Goal: Connect with others: Connect with others

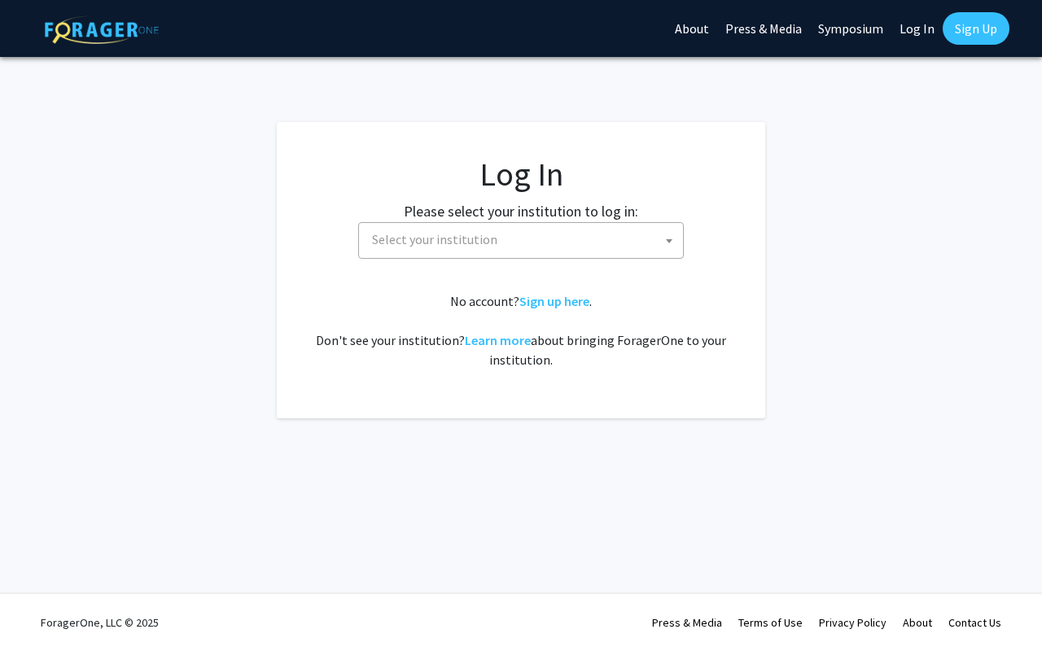
select select
click at [496, 238] on span "Select your institution" at bounding box center [525, 239] width 318 height 33
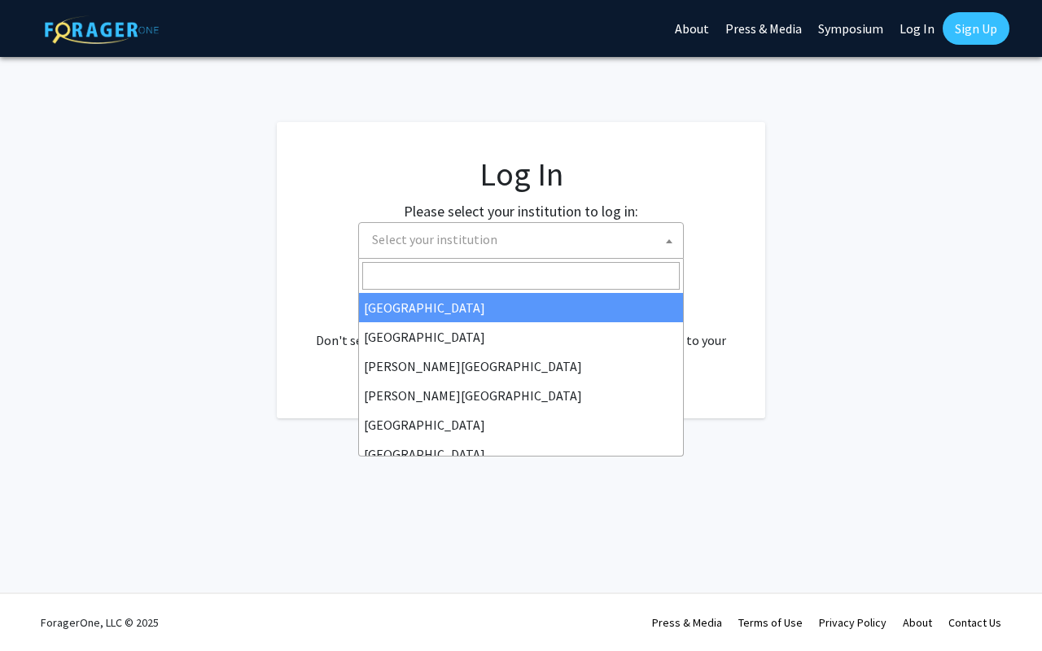
click at [916, 24] on link "Log In" at bounding box center [917, 28] width 51 height 57
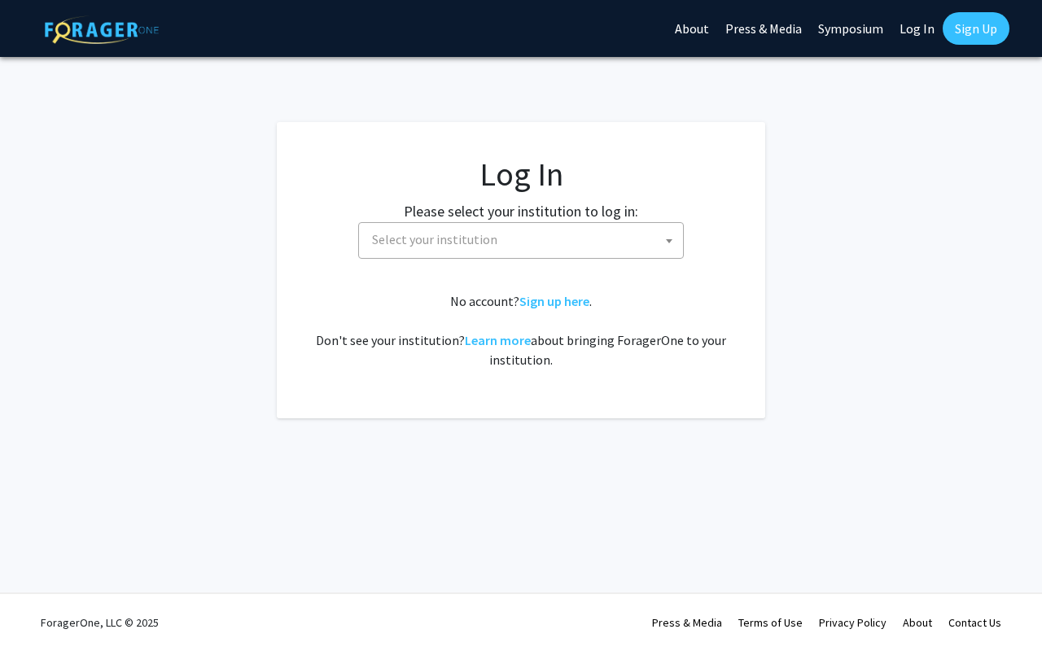
click at [480, 255] on span "Select your institution" at bounding box center [525, 239] width 318 height 33
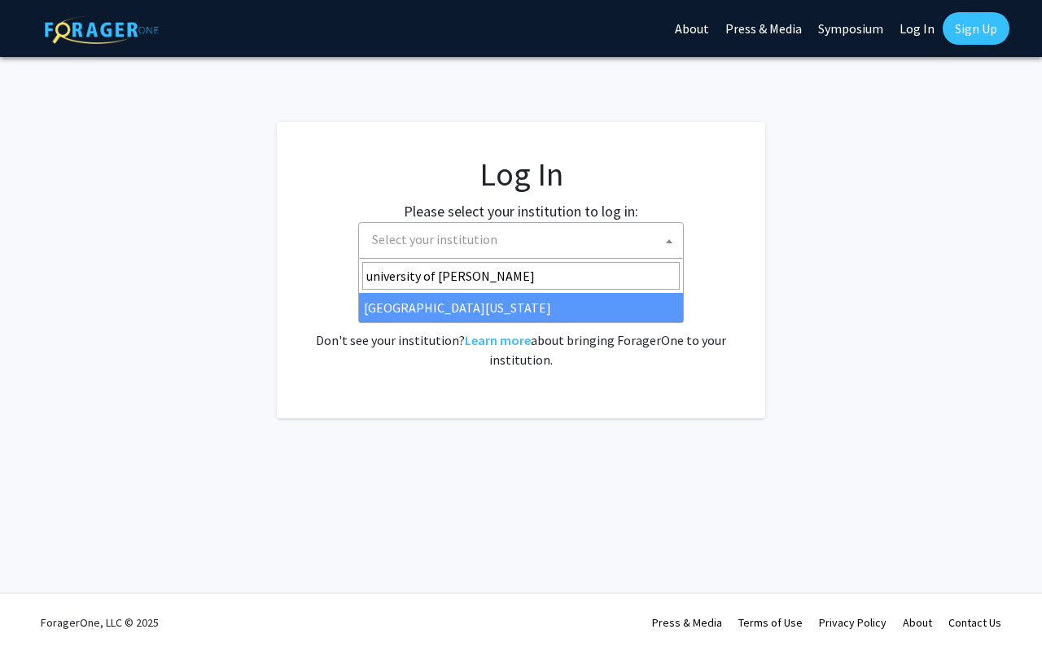
type input "university of ken"
select select "13"
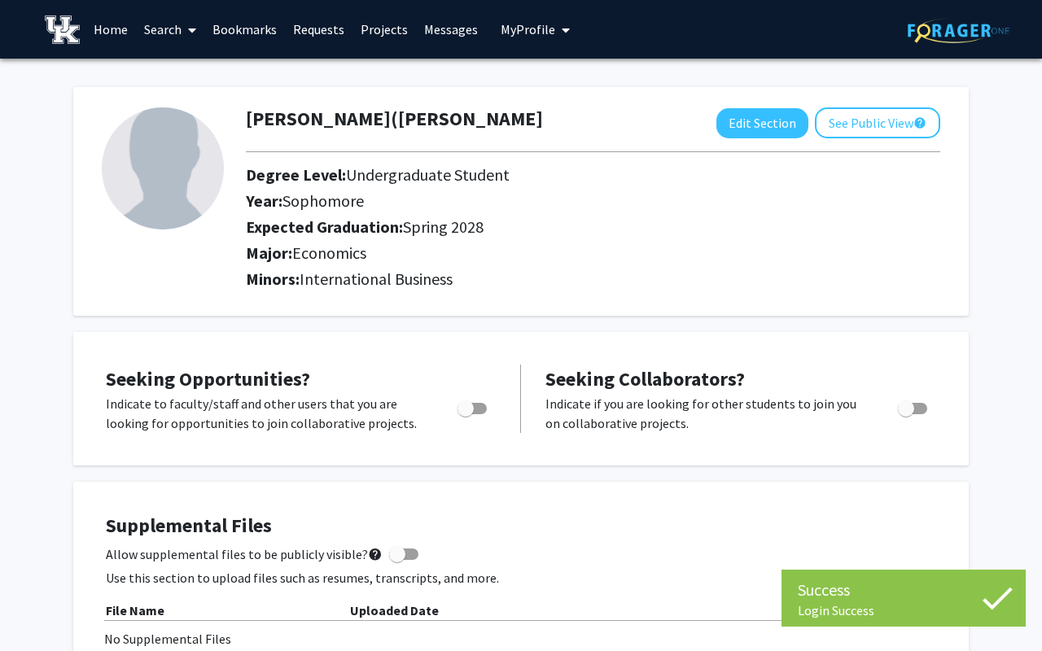
click at [621, 234] on h2 "Expected Graduation: Spring 2028" at bounding box center [580, 227] width 668 height 20
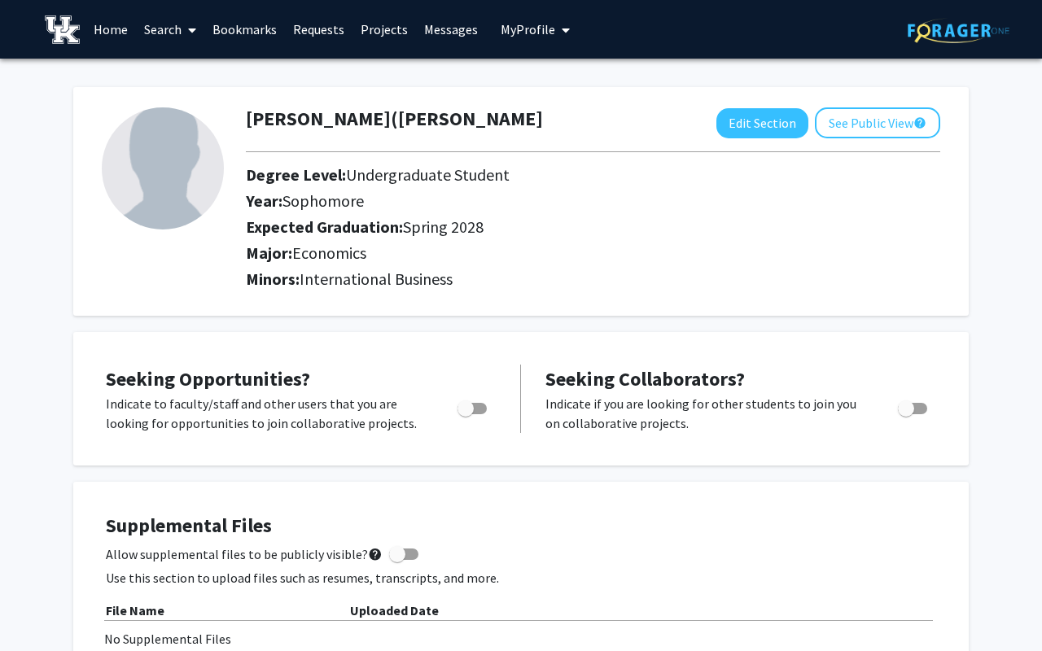
click at [176, 36] on link "Search" at bounding box center [170, 29] width 68 height 57
click at [179, 77] on span "Faculty/Staff" at bounding box center [196, 75] width 120 height 33
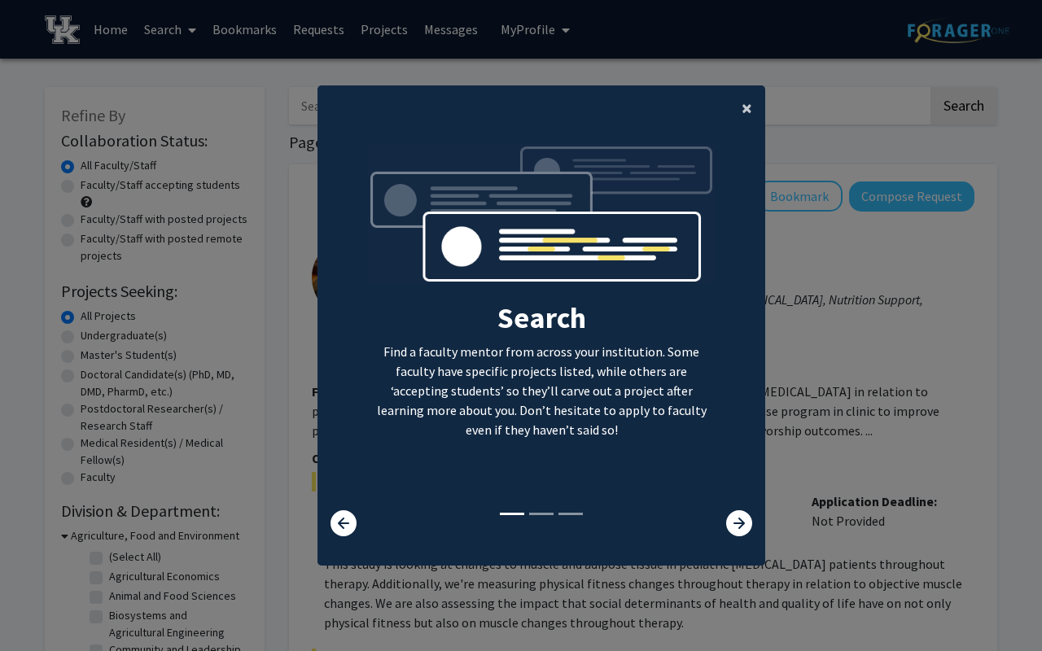
click at [755, 105] on button "×" at bounding box center [747, 108] width 37 height 46
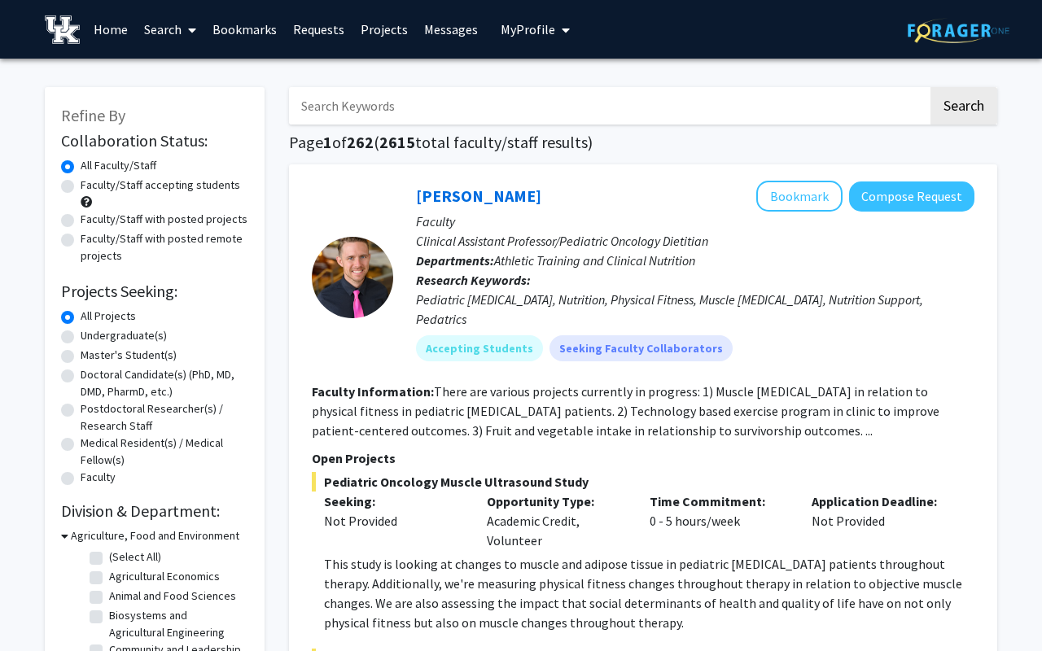
click at [81, 186] on label "Faculty/Staff accepting students" at bounding box center [161, 185] width 160 height 17
click at [81, 186] on input "Faculty/Staff accepting students" at bounding box center [86, 182] width 11 height 11
radio input "true"
click at [81, 221] on label "Faculty/Staff with posted projects" at bounding box center [164, 219] width 167 height 17
click at [81, 221] on input "Faculty/Staff with posted projects" at bounding box center [86, 216] width 11 height 11
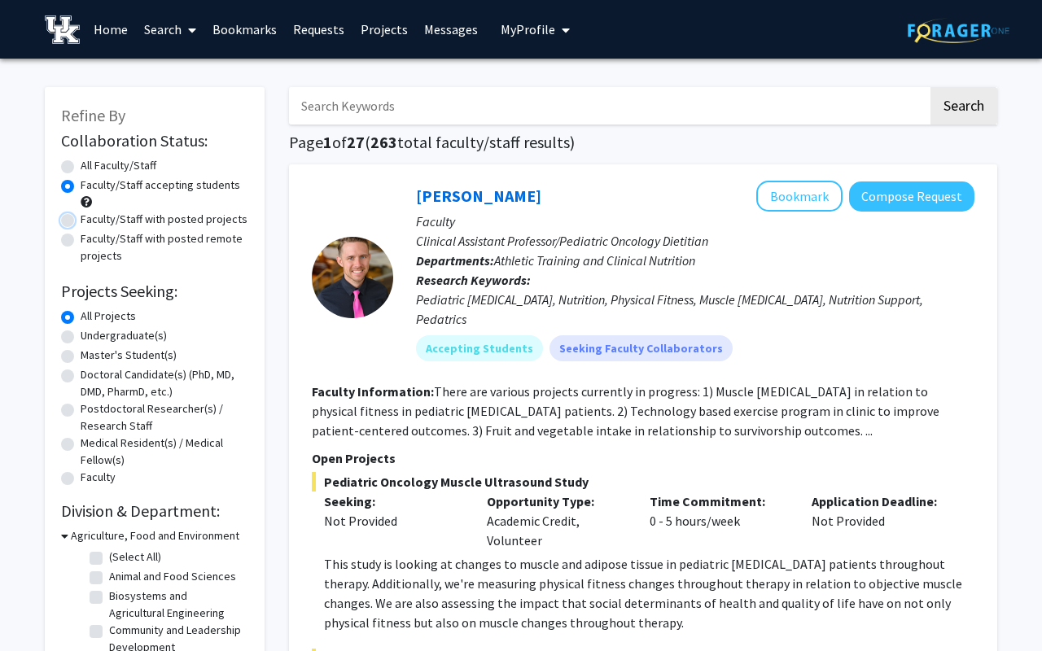
radio input "true"
click at [490, 97] on input "Search Keywords" at bounding box center [608, 105] width 639 height 37
type input "stock"
click at [931, 87] on button "Search" at bounding box center [964, 105] width 67 height 37
radio input "true"
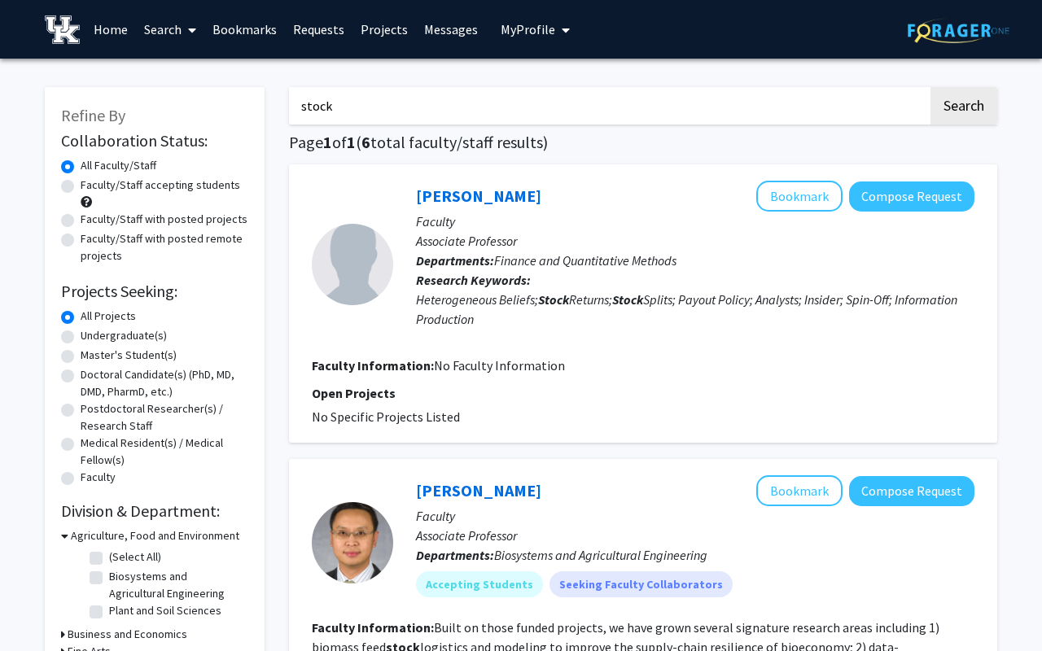
click at [684, 99] on input "stock" at bounding box center [608, 105] width 639 height 37
click at [931, 87] on button "Search" at bounding box center [964, 105] width 67 height 37
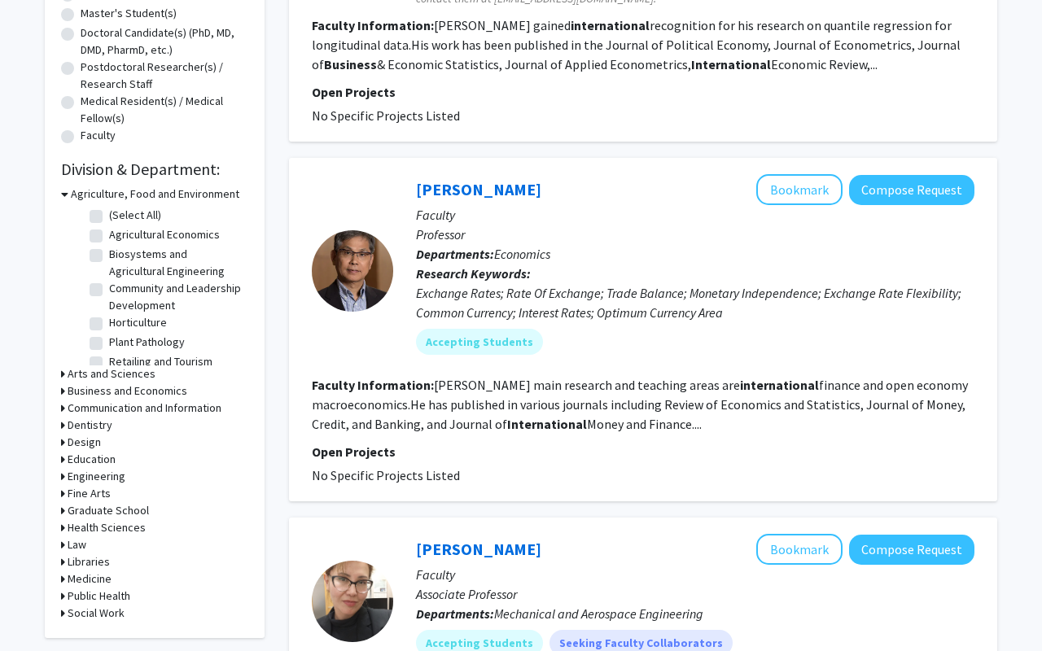
scroll to position [343, 0]
click at [492, 344] on mat-chip "Accepting Students" at bounding box center [479, 341] width 127 height 26
click at [470, 265] on b "Research Keywords:" at bounding box center [473, 273] width 115 height 16
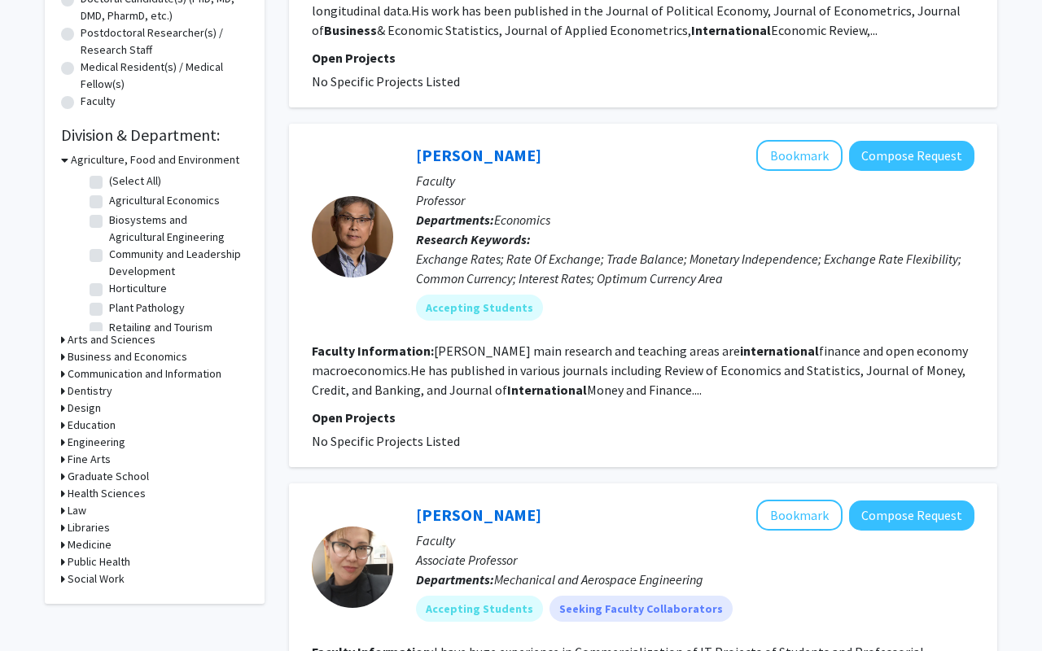
scroll to position [382, 0]
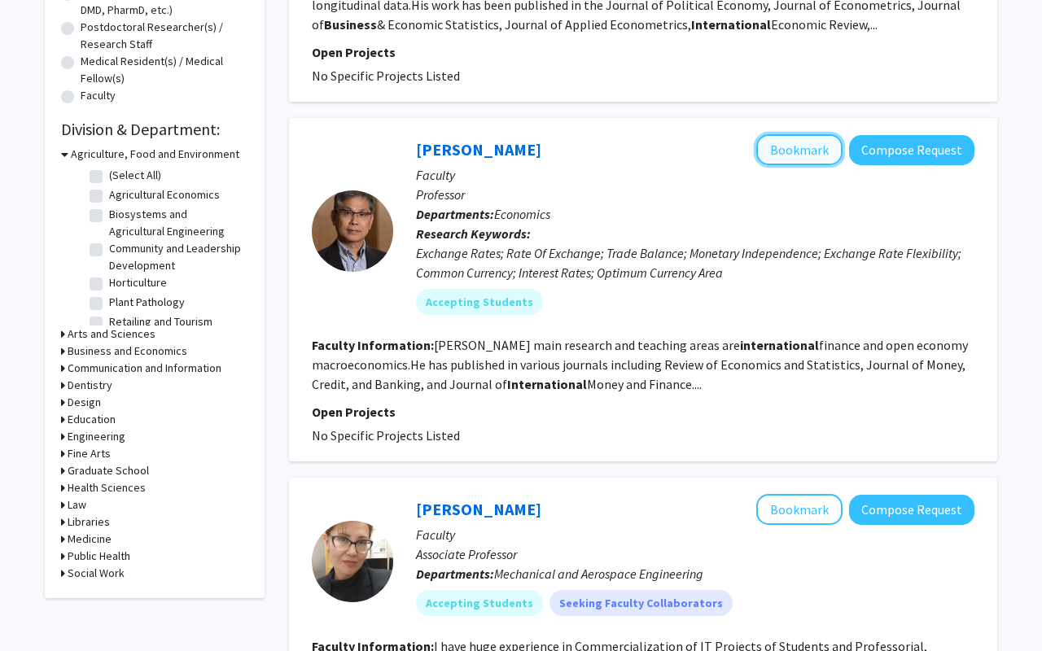
click at [826, 157] on button "Bookmark" at bounding box center [799, 149] width 86 height 31
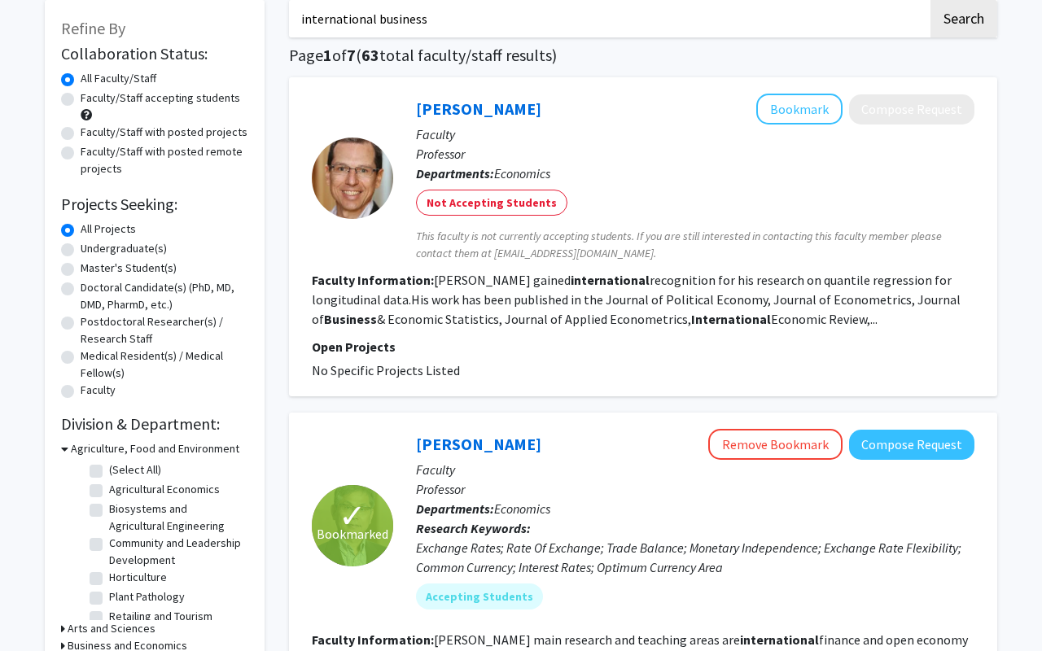
scroll to position [0, 0]
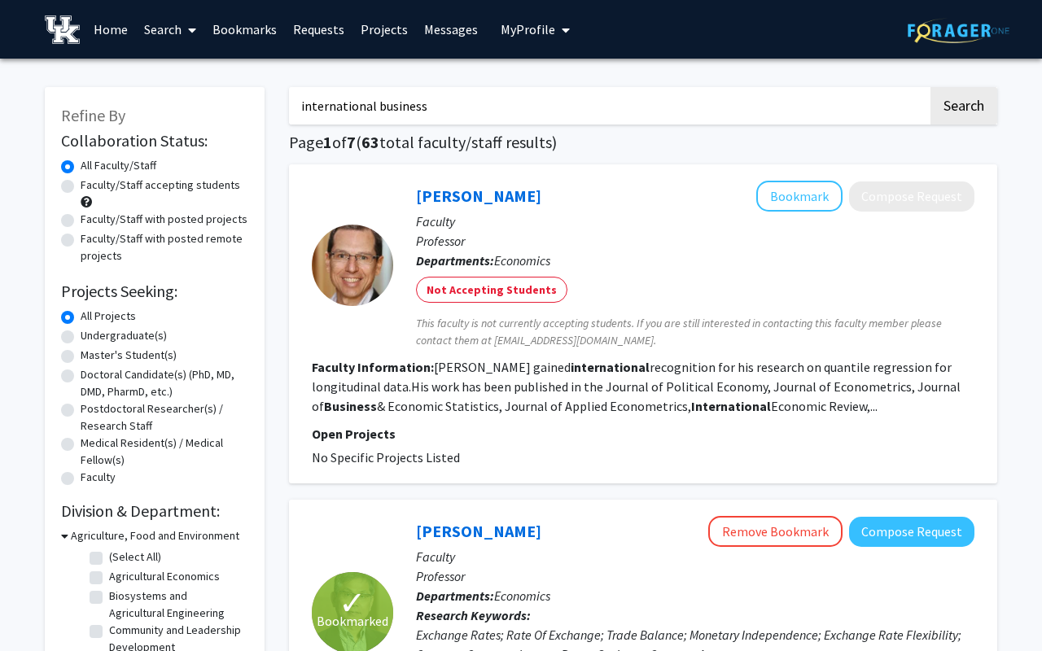
click at [566, 112] on input "international business" at bounding box center [608, 105] width 639 height 37
type input "i"
type input "marketing reserch"
click at [931, 87] on button "Search" at bounding box center [964, 105] width 67 height 37
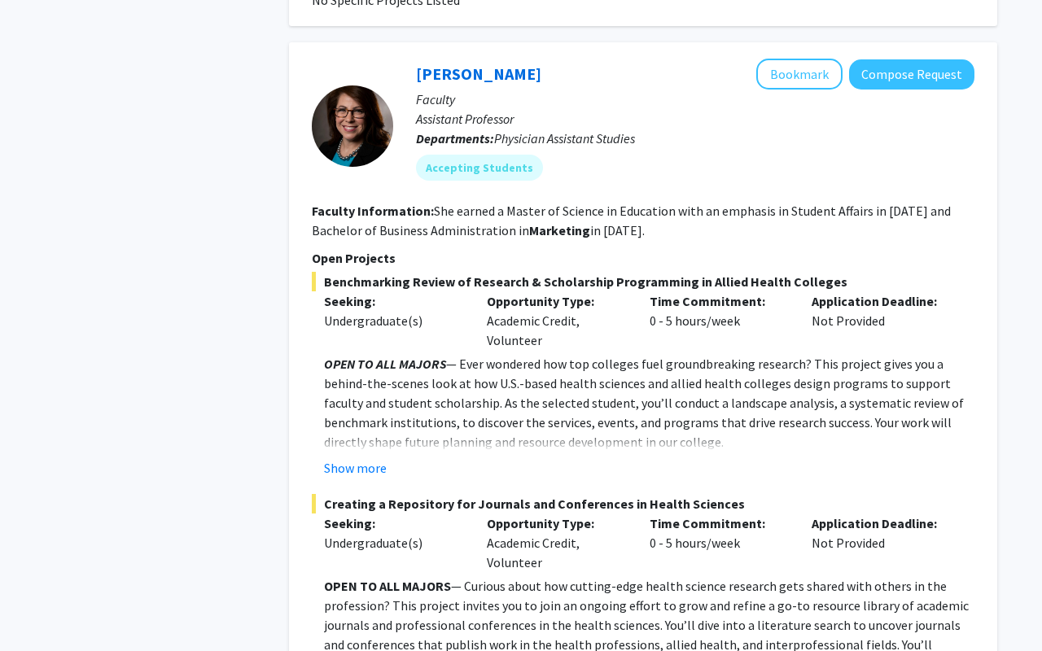
scroll to position [2228, 0]
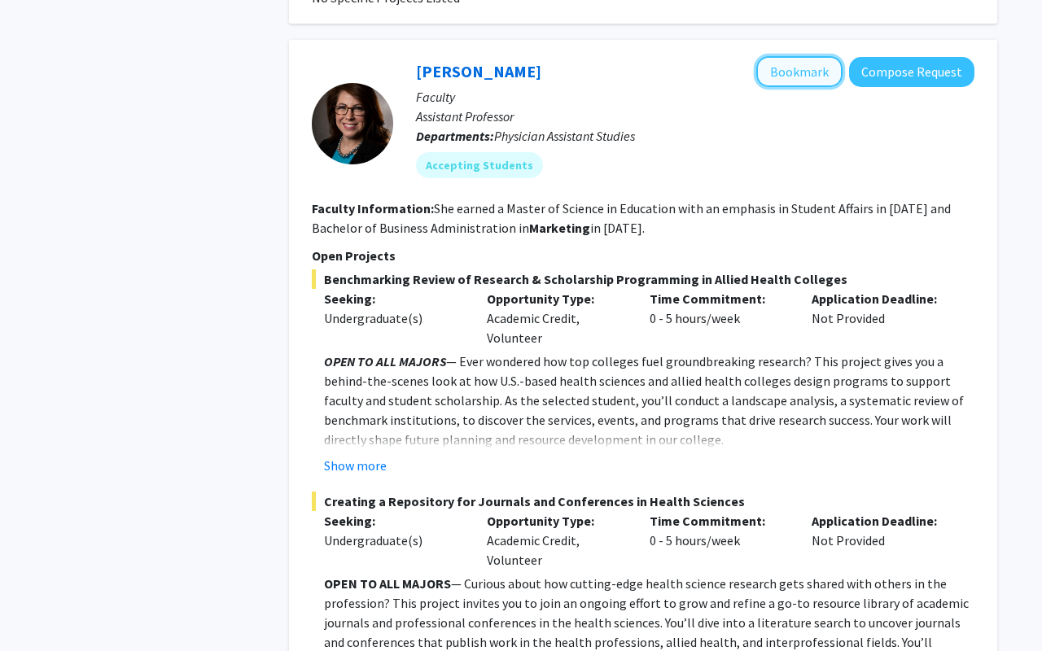
click at [807, 59] on button "Bookmark" at bounding box center [799, 71] width 86 height 31
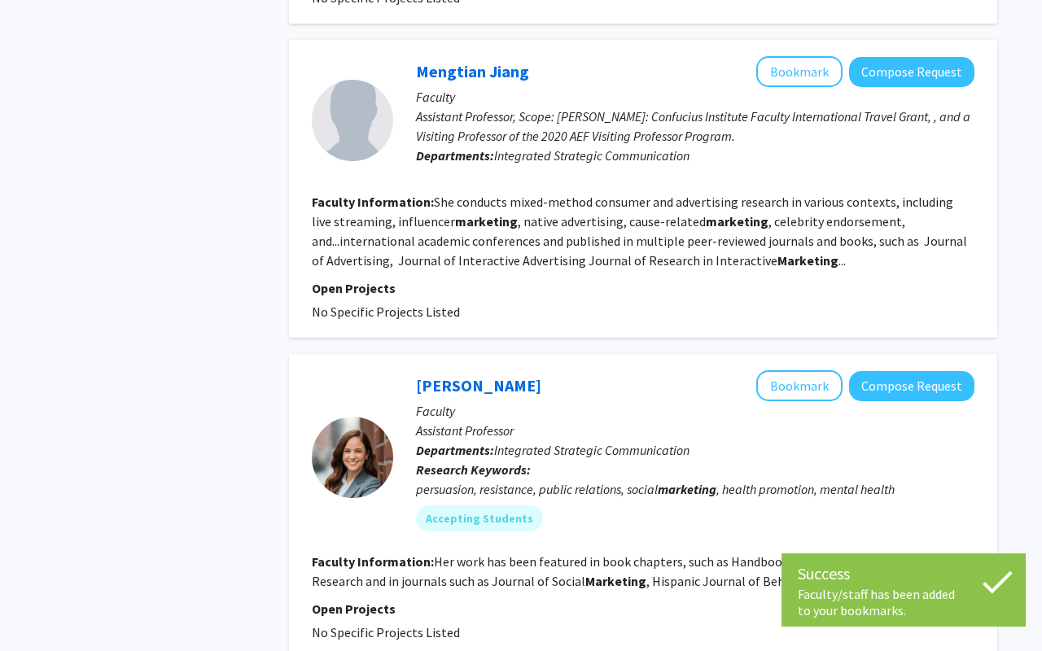
scroll to position [0, 0]
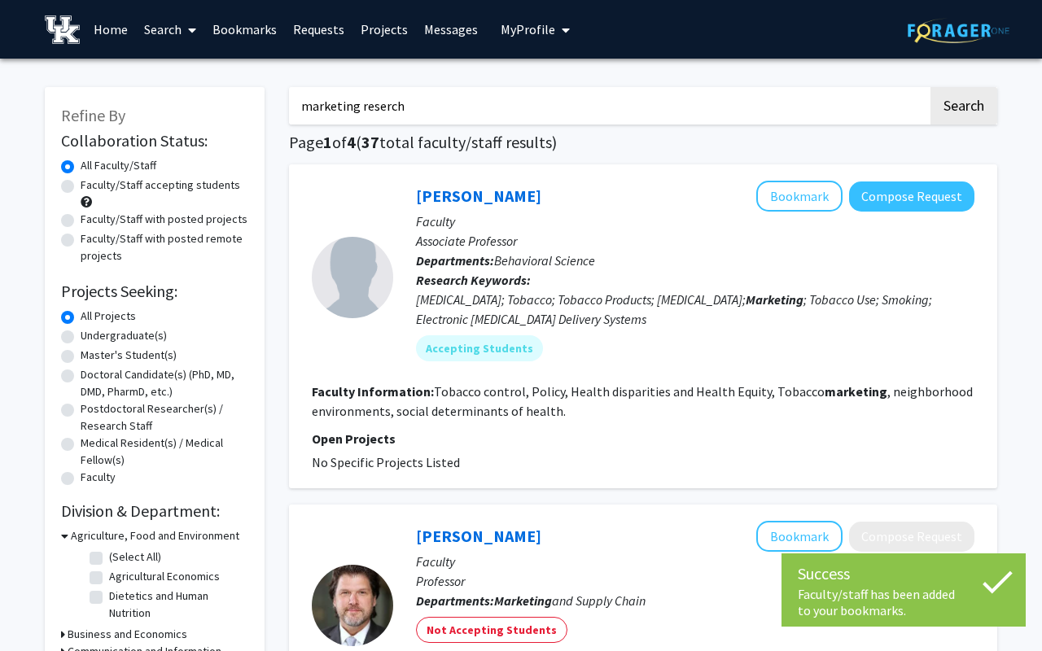
click at [260, 39] on link "Bookmarks" at bounding box center [244, 29] width 81 height 57
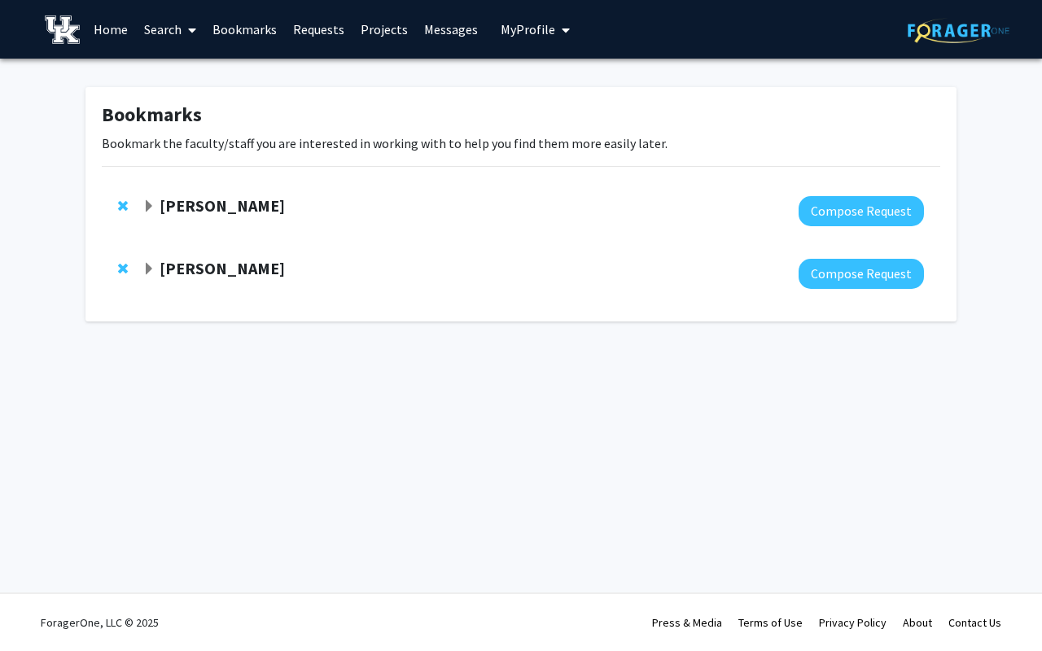
click at [216, 263] on strong "Leslie Woltenberg" at bounding box center [222, 268] width 125 height 20
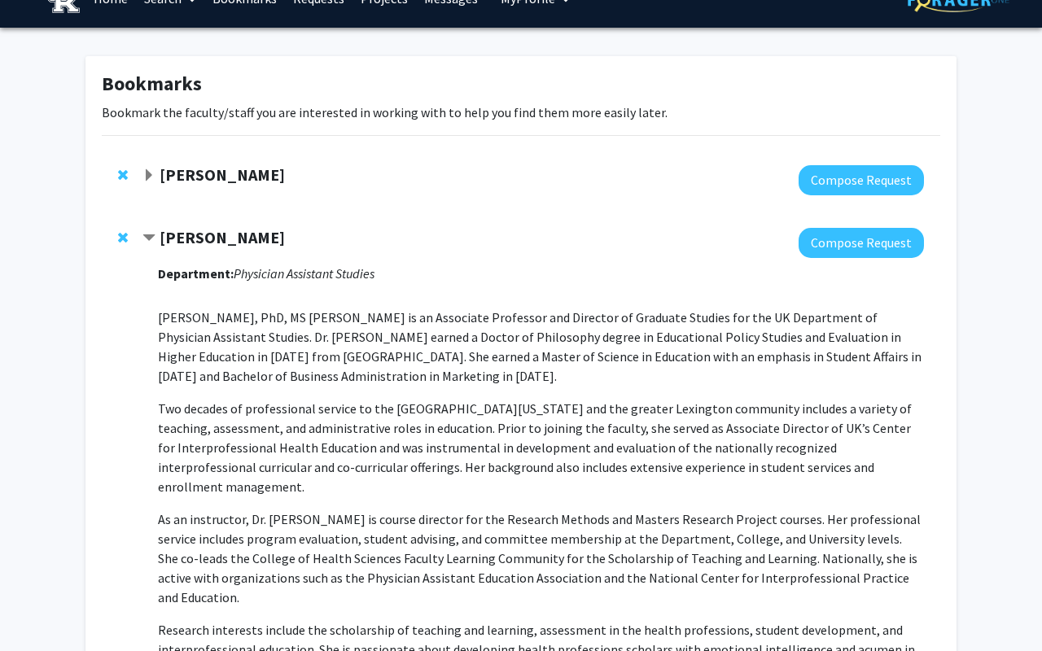
scroll to position [37, 0]
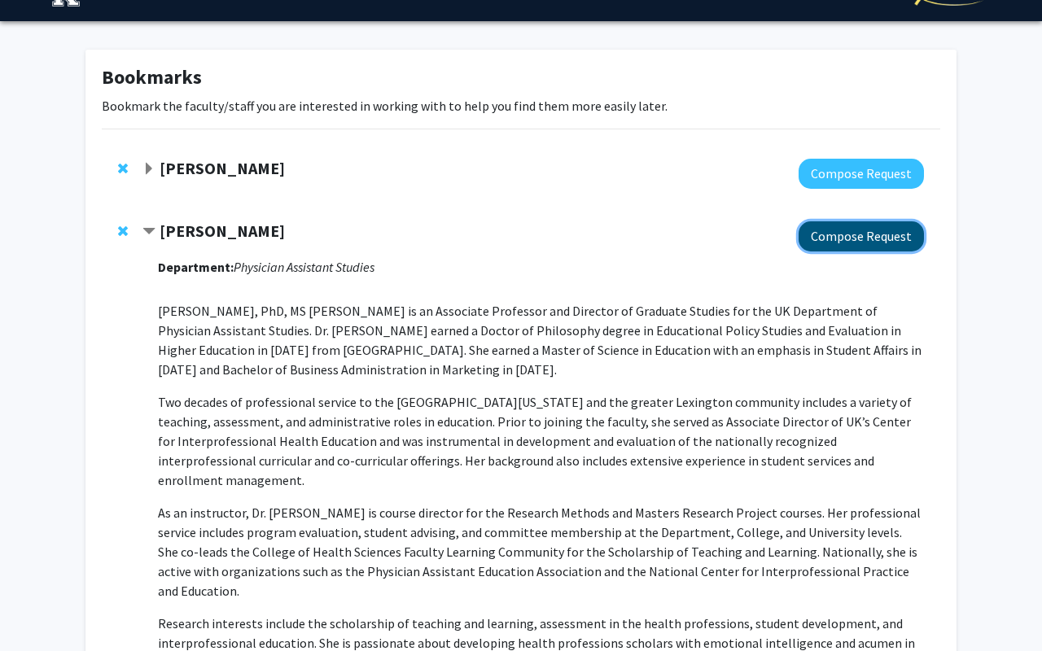
click at [826, 239] on button "Compose Request" at bounding box center [861, 236] width 125 height 30
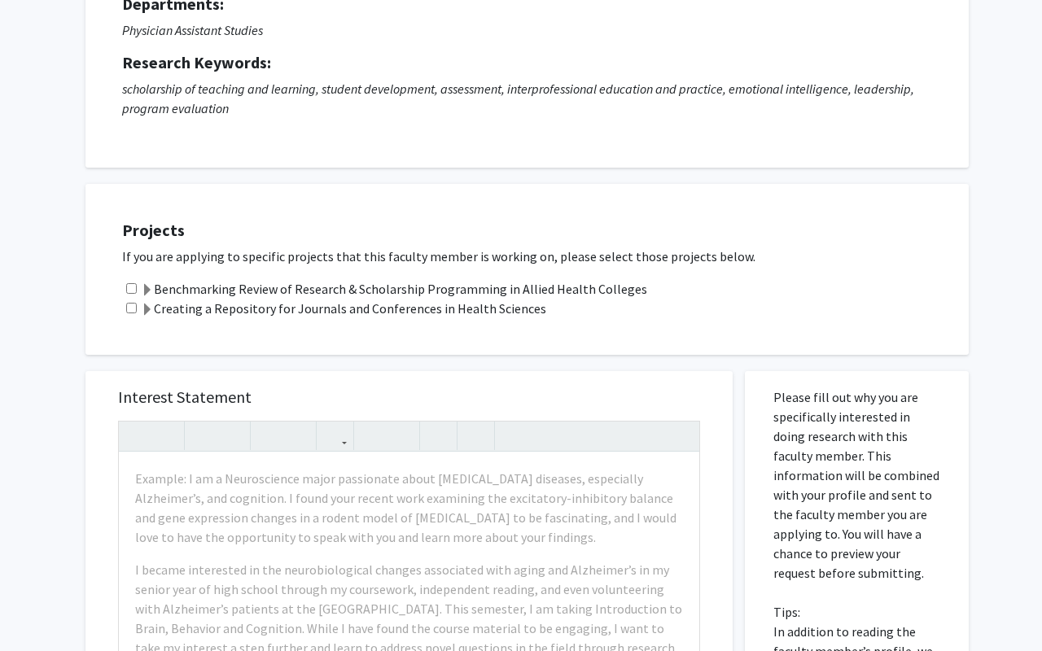
scroll to position [182, 0]
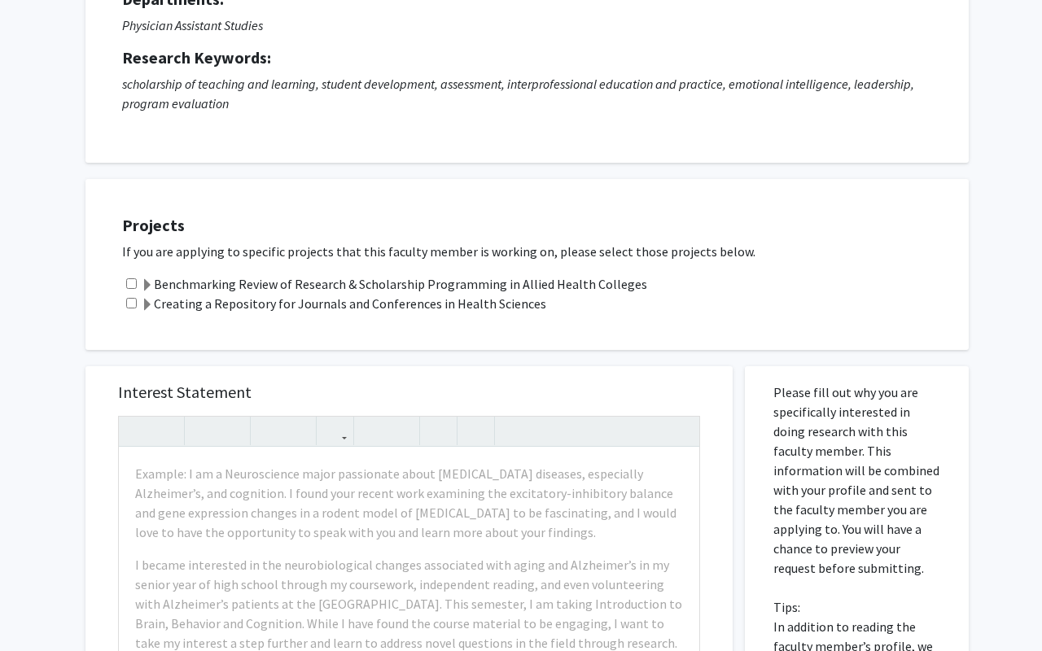
click at [139, 279] on div "Benchmarking Review of Research & Scholarship Programming in Allied Health Coll…" at bounding box center [537, 284] width 830 height 20
click at [128, 283] on input "checkbox" at bounding box center [131, 283] width 11 height 11
click at [129, 289] on div "Benchmarking Review of Research & Scholarship Programming in Allied Health Coll…" at bounding box center [537, 284] width 830 height 20
click at [127, 280] on input "checkbox" at bounding box center [131, 283] width 11 height 11
checkbox input "false"
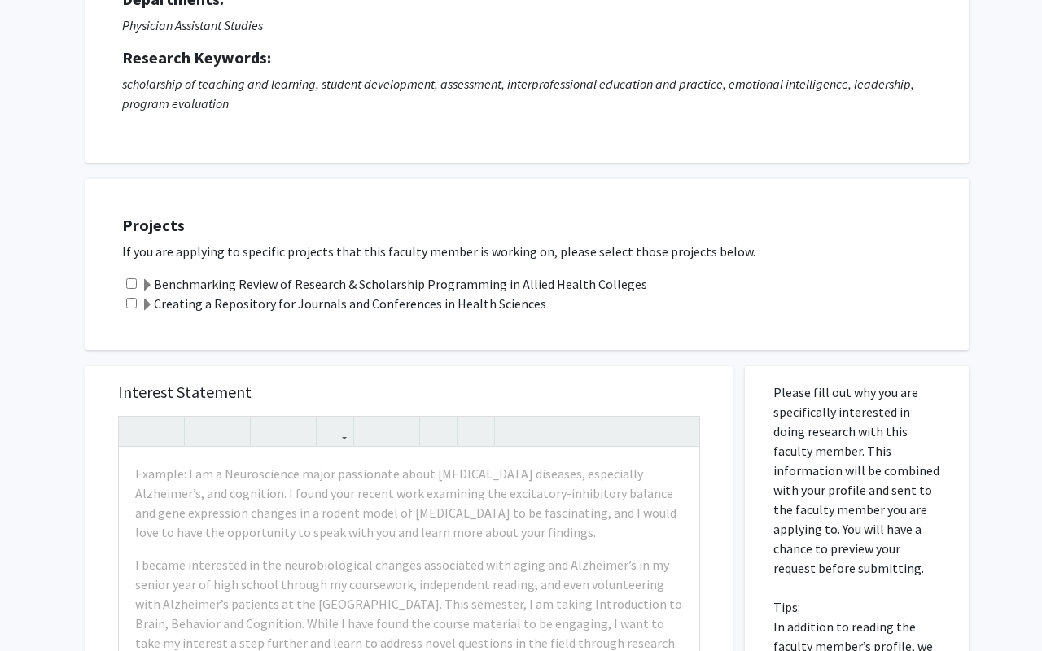
click at [132, 300] on input "checkbox" at bounding box center [131, 303] width 11 height 11
checkbox input "true"
click at [133, 280] on input "checkbox" at bounding box center [131, 283] width 11 height 11
checkbox input "true"
click at [131, 299] on input "checkbox" at bounding box center [131, 303] width 11 height 11
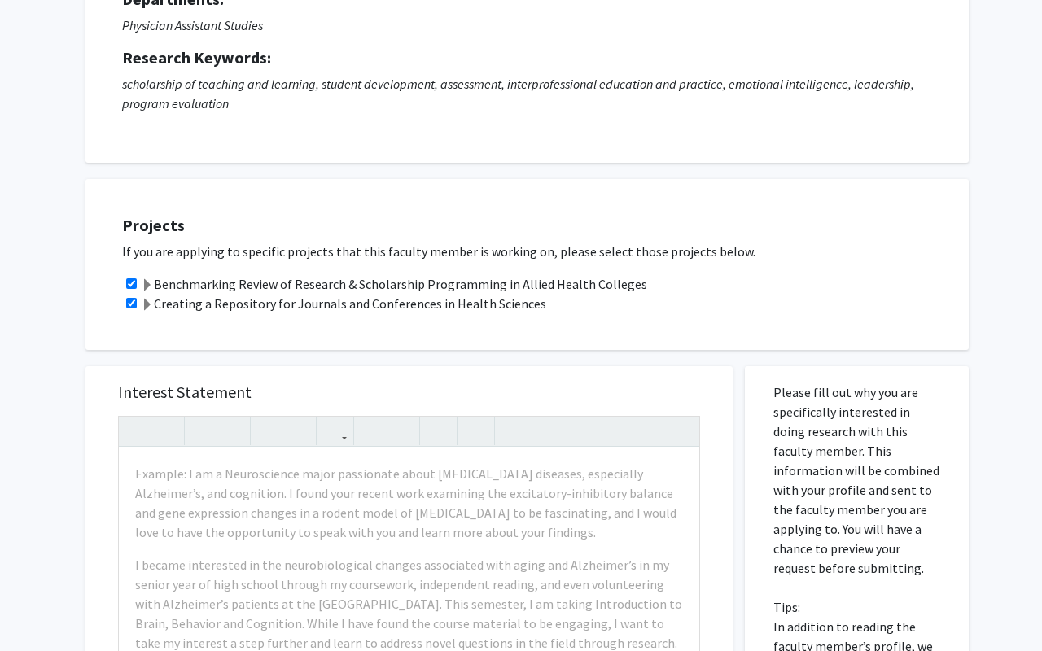
checkbox input "false"
click at [131, 285] on input "checkbox" at bounding box center [131, 283] width 11 height 11
checkbox input "false"
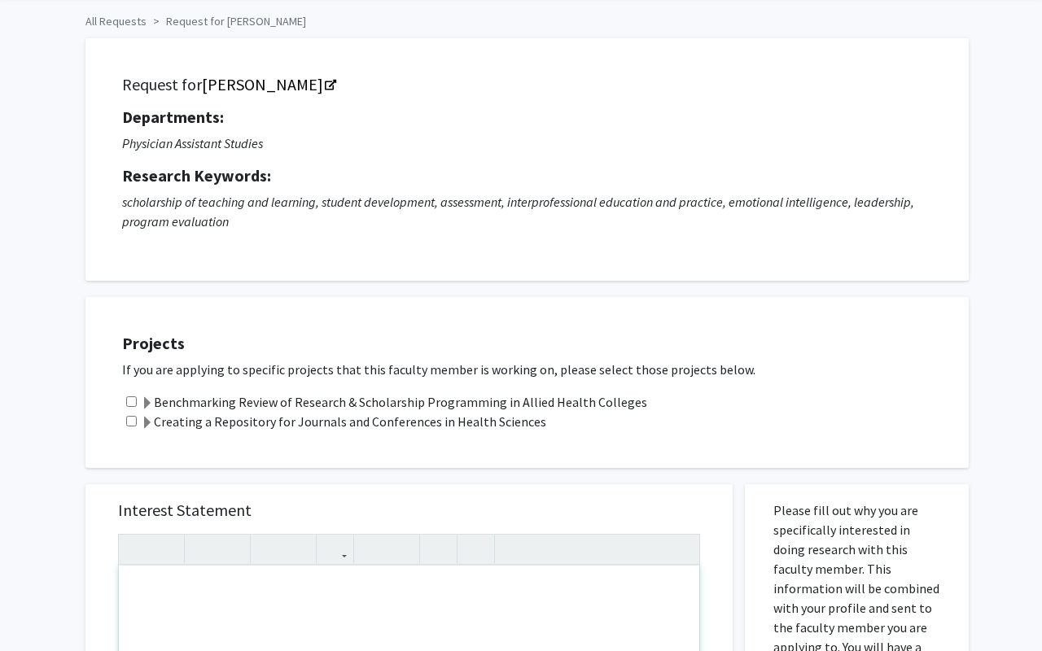
scroll to position [0, 0]
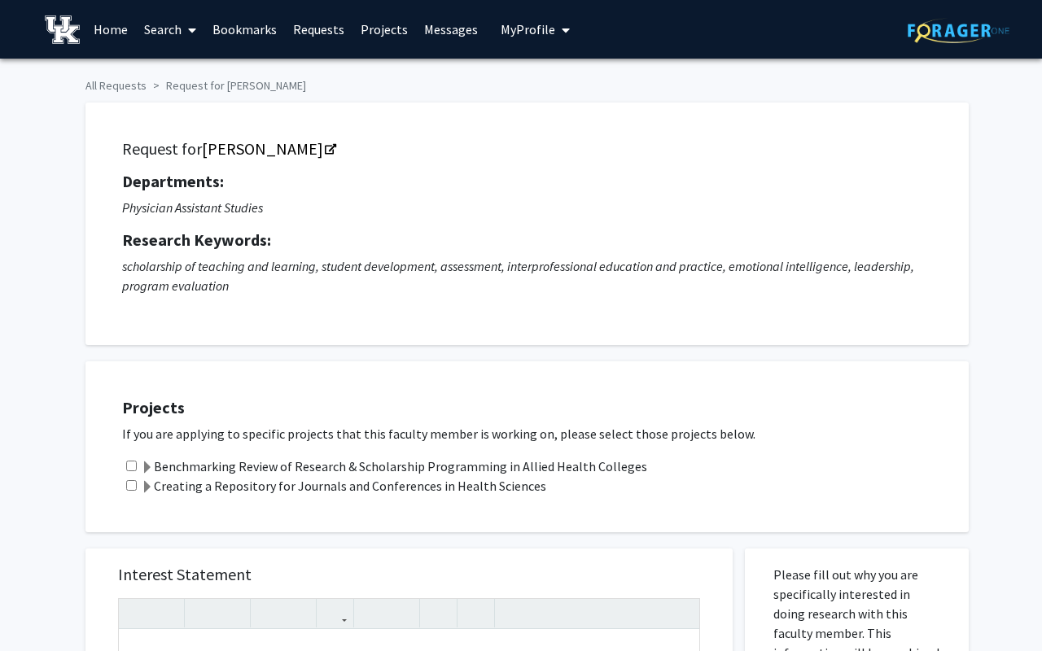
click at [596, 432] on p "If you are applying to specific projects that this faculty member is working on…" at bounding box center [537, 434] width 830 height 20
click at [514, 23] on span "My Profile" at bounding box center [528, 29] width 55 height 16
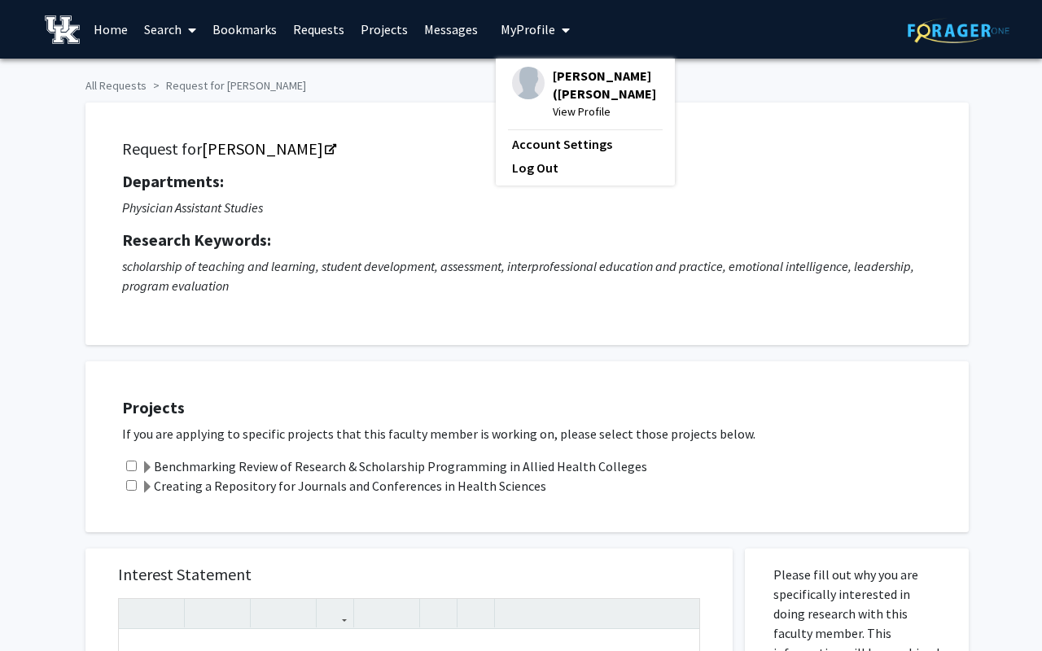
click at [533, 77] on img at bounding box center [528, 83] width 33 height 33
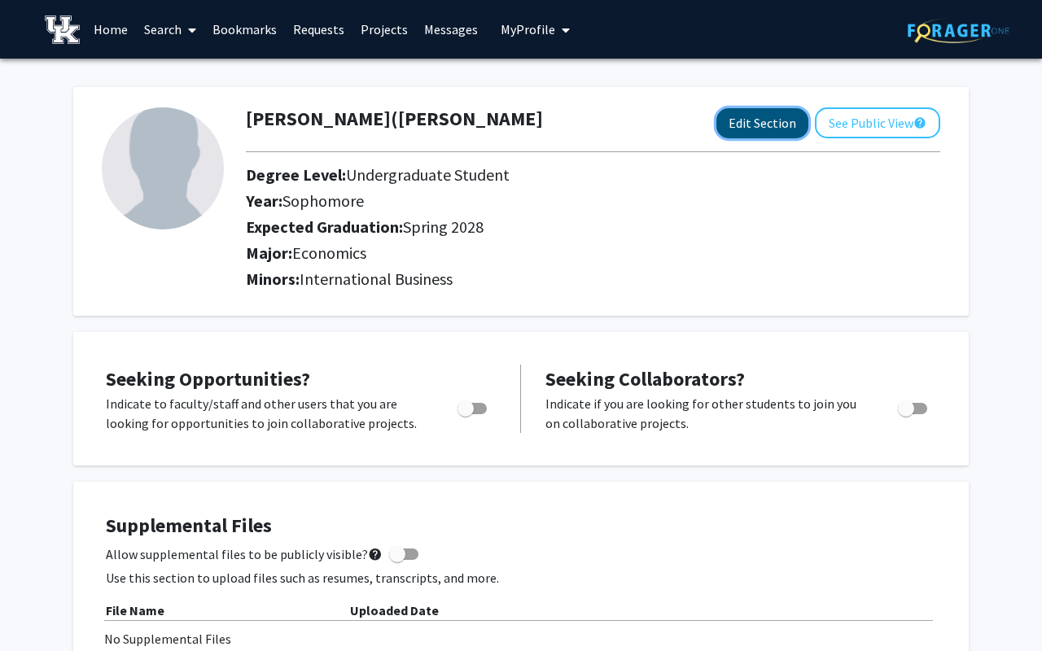
click at [744, 123] on button "Edit Section" at bounding box center [762, 123] width 92 height 30
select select "sophomore"
select select "41: spring_2028"
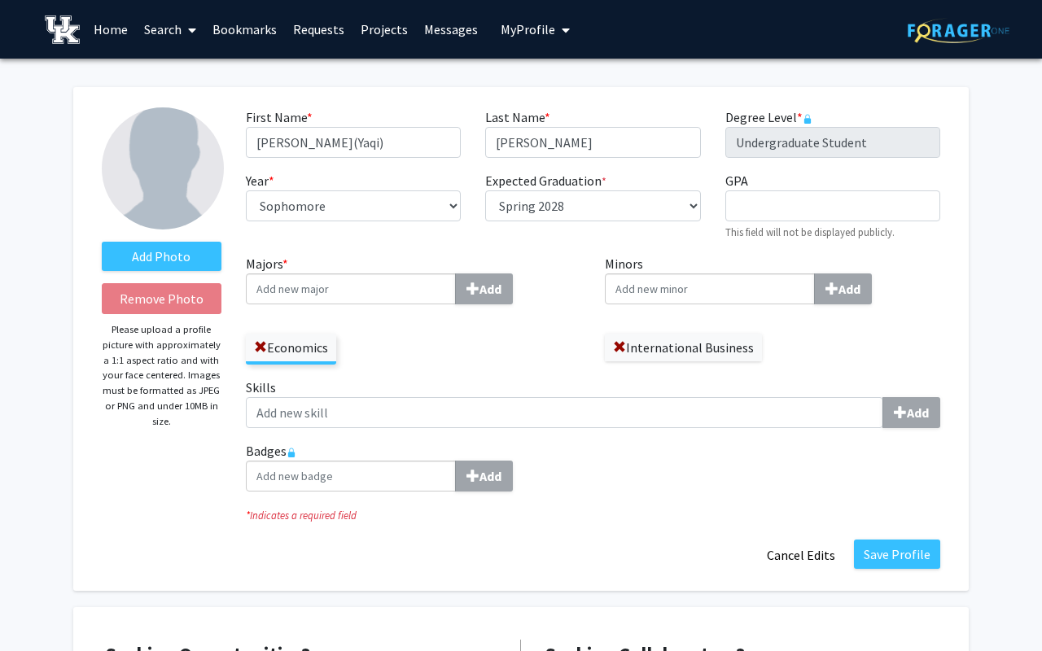
click at [173, 169] on img at bounding box center [163, 168] width 122 height 122
click at [173, 255] on label "Add Photo" at bounding box center [162, 256] width 120 height 29
click at [0, 0] on input "Add Photo" at bounding box center [0, 0] width 0 height 0
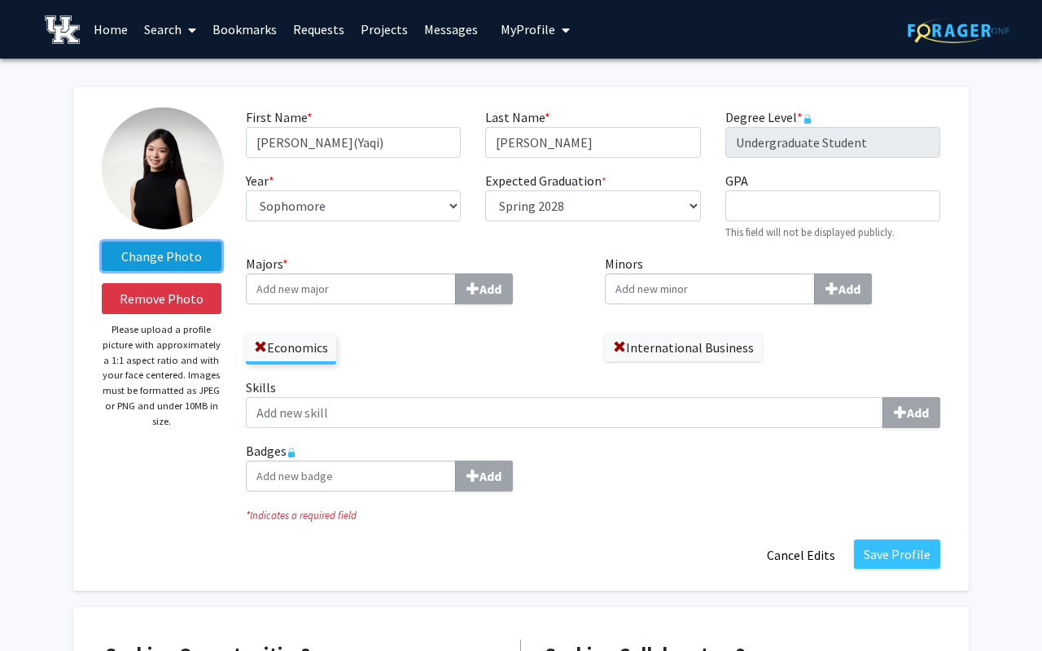
click at [157, 255] on label "Change Photo" at bounding box center [162, 256] width 120 height 29
click at [0, 0] on input "Change Photo" at bounding box center [0, 0] width 0 height 0
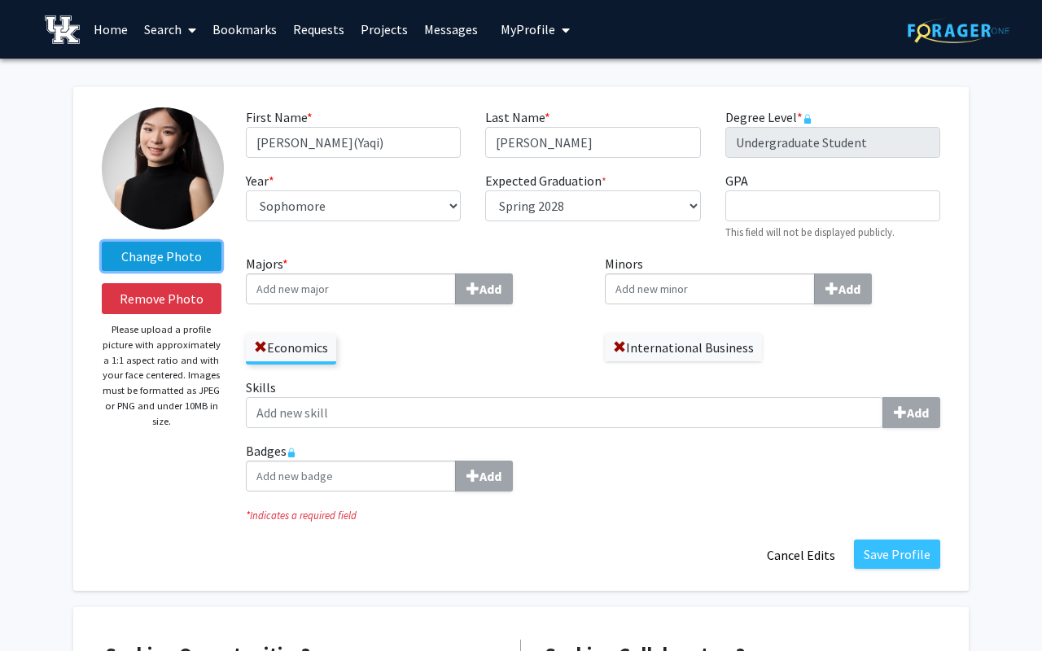
click at [160, 257] on label "Change Photo" at bounding box center [162, 256] width 120 height 29
click at [0, 0] on input "Change Photo" at bounding box center [0, 0] width 0 height 0
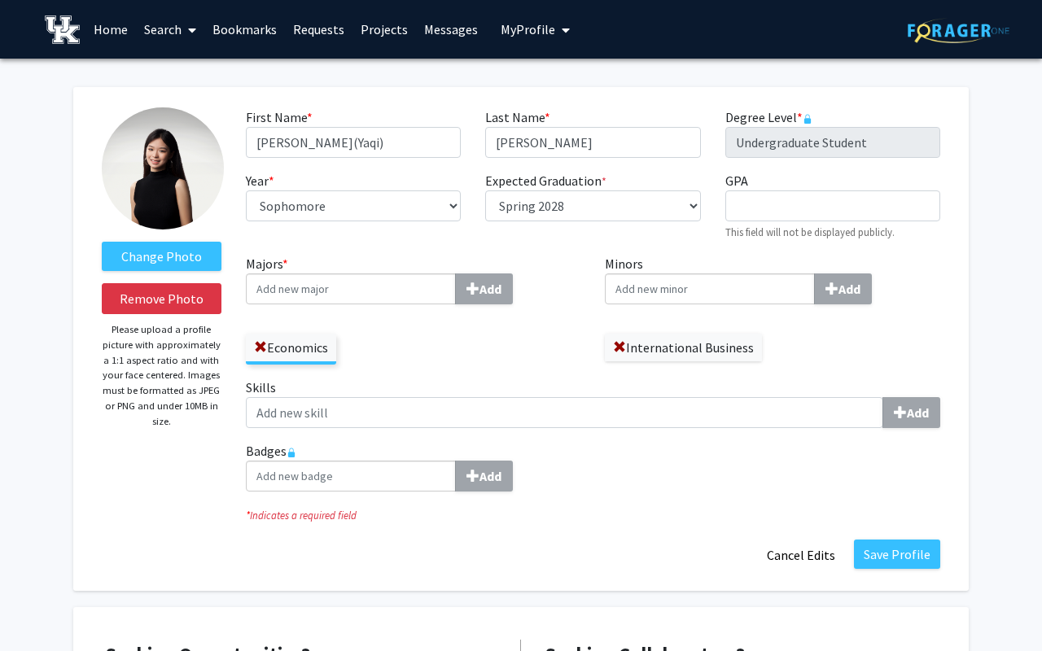
click at [176, 173] on img at bounding box center [163, 168] width 122 height 122
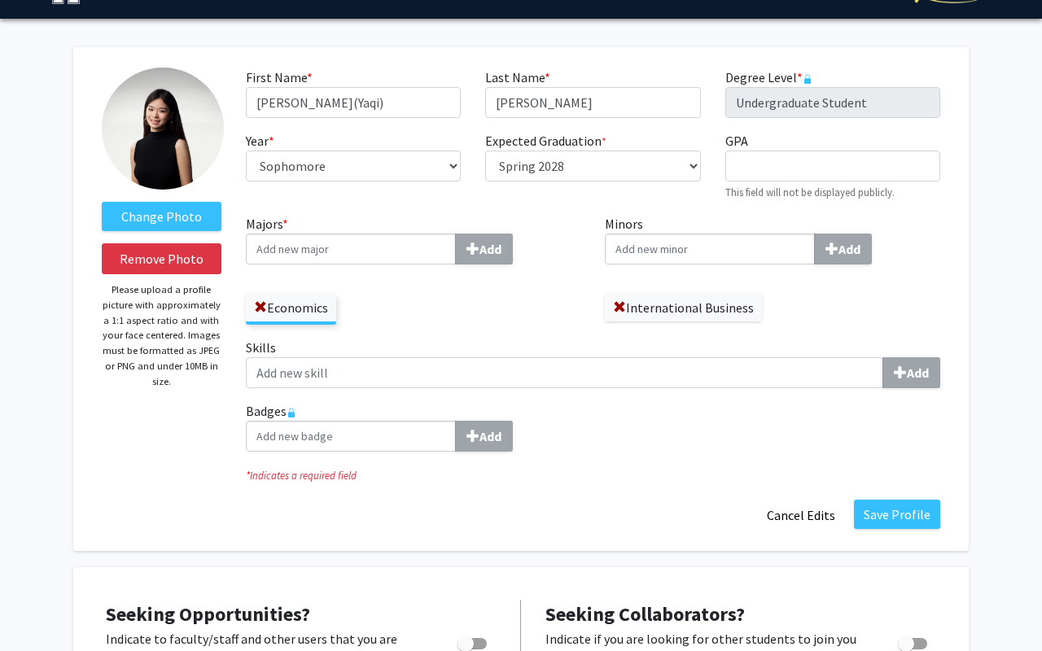
scroll to position [45, 0]
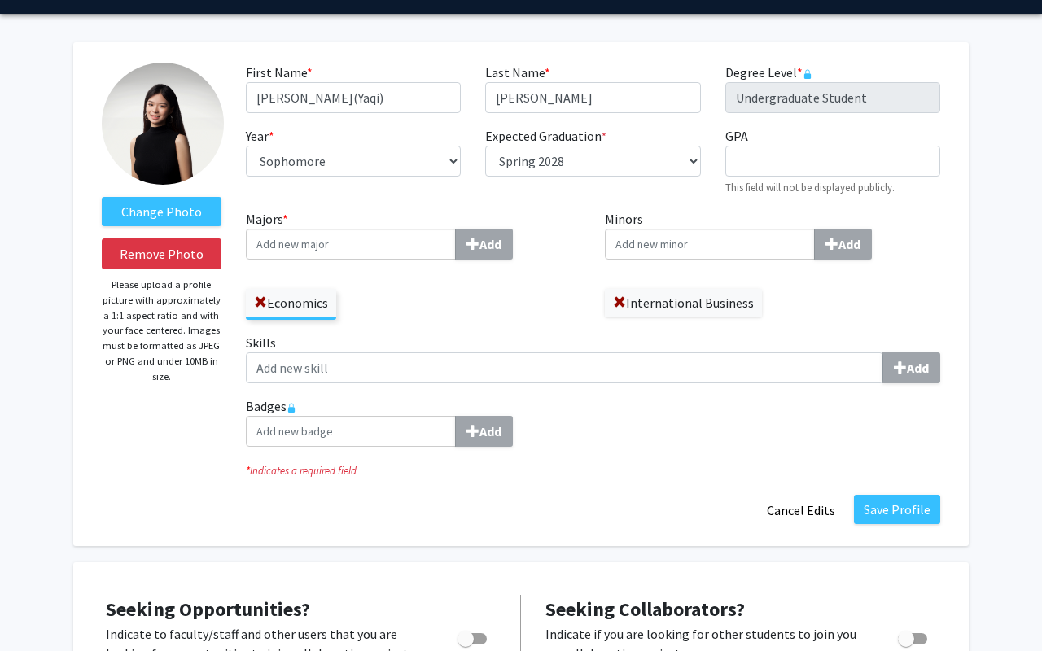
click at [381, 240] on input "Majors * Add" at bounding box center [351, 244] width 210 height 31
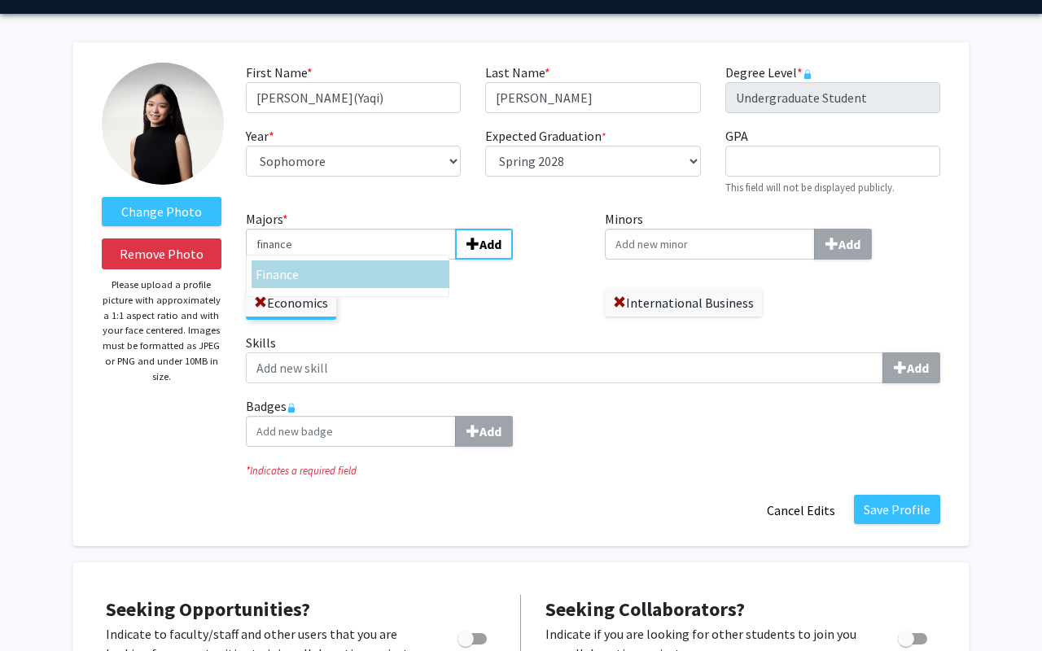
type input "finance"
click at [364, 266] on div "Finance" at bounding box center [351, 275] width 190 height 20
click at [364, 260] on input "finance" at bounding box center [351, 244] width 210 height 31
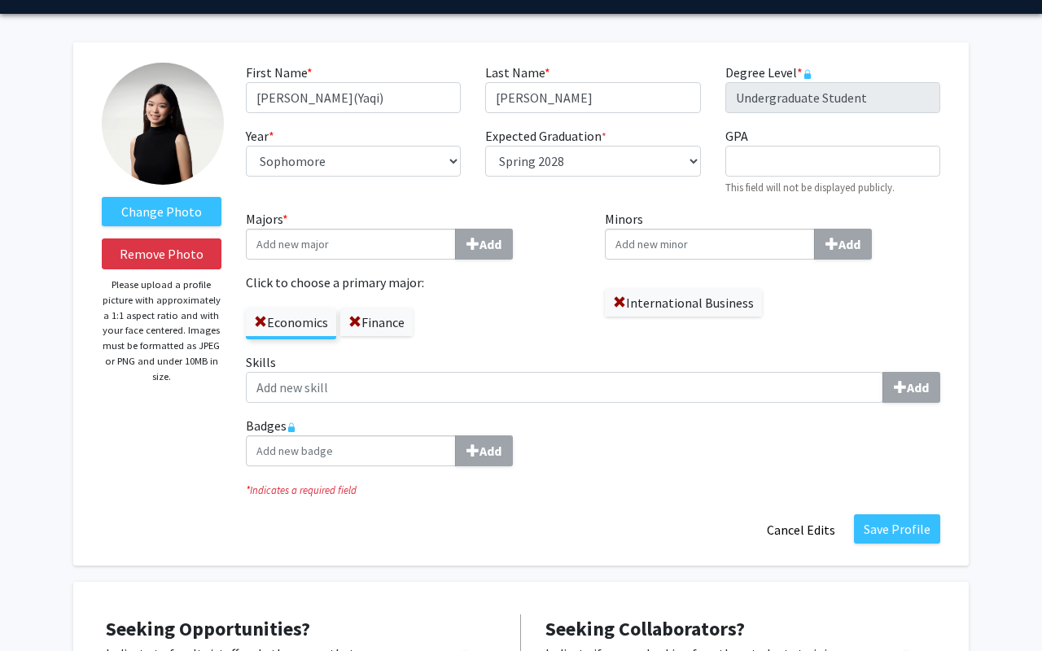
scroll to position [67, 0]
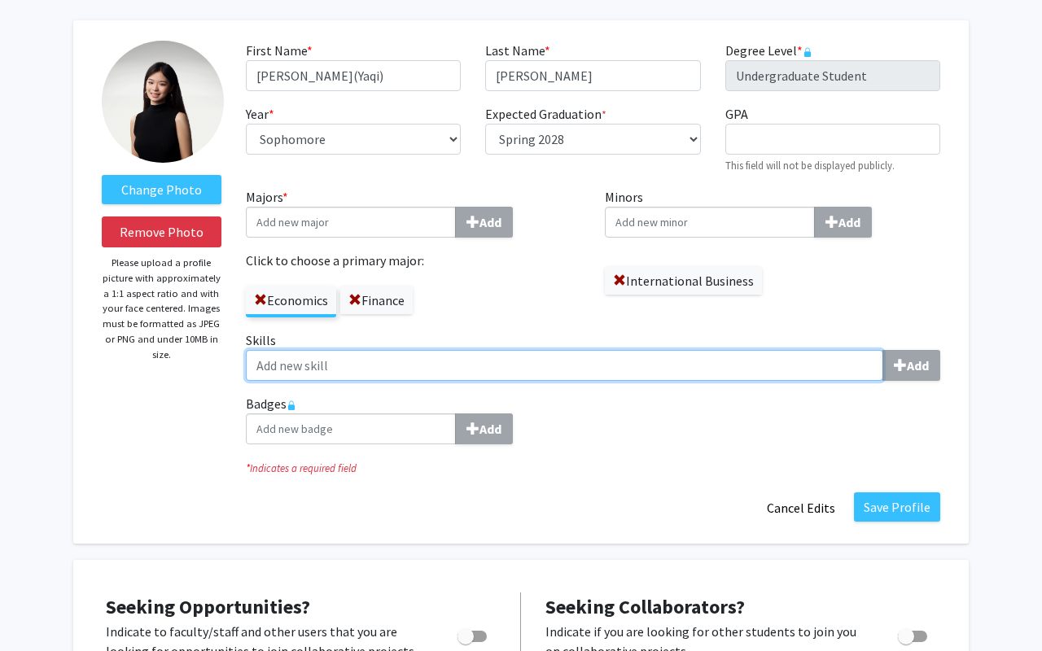
click at [403, 363] on input "Skills Add" at bounding box center [565, 365] width 638 height 31
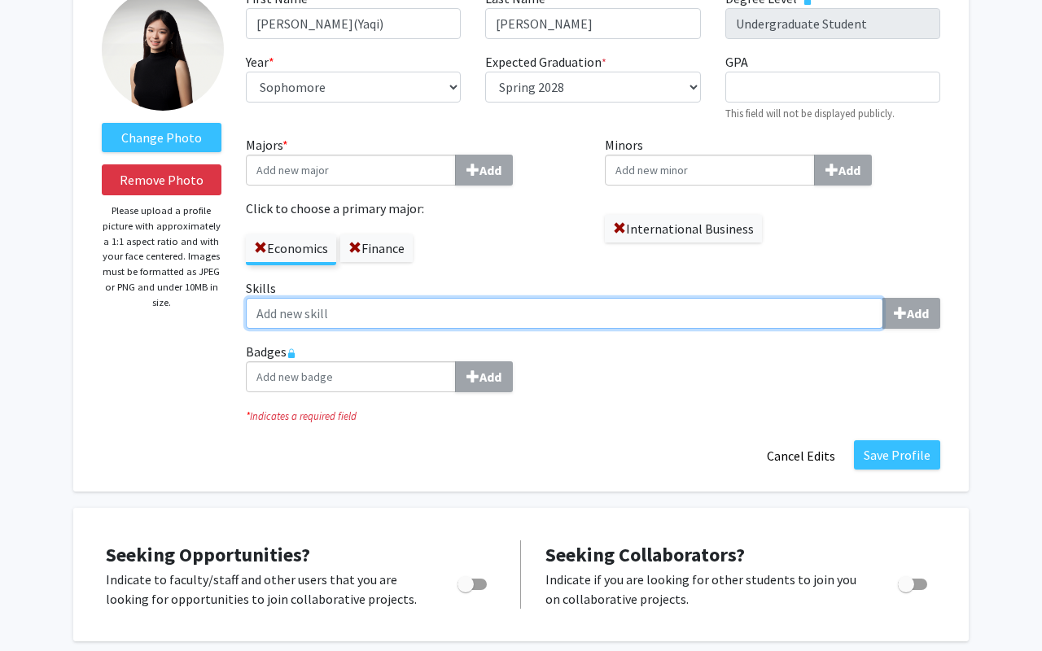
scroll to position [130, 0]
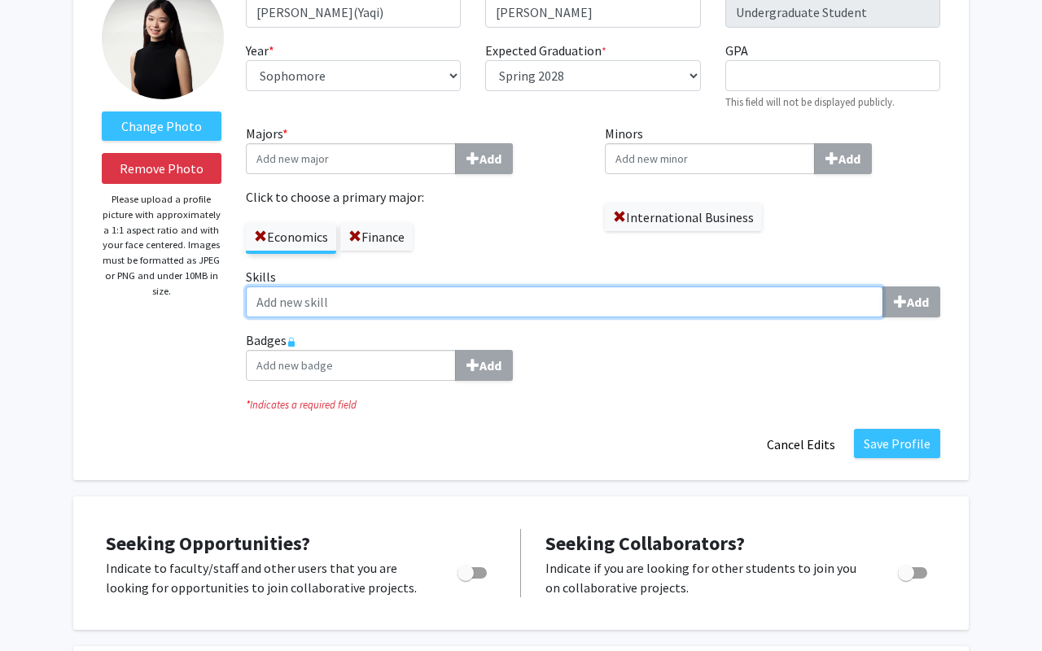
click at [635, 305] on input "Skills Add" at bounding box center [565, 302] width 638 height 31
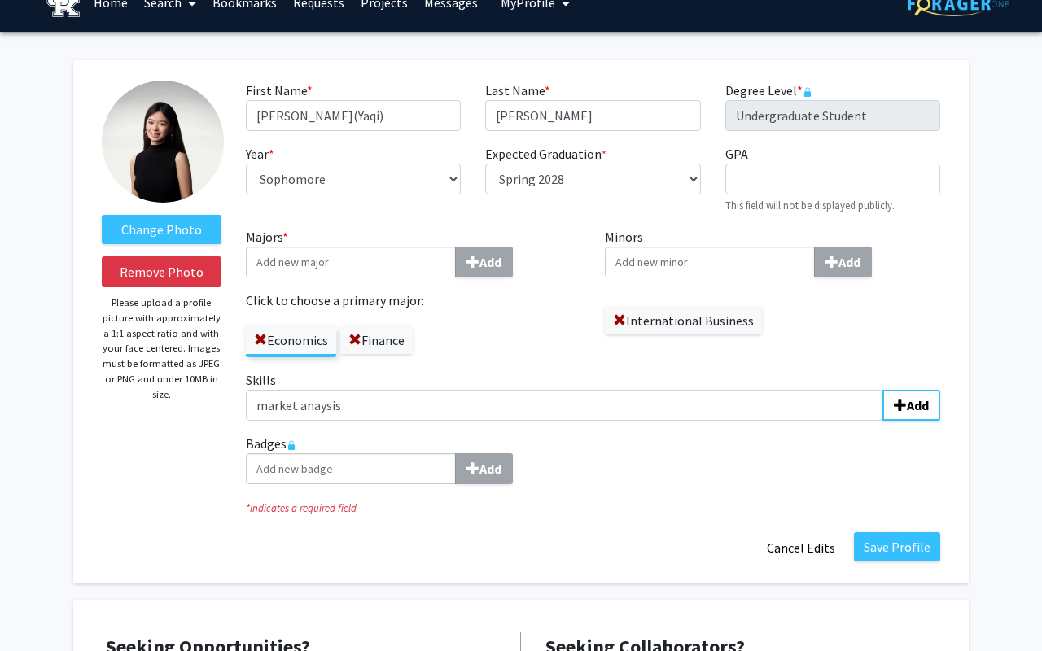
scroll to position [0, 0]
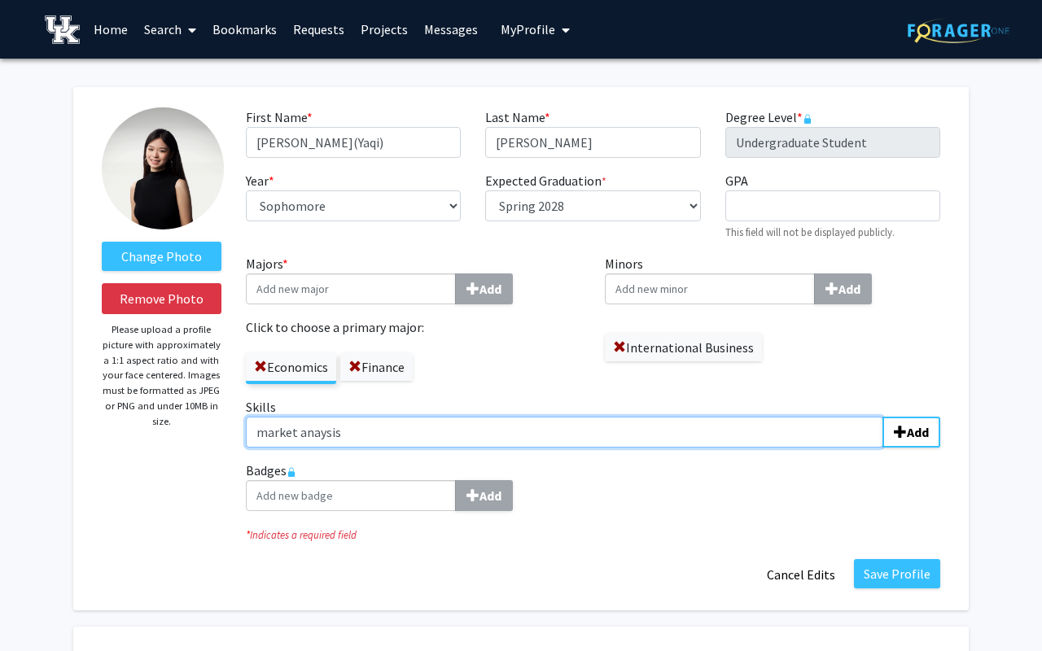
click at [348, 434] on input "market anaysis" at bounding box center [565, 432] width 638 height 31
drag, startPoint x: 294, startPoint y: 436, endPoint x: 207, endPoint y: 436, distance: 87.1
click at [207, 436] on form "Change Photo Remove Photo Please upload a profile picture with approximately a …" at bounding box center [521, 348] width 863 height 483
type input "data anaysis"
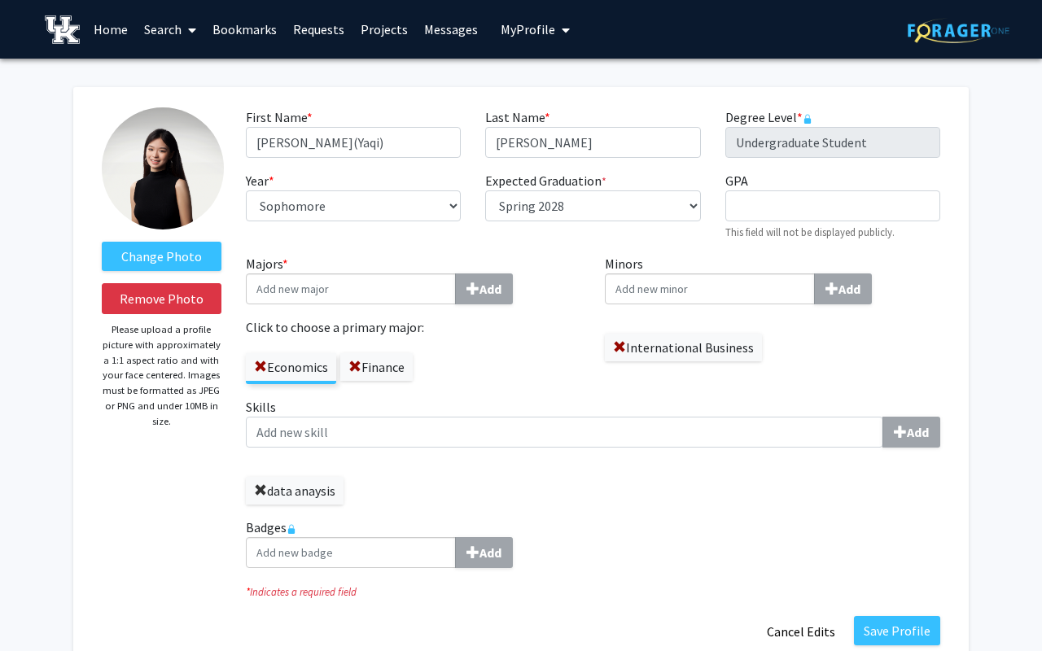
click at [259, 488] on span at bounding box center [260, 490] width 13 height 13
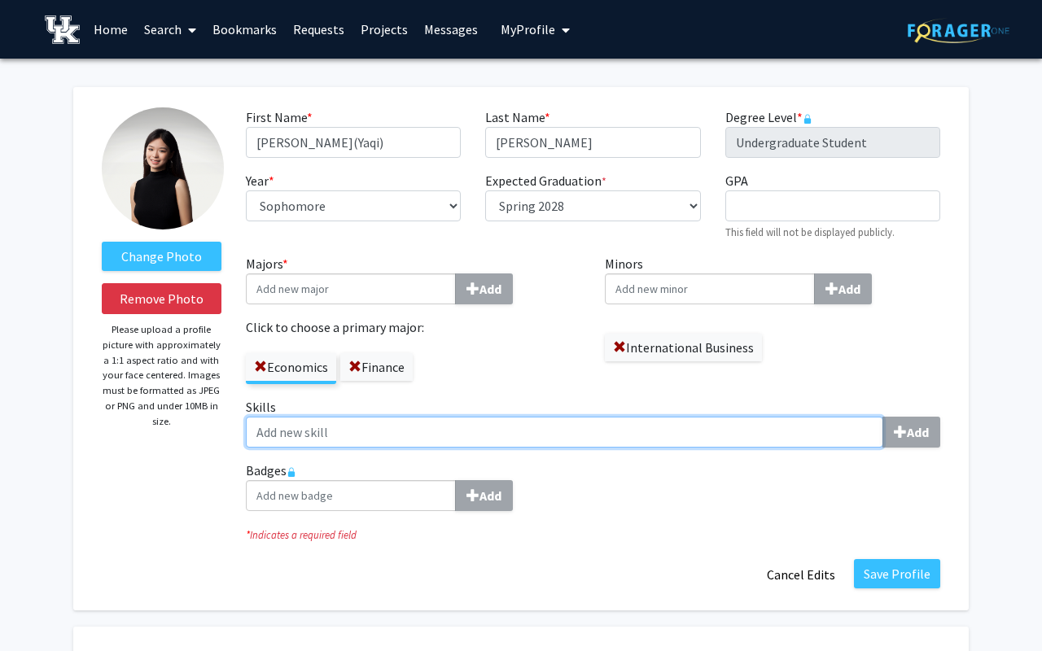
click at [268, 429] on input "Skills Add" at bounding box center [565, 432] width 638 height 31
type input "data analysis"
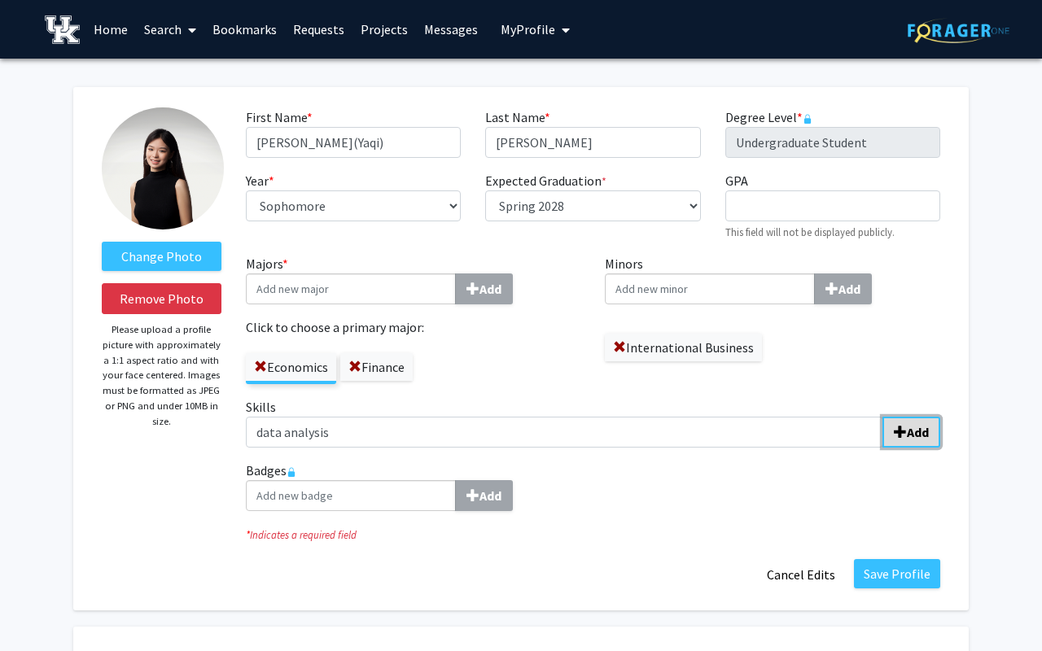
click at [901, 432] on span "submit" at bounding box center [900, 432] width 13 height 13
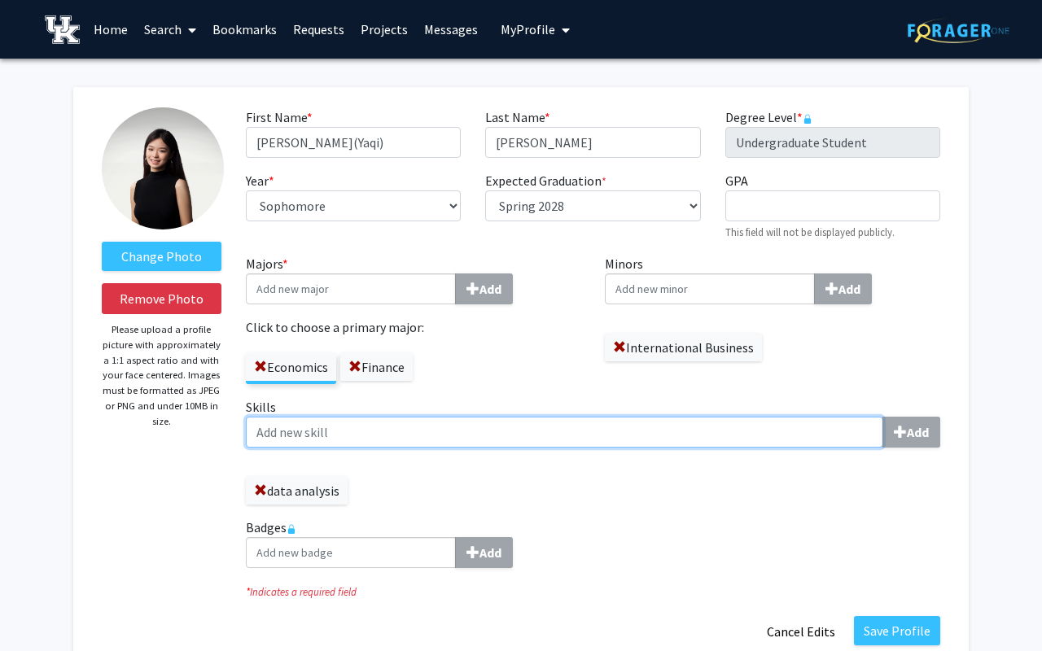
click at [559, 432] on input "Skills Add" at bounding box center [565, 432] width 638 height 31
type input "market analysis"
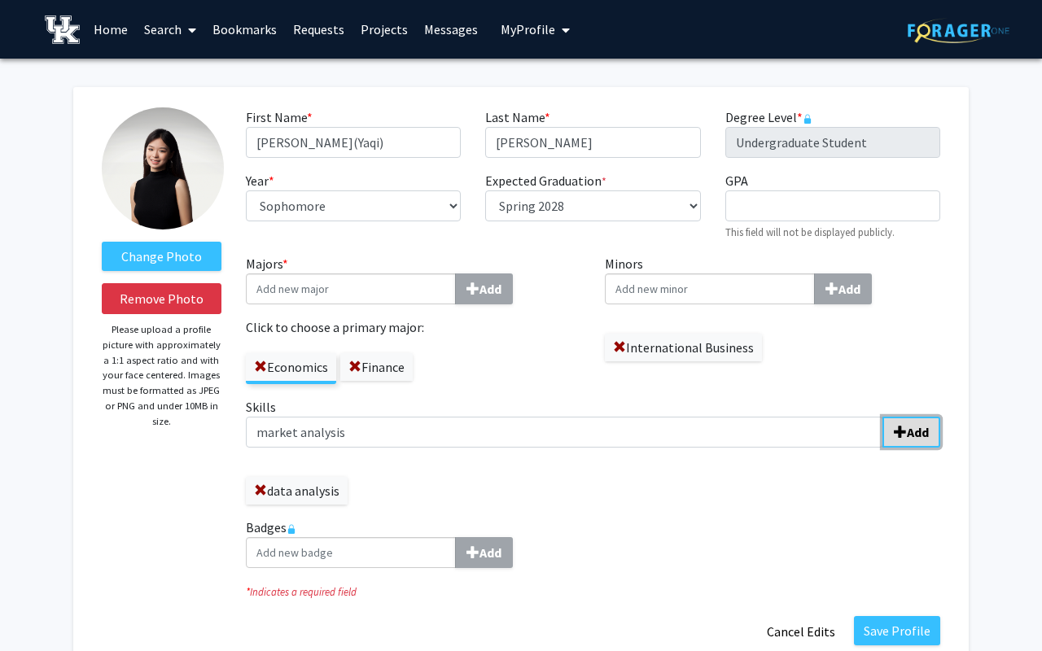
click at [914, 435] on b "Add" at bounding box center [918, 432] width 22 height 16
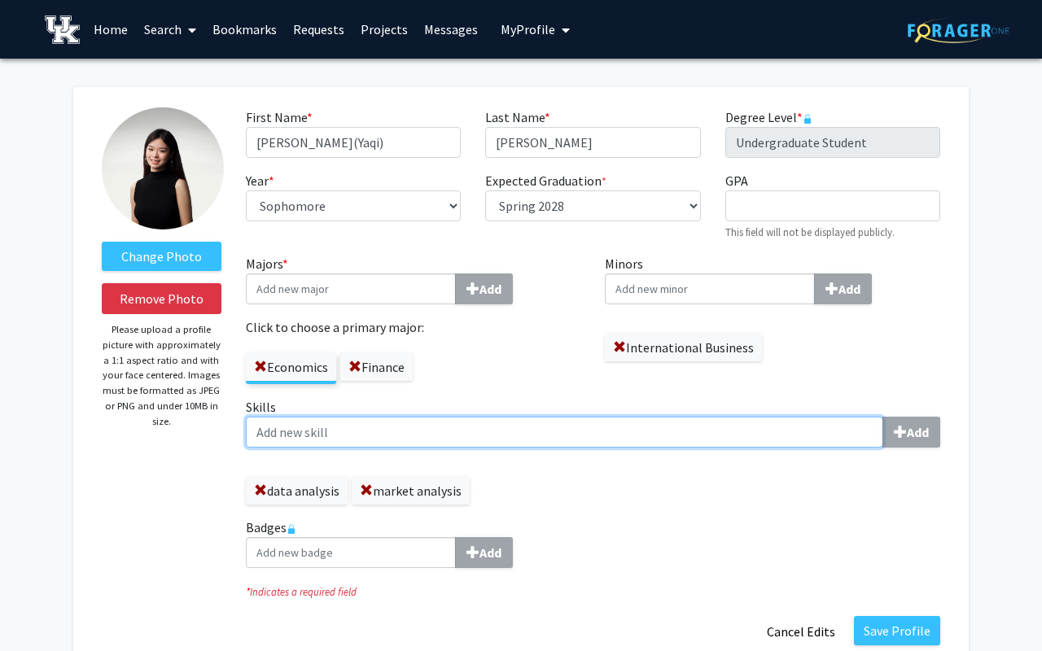
click at [348, 438] on input "Skills Add" at bounding box center [565, 432] width 638 height 31
click at [755, 422] on input "statistical analysis" at bounding box center [565, 432] width 638 height 31
click at [512, 430] on input "statistical analysis" at bounding box center [565, 432] width 638 height 31
type input "statistical analysis"
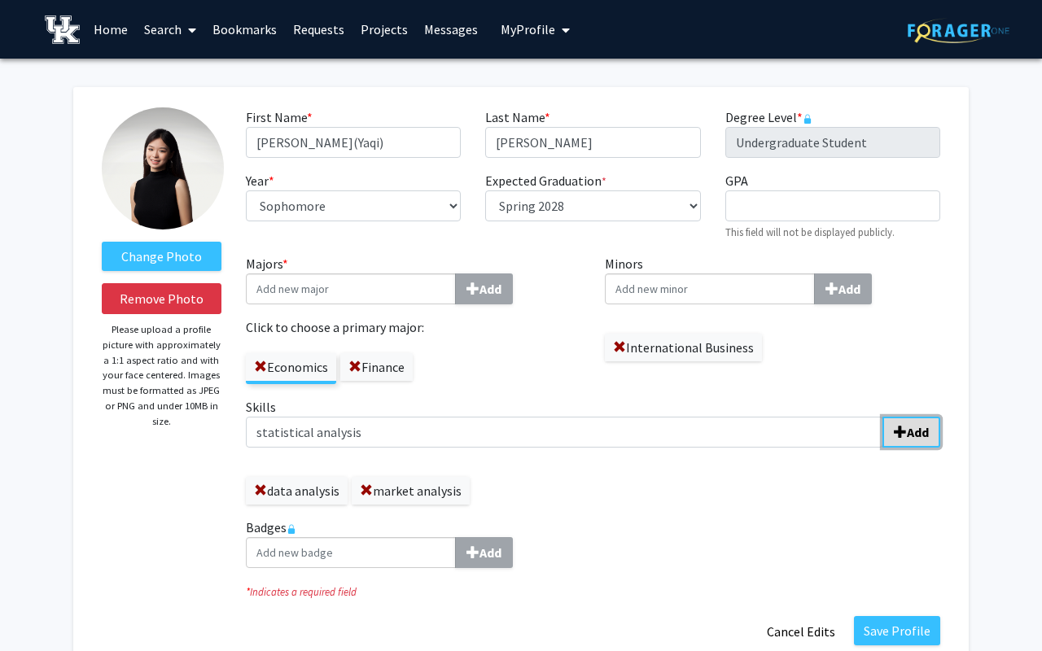
click at [907, 432] on b "Add" at bounding box center [918, 432] width 22 height 16
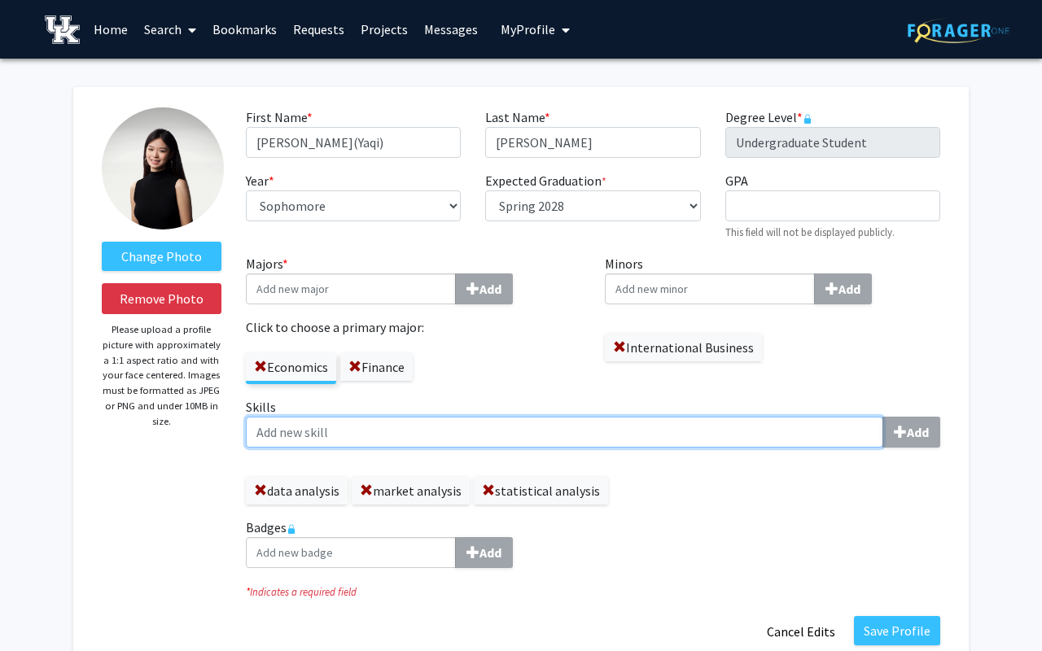
click at [447, 436] on input "Skills Add" at bounding box center [565, 432] width 638 height 31
type input "Excel"
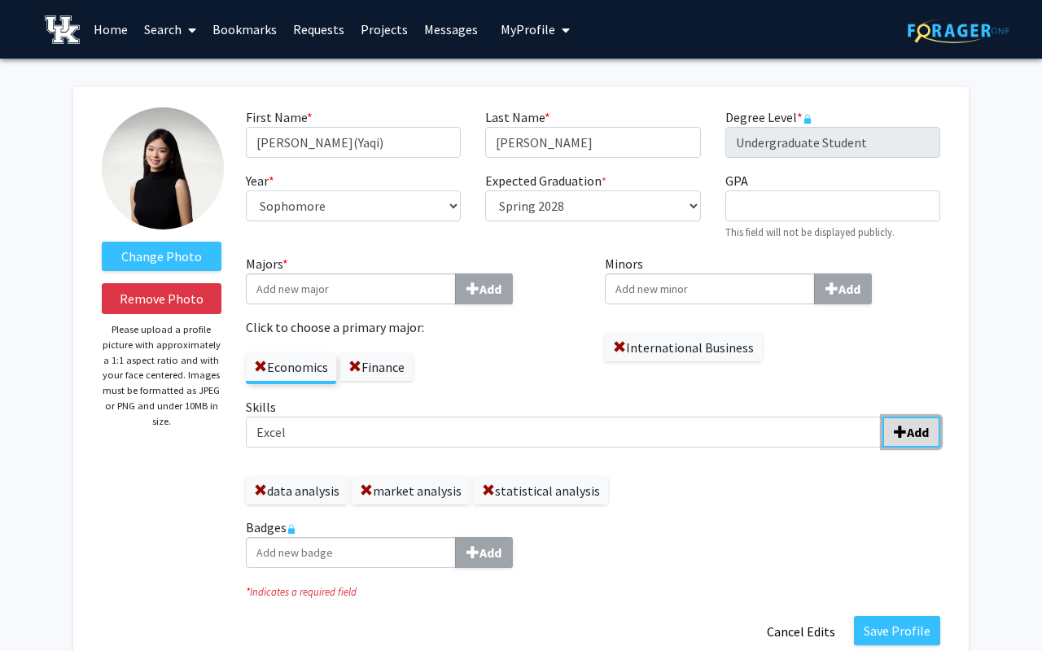
click at [916, 426] on b "Add" at bounding box center [918, 432] width 22 height 16
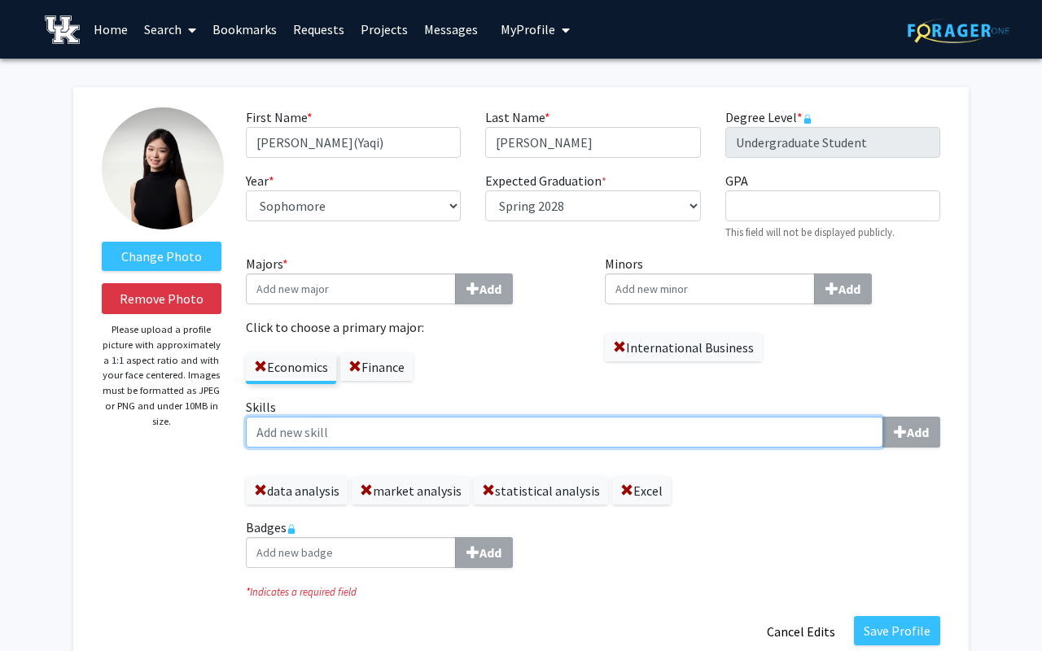
click at [405, 432] on input "Skills Add" at bounding box center [565, 432] width 638 height 31
type input "Economics research"
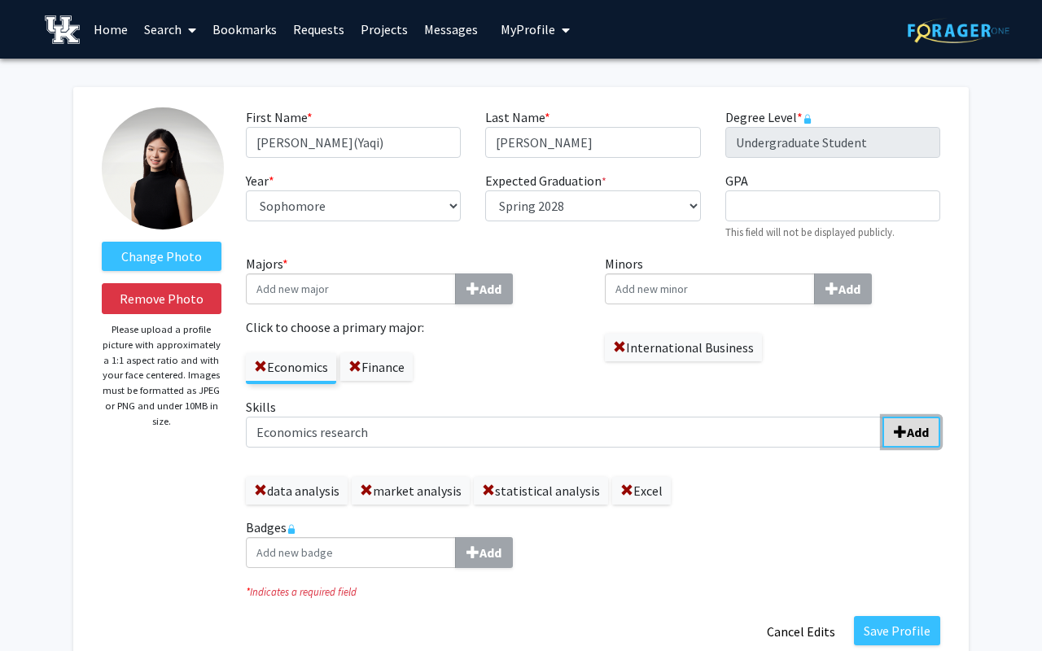
click at [901, 433] on span "submit" at bounding box center [900, 432] width 13 height 13
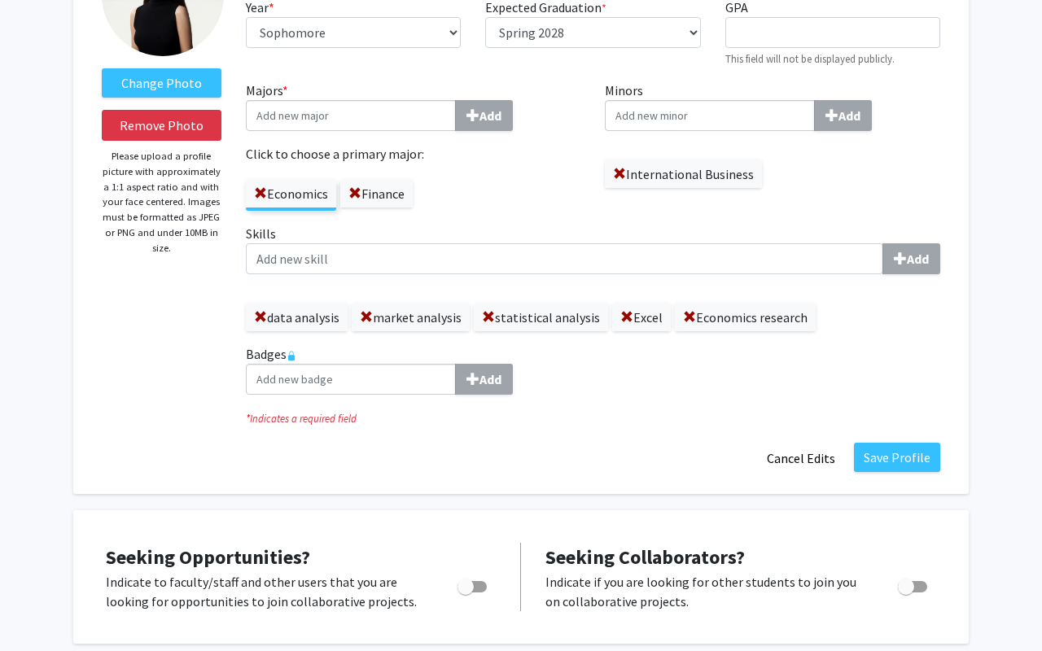
scroll to position [181, 0]
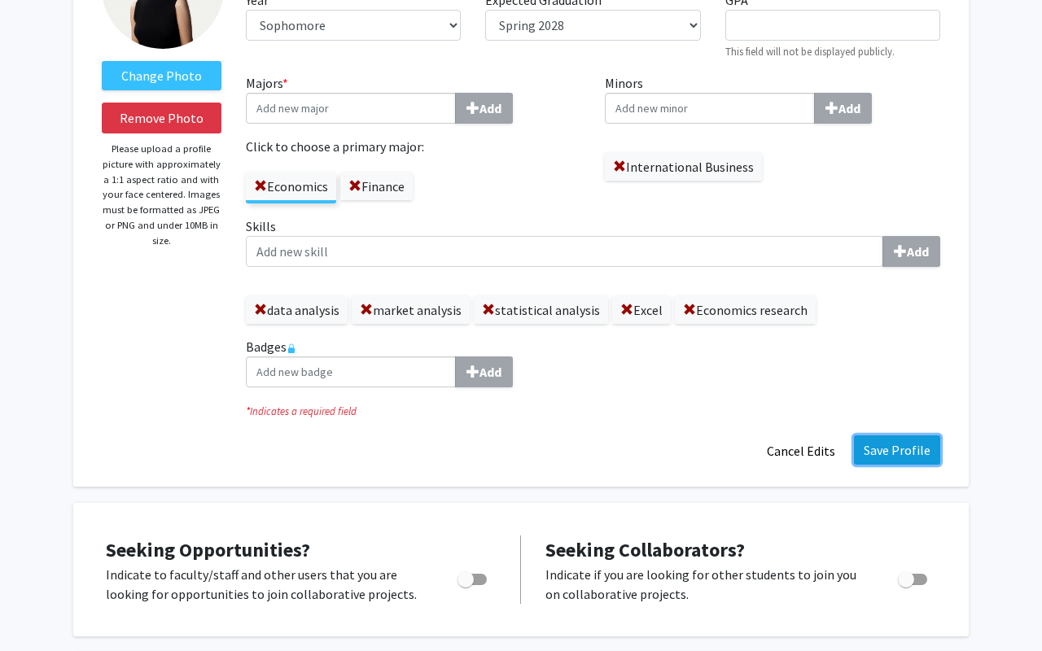
click at [904, 448] on button "Save Profile" at bounding box center [897, 450] width 86 height 29
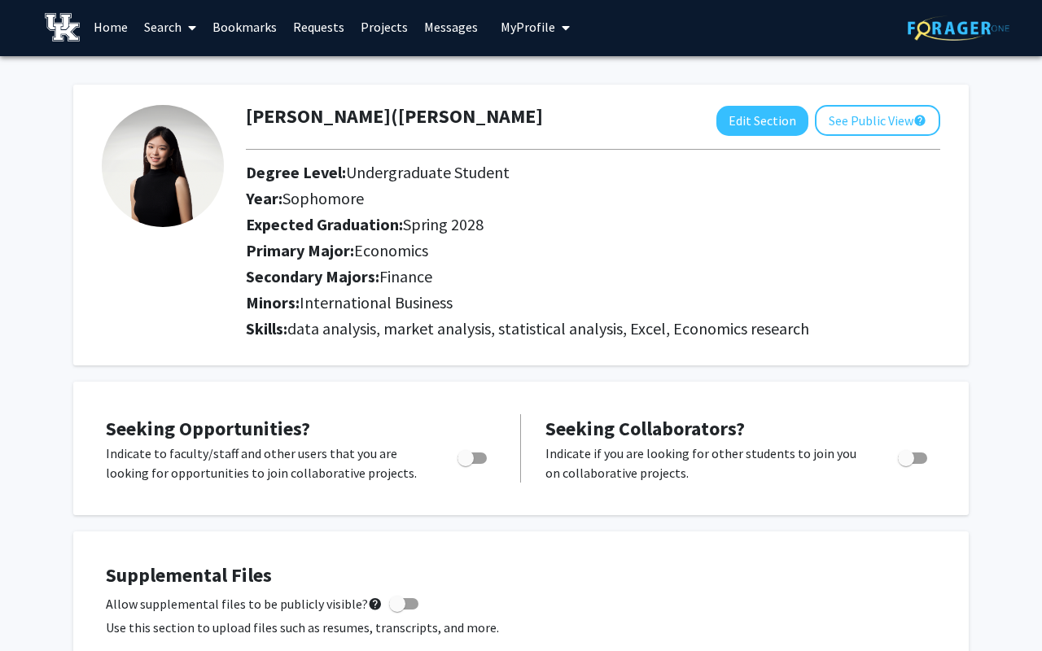
scroll to position [0, 0]
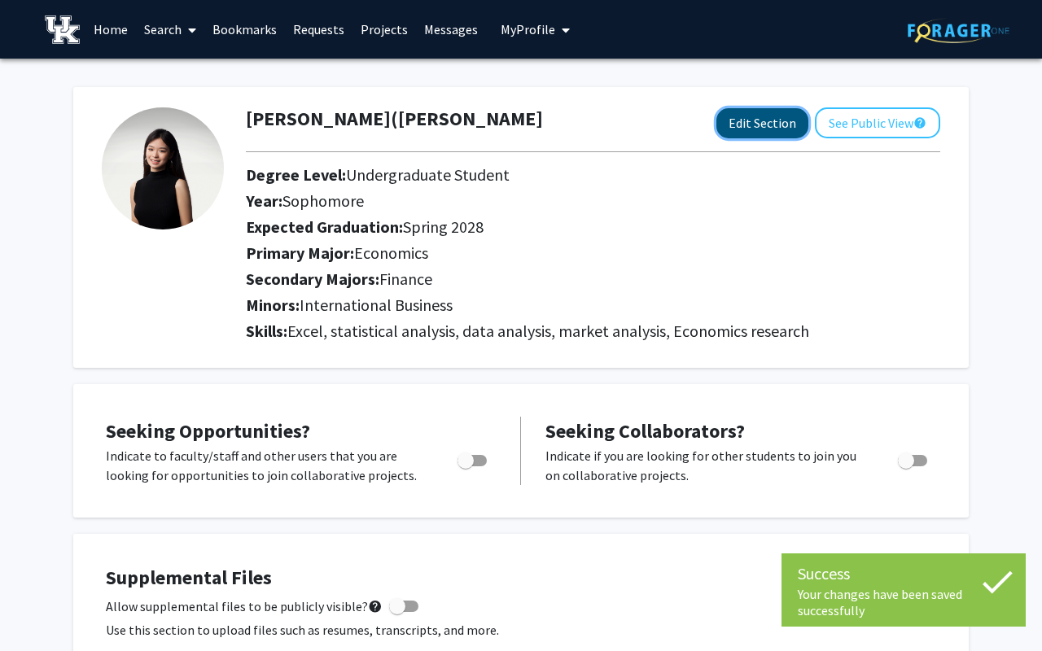
click at [775, 122] on button "Edit Section" at bounding box center [762, 123] width 92 height 30
select select "sophomore"
select select "41: spring_2028"
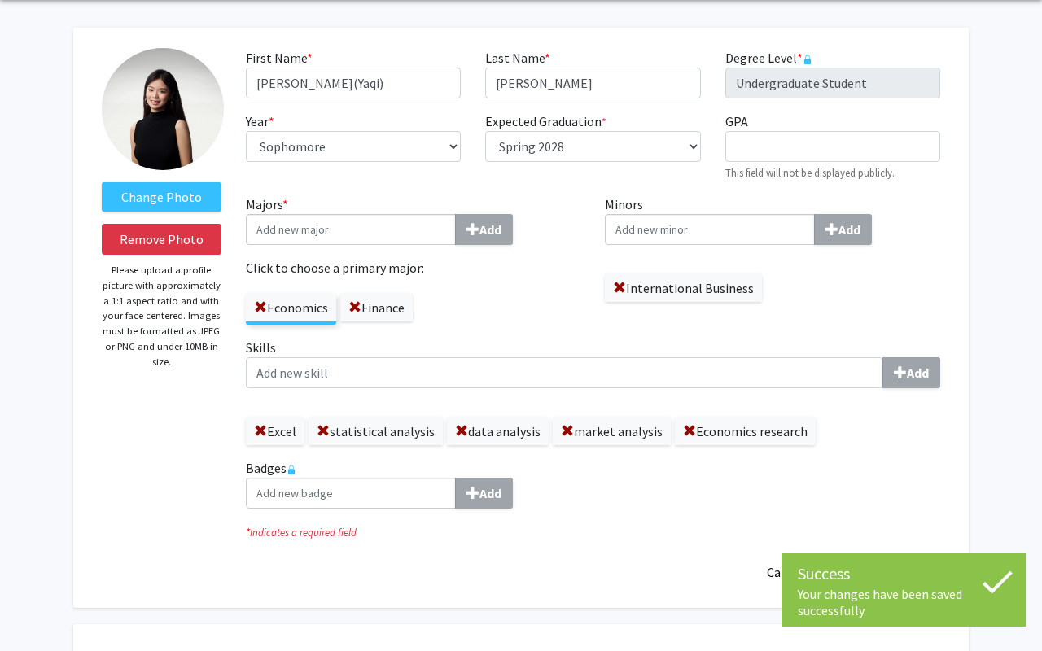
scroll to position [65, 0]
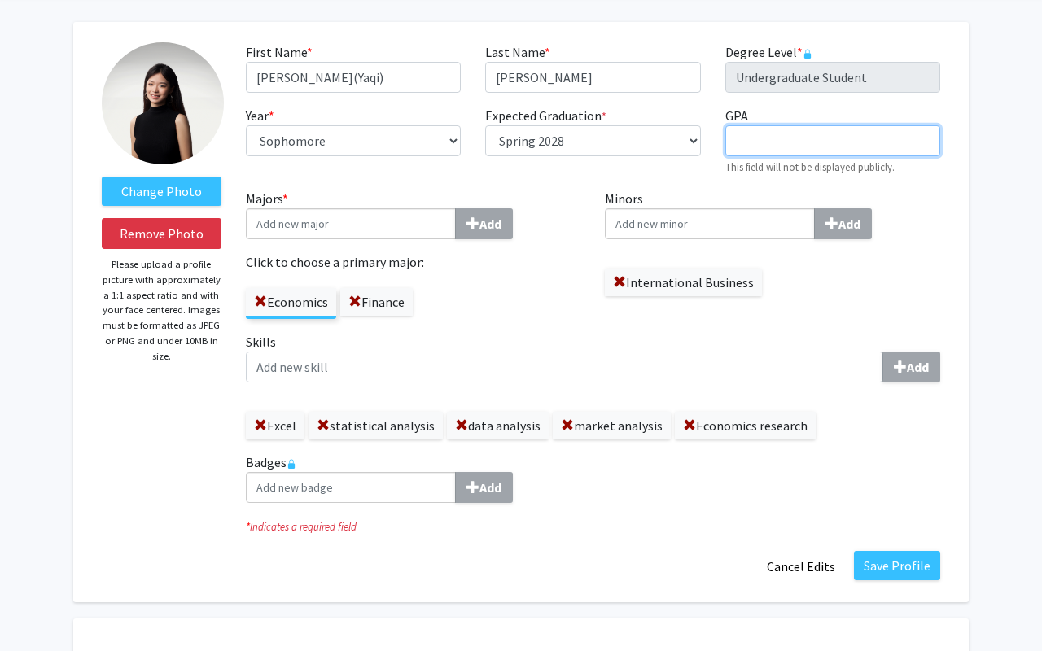
click at [756, 140] on input "GPA required" at bounding box center [832, 140] width 215 height 31
type input "4.0"
click at [655, 502] on div "Add" at bounding box center [593, 487] width 694 height 31
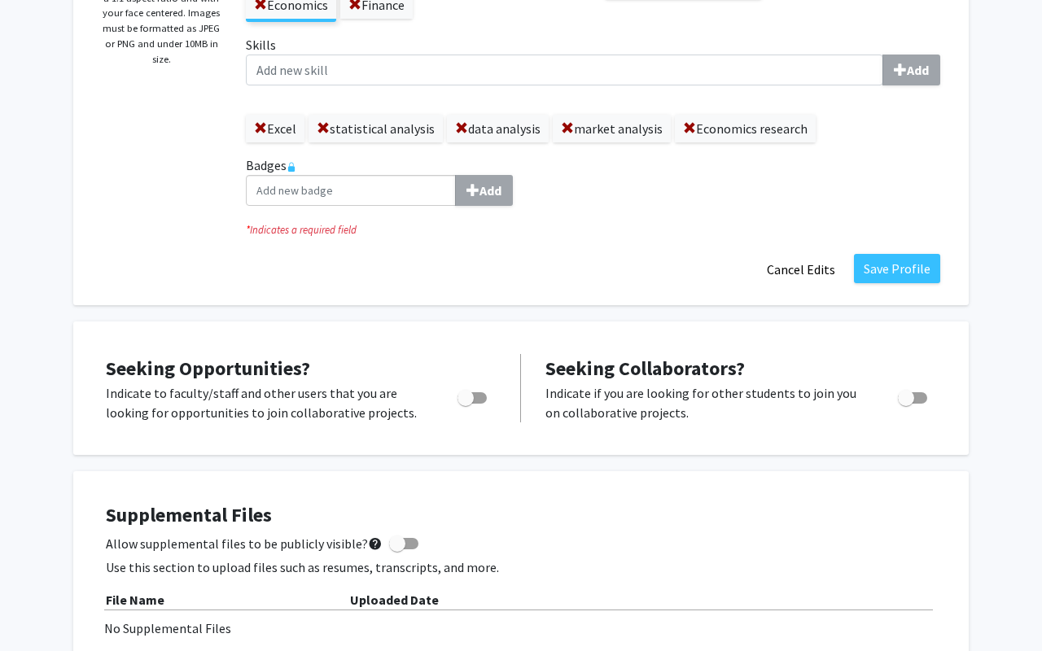
scroll to position [451, 0]
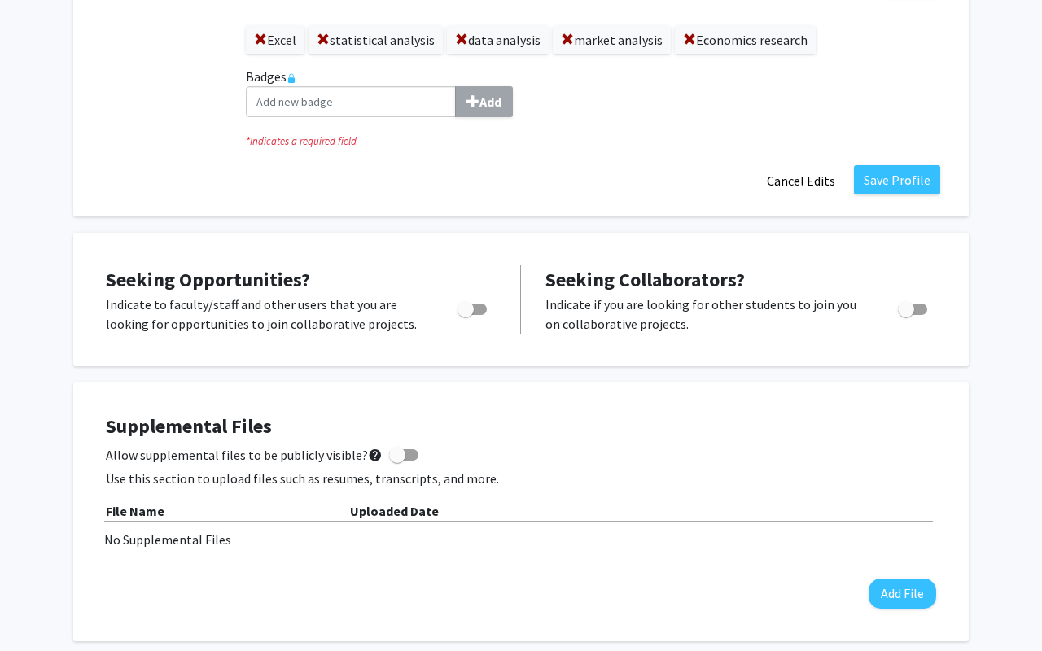
click at [468, 312] on span "Toggle" at bounding box center [466, 309] width 16 height 16
click at [466, 315] on input "Are you actively seeking opportunities?" at bounding box center [465, 315] width 1 height 1
checkbox input "true"
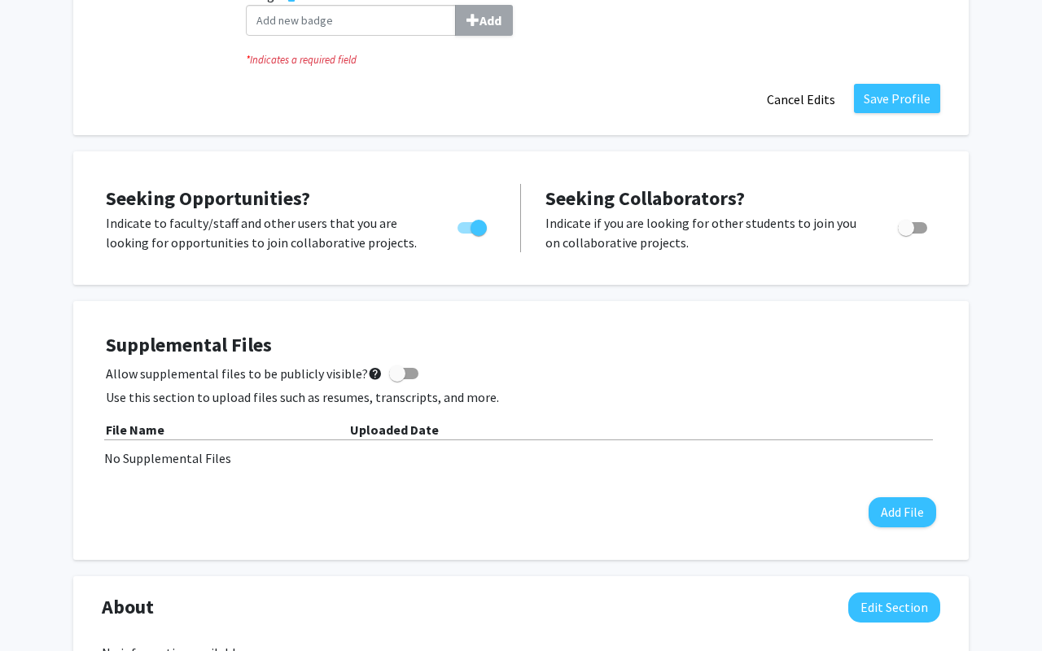
scroll to position [556, 0]
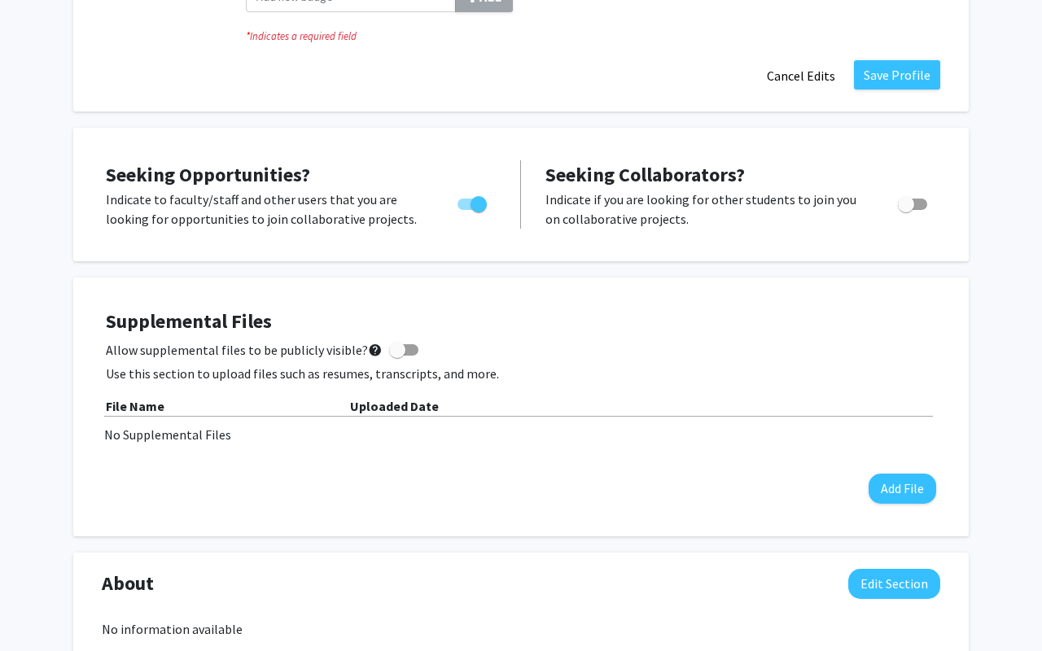
click at [191, 436] on div "No Supplemental Files" at bounding box center [521, 435] width 834 height 20
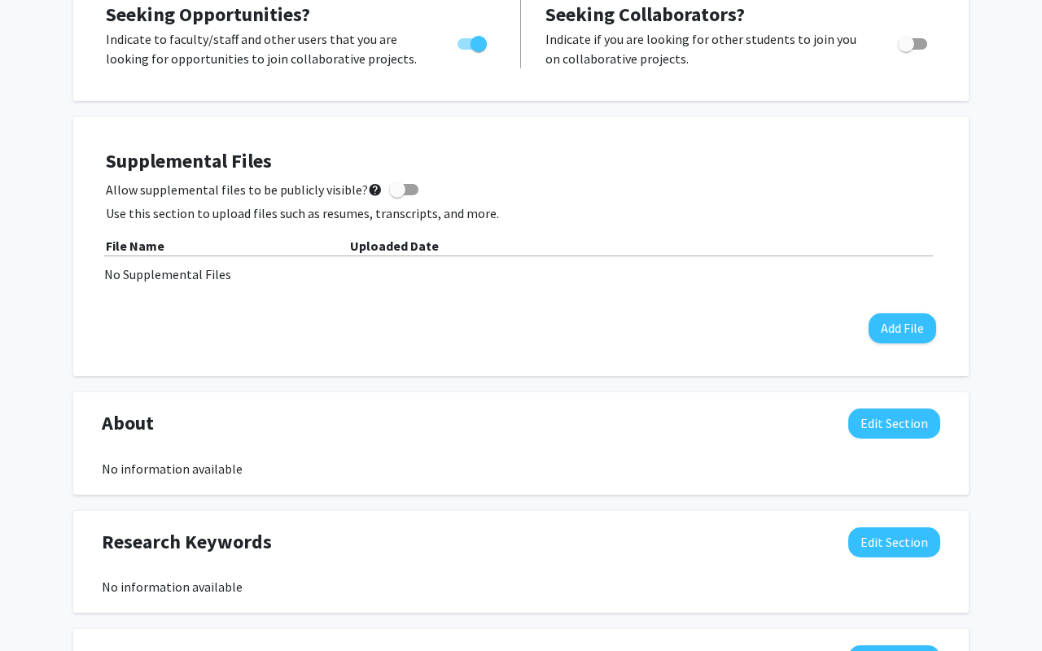
scroll to position [712, 0]
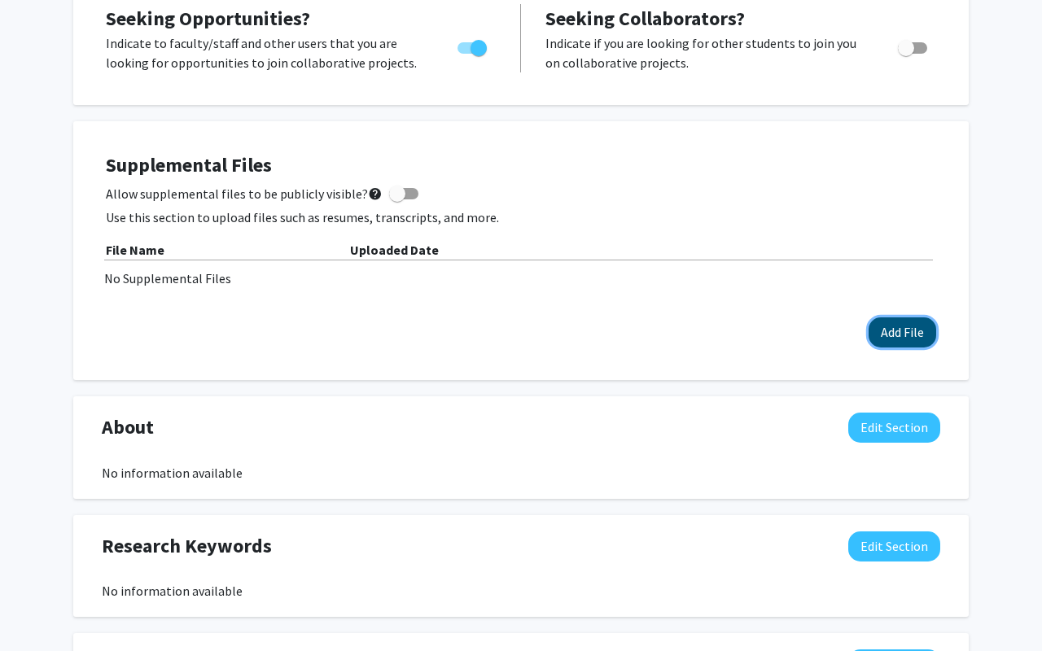
click at [904, 322] on button "Add File" at bounding box center [903, 333] width 68 height 30
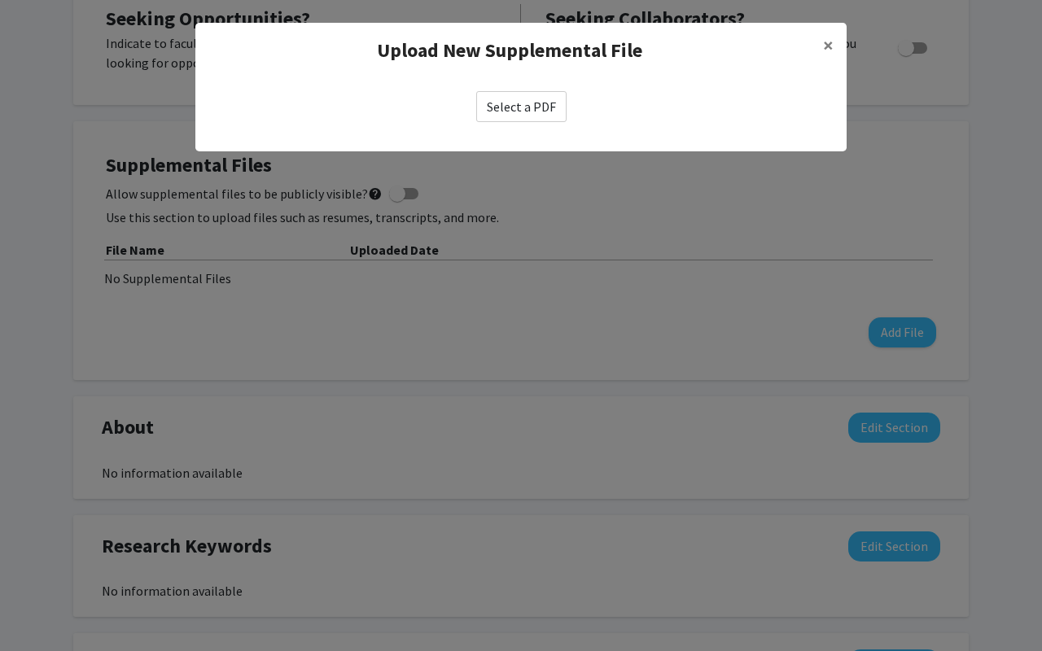
click at [536, 110] on label "Select a PDF" at bounding box center [521, 106] width 90 height 31
click at [0, 0] on input "Select a PDF" at bounding box center [0, 0] width 0 height 0
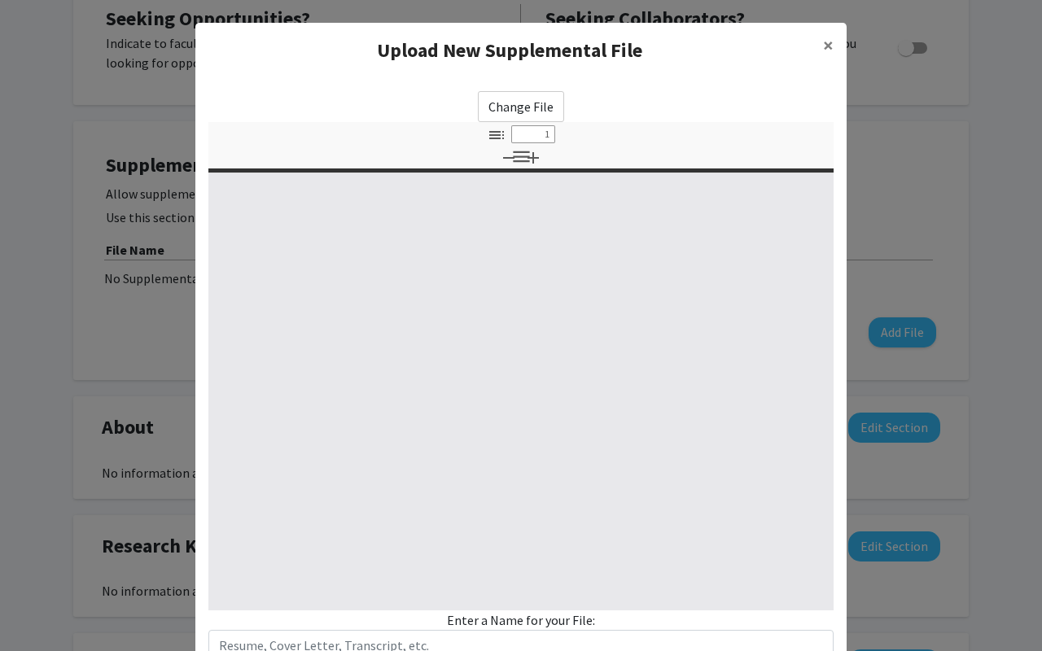
select select "custom"
type input "0"
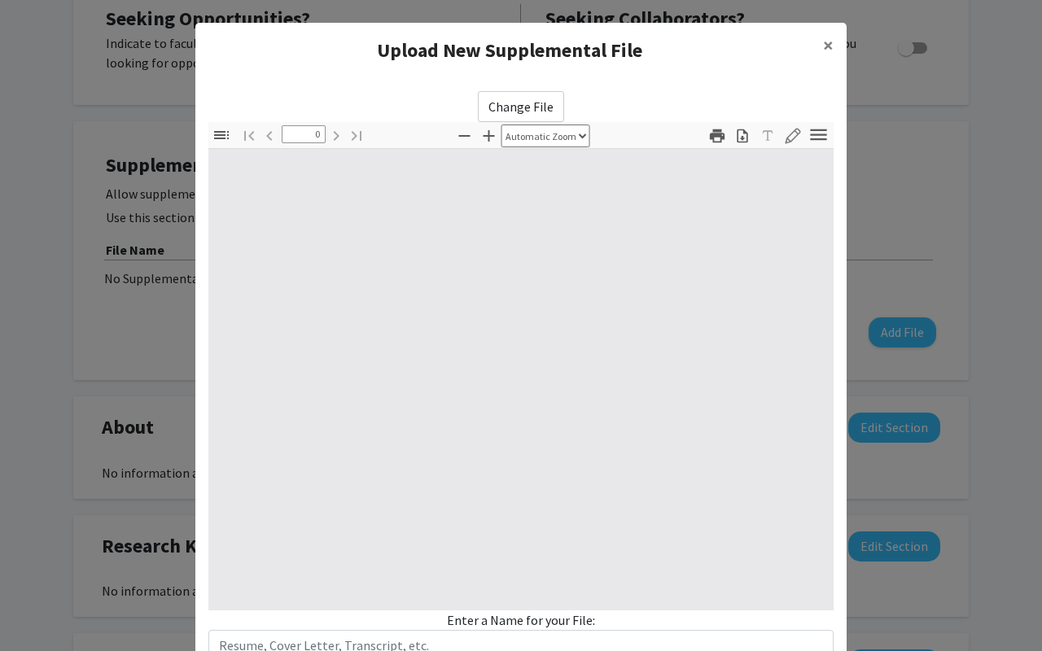
select select "custom"
type input "1"
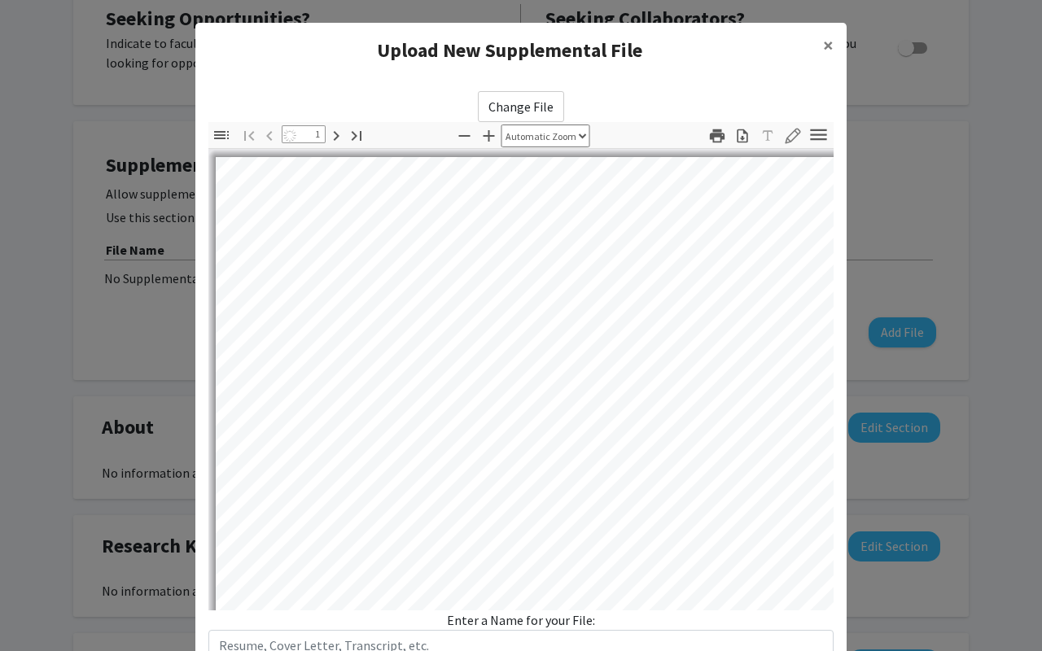
select select "auto"
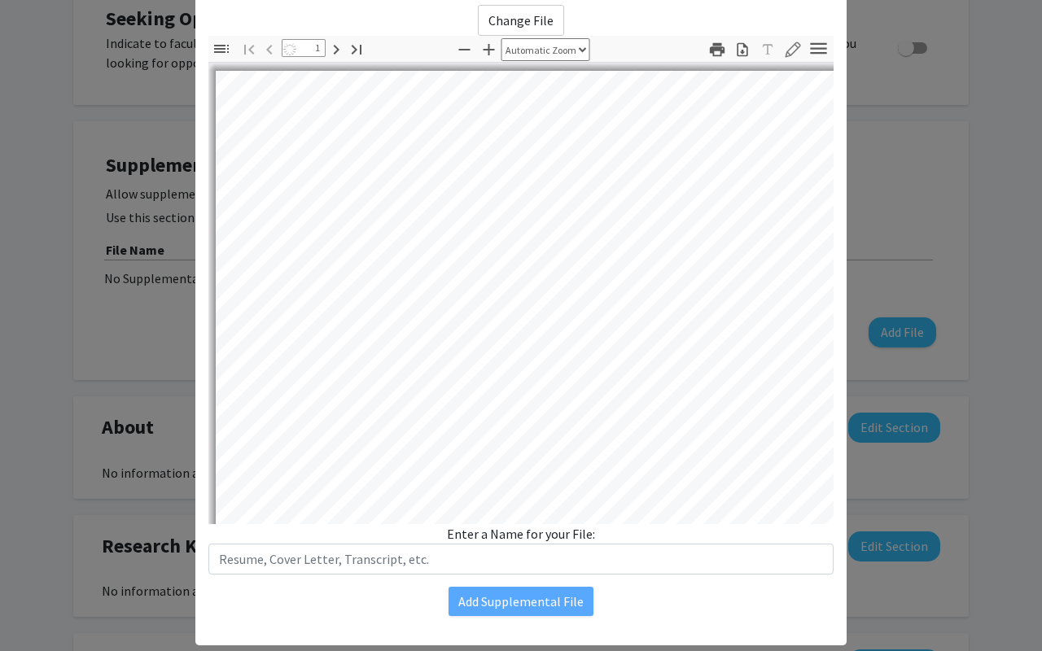
scroll to position [0, 0]
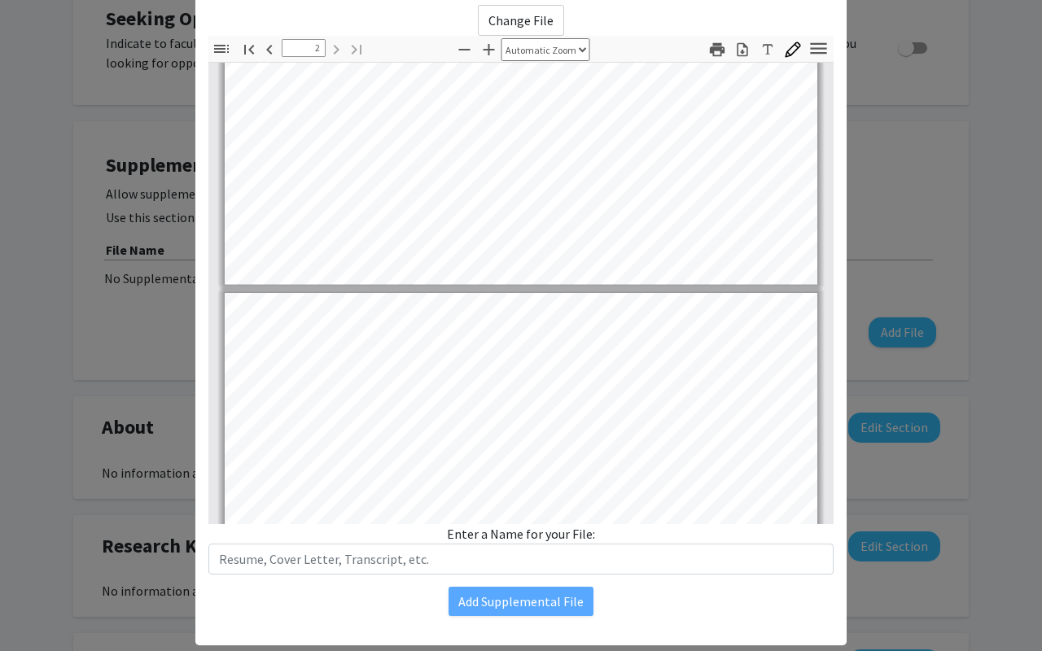
type input "1"
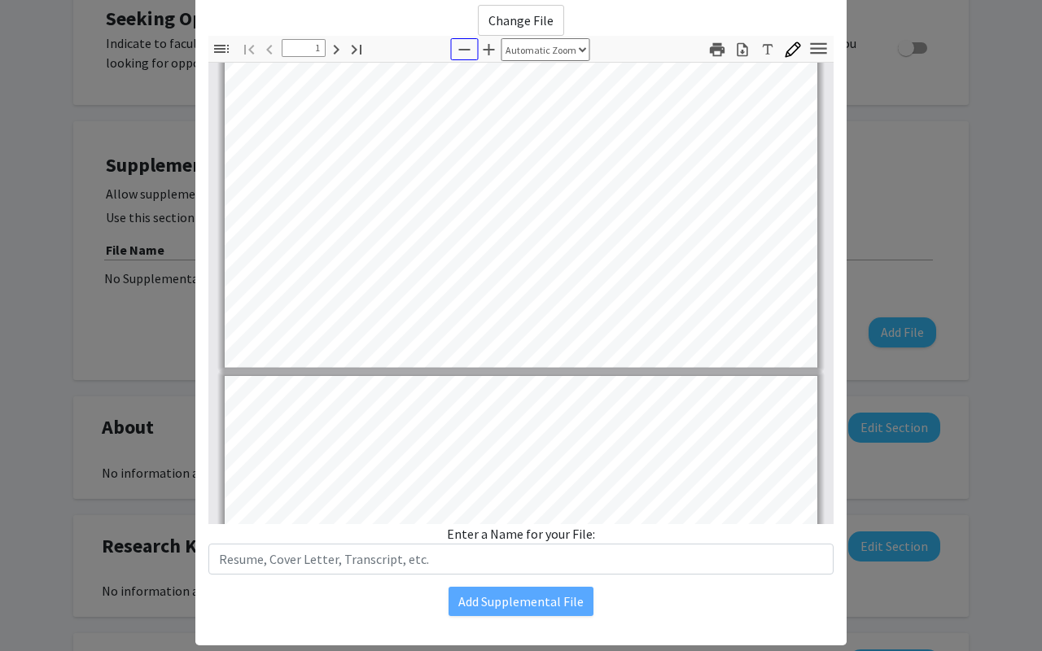
click at [466, 47] on icon "button" at bounding box center [465, 50] width 20 height 20
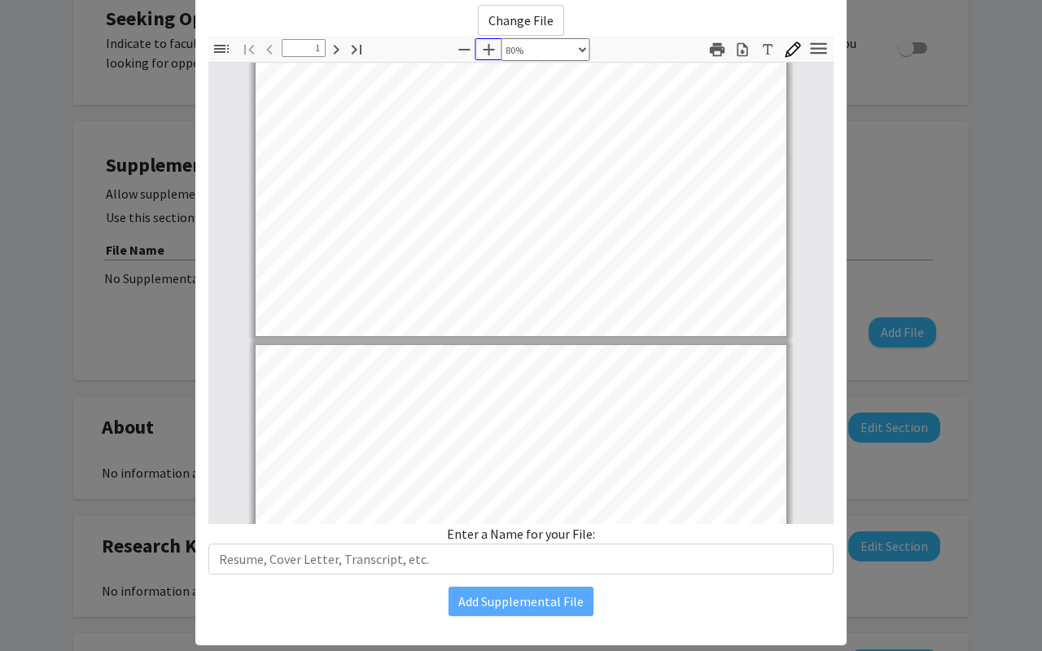
click at [492, 53] on icon "button" at bounding box center [490, 50] width 20 height 20
select select "custom"
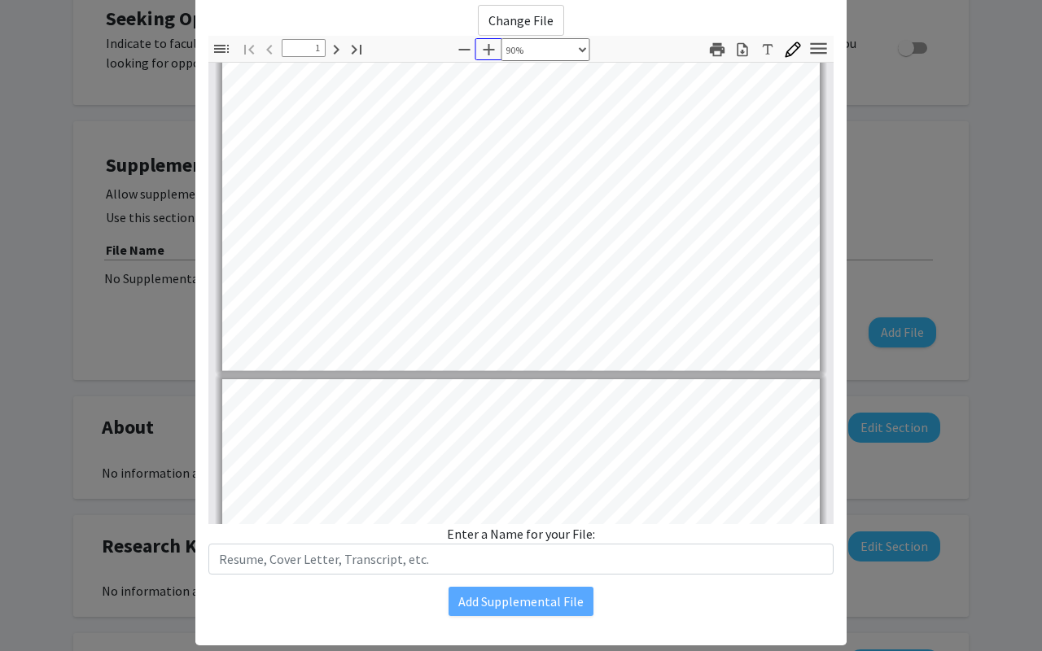
scroll to position [0, 0]
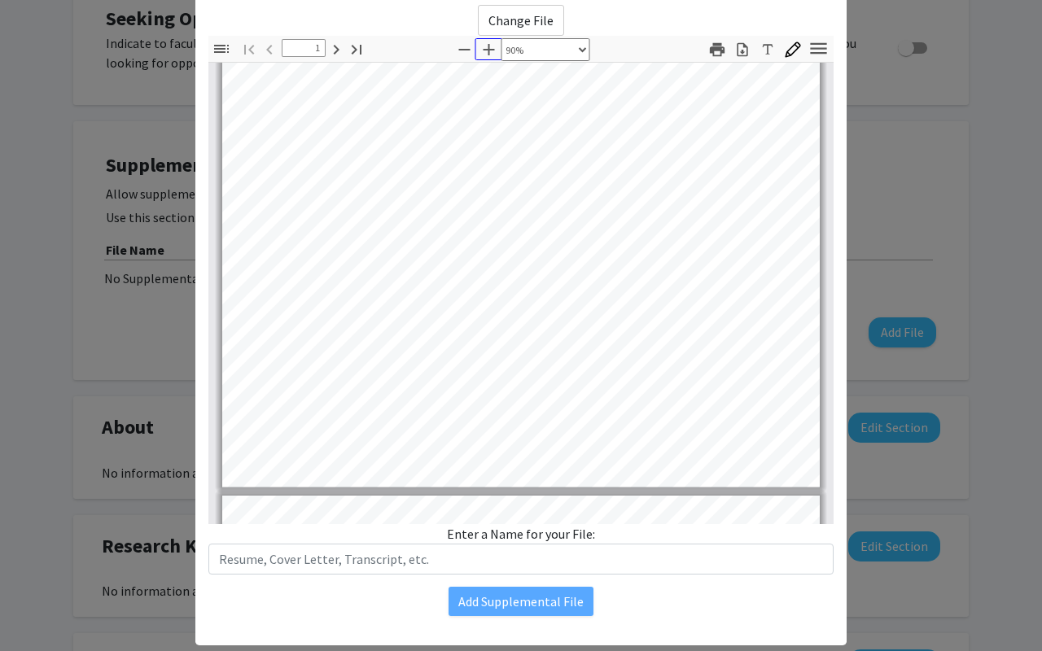
type input "2"
select select "custom"
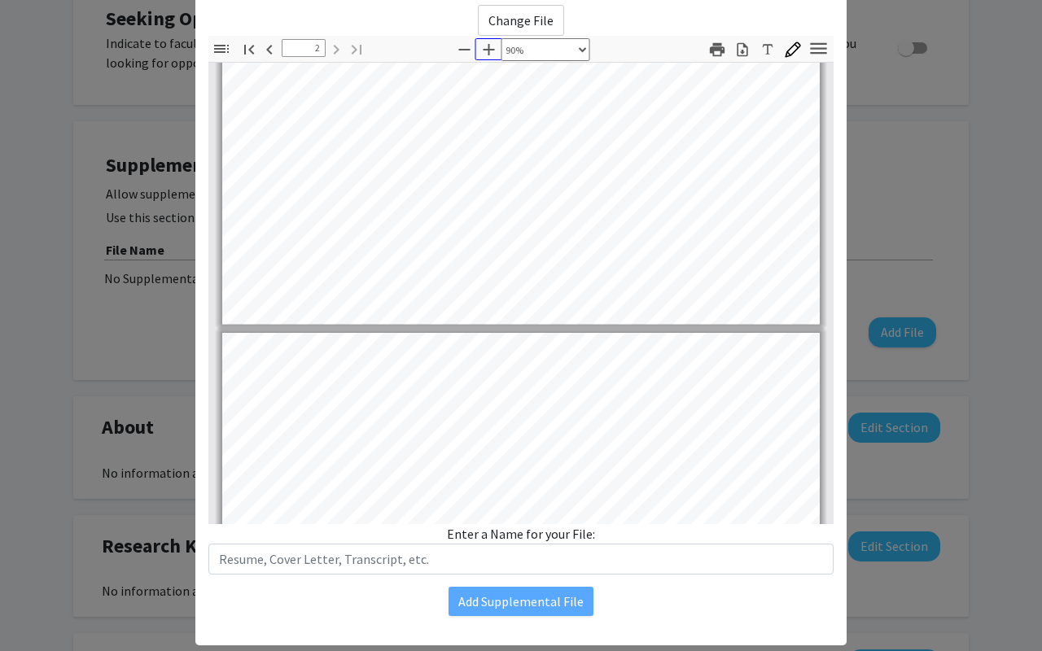
type input "1"
select select "custom"
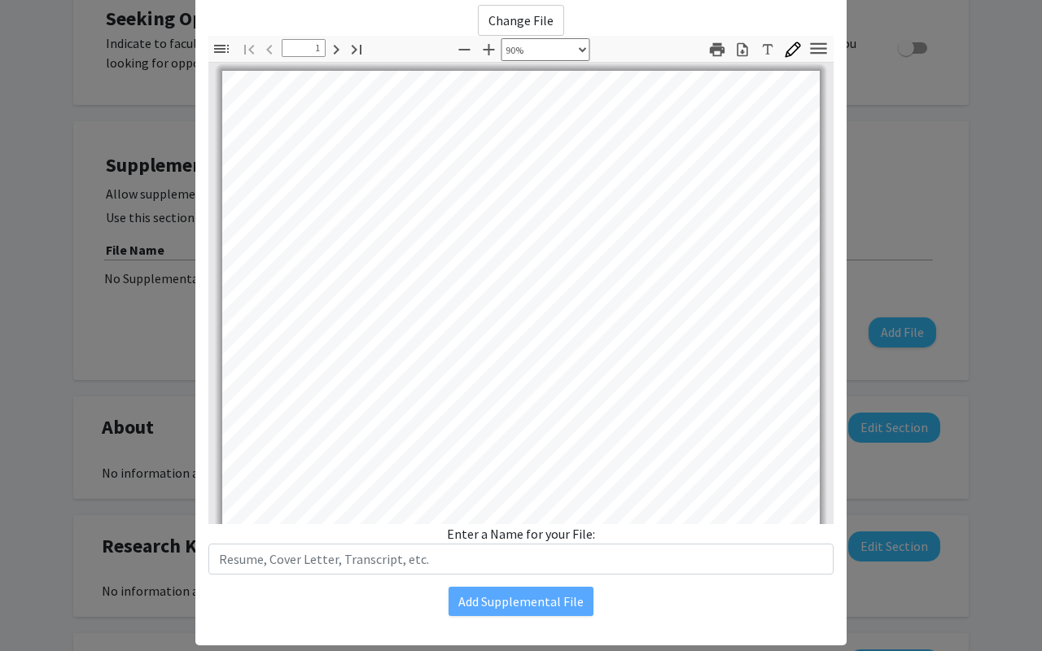
scroll to position [69, 0]
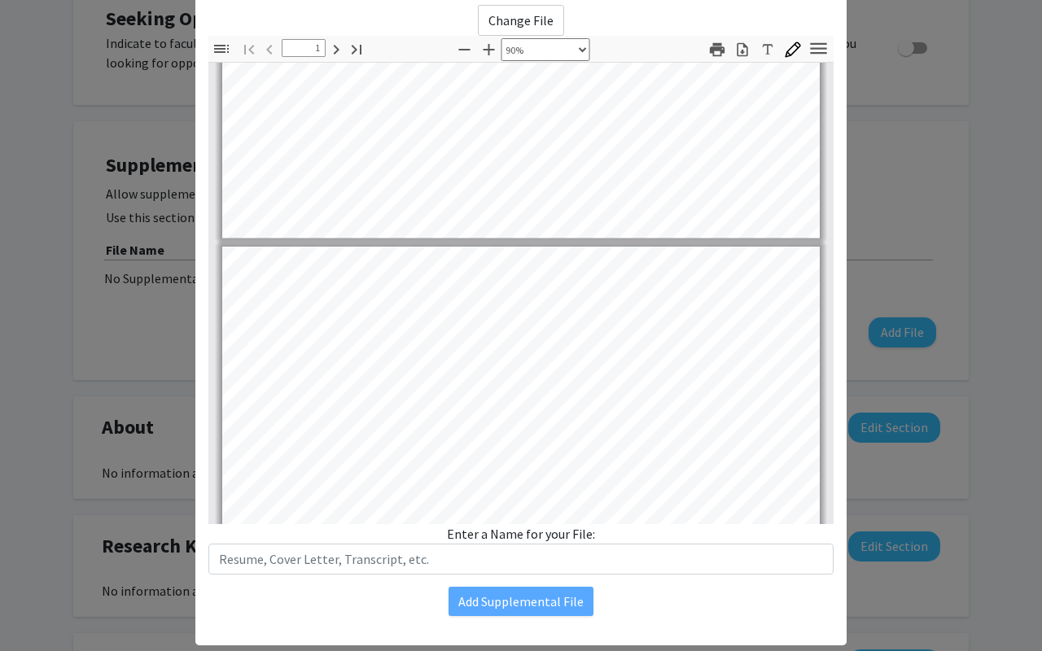
type input "2"
select select "custom"
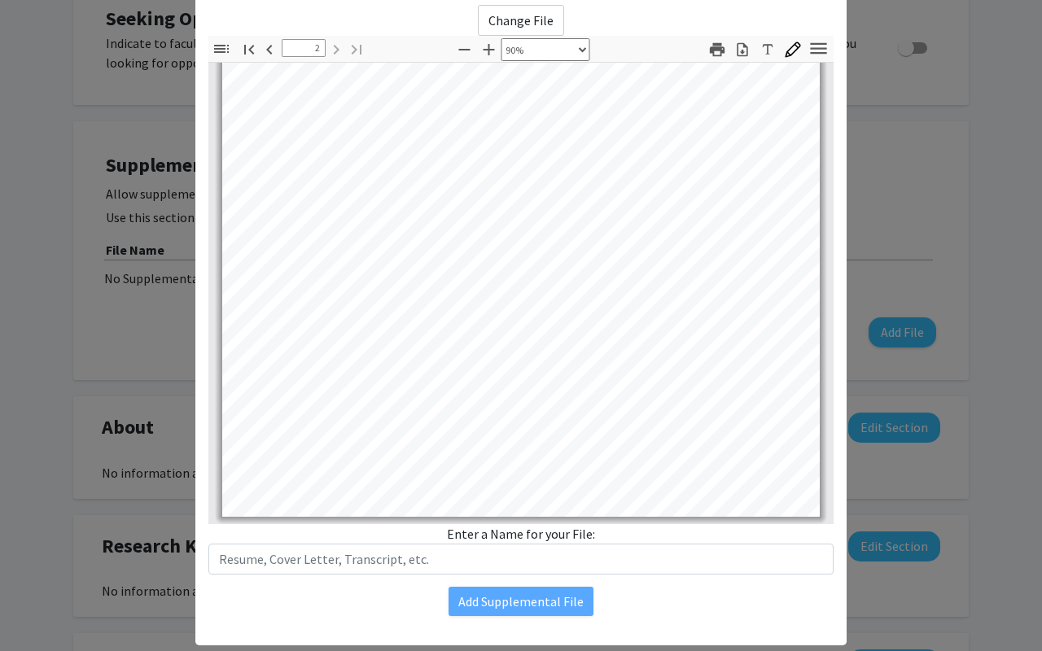
type input "1"
select select "custom"
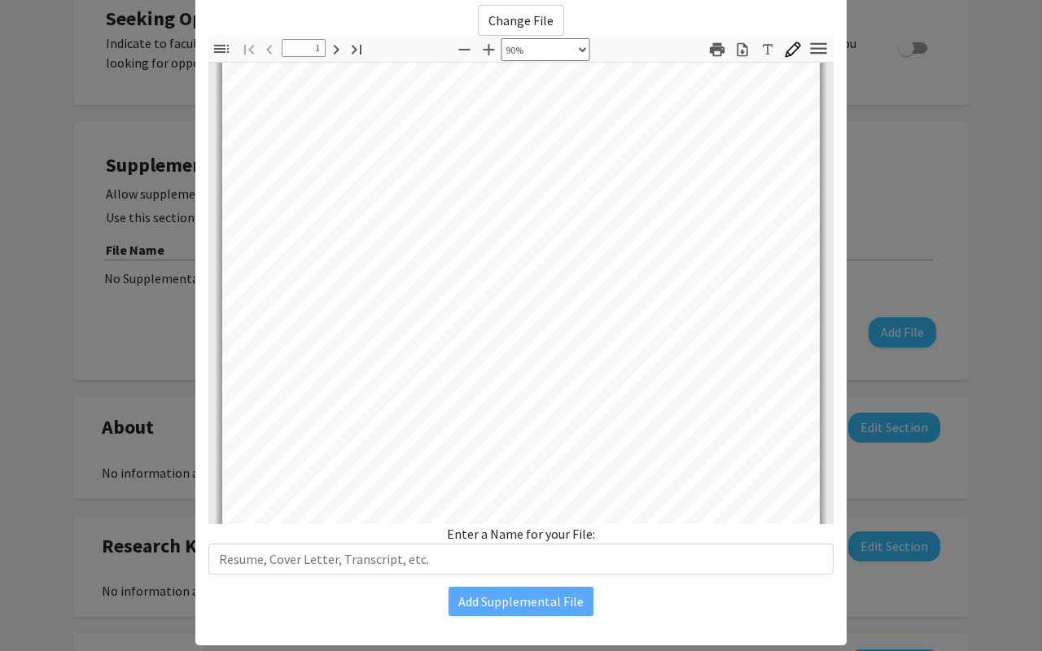
scroll to position [0, 0]
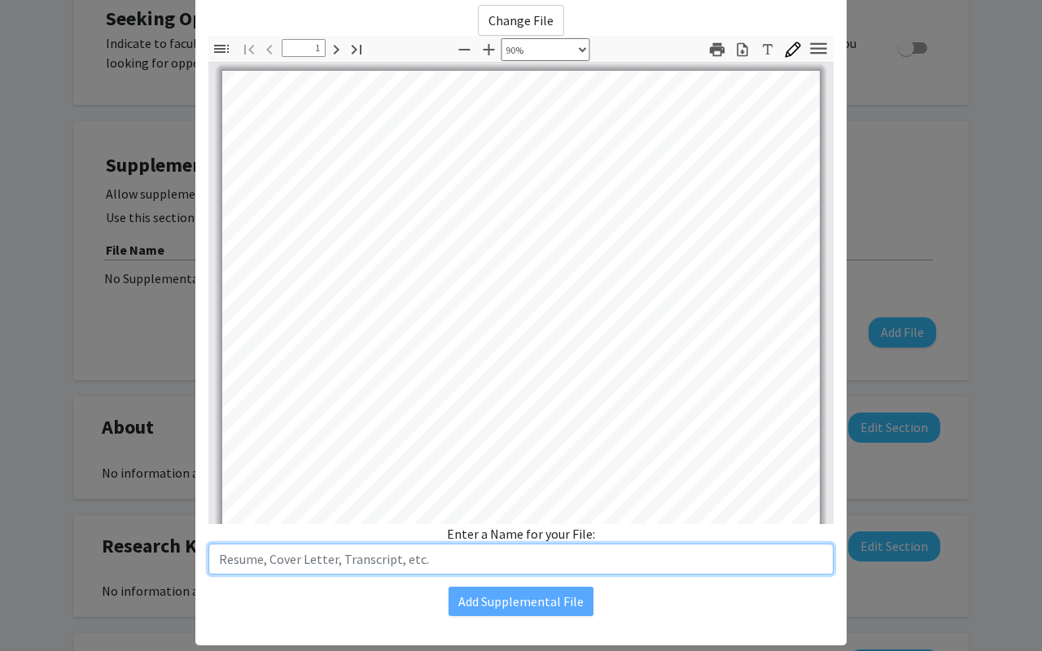
click at [470, 560] on input "text" at bounding box center [520, 559] width 625 height 31
type input "resume"
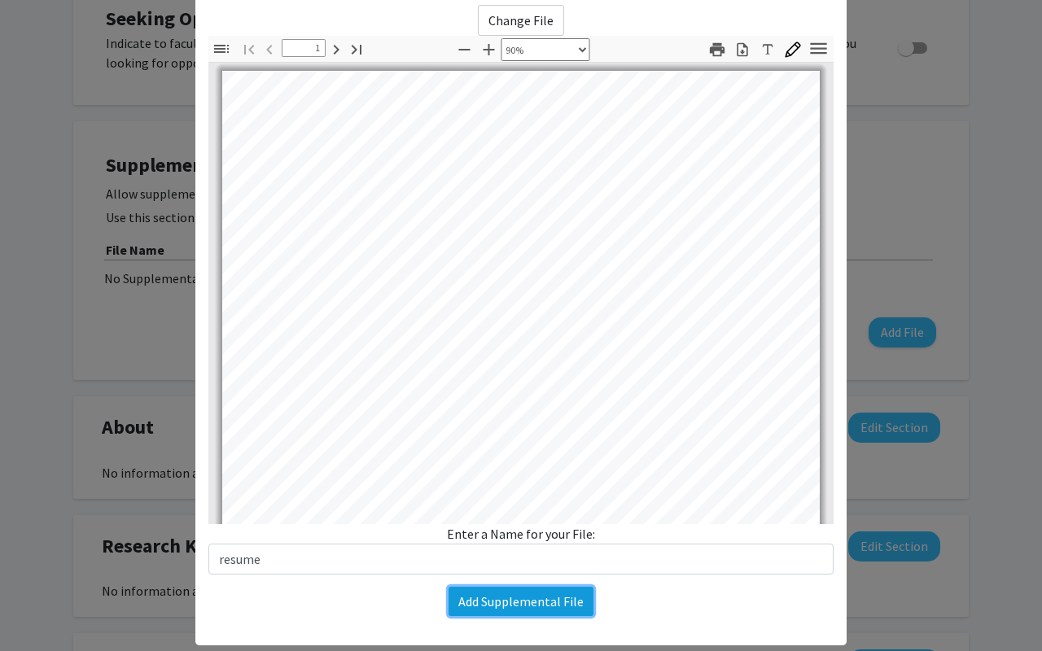
click at [542, 606] on button "Add Supplemental File" at bounding box center [521, 601] width 145 height 29
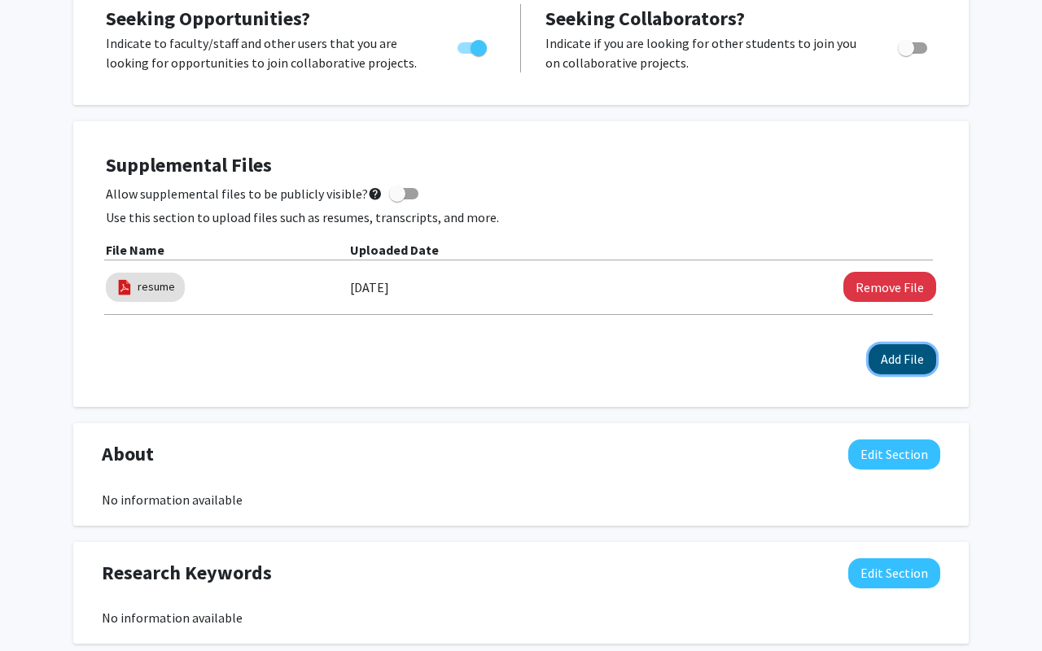
click at [880, 368] on button "Add File" at bounding box center [903, 359] width 68 height 30
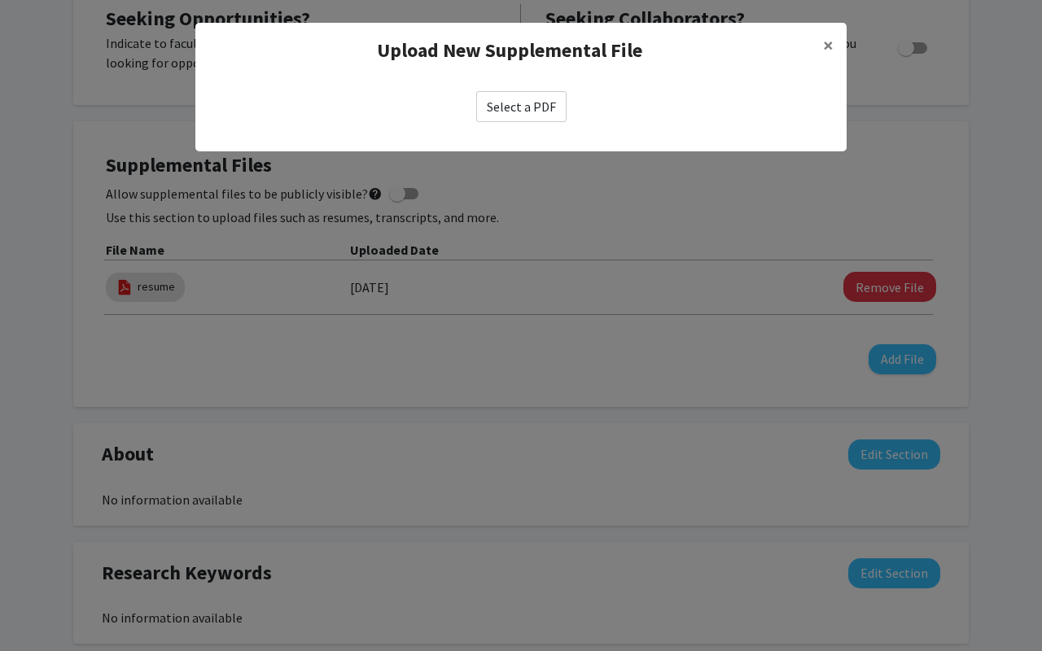
click at [519, 100] on label "Select a PDF" at bounding box center [521, 106] width 90 height 31
click at [0, 0] on input "Select a PDF" at bounding box center [0, 0] width 0 height 0
select select "custom"
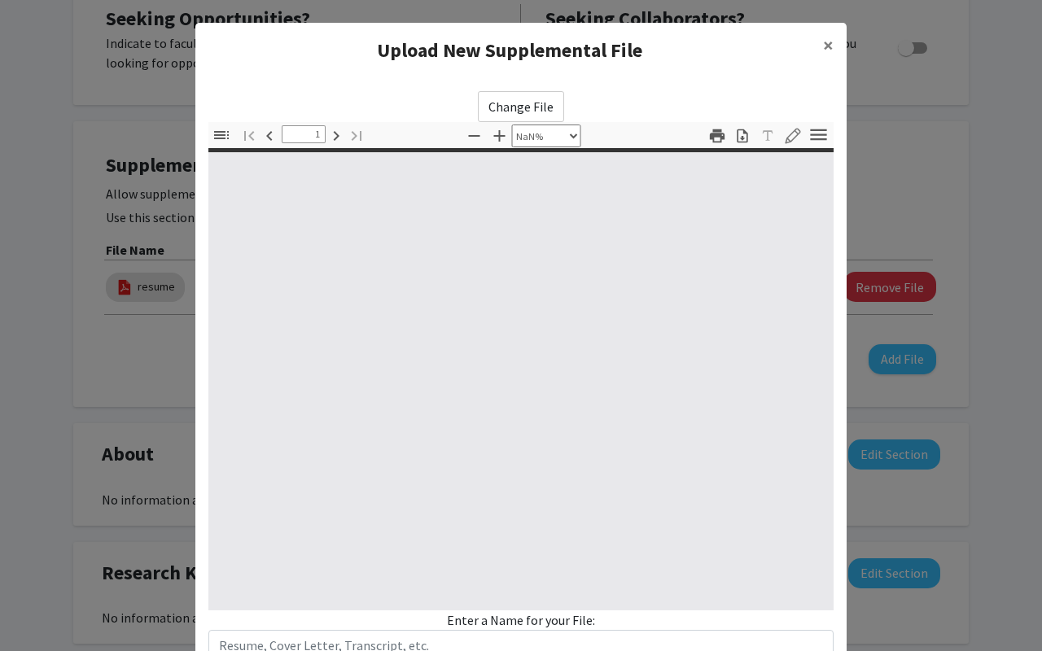
type input "0"
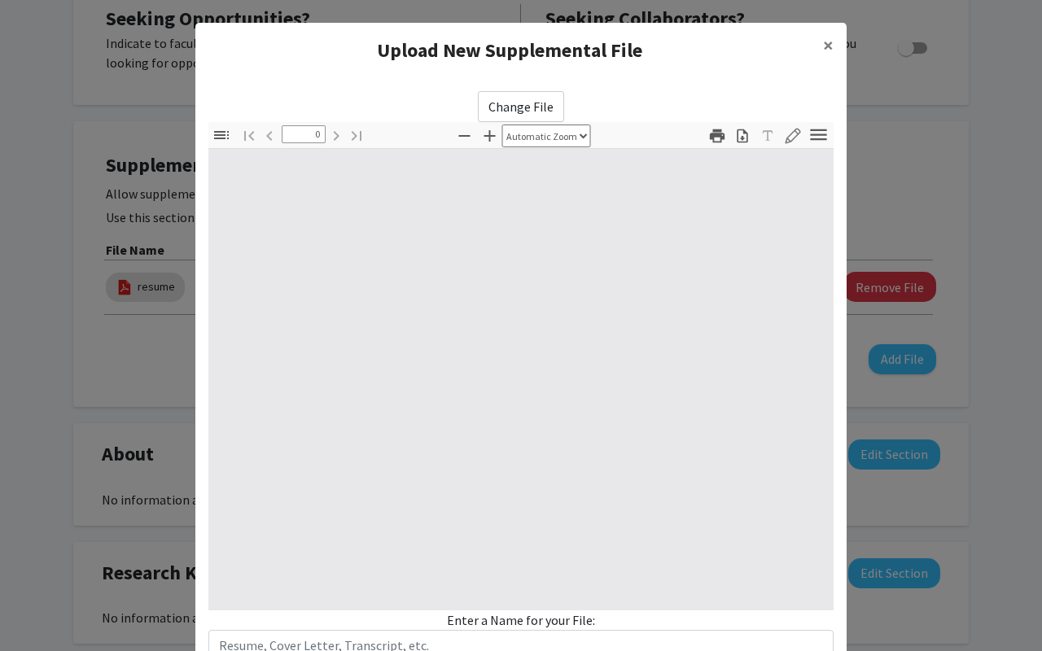
select select "custom"
type input "1"
select select "auto"
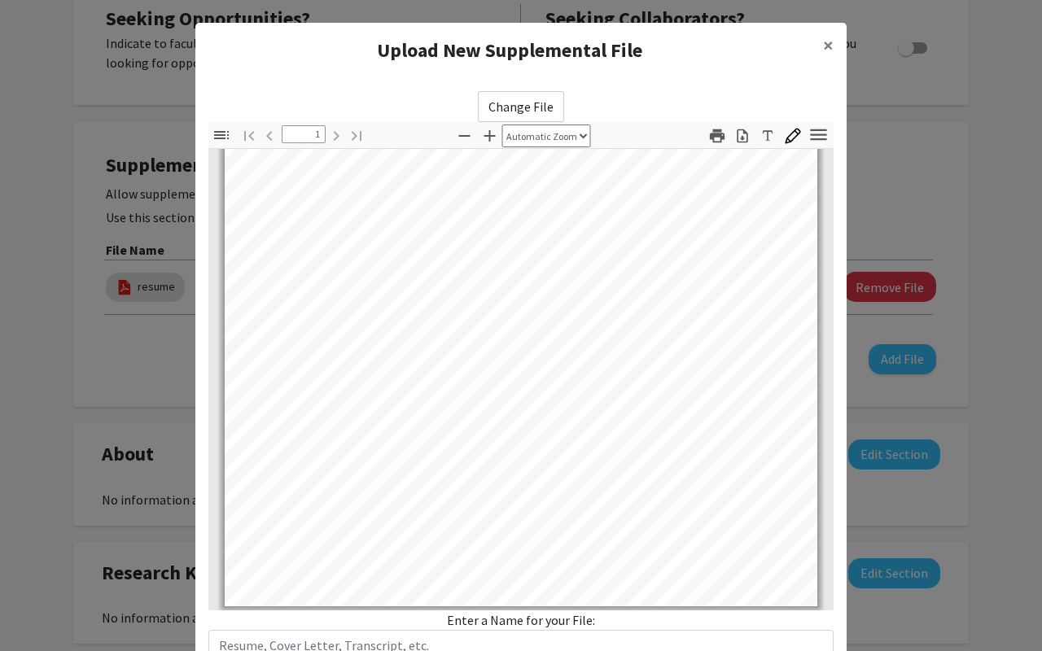
scroll to position [323, 0]
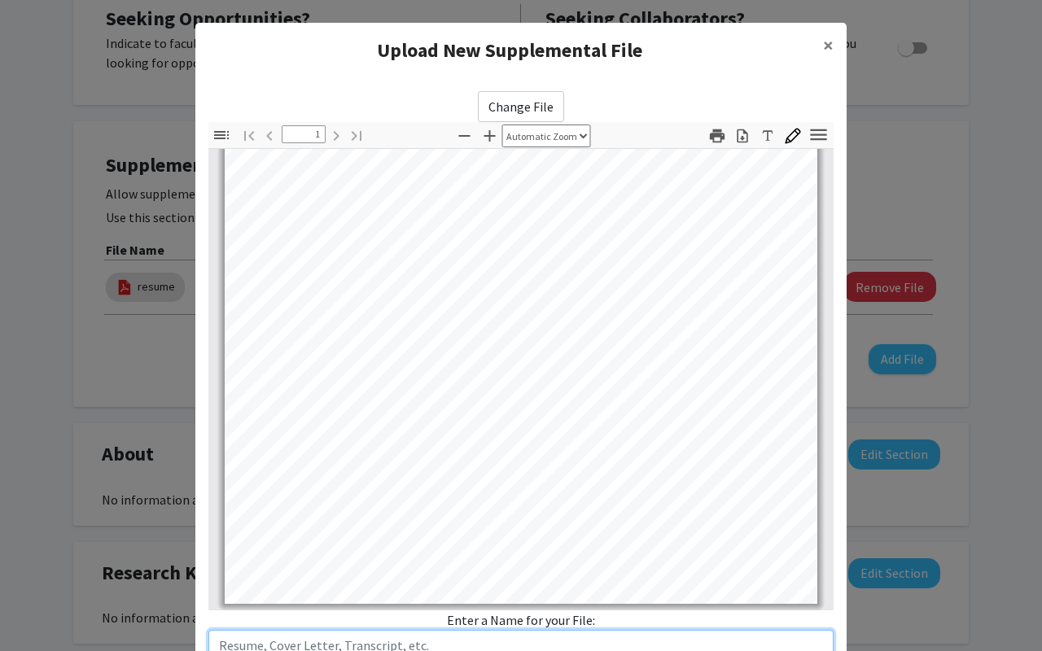
click at [364, 651] on input "text" at bounding box center [520, 645] width 625 height 31
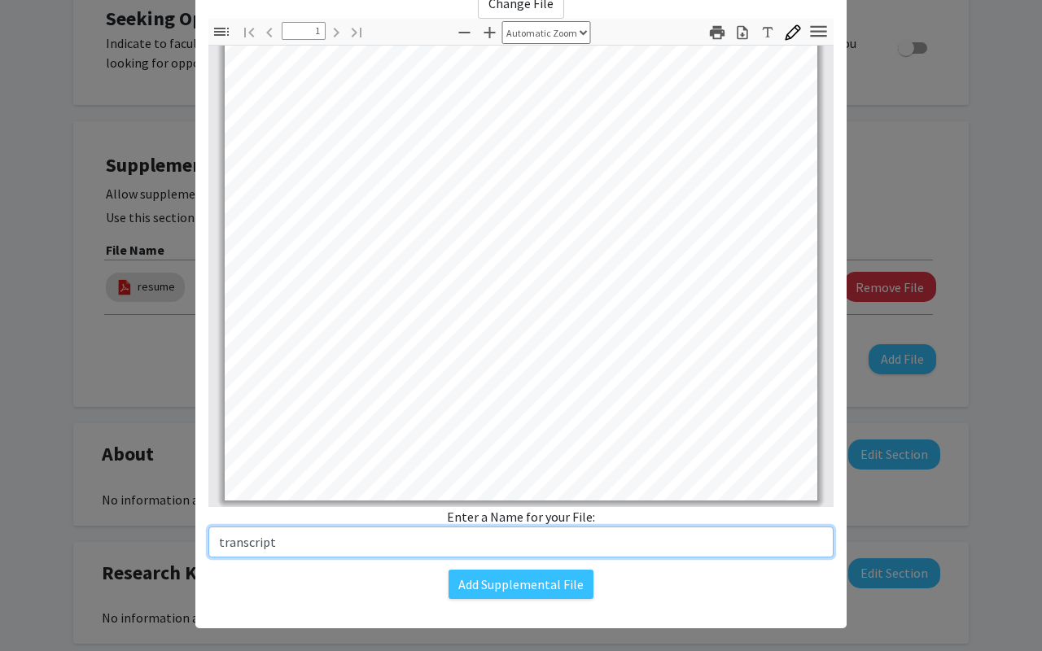
scroll to position [120, 0]
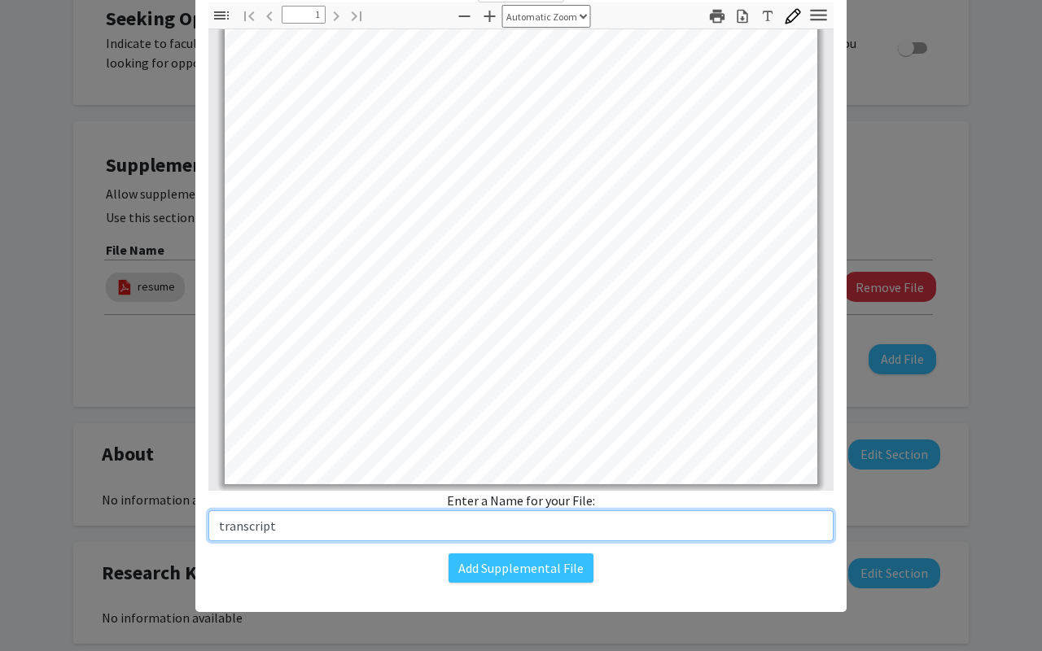
type input "transcript"
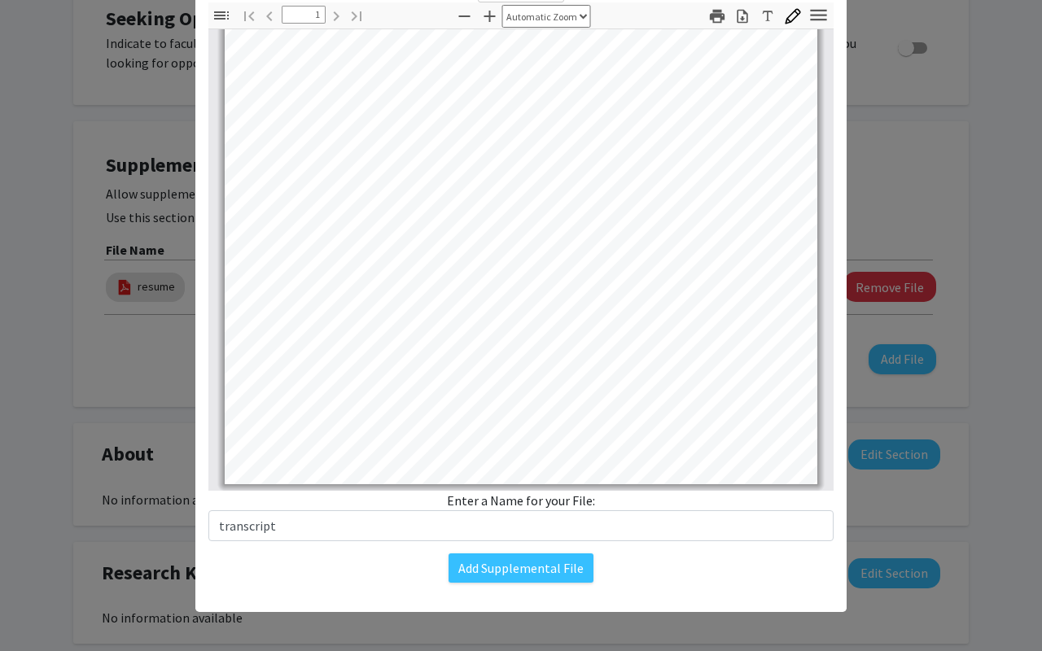
click at [370, 565] on div "Add Supplemental File" at bounding box center [520, 568] width 625 height 29
click at [492, 574] on button "Add Supplemental File" at bounding box center [521, 568] width 145 height 29
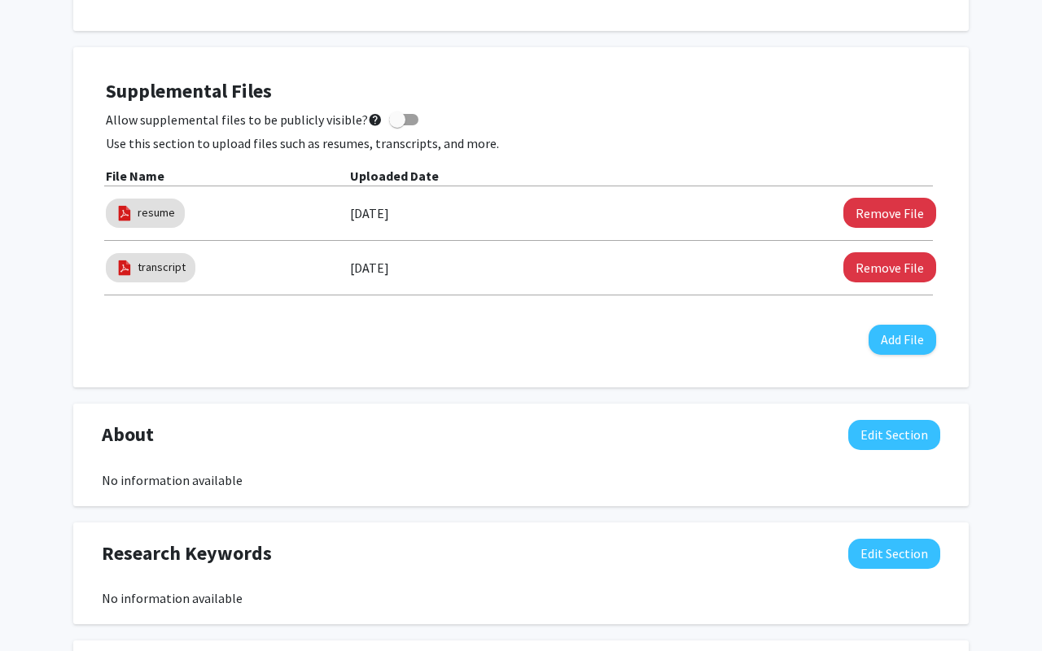
scroll to position [817, 0]
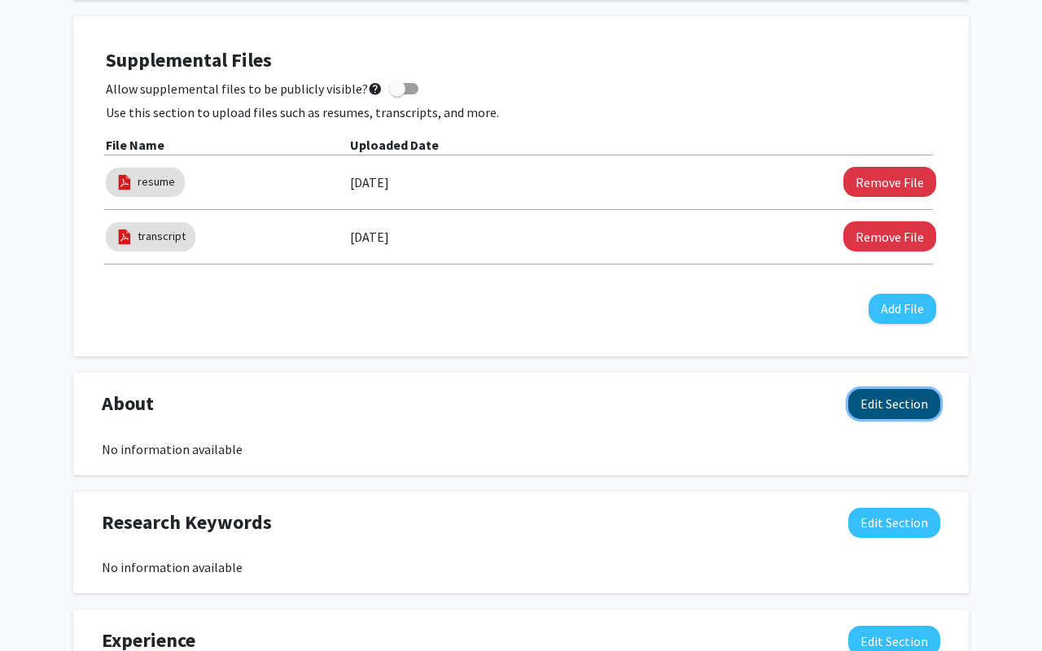
click at [882, 405] on button "Edit Section" at bounding box center [894, 404] width 92 height 30
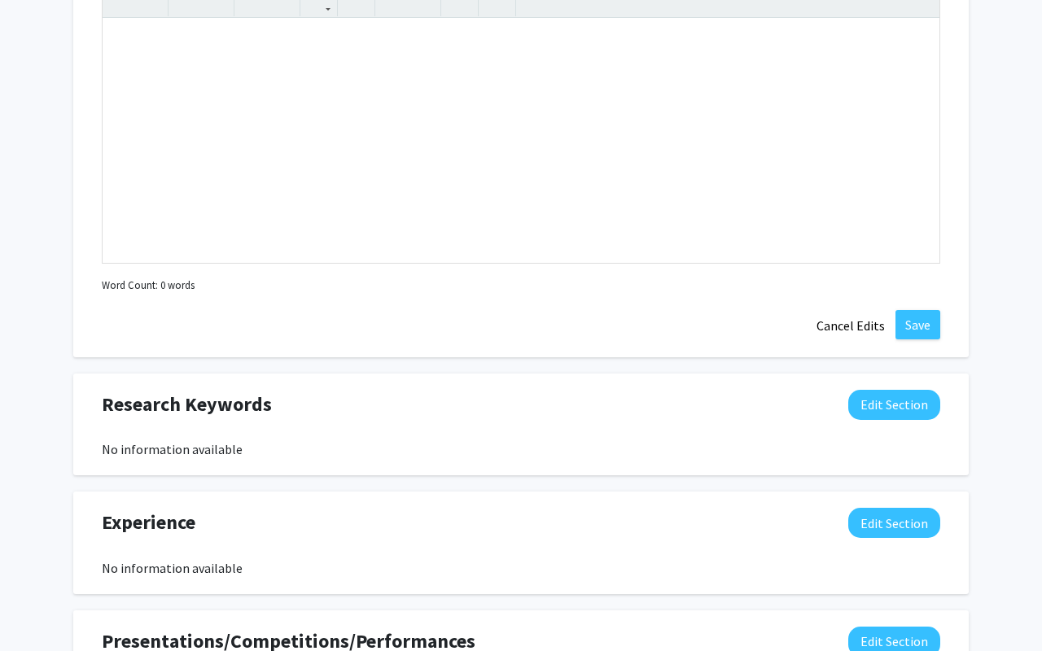
scroll to position [1066, 0]
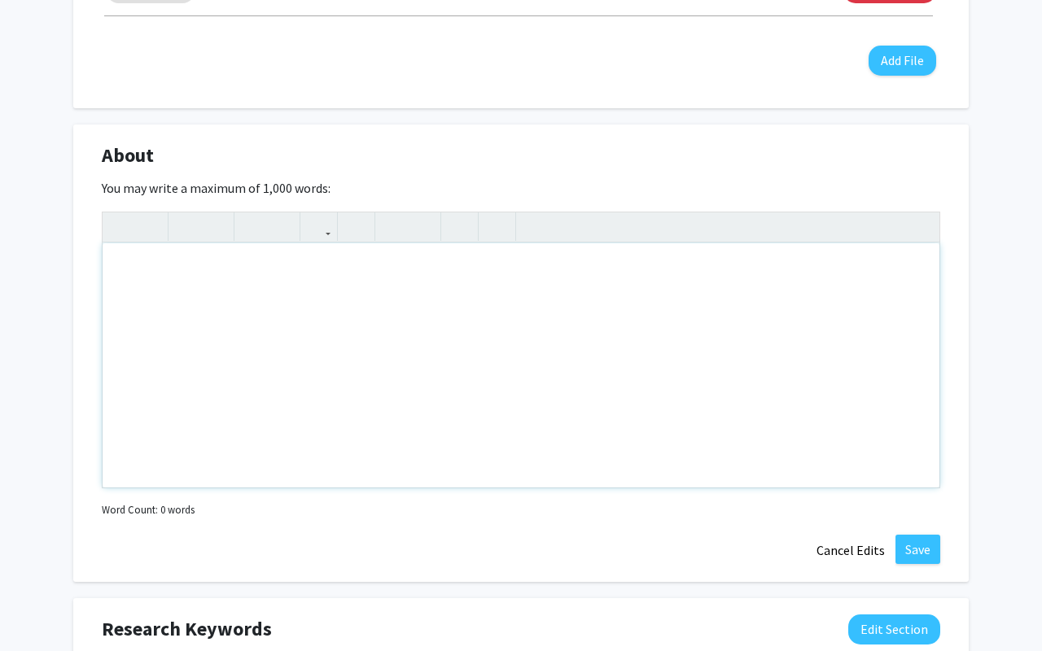
click at [269, 265] on div "Note to users with screen readers: Please deactivate our accessibility plugin f…" at bounding box center [521, 365] width 837 height 244
paste div "Note to users with screen readers: Please deactivate our accessibility plugin f…"
type textarea "<p>I am a sophomore at the University of Kentucky majoring in Finance and Econo…"
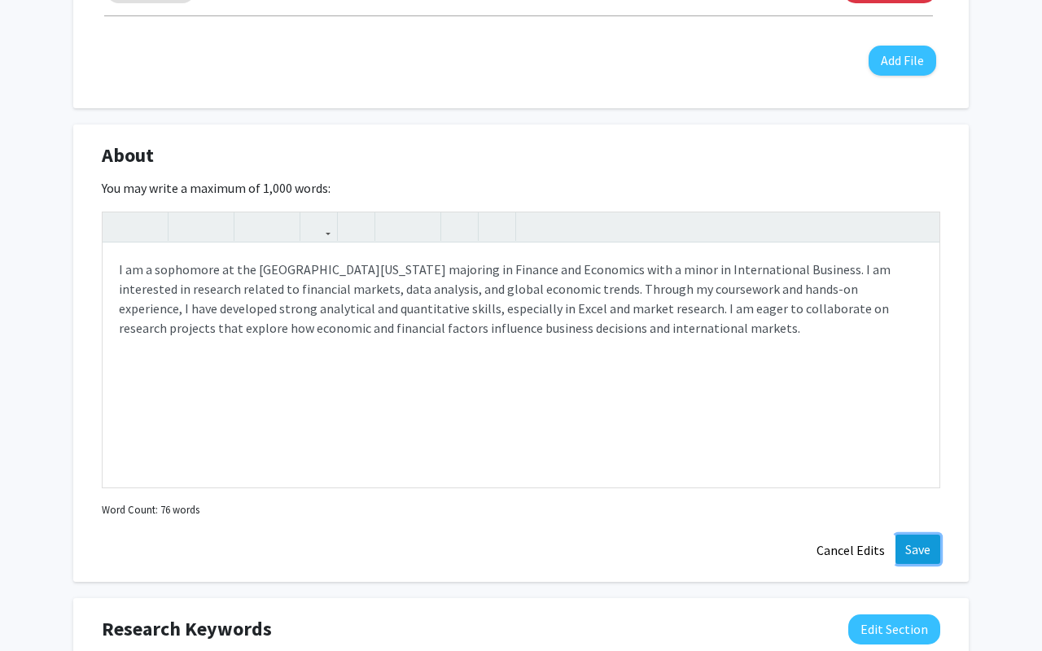
click at [930, 543] on button "Save" at bounding box center [918, 549] width 45 height 29
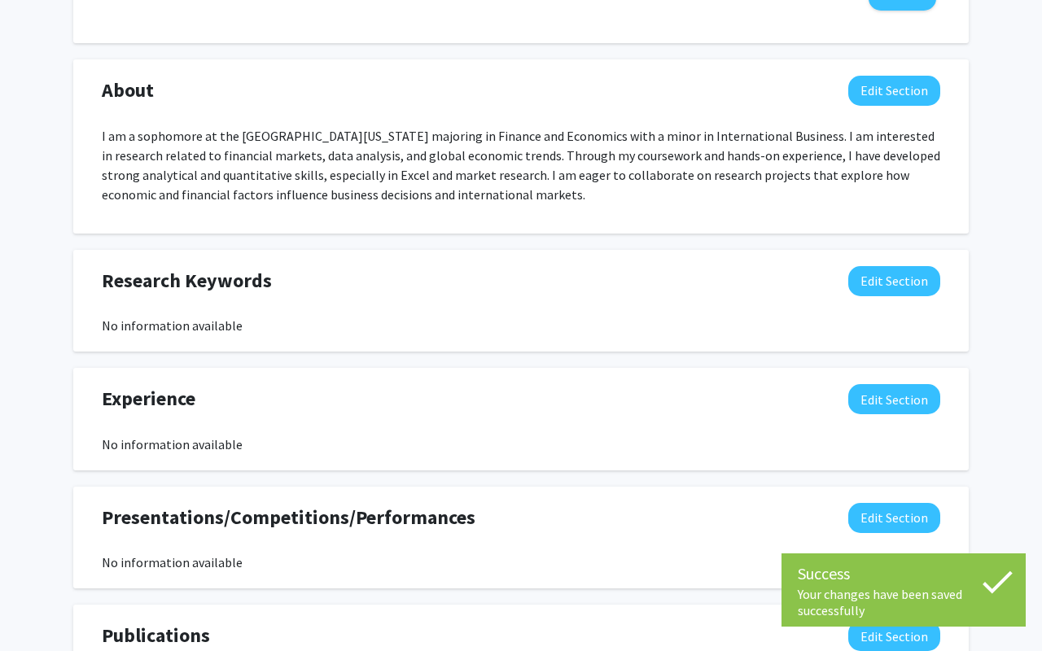
scroll to position [1146, 0]
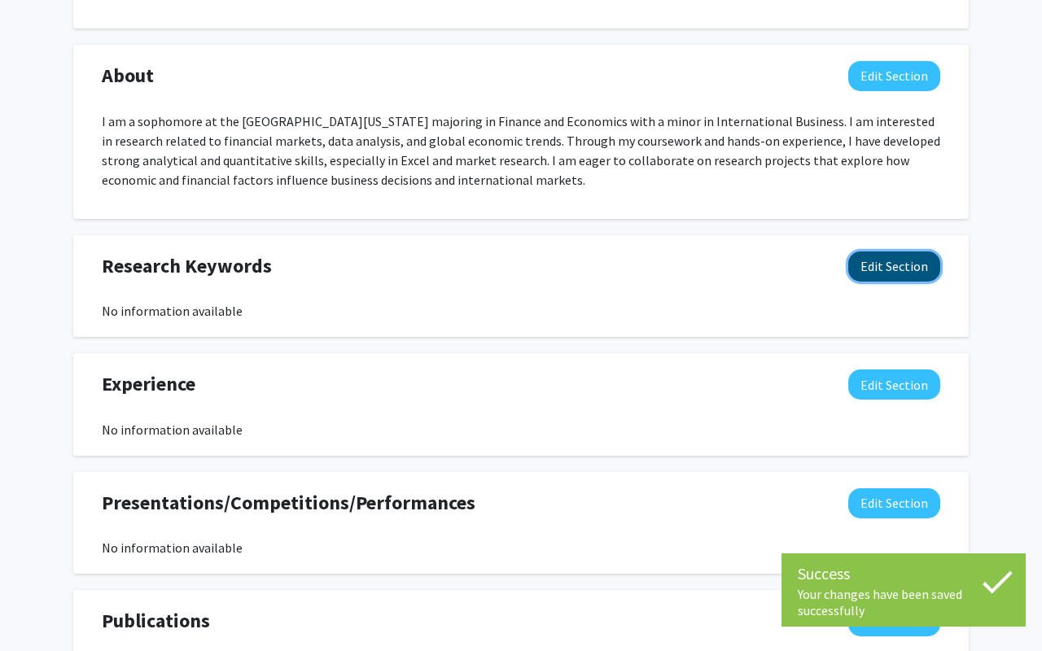
click at [870, 262] on button "Edit Section" at bounding box center [894, 267] width 92 height 30
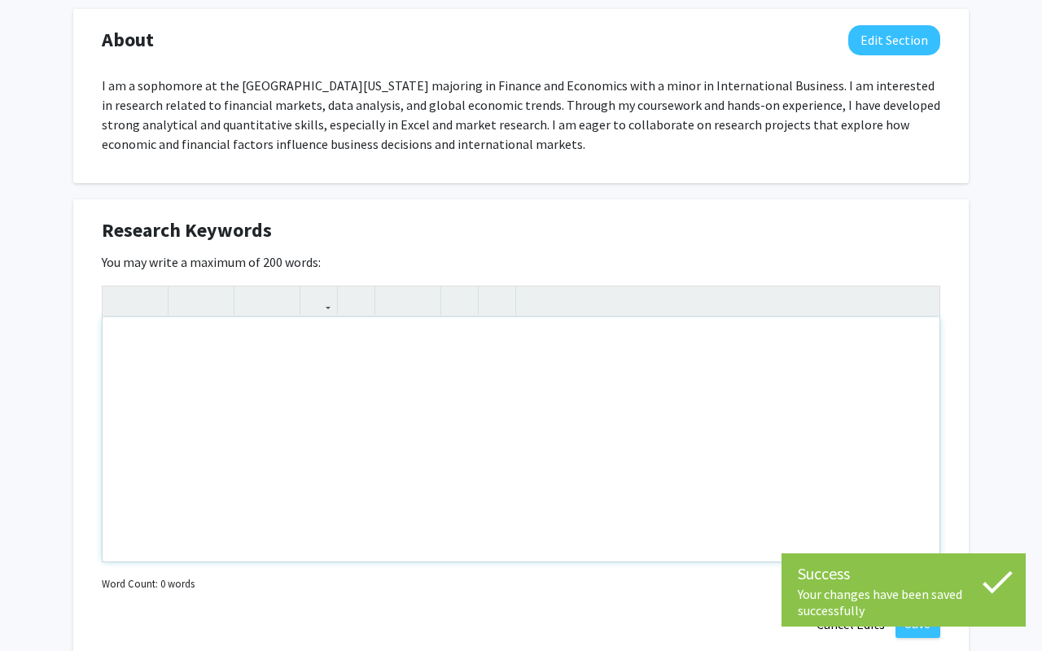
scroll to position [1182, 0]
click at [232, 353] on div "Note to users with screen readers: Please deactivate our accessibility plugin f…" at bounding box center [521, 439] width 837 height 244
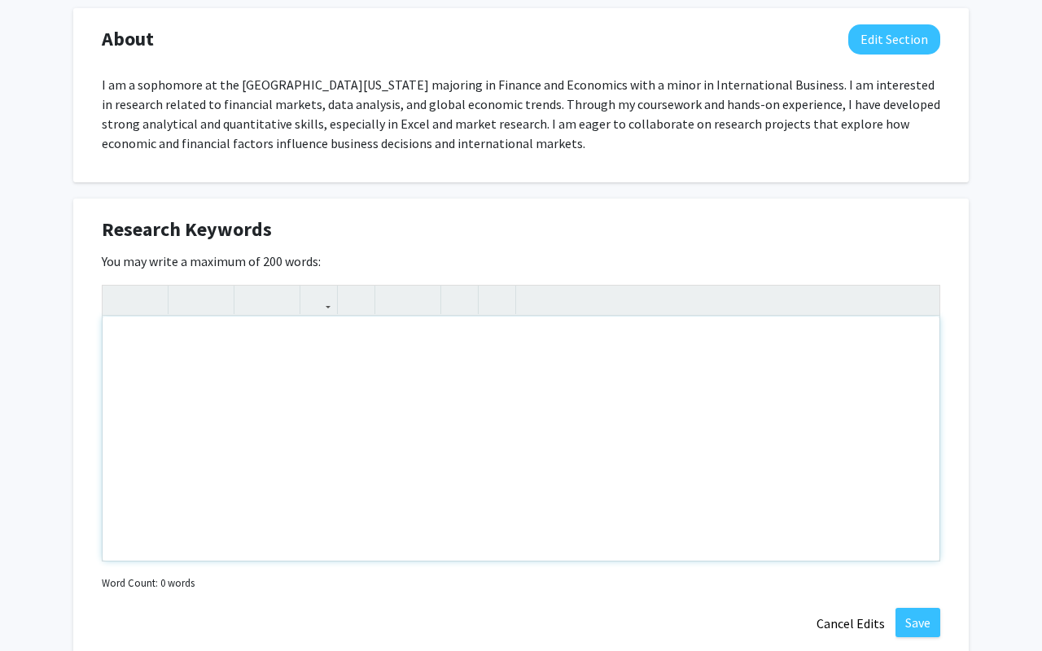
paste div "Note to users with screen readers: Please deactivate our accessibility plugin f…"
type textarea "<p>Financial markets, Corporate finance, Data analysis, Economic policy, Risk m…"
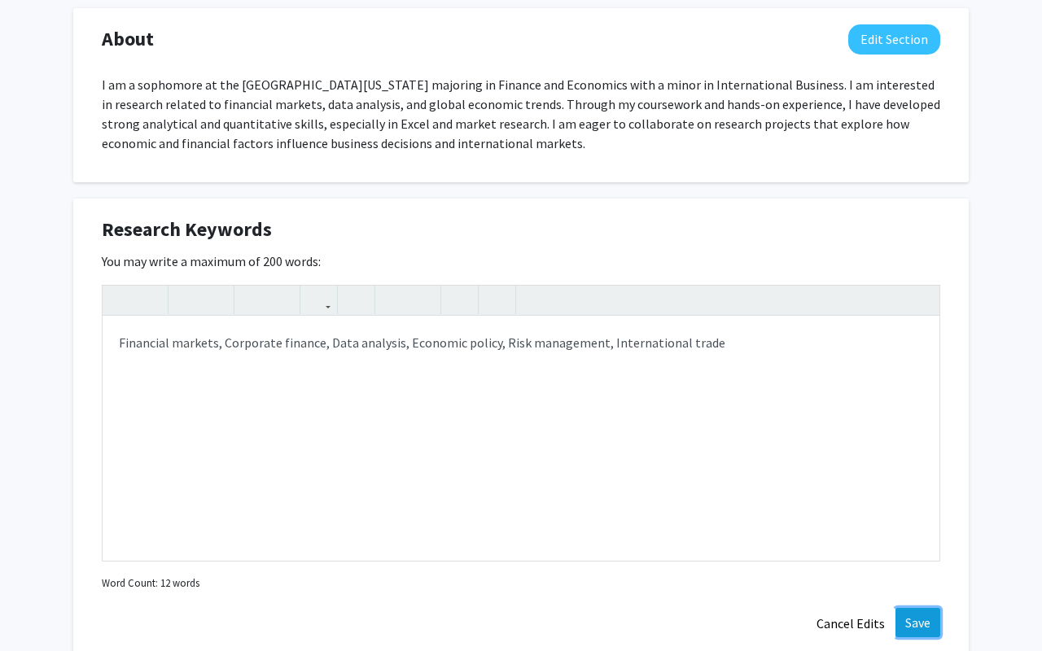
click at [914, 625] on button "Save" at bounding box center [918, 622] width 45 height 29
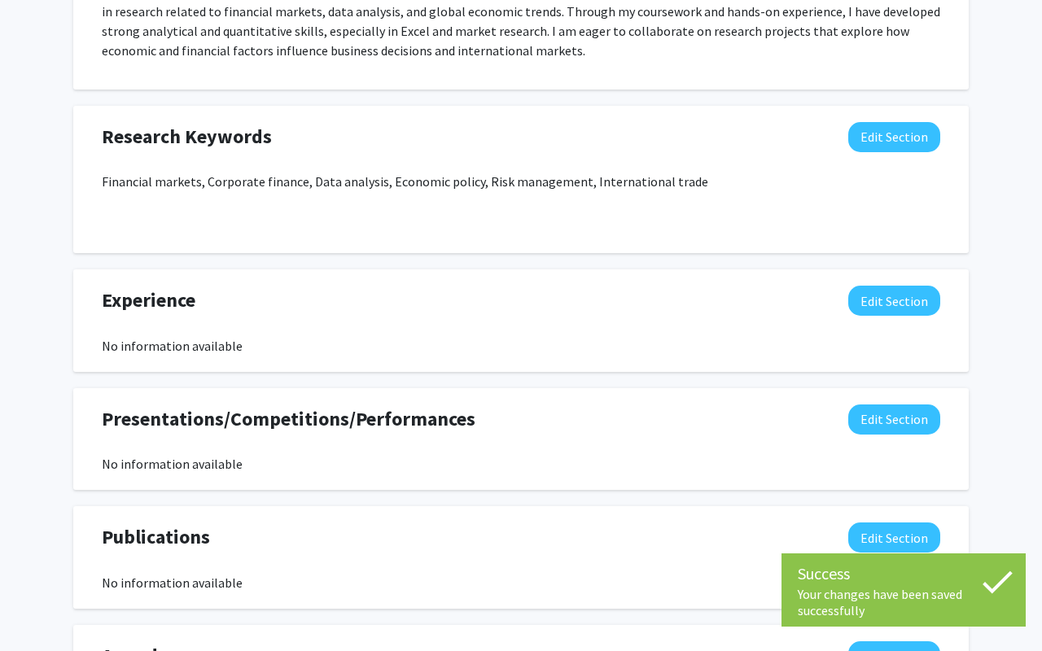
scroll to position [1276, 0]
click at [874, 299] on button "Edit Section" at bounding box center [894, 300] width 92 height 30
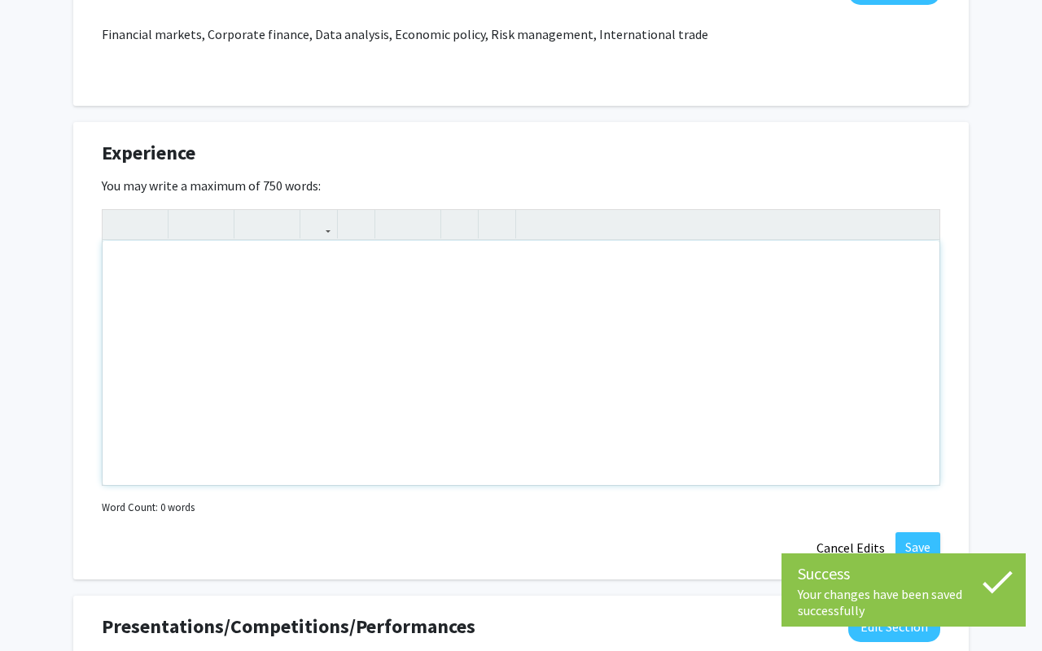
scroll to position [1456, 0]
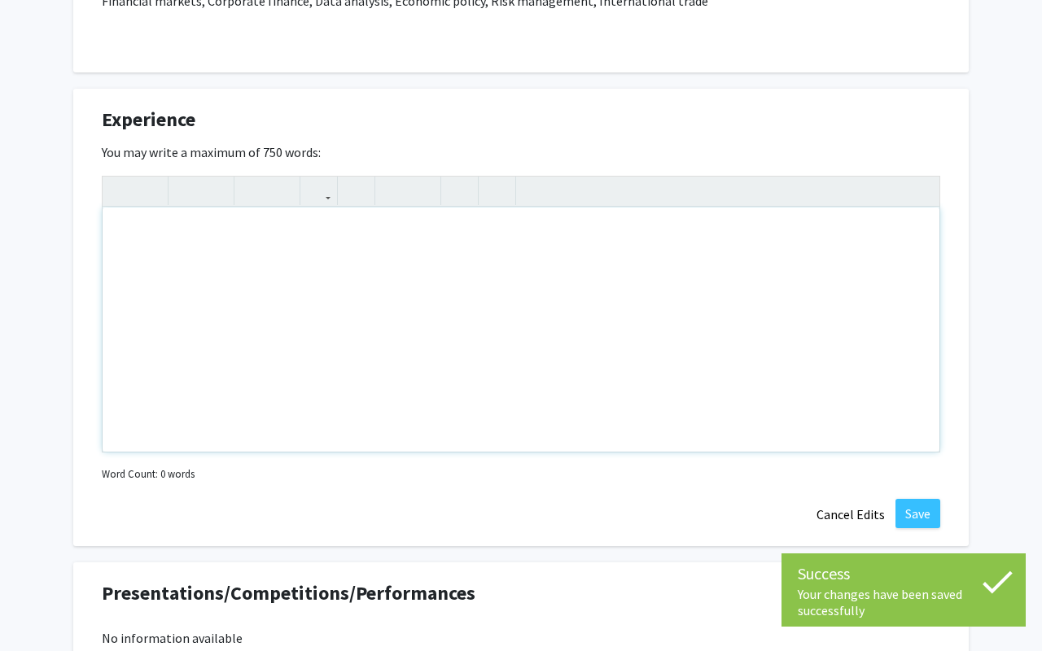
click at [210, 254] on div "Note to users with screen readers: Please deactivate our accessibility plugin f…" at bounding box center [521, 330] width 837 height 244
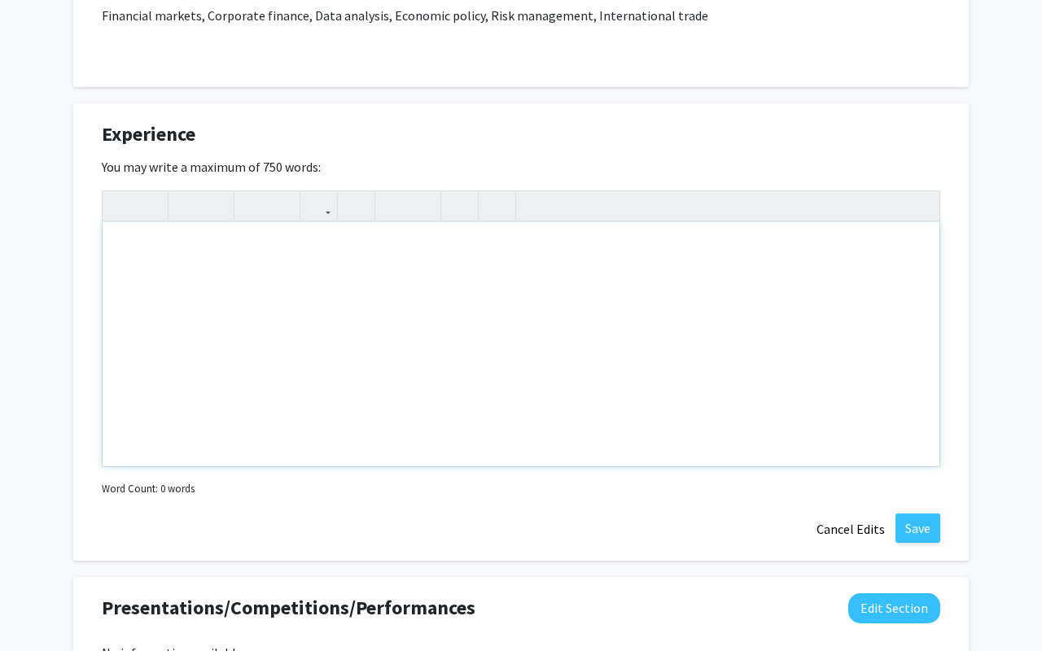
scroll to position [1236, 0]
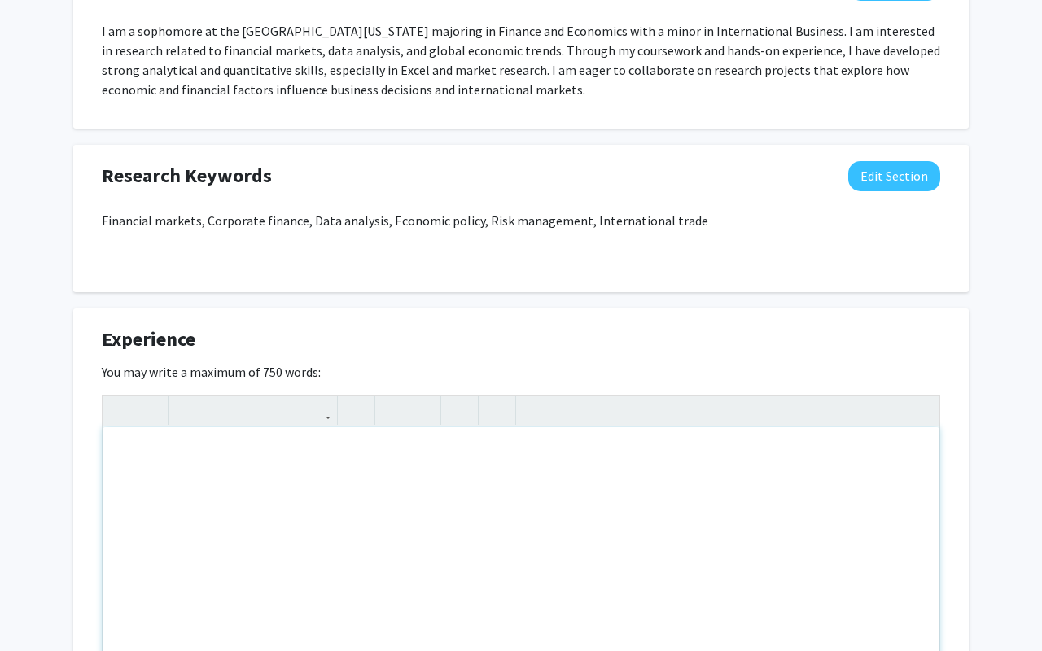
paste div "Note to users with screen readers: Please deactivate our accessibility plugin f…"
type textarea "<p>Finance &amp; Administration Intern — Runbao Company</p><p>June 2024 – July …"
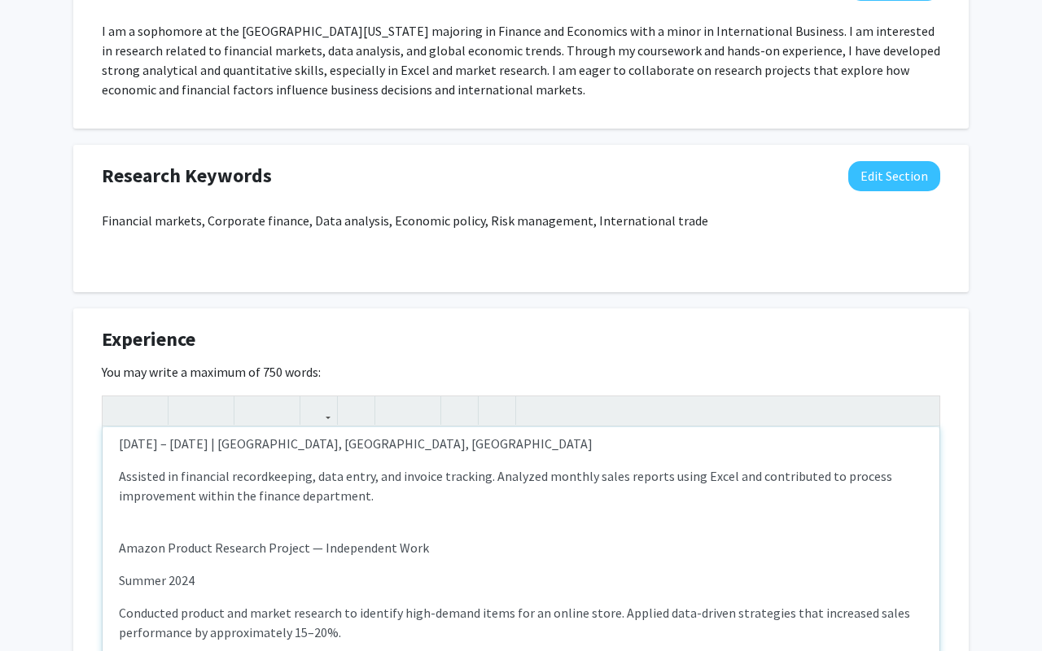
scroll to position [0, 0]
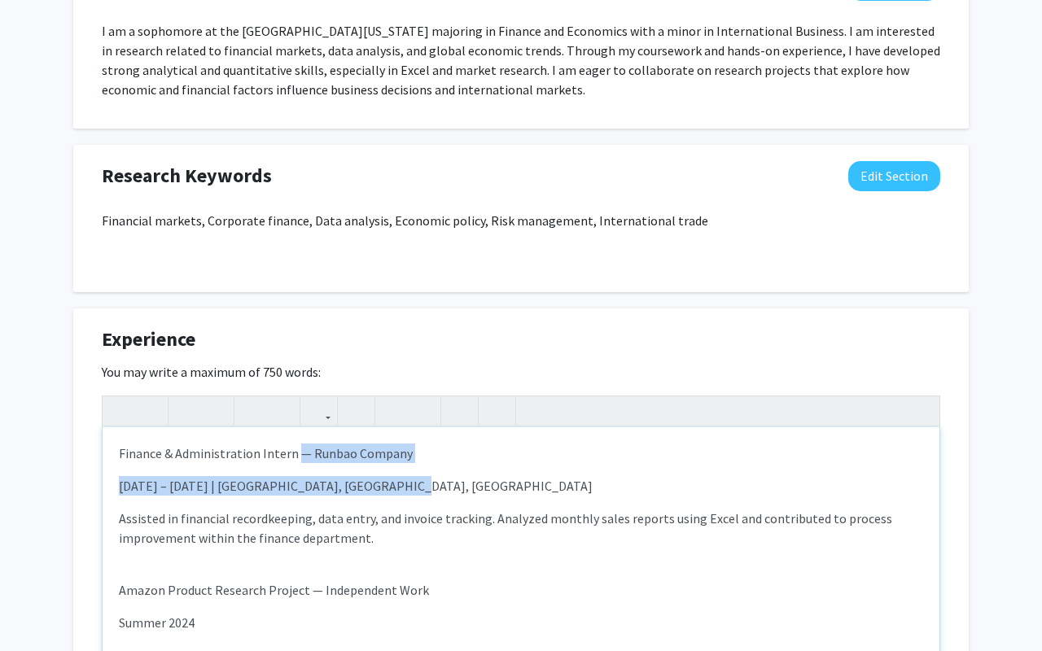
drag, startPoint x: 418, startPoint y: 487, endPoint x: 292, endPoint y: 454, distance: 129.5
click at [292, 454] on div "Finance & Administration Intern — Runbao Company June 2024 – July 2024 | Haifen…" at bounding box center [521, 549] width 837 height 244
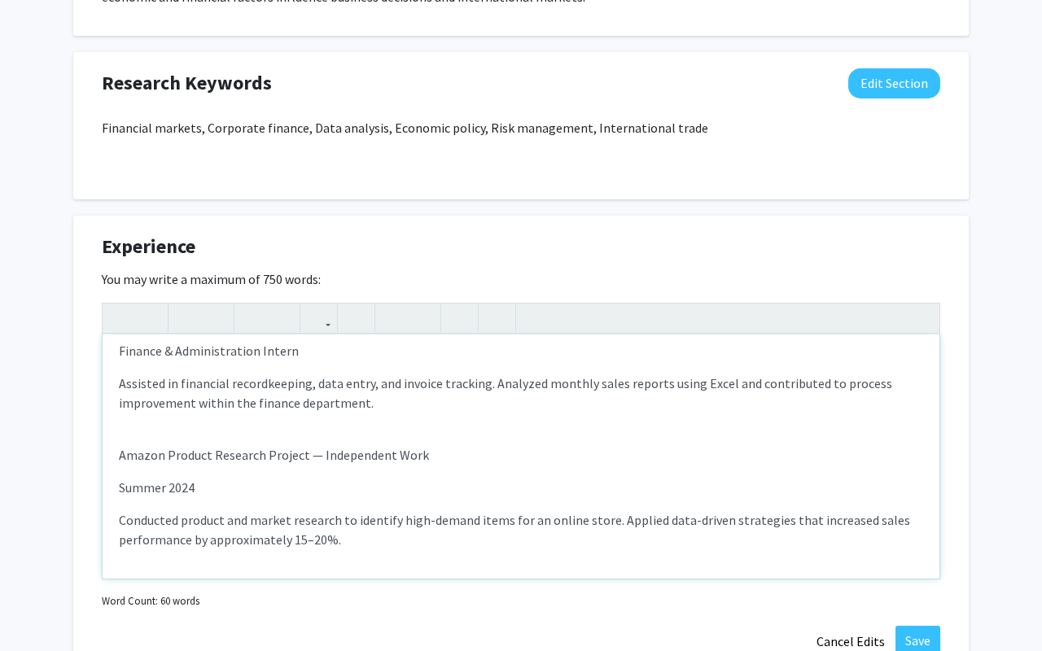
scroll to position [1339, 0]
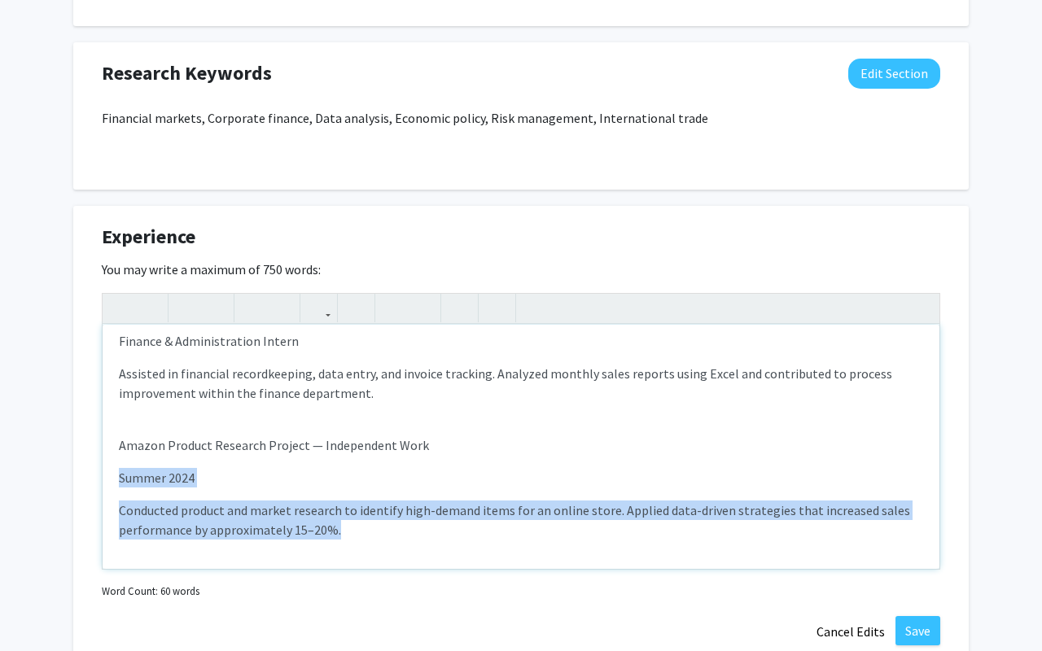
drag, startPoint x: 381, startPoint y: 546, endPoint x: 96, endPoint y: 480, distance: 292.7
click at [97, 480] on div "Experience Edit Section You may write a maximum of 750 words: <p>Finance &amp; …" at bounding box center [521, 435] width 896 height 458
click at [147, 496] on div "Finance & Administration Intern Assisted in financial recordkeeping, data entry…" at bounding box center [521, 447] width 837 height 244
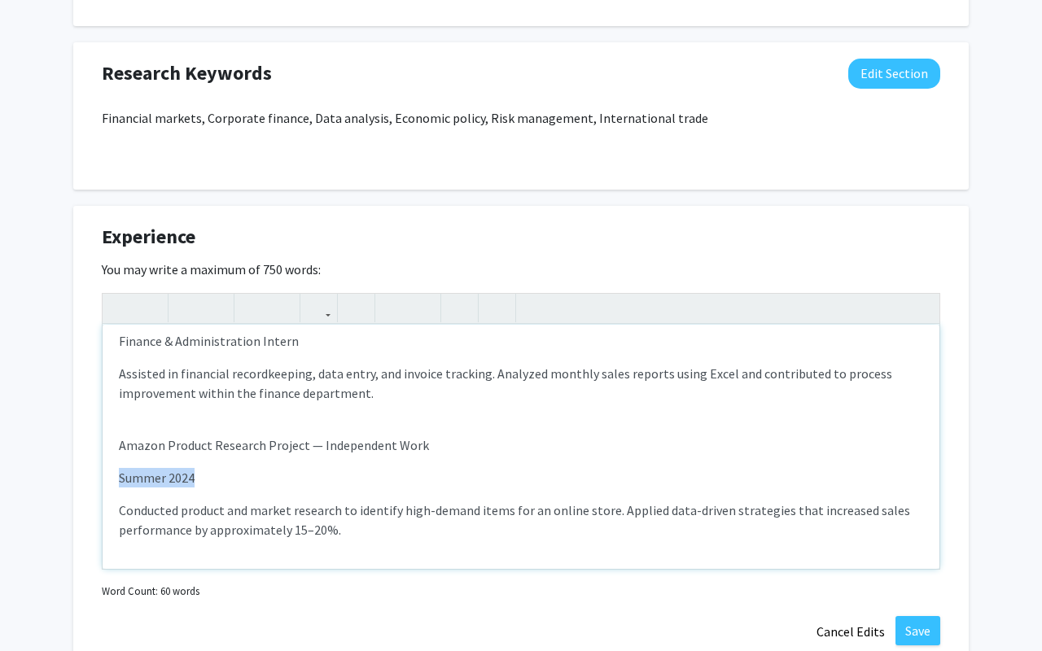
drag, startPoint x: 201, startPoint y: 477, endPoint x: 59, endPoint y: 475, distance: 142.5
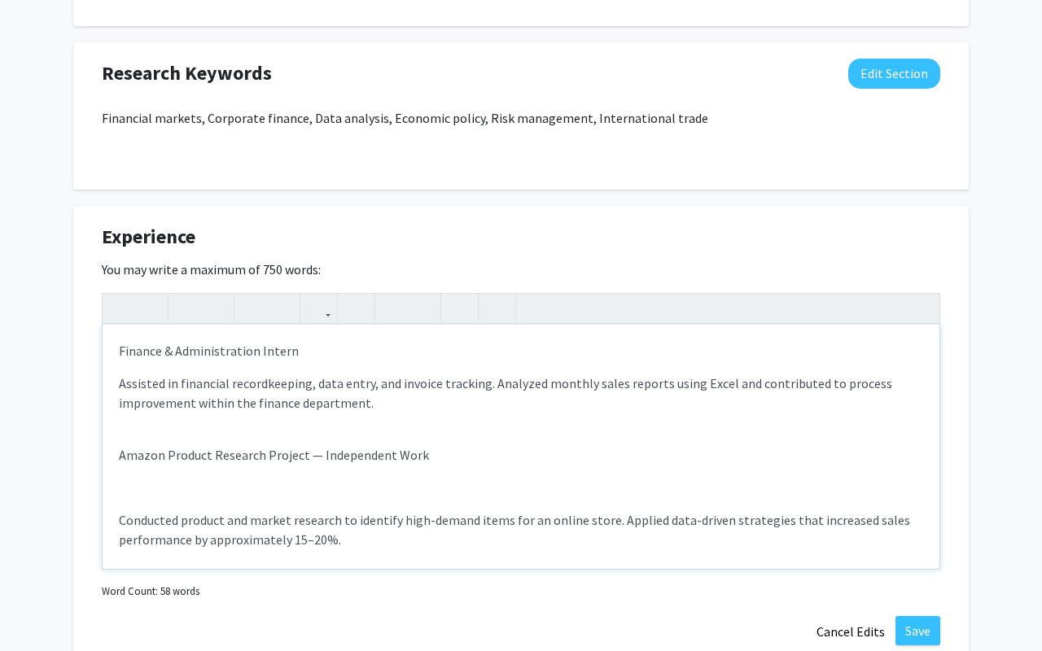
click at [119, 520] on p "Conducted product and market research to identify high-demand items for an onli…" at bounding box center [521, 529] width 804 height 39
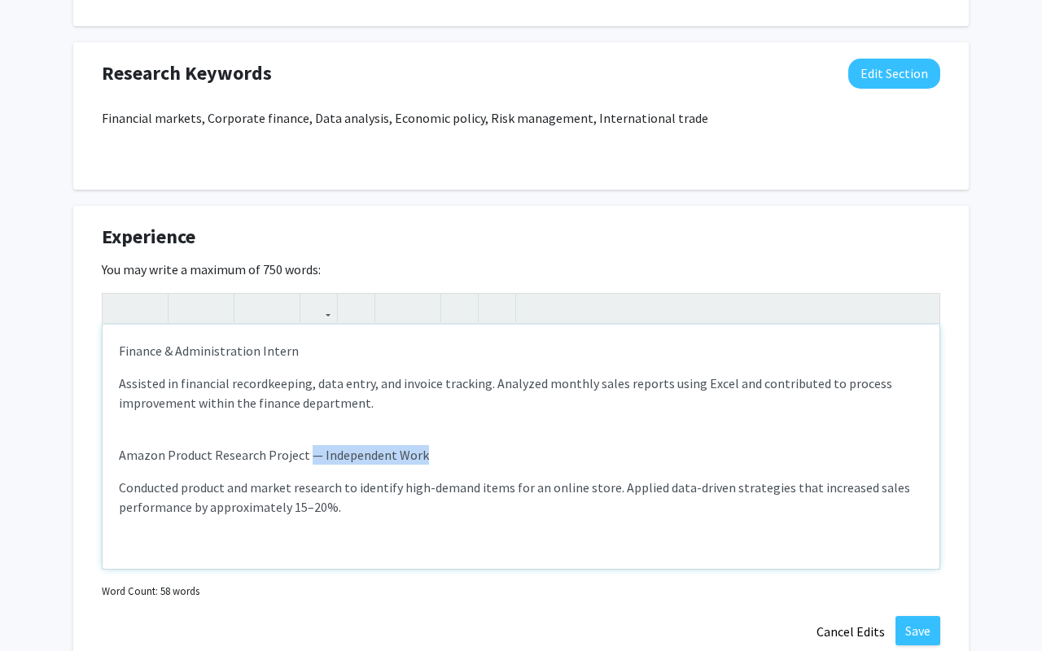
drag, startPoint x: 425, startPoint y: 455, endPoint x: 305, endPoint y: 455, distance: 119.7
click at [305, 455] on p "Amazon Product Research Project — Independent Work" at bounding box center [521, 455] width 804 height 20
type textarea "<p>Finance &amp; Administration Intern&nbsp;</p><p>Assisted in financial record…"
click at [284, 381] on p "Assisted in financial recordkeeping, data entry, and invoice tracking. Analyzed…" at bounding box center [521, 393] width 804 height 39
click at [263, 383] on p "Assisted in financial recordkeeping, data entry, and invoice tracking. Analyzed…" at bounding box center [521, 393] width 804 height 39
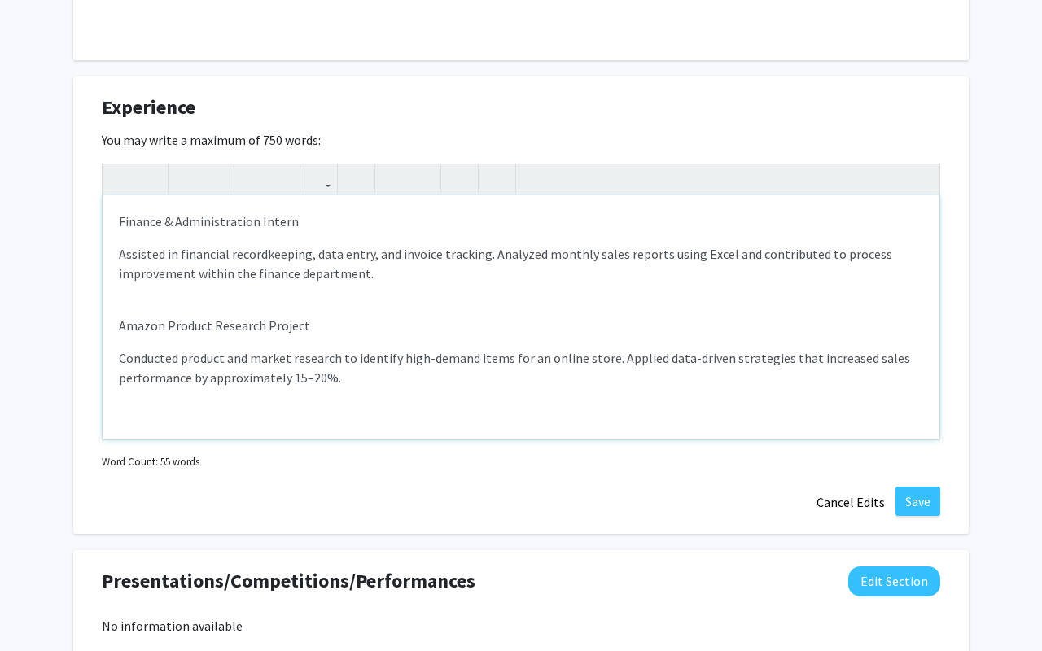
scroll to position [1475, 0]
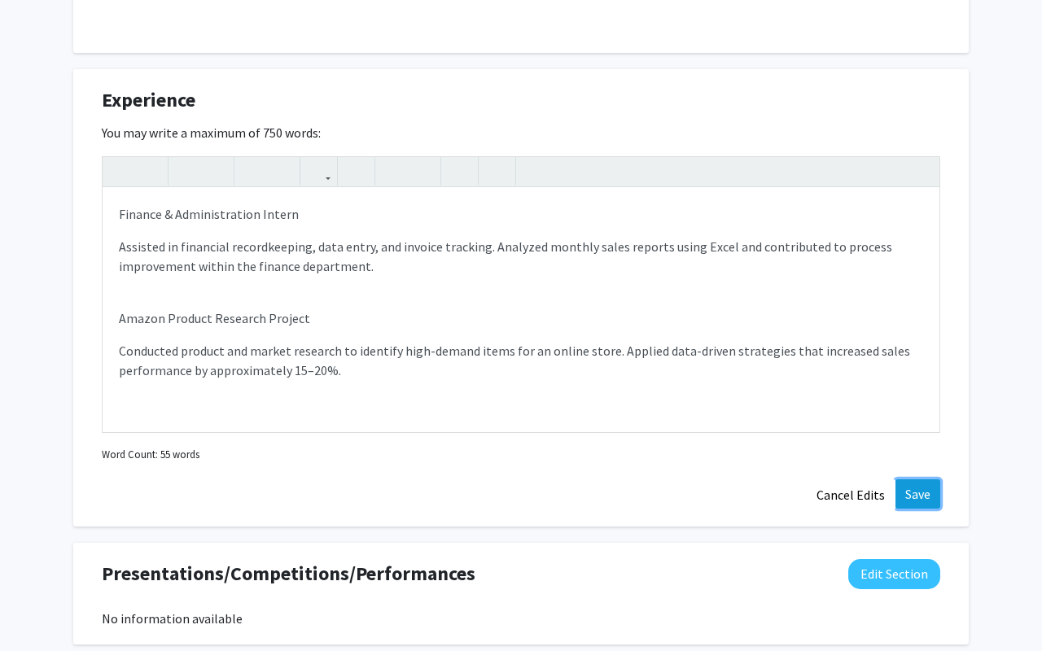
click at [910, 484] on button "Save" at bounding box center [918, 494] width 45 height 29
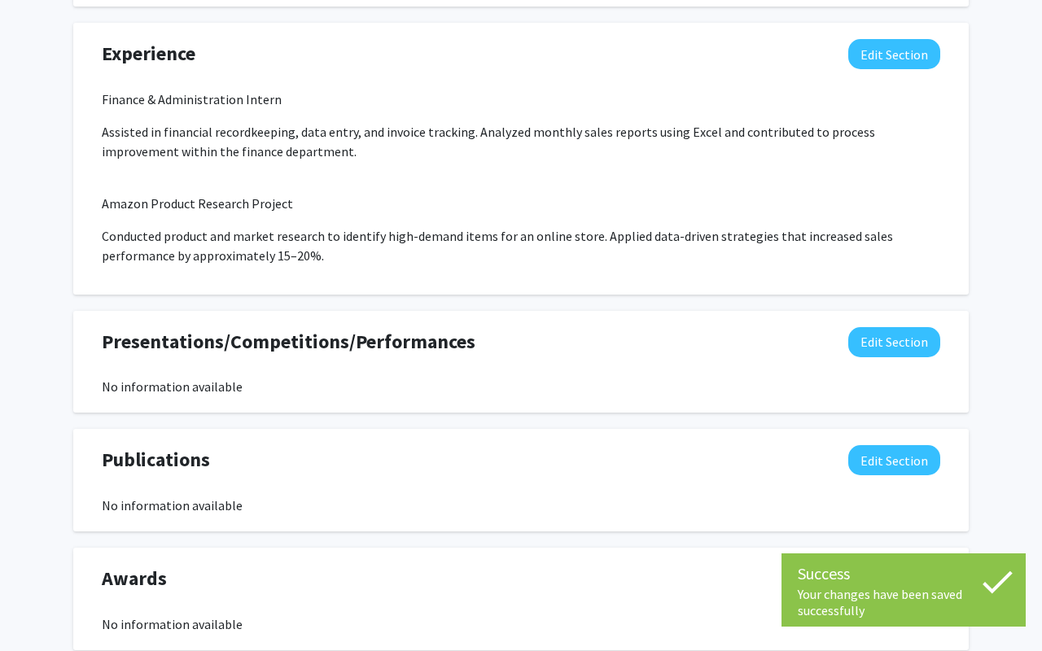
scroll to position [1622, 0]
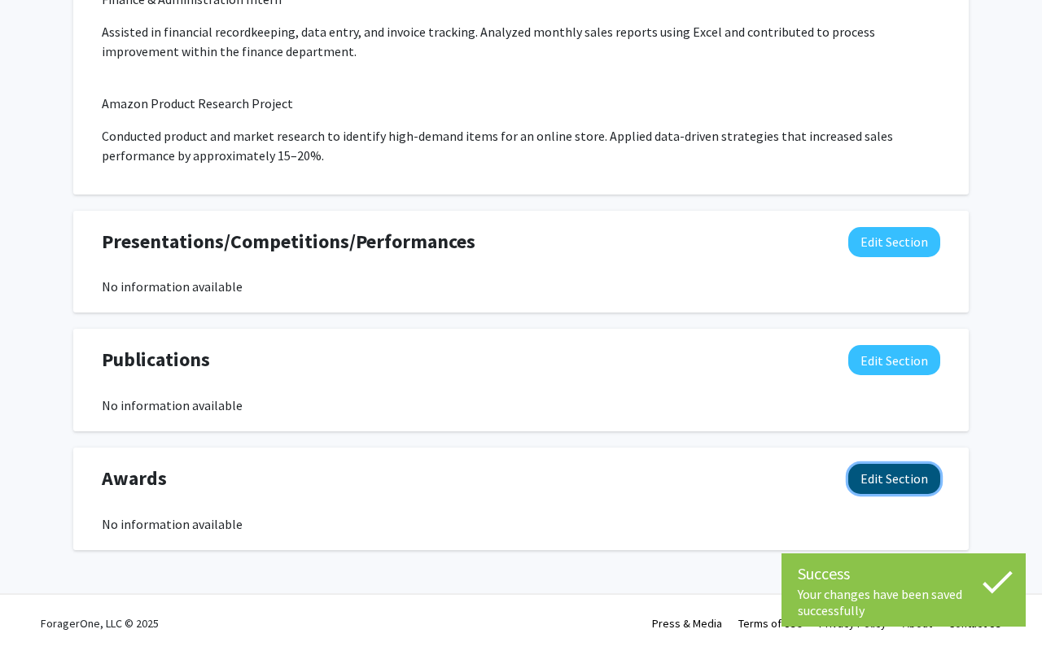
click at [894, 484] on button "Edit Section" at bounding box center [894, 479] width 92 height 30
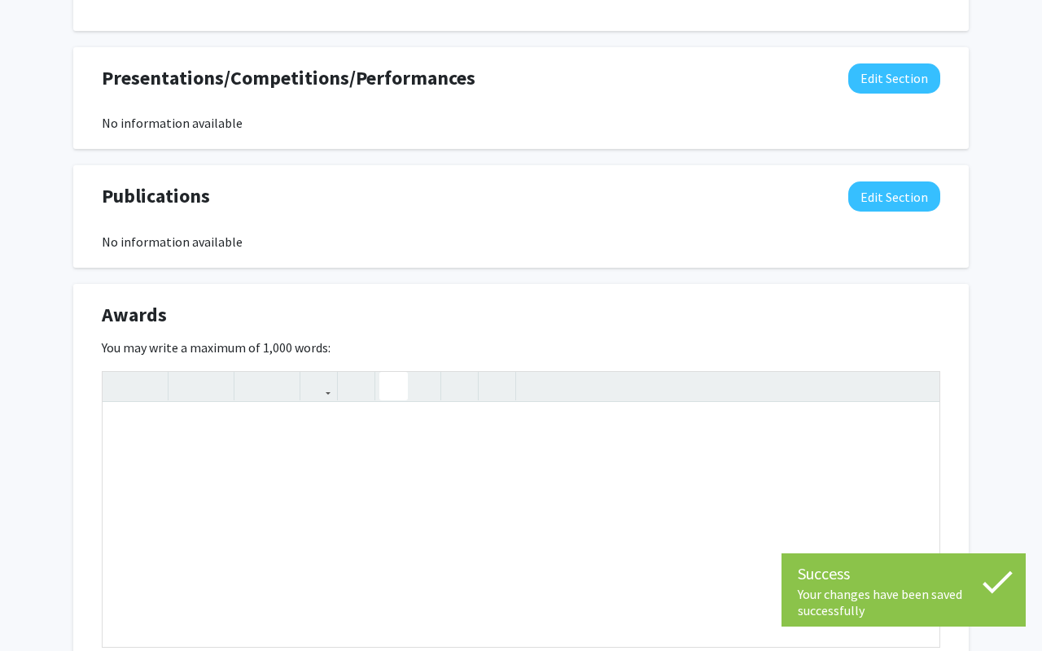
scroll to position [1787, 0]
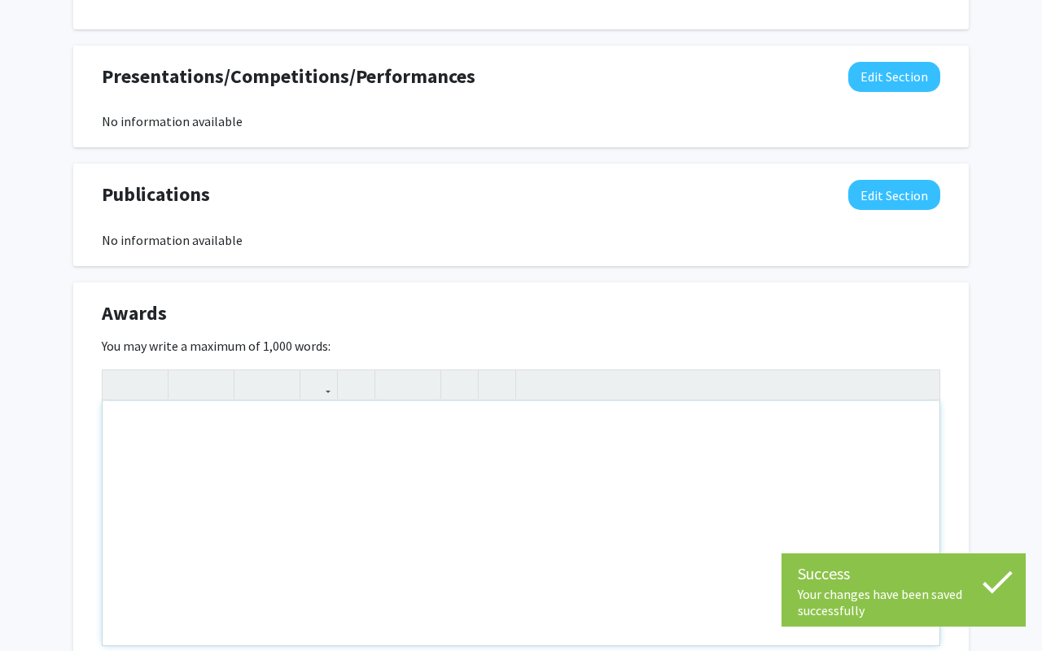
click at [285, 457] on div "Note to users with screen readers: Please deactivate our accessibility plugin f…" at bounding box center [521, 523] width 837 height 244
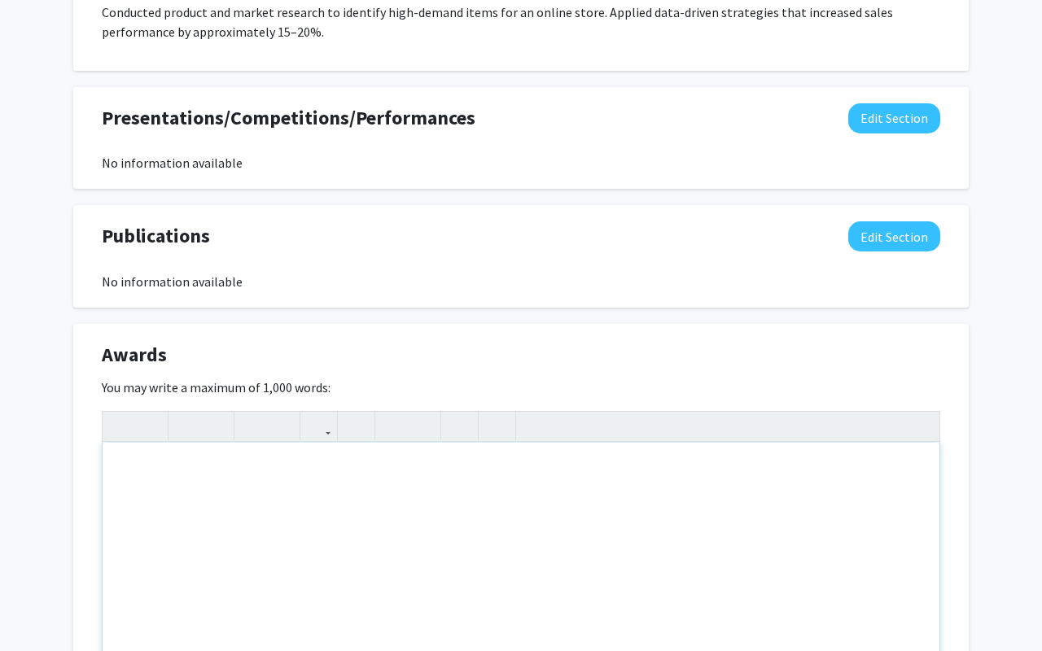
scroll to position [1891, 0]
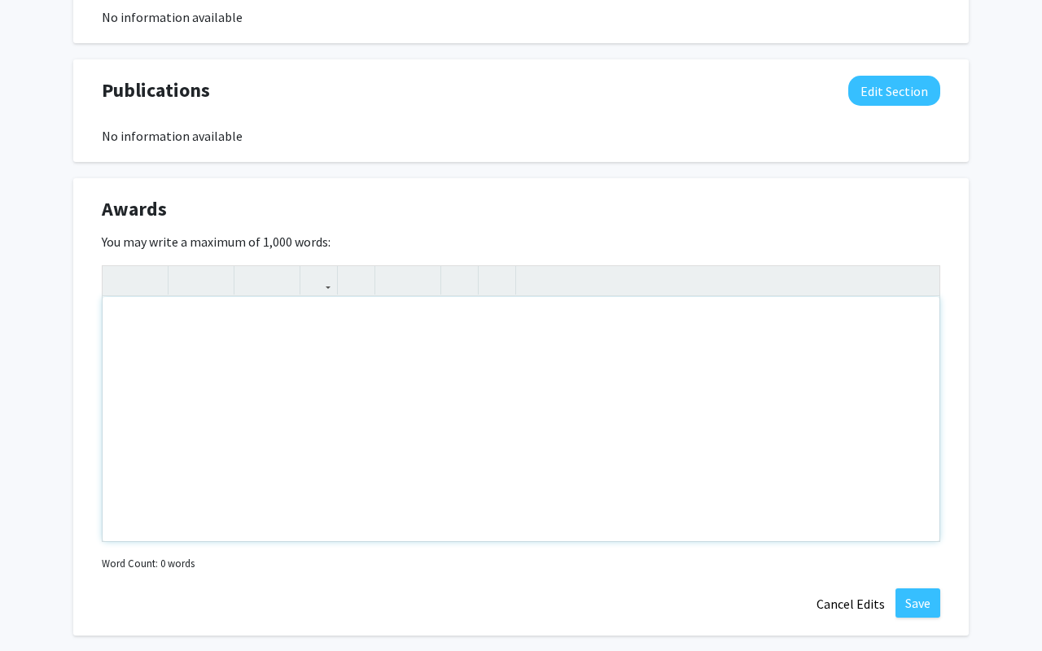
paste div "Note to users with screen readers: Please deactivate our accessibility plugin f…"
type textarea "<p>Laura J. &amp; Jerry T. Miller Scholarship</p>"
click at [559, 198] on div "Awards Edit Section" at bounding box center [521, 213] width 863 height 37
click at [356, 333] on div "Laura J. & Jerry T. Miller Scholarship" at bounding box center [521, 419] width 837 height 244
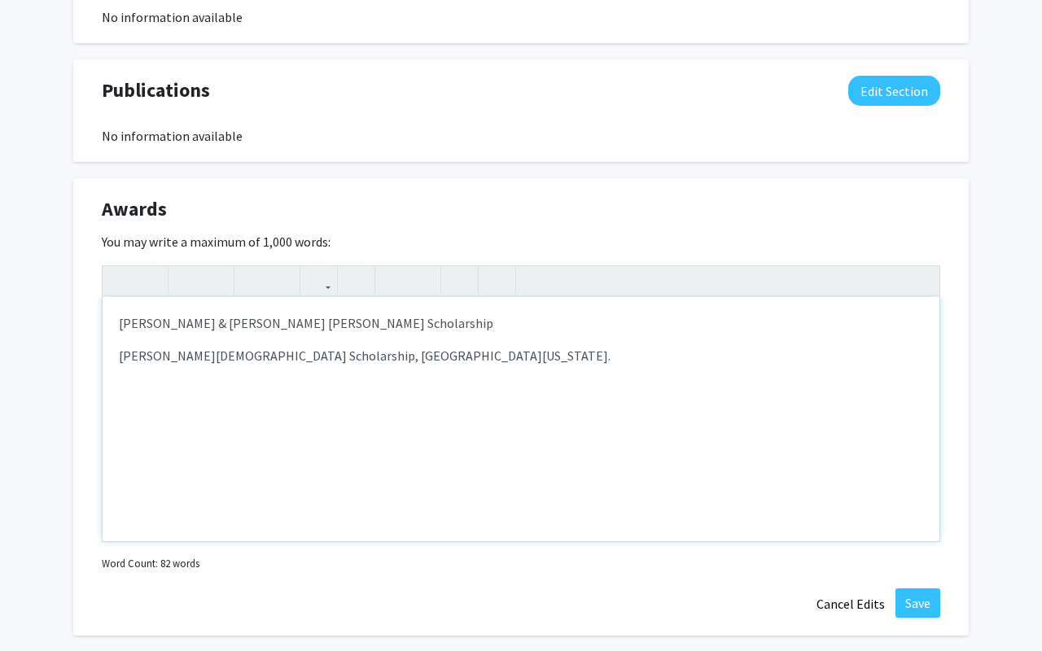
drag, startPoint x: 768, startPoint y: 357, endPoint x: 401, endPoint y: 357, distance: 366.4
click at [401, 357] on p "Virgil Christian Scholarship, University of Kentucky." at bounding box center [521, 356] width 804 height 20
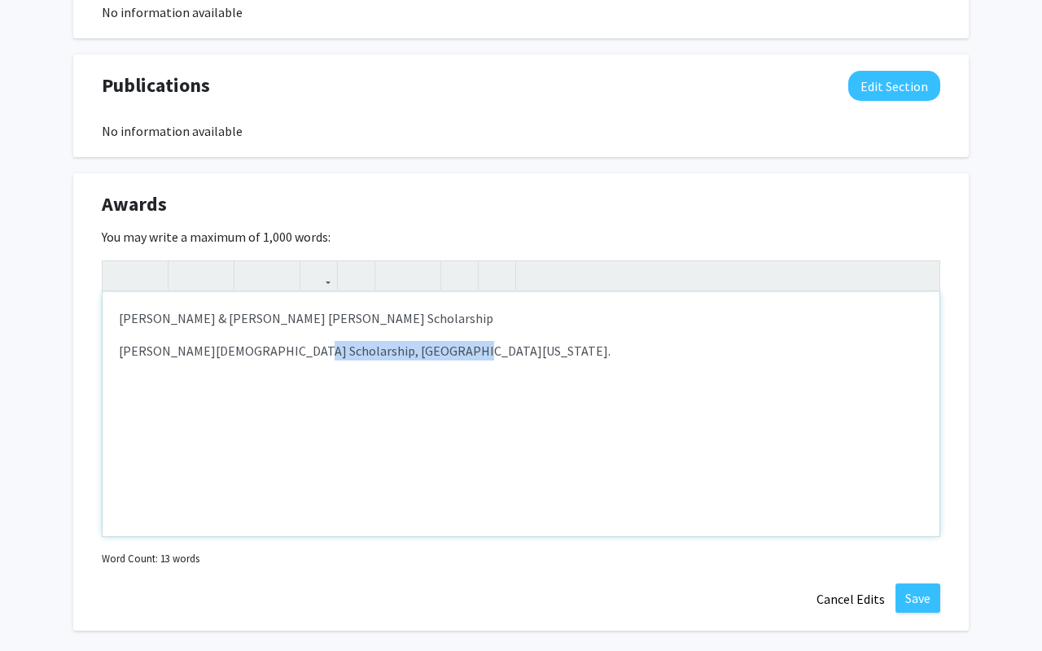
drag, startPoint x: 416, startPoint y: 353, endPoint x: 266, endPoint y: 347, distance: 150.0
click at [266, 347] on p "Virgil Christian Scholarship, University of Kentucky." at bounding box center [521, 351] width 804 height 20
click at [321, 318] on p "Laura J. & Jerry T. Miller Scholarship" at bounding box center [521, 319] width 804 height 20
drag, startPoint x: 401, startPoint y: 317, endPoint x: 321, endPoint y: 315, distance: 80.6
click at [321, 315] on p "Laura J. & Jerry T. Miller Scholarship- Award 2024" at bounding box center [521, 319] width 804 height 20
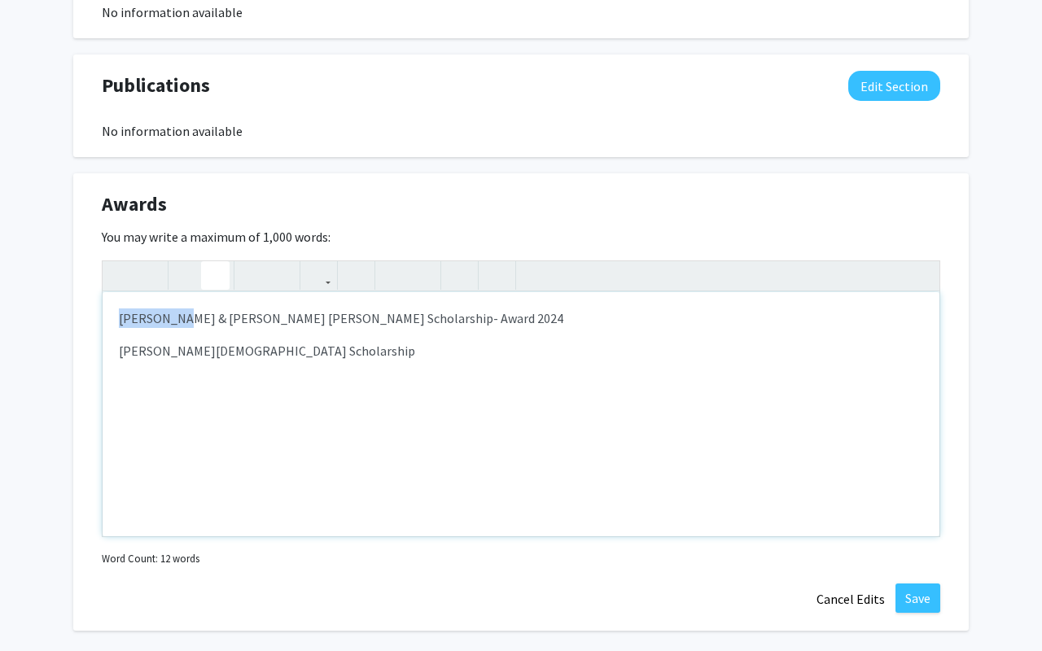
click at [208, 273] on button "button" at bounding box center [215, 275] width 28 height 28
click at [289, 361] on div "Laura J. & Jerry T. Miller Scholarship- Award 2024 Virgil Christian Scholarship" at bounding box center [521, 414] width 837 height 244
drag, startPoint x: 339, startPoint y: 353, endPoint x: 273, endPoint y: 350, distance: 66.0
click at [273, 350] on p "Virgil Christian Scholarship- Award 2025" at bounding box center [521, 351] width 804 height 20
type textarea "<p>Laura J. &amp; Jerry T. Miller Scholarship- <em>Award 2024</em></p><p>Virgil…"
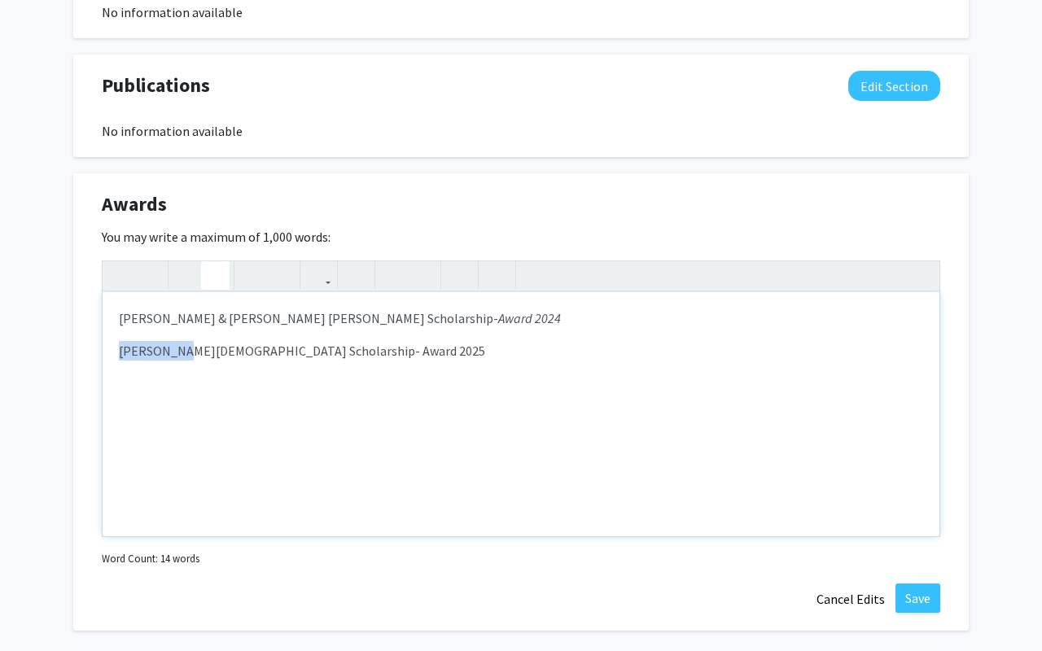
click at [208, 262] on use "button" at bounding box center [208, 262] width 0 height 0
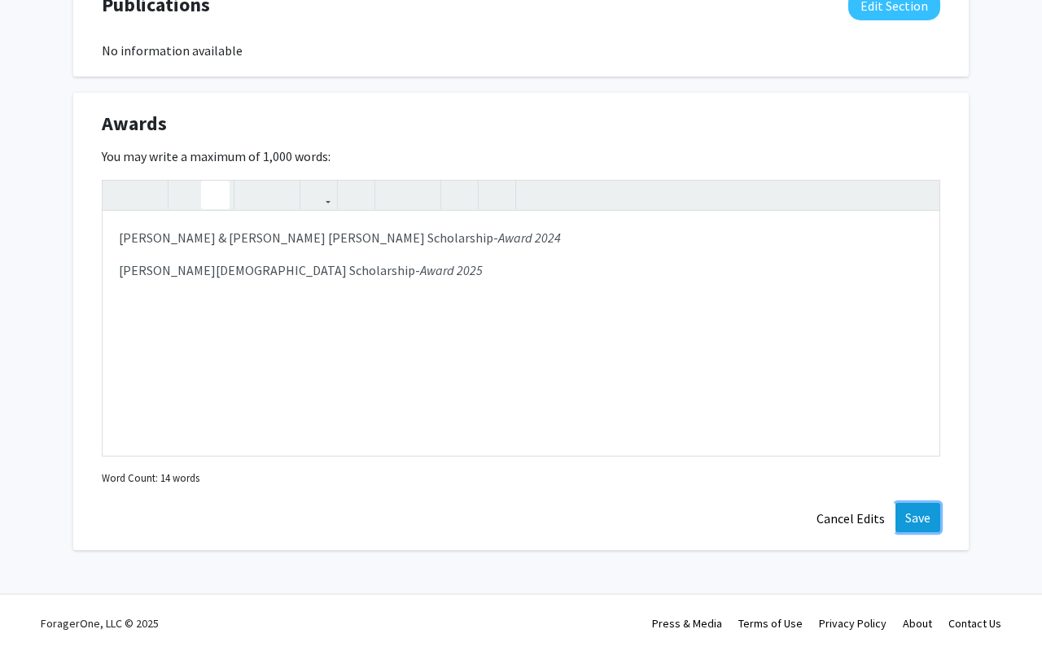
click at [919, 526] on button "Save" at bounding box center [918, 517] width 45 height 29
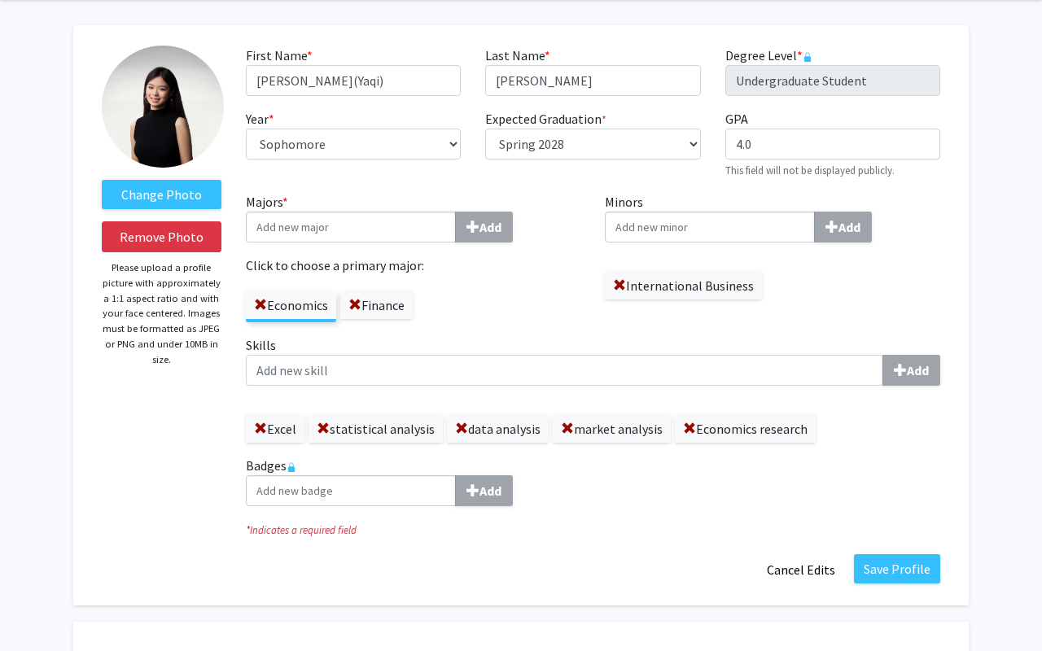
scroll to position [79, 0]
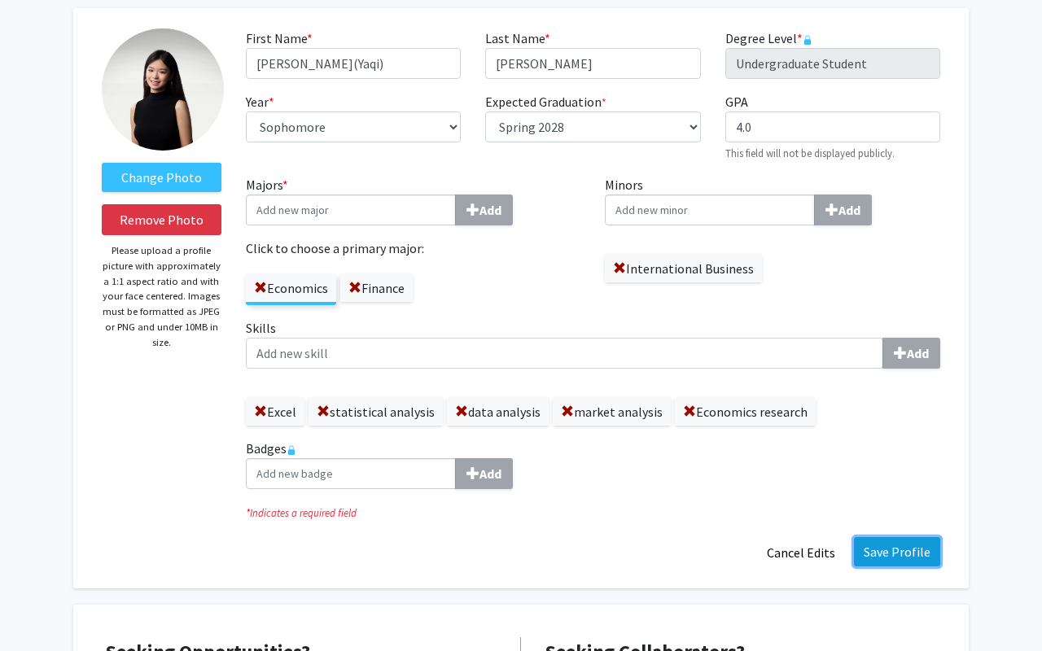
click at [910, 549] on button "Save Profile" at bounding box center [897, 551] width 86 height 29
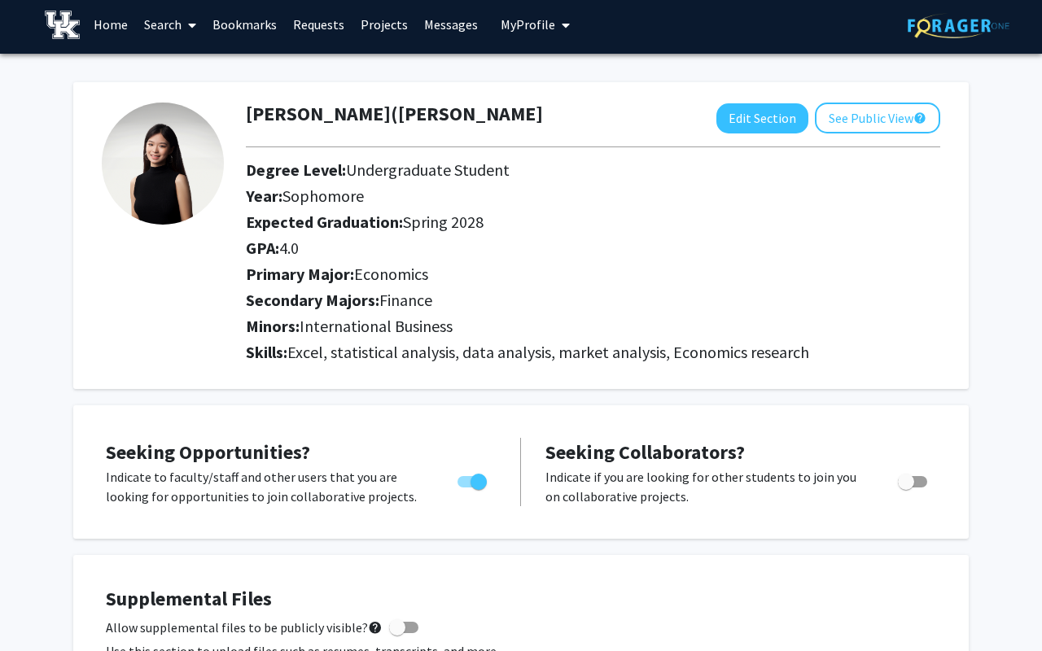
scroll to position [0, 0]
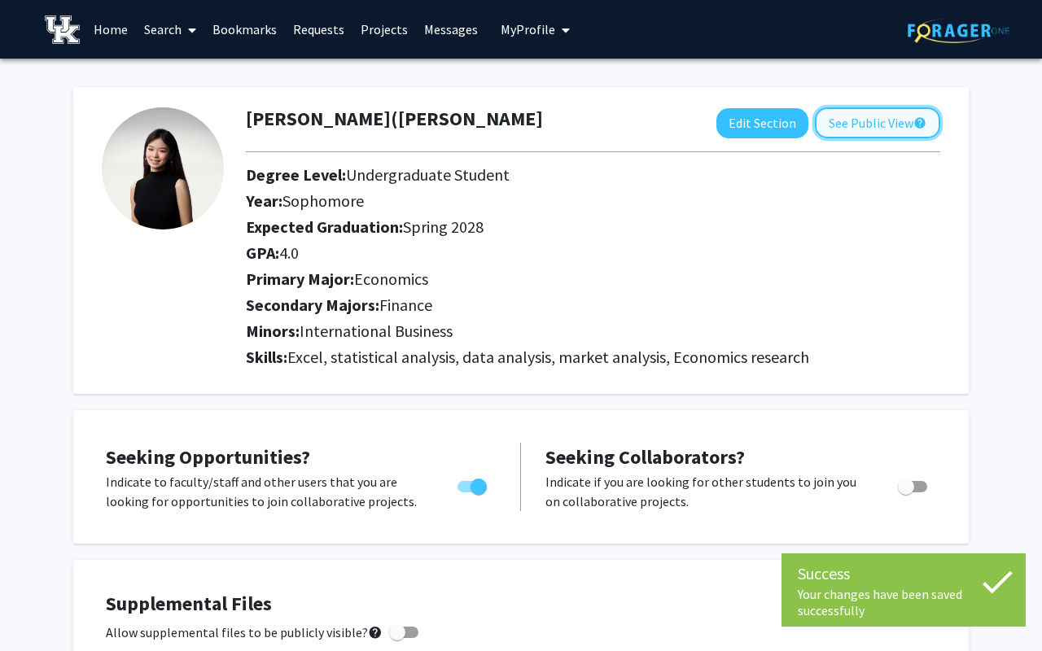
click at [836, 121] on button "See Public View help" at bounding box center [877, 122] width 125 height 31
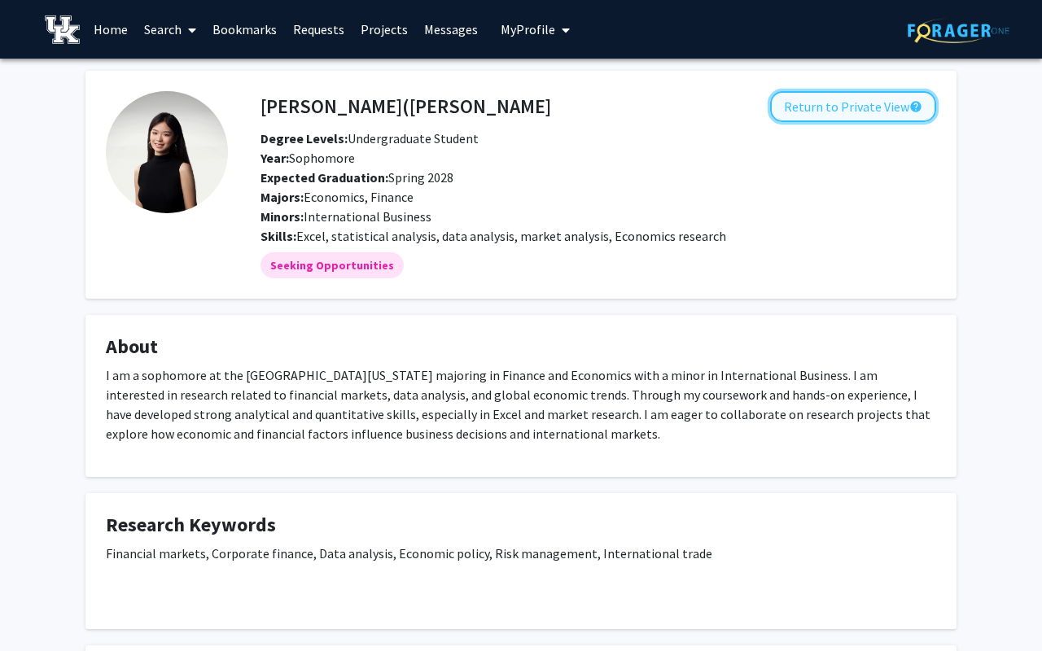
click at [828, 112] on button "Return to Private View help" at bounding box center [853, 106] width 166 height 31
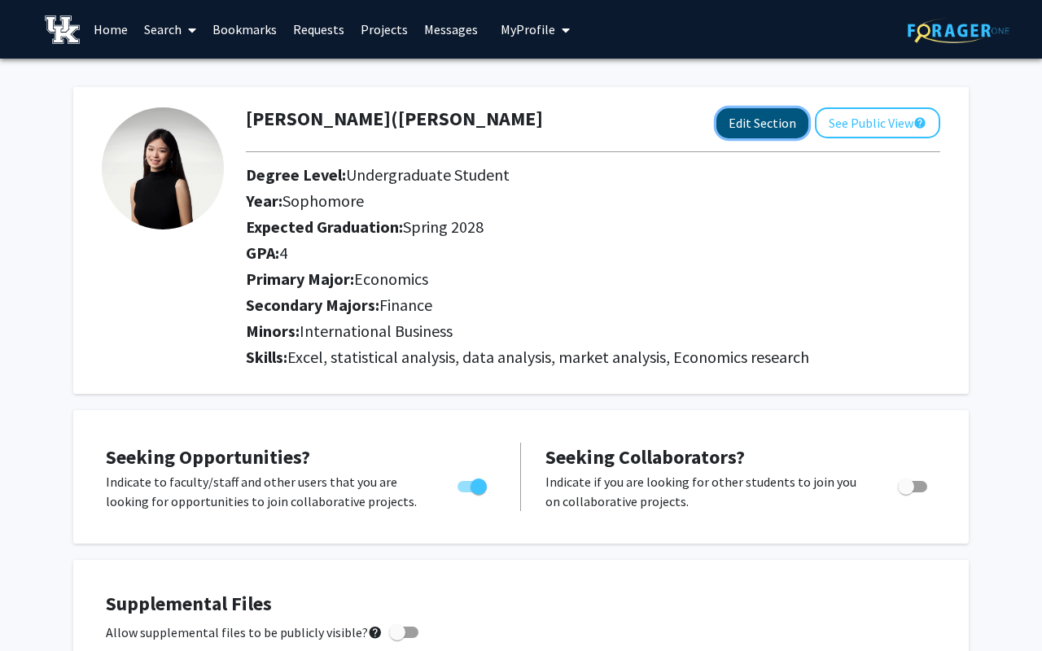
click at [768, 123] on button "Edit Section" at bounding box center [762, 123] width 92 height 30
select select "sophomore"
select select "41: spring_2028"
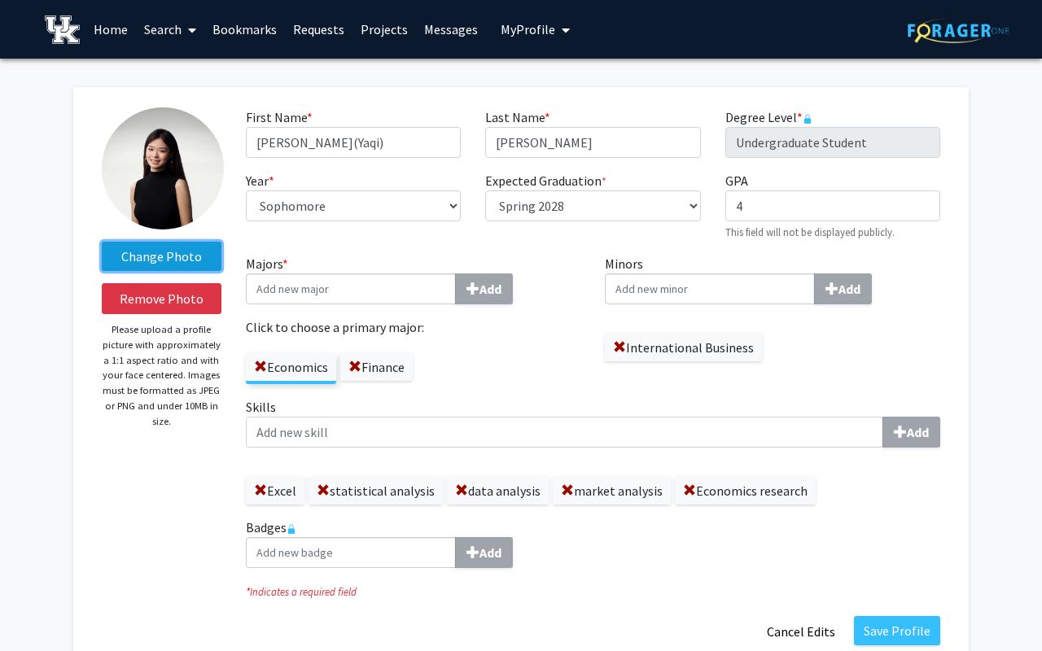
click at [134, 254] on label "Change Photo" at bounding box center [162, 256] width 120 height 29
click at [0, 0] on input "Change Photo" at bounding box center [0, 0] width 0 height 0
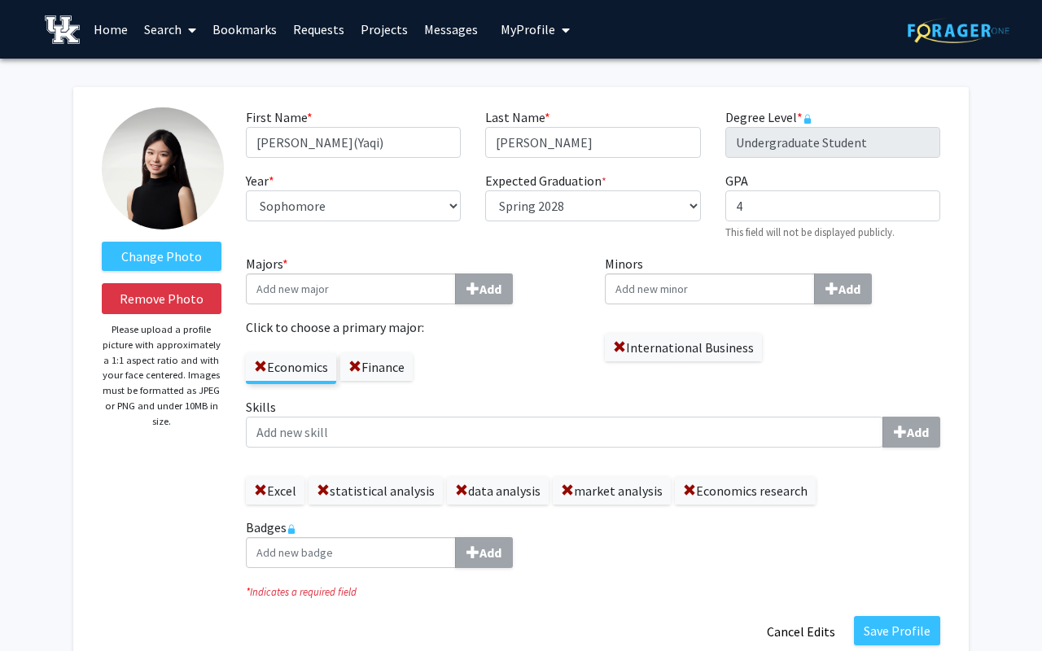
click at [164, 162] on img at bounding box center [163, 168] width 122 height 122
click at [880, 633] on button "Save Profile" at bounding box center [897, 630] width 86 height 29
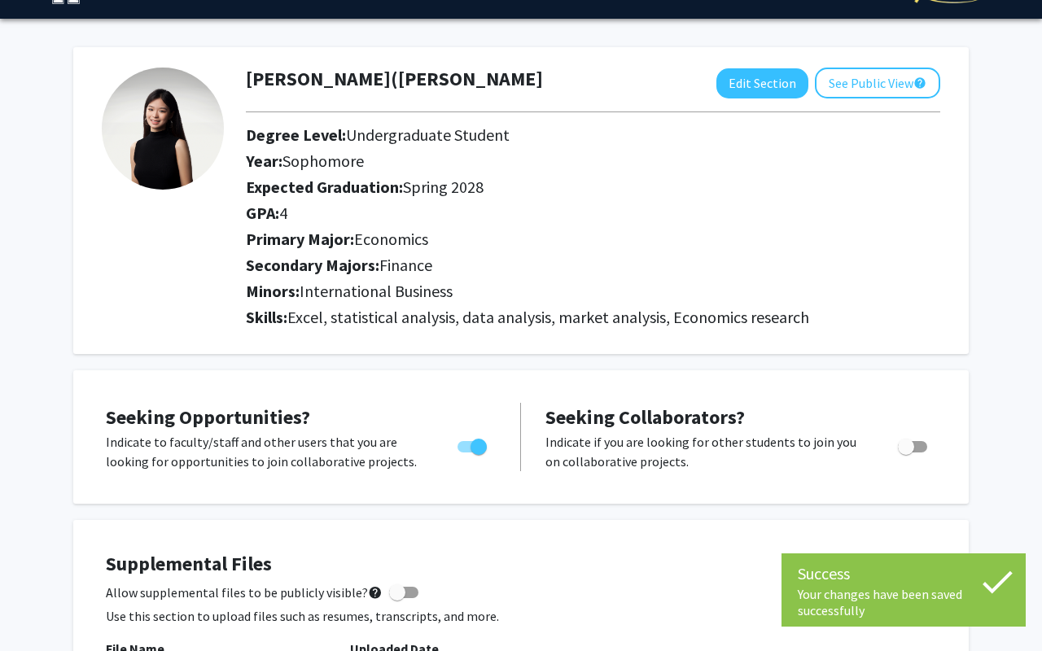
scroll to position [42, 0]
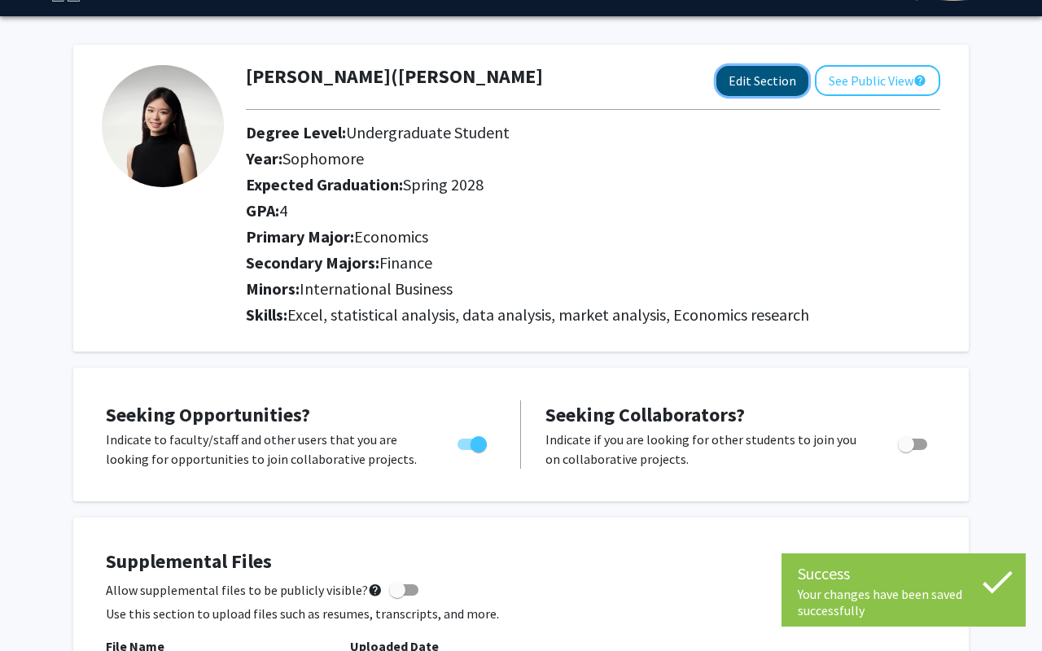
click at [747, 77] on button "Edit Section" at bounding box center [762, 81] width 92 height 30
select select "sophomore"
select select "41: spring_2028"
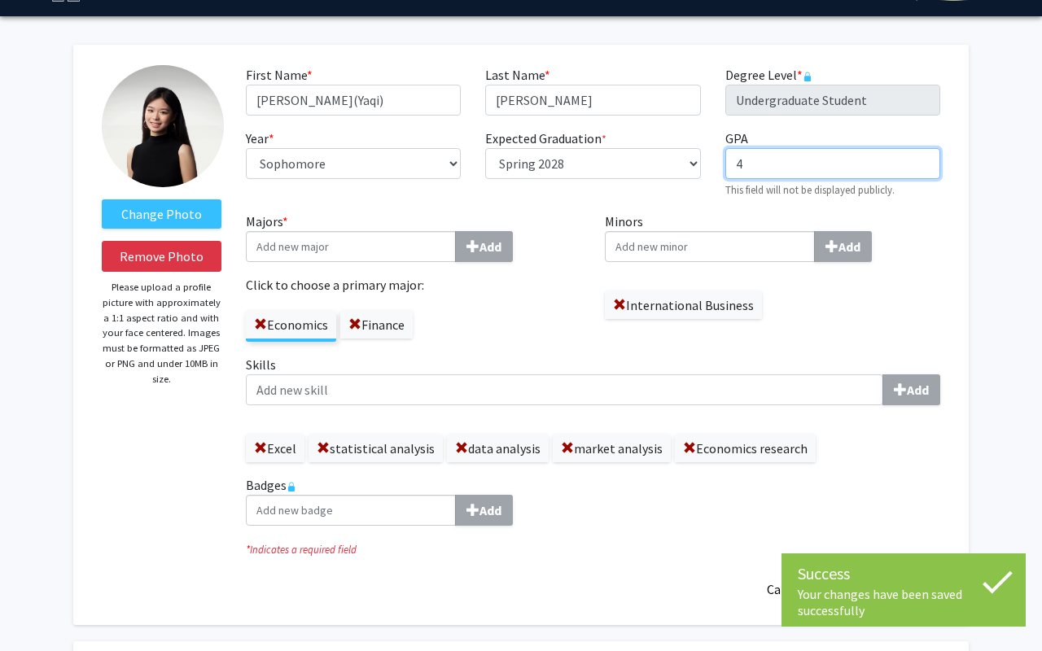
click at [778, 162] on input "4" at bounding box center [832, 163] width 215 height 31
type input "4.0"
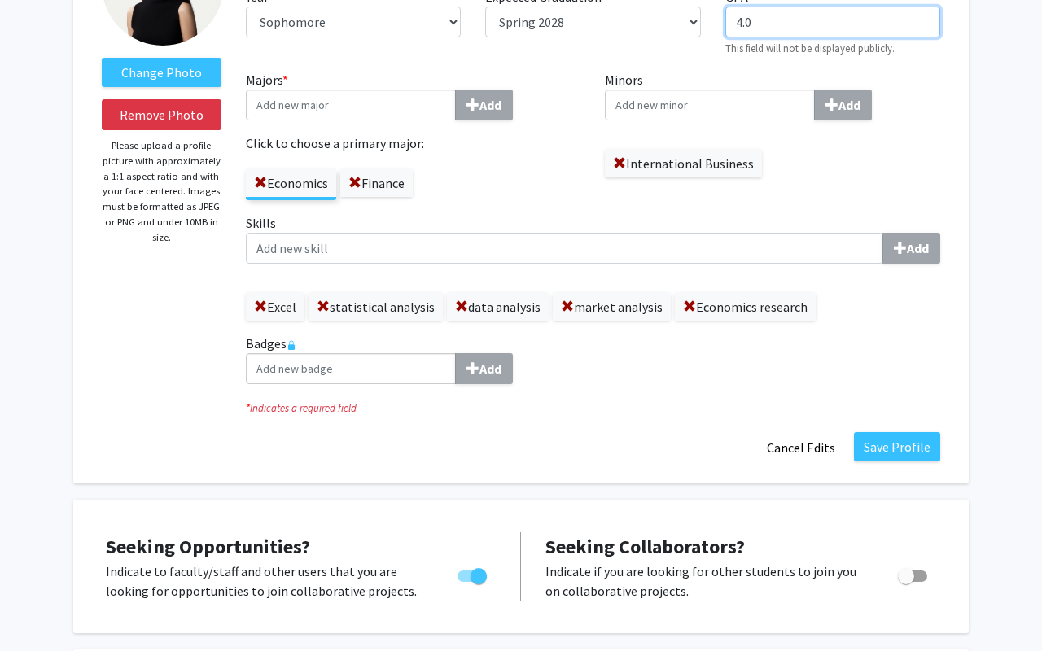
scroll to position [221, 0]
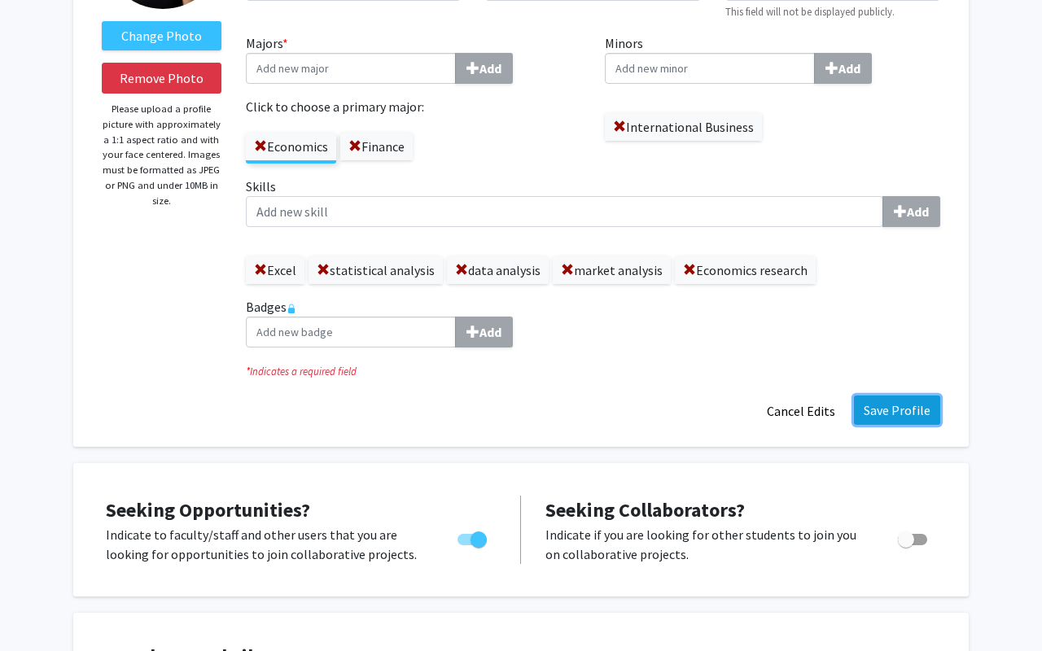
click at [878, 415] on button "Save Profile" at bounding box center [897, 410] width 86 height 29
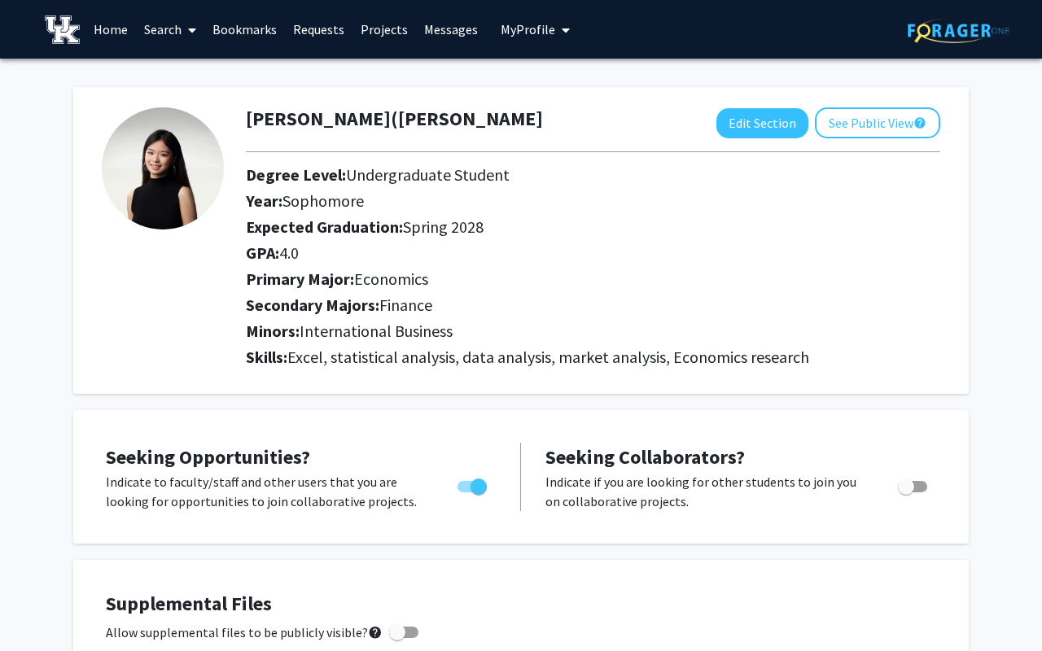
scroll to position [1394, 0]
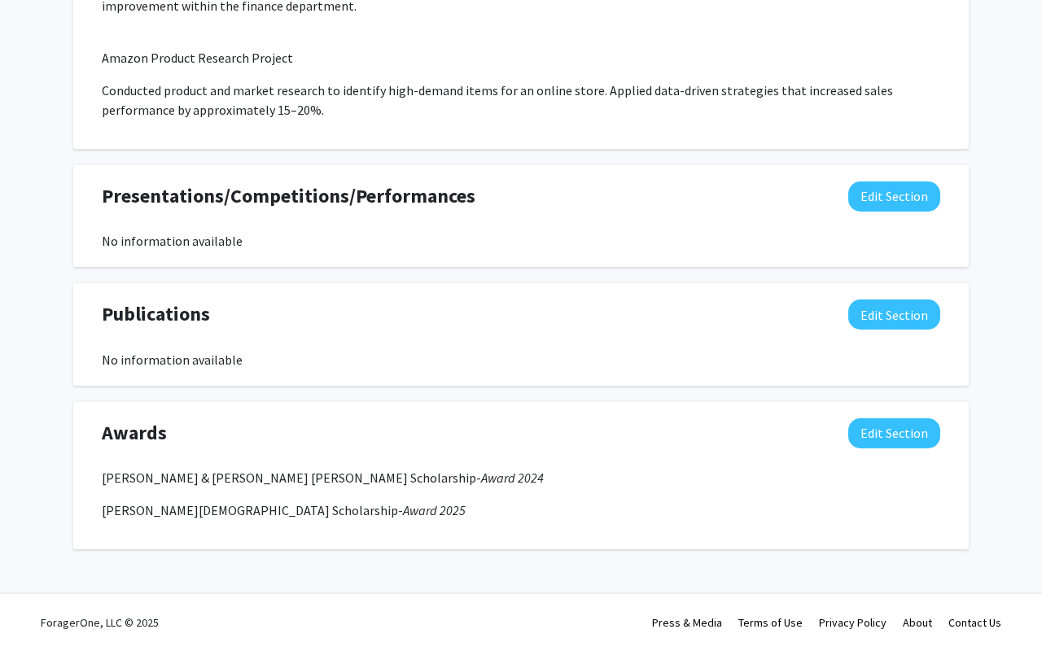
drag, startPoint x: 94, startPoint y: 305, endPoint x: 248, endPoint y: 309, distance: 154.0
click at [248, 309] on div "Publications Edit Section" at bounding box center [521, 318] width 863 height 37
click at [248, 310] on div "Publications Edit Section" at bounding box center [521, 318] width 863 height 37
click at [453, 246] on div "No information available" at bounding box center [521, 241] width 839 height 20
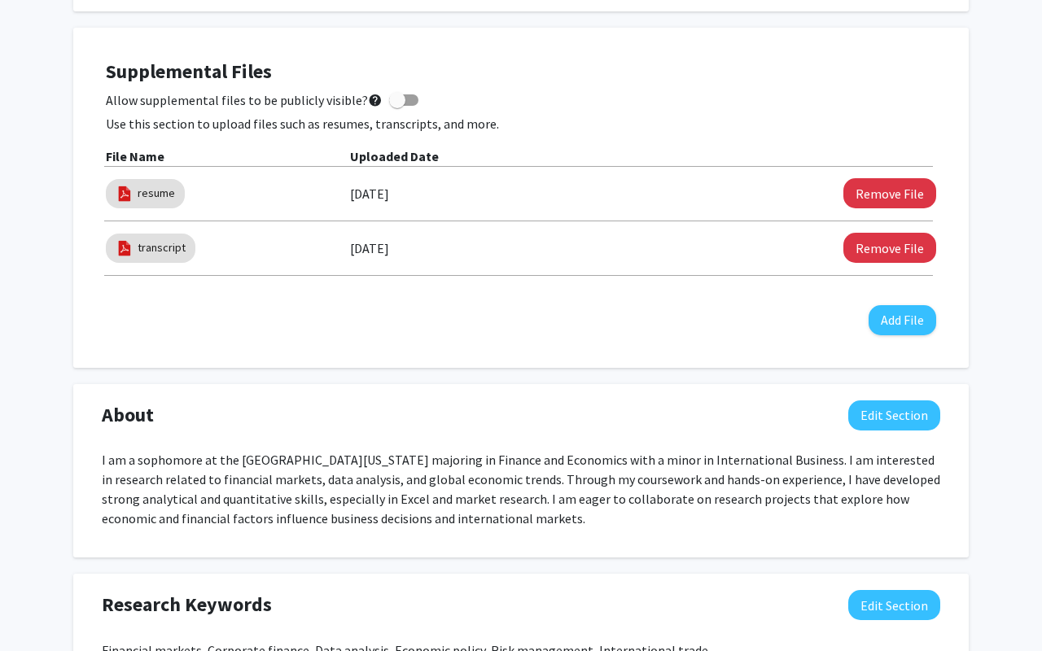
scroll to position [0, 0]
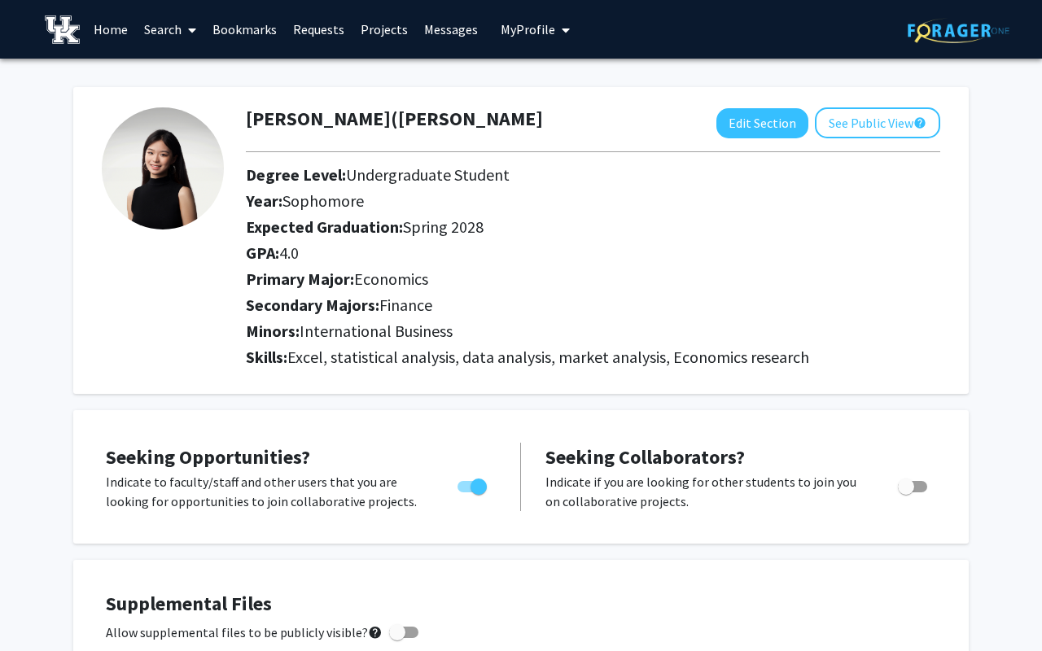
click at [169, 27] on link "Search" at bounding box center [170, 29] width 68 height 57
click at [169, 70] on span "Faculty/Staff" at bounding box center [196, 75] width 120 height 33
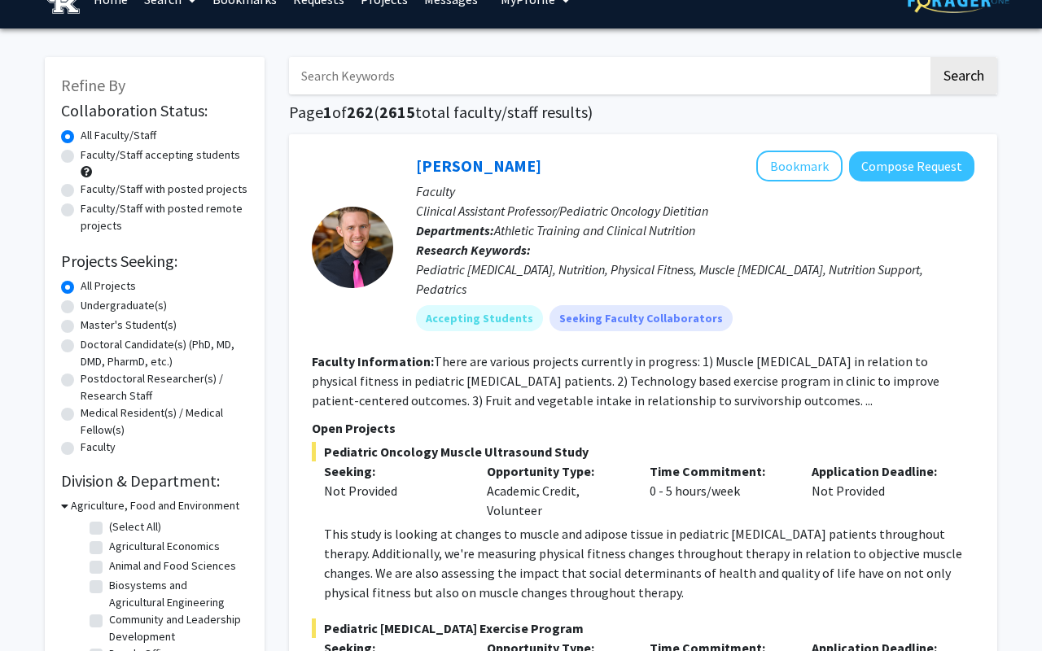
scroll to position [38, 0]
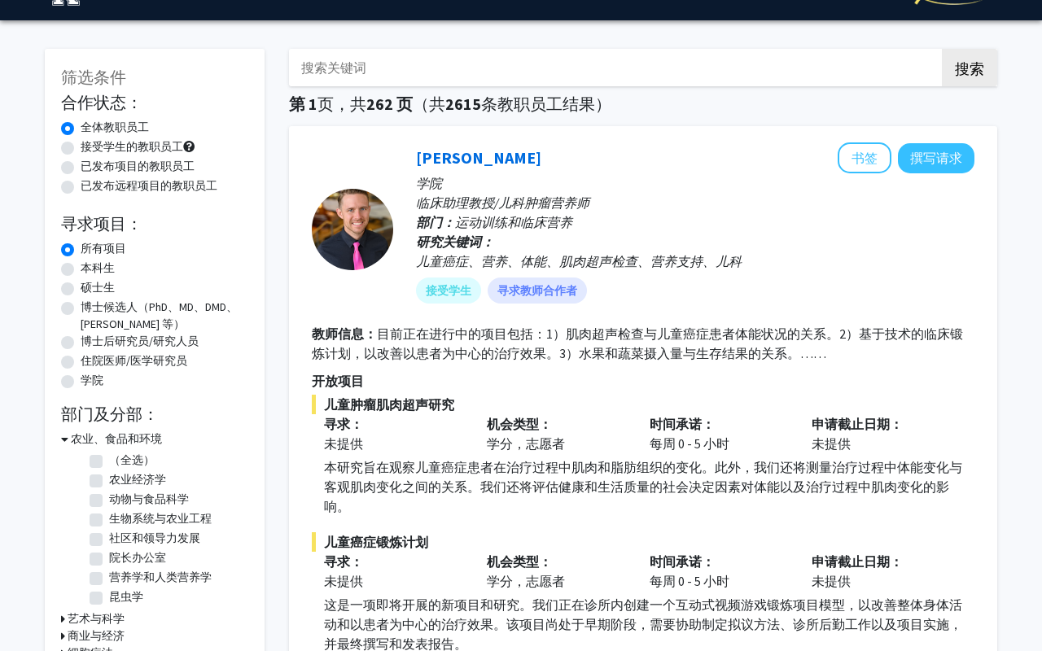
click at [495, 138] on div "科里·霍斯 书签 撰写请求 学院 临床助理教授/儿科肿瘤营养师 部门： 运动训练和临床营养 研究关键词： 儿童癌症、营养、体能、肌肉超声检查、营养支持、儿科 …" at bounding box center [643, 466] width 708 height 681
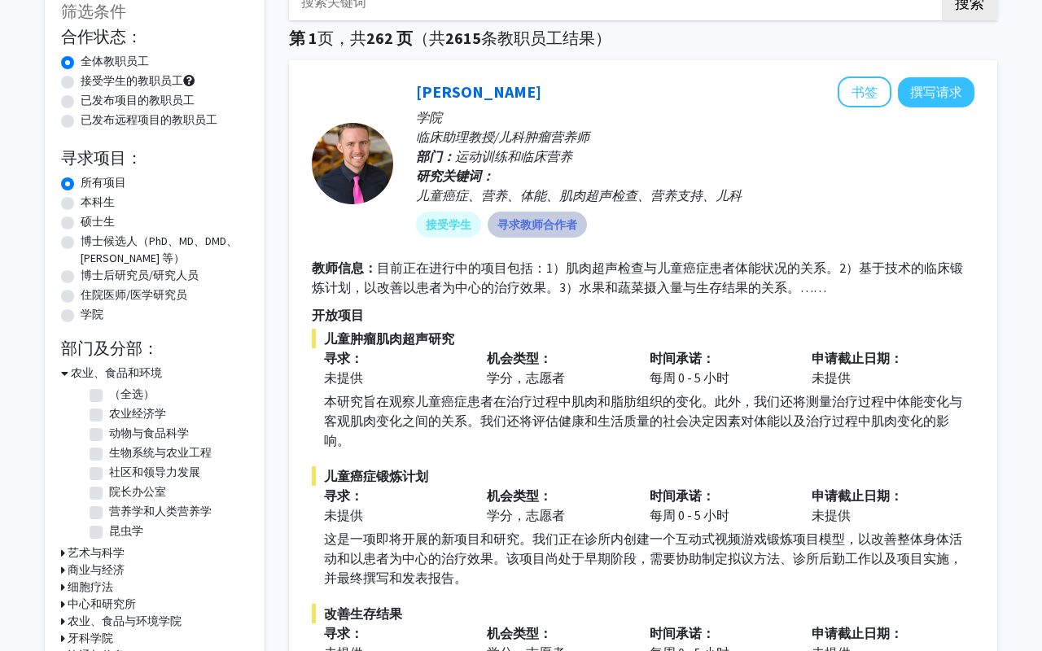
scroll to position [0, 0]
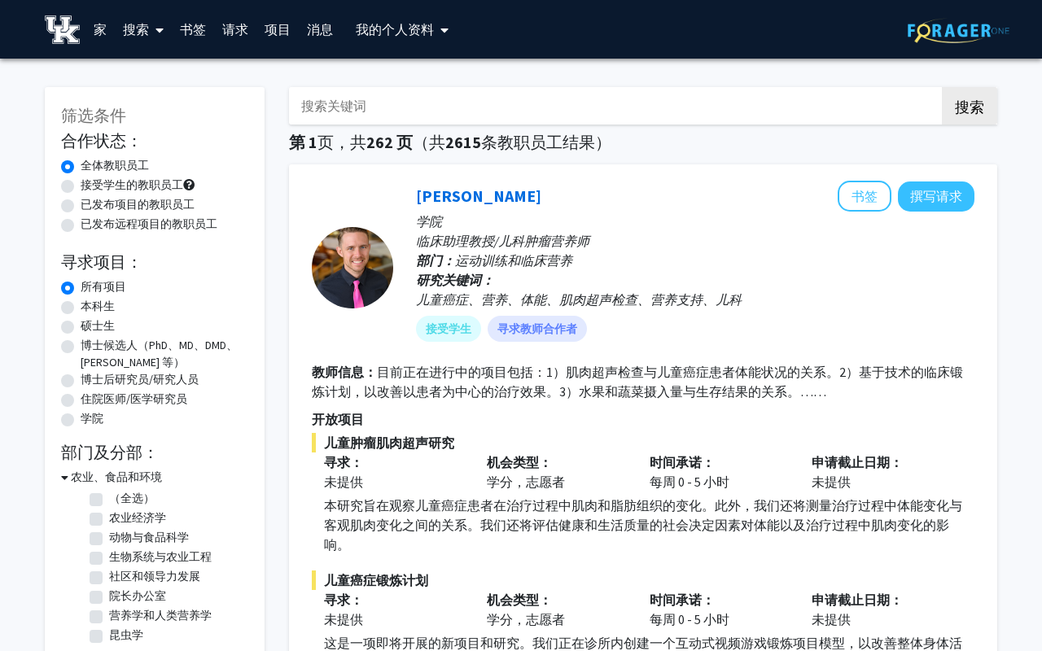
click at [397, 107] on input "搜索关键词" at bounding box center [608, 105] width 639 height 37
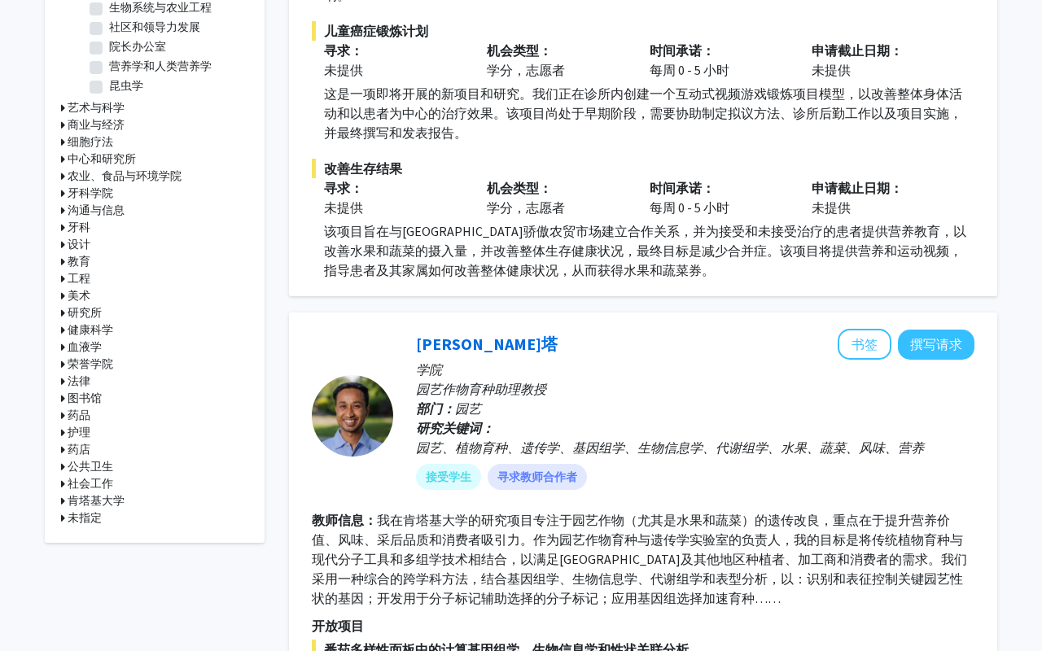
scroll to position [547, 0]
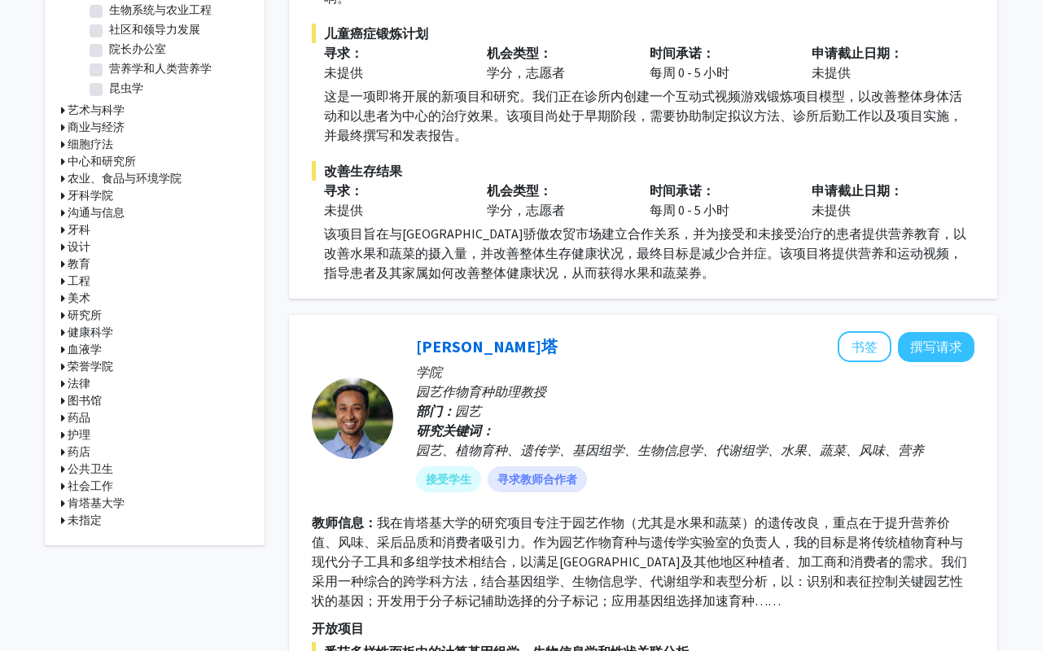
click at [94, 126] on font "商业与经济" at bounding box center [96, 127] width 57 height 15
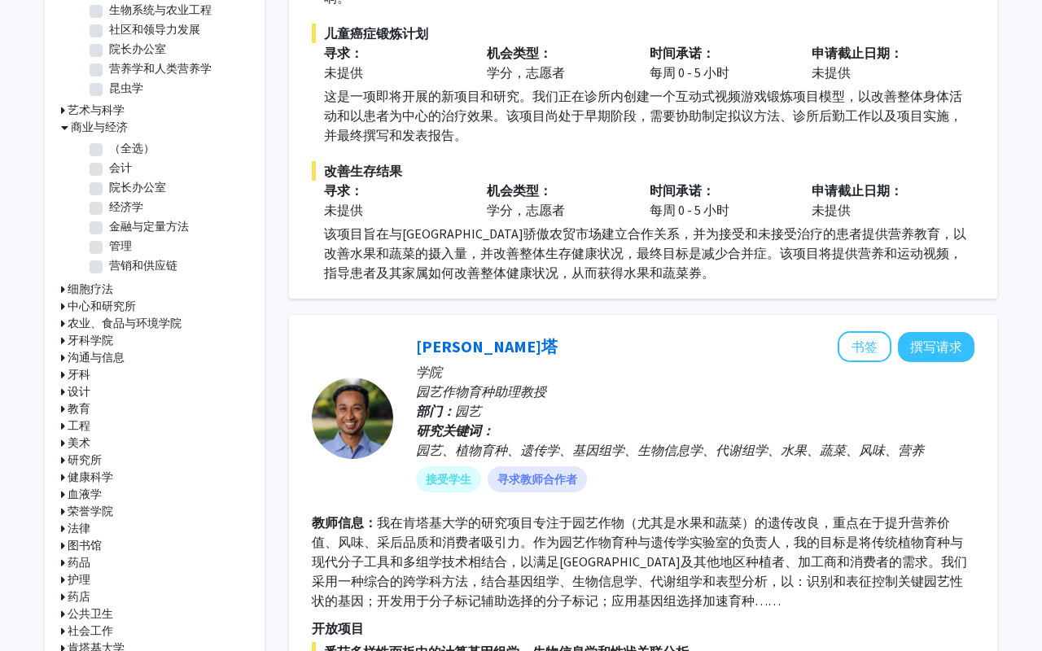
click at [109, 204] on label "经济学" at bounding box center [126, 207] width 34 height 17
click at [109, 204] on input "经济学" at bounding box center [114, 204] width 11 height 11
checkbox input "true"
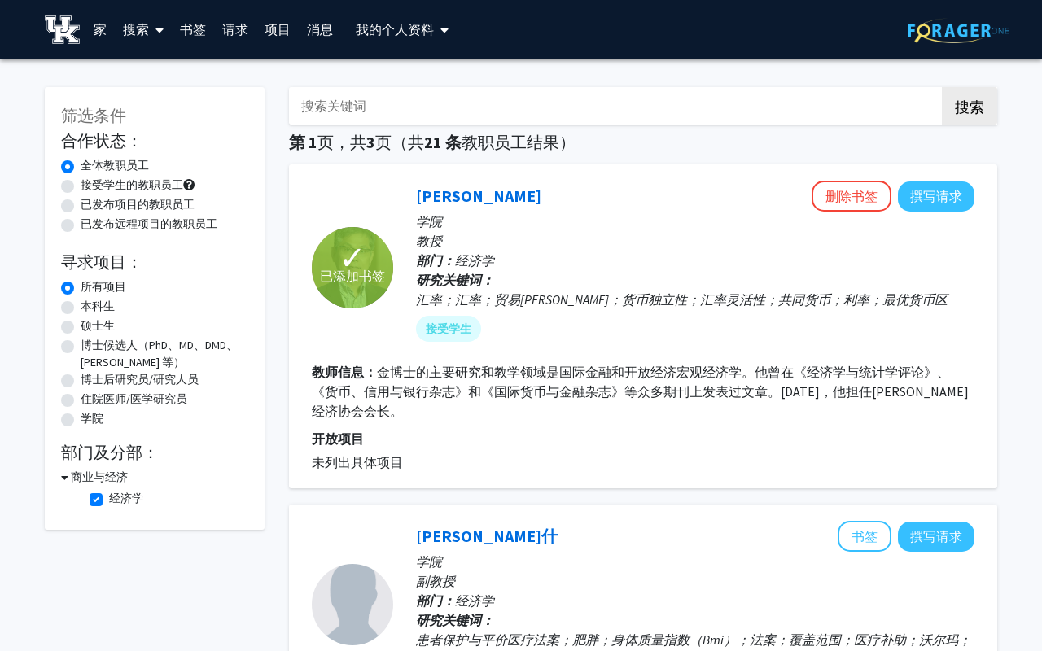
click at [81, 307] on label "本科生" at bounding box center [98, 306] width 34 height 17
click at [81, 307] on input "本科生" at bounding box center [86, 303] width 11 height 11
radio input "true"
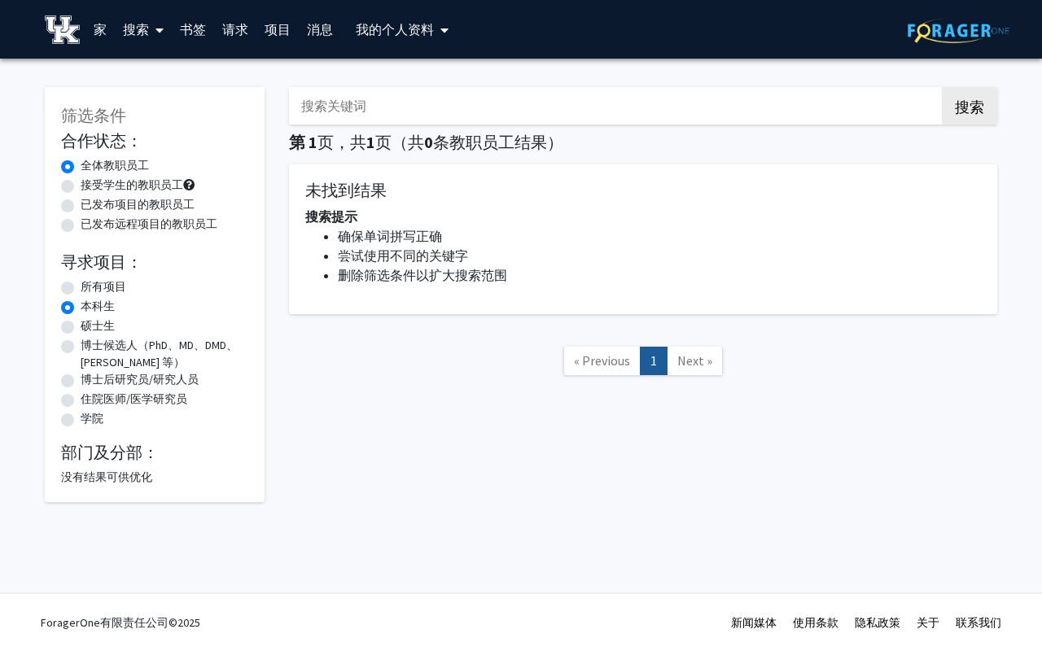
click at [81, 282] on label "所有项目" at bounding box center [104, 286] width 46 height 17
click at [81, 282] on input "所有项目" at bounding box center [86, 283] width 11 height 11
radio input "true"
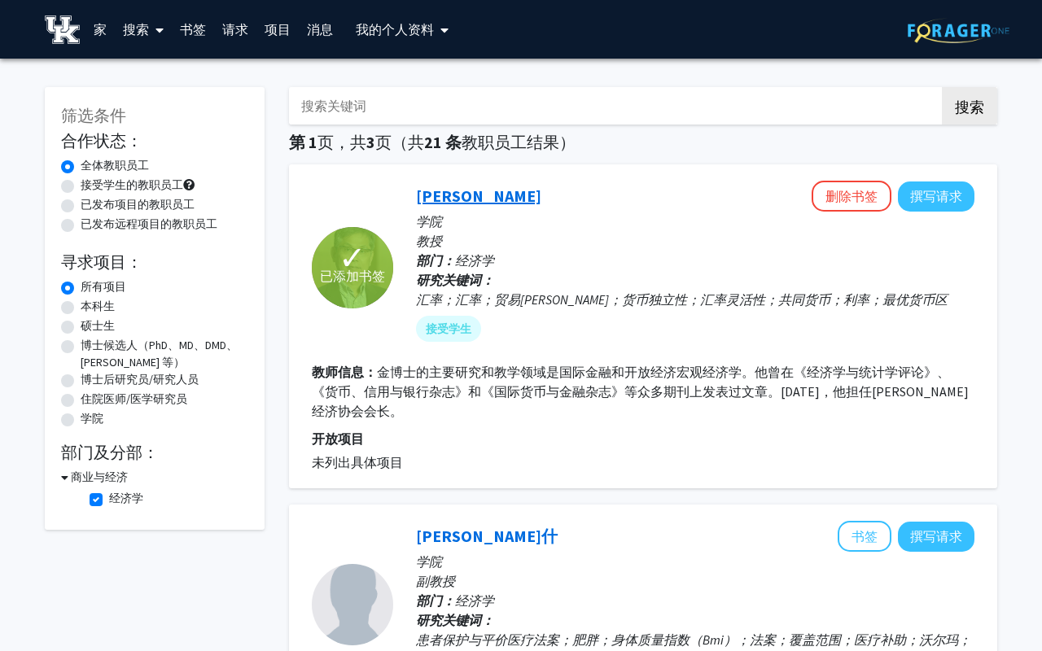
click at [428, 195] on font "金润白" at bounding box center [478, 196] width 125 height 20
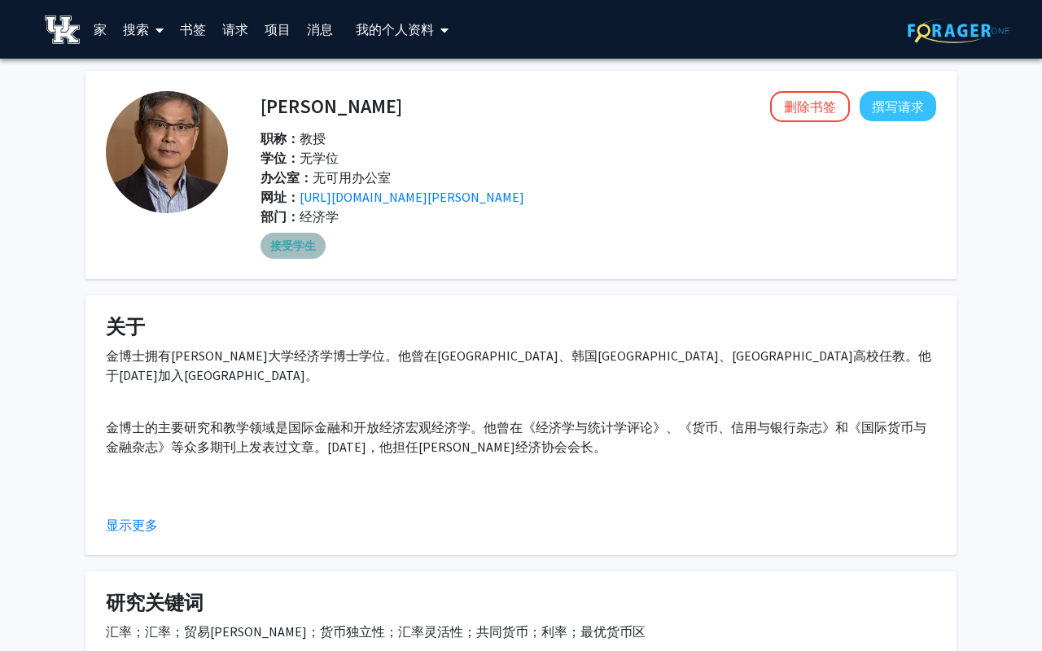
click at [292, 243] on font "接受学生" at bounding box center [293, 246] width 46 height 15
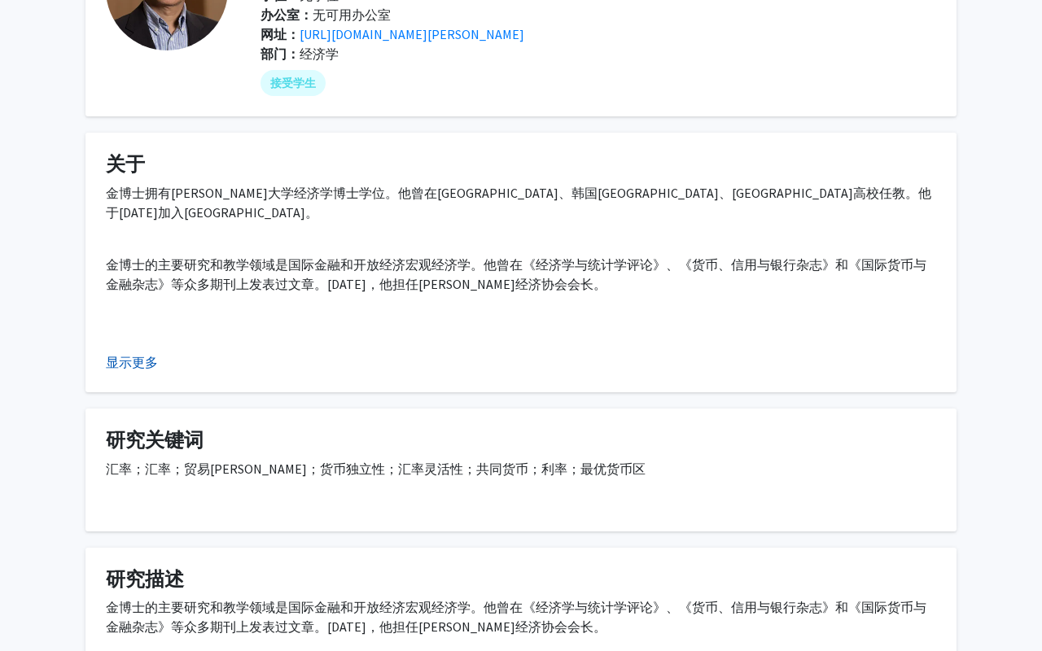
click at [137, 362] on font "显示更多" at bounding box center [132, 362] width 52 height 16
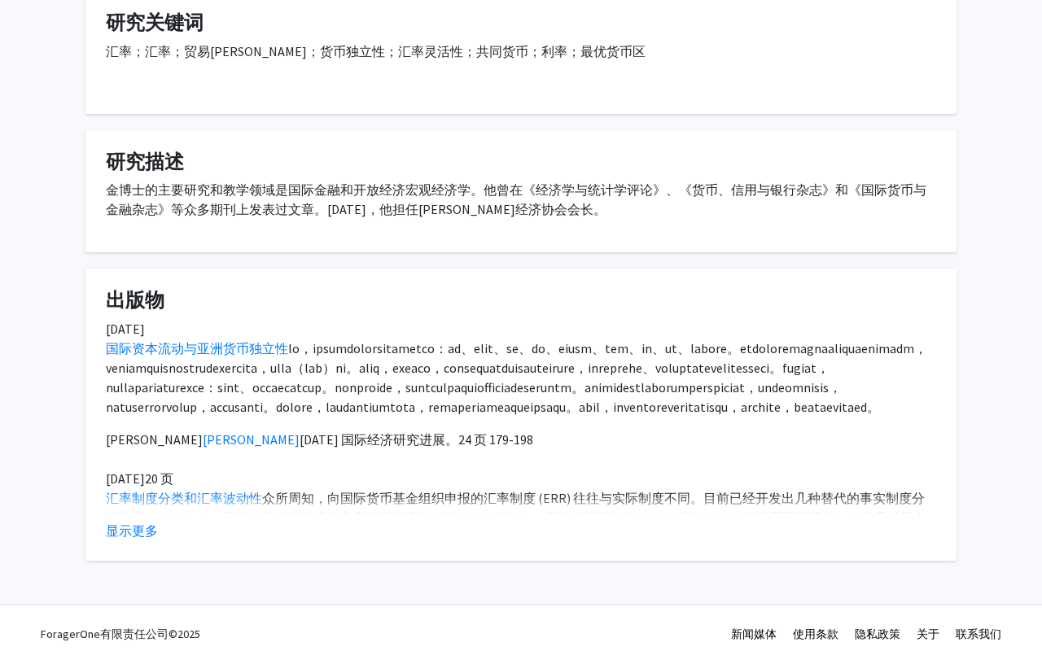
scroll to position [592, 0]
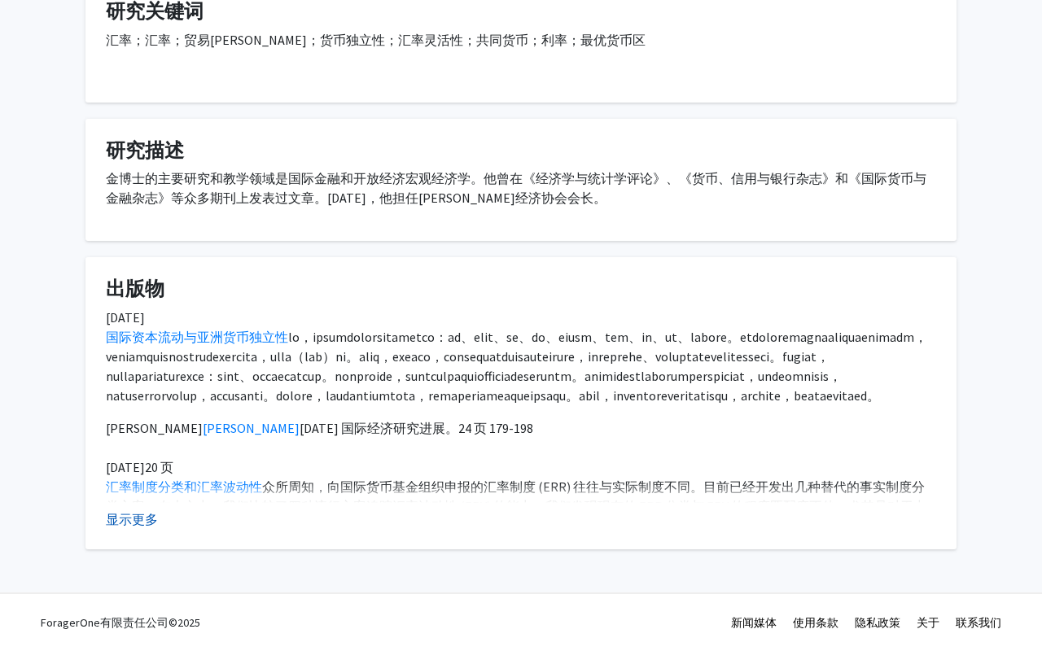
click at [146, 512] on font "显示更多" at bounding box center [132, 519] width 52 height 16
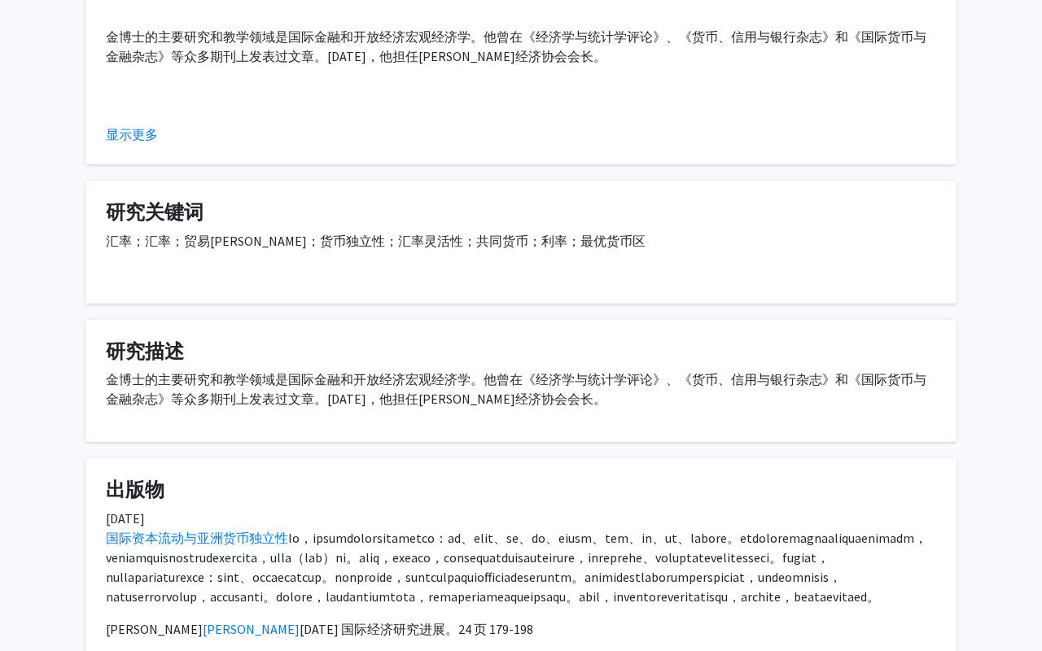
scroll to position [0, 0]
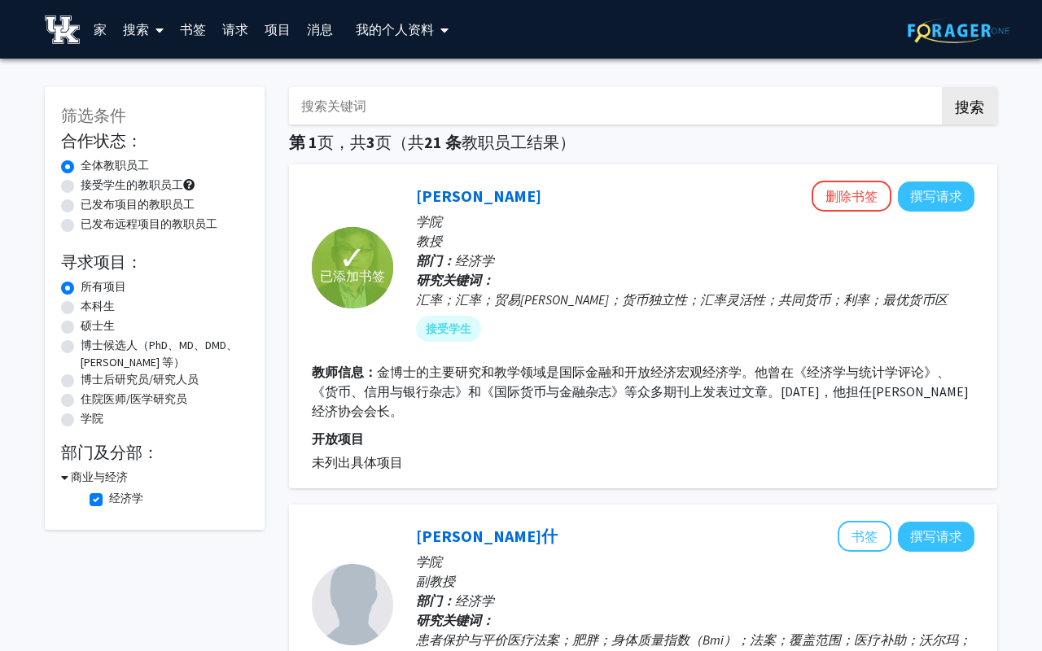
click at [480, 100] on input "搜索关键词" at bounding box center [608, 105] width 639 height 37
type input "economics"
click at [942, 87] on button "搜索" at bounding box center [969, 105] width 55 height 37
checkbox input "false"
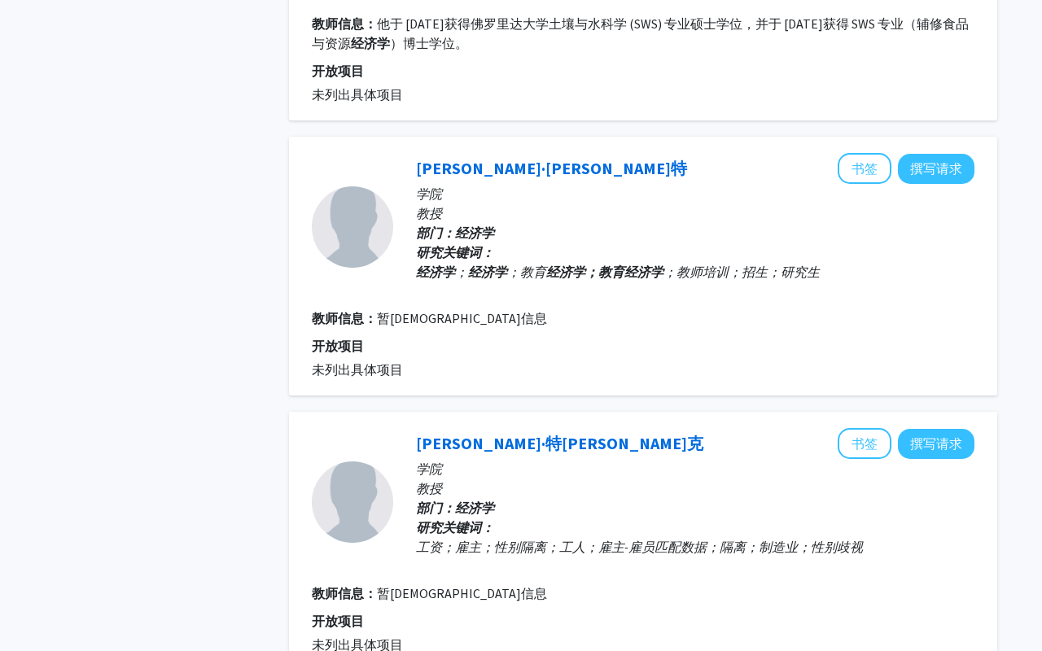
scroll to position [2475, 0]
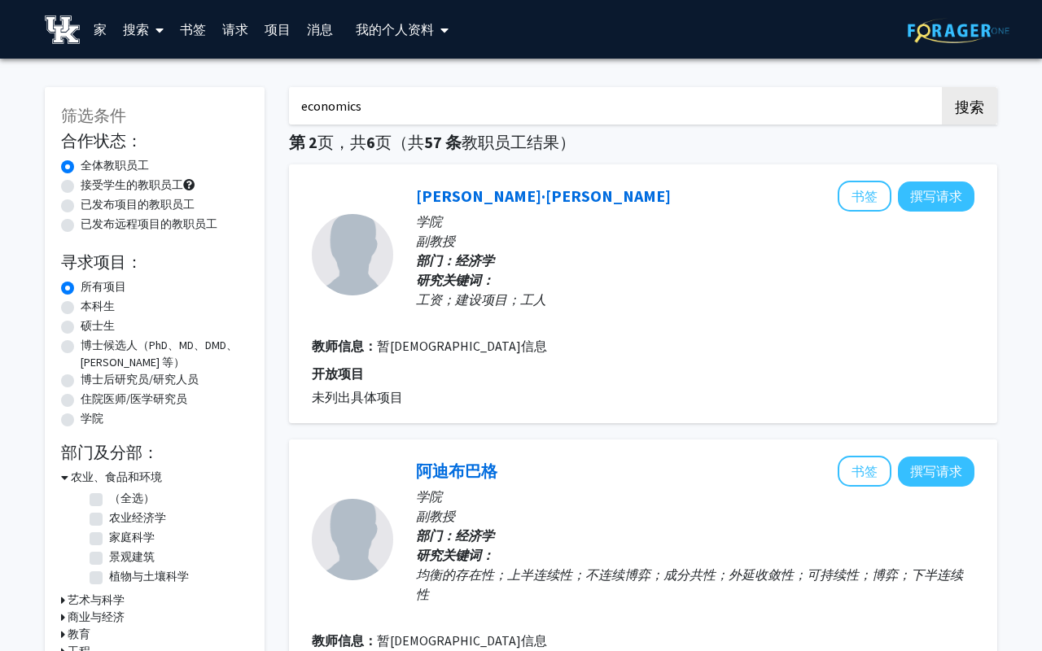
drag, startPoint x: 382, startPoint y: 99, endPoint x: 252, endPoint y: 99, distance: 130.3
type input "market"
click at [942, 87] on button "搜索" at bounding box center [969, 105] width 55 height 37
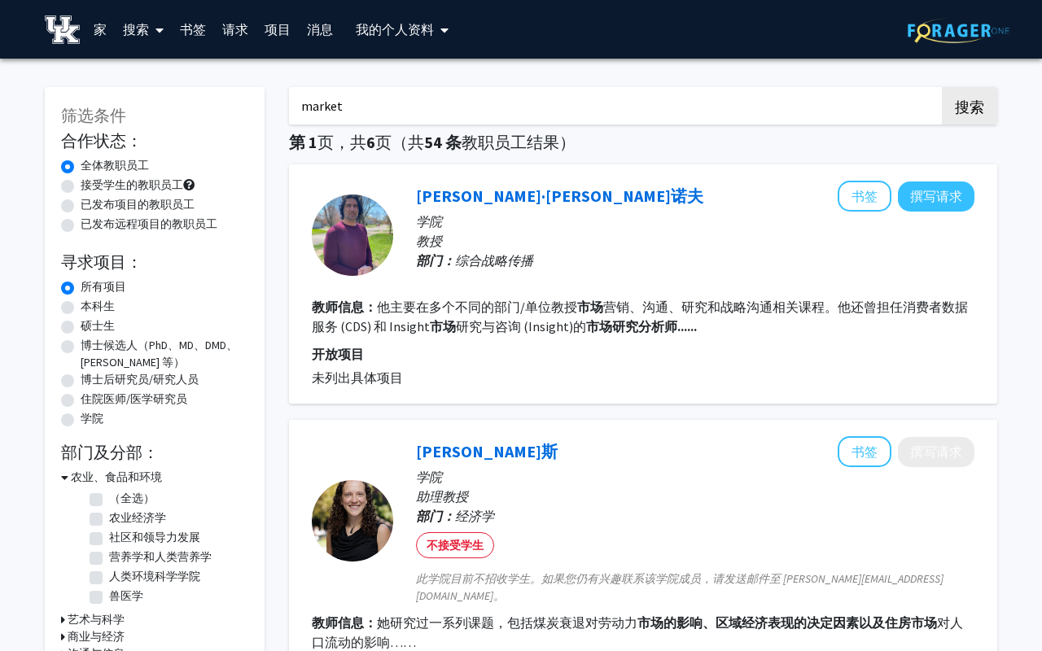
click at [393, 102] on input "market" at bounding box center [608, 105] width 639 height 37
type input "finance"
click at [942, 87] on button "搜索" at bounding box center [969, 105] width 55 height 37
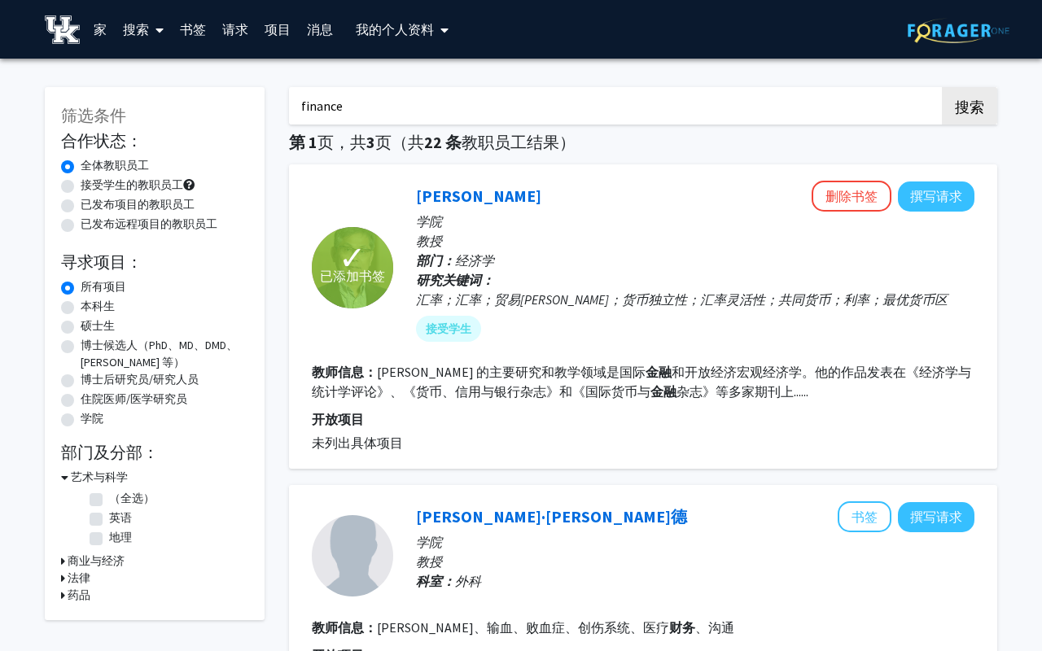
click at [383, 121] on input "finance" at bounding box center [608, 105] width 639 height 37
click at [81, 205] on label "已发布项目的教职员工" at bounding box center [138, 204] width 114 height 17
click at [81, 205] on input "已发布项目的教职员工" at bounding box center [86, 201] width 11 height 11
radio input "true"
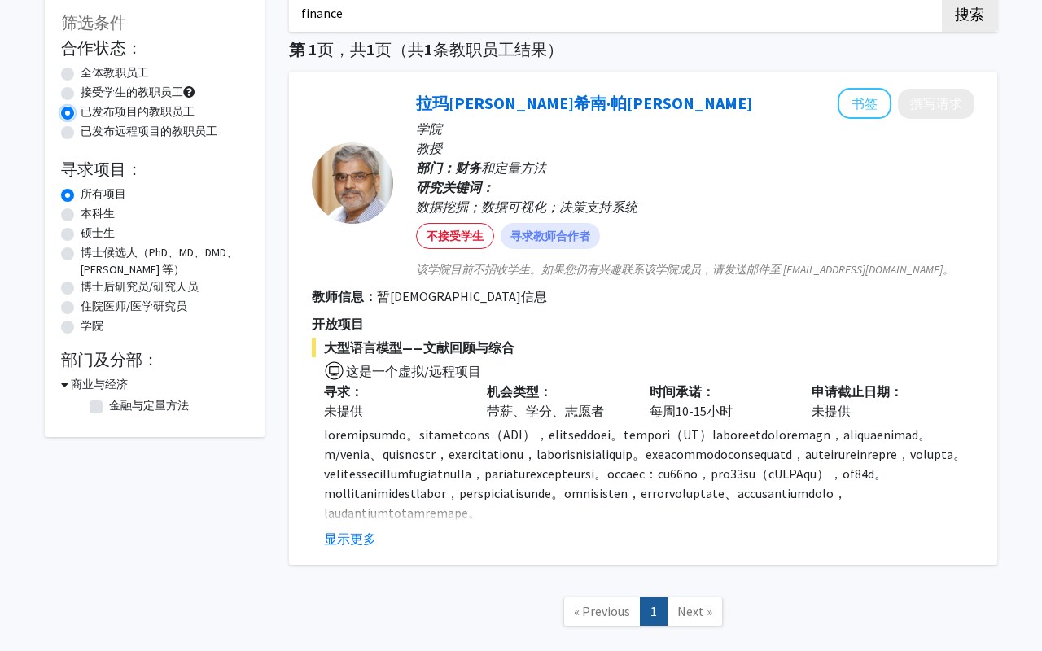
scroll to position [186, 0]
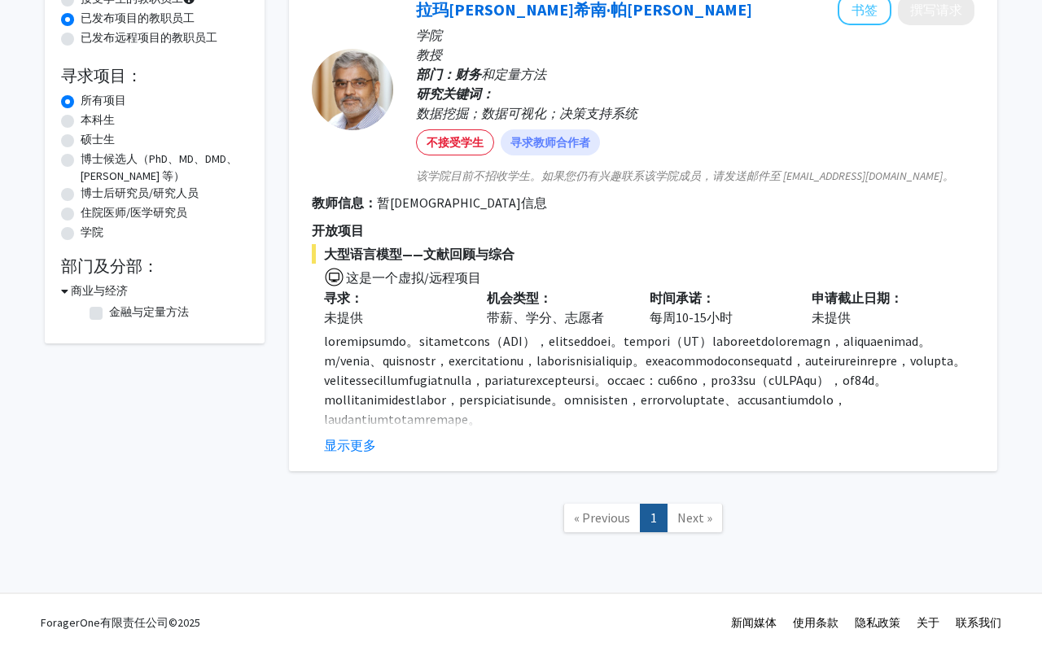
click at [677, 511] on span "Next »" at bounding box center [694, 518] width 35 height 16
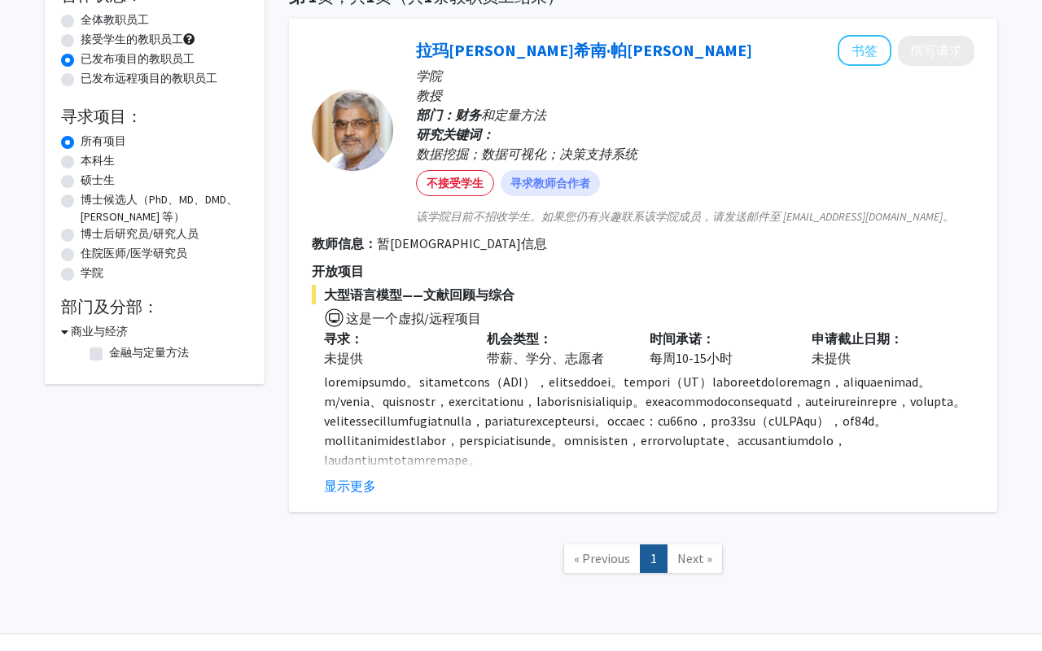
scroll to position [136, 0]
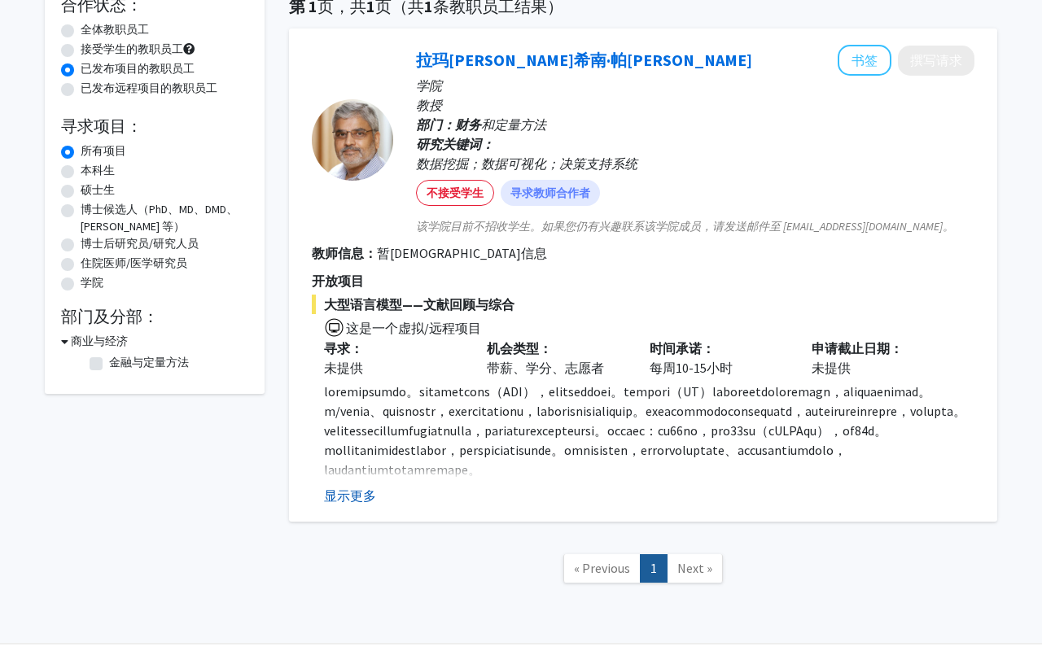
click at [338, 499] on font "显示更多" at bounding box center [350, 496] width 52 height 16
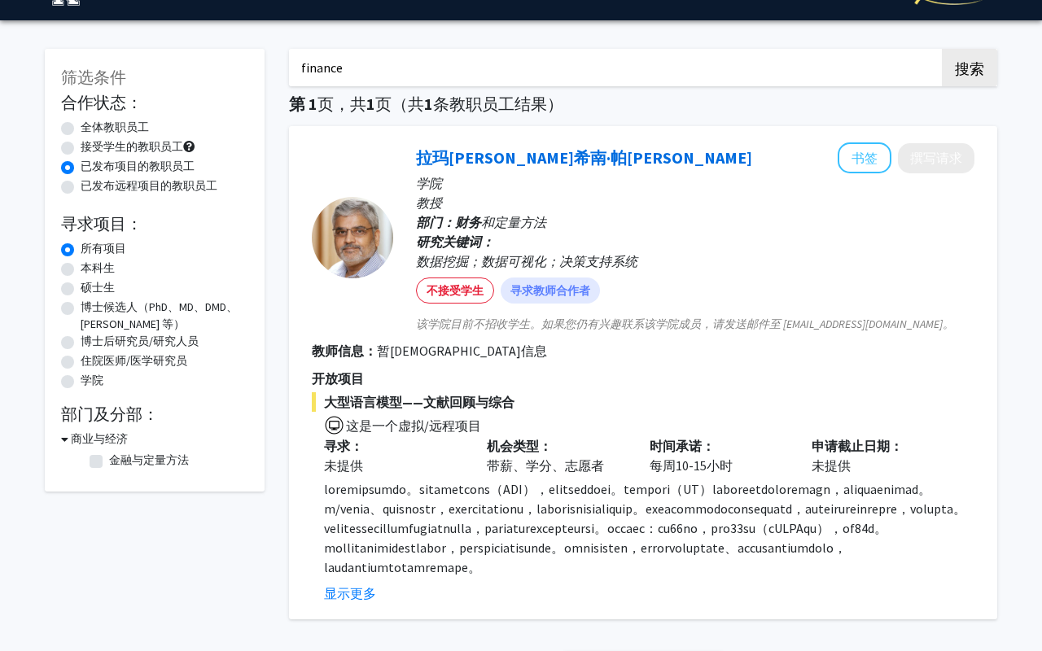
scroll to position [0, 0]
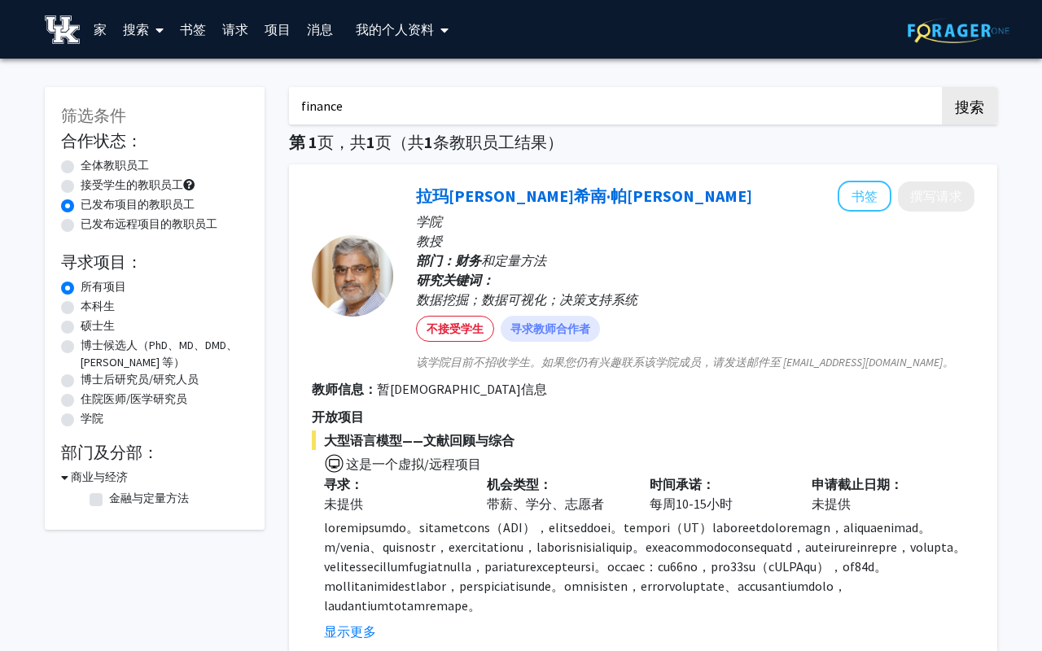
click at [395, 112] on input "finance" at bounding box center [608, 105] width 639 height 37
type input "economy"
click at [942, 87] on button "搜索" at bounding box center [969, 105] width 55 height 37
radio input "true"
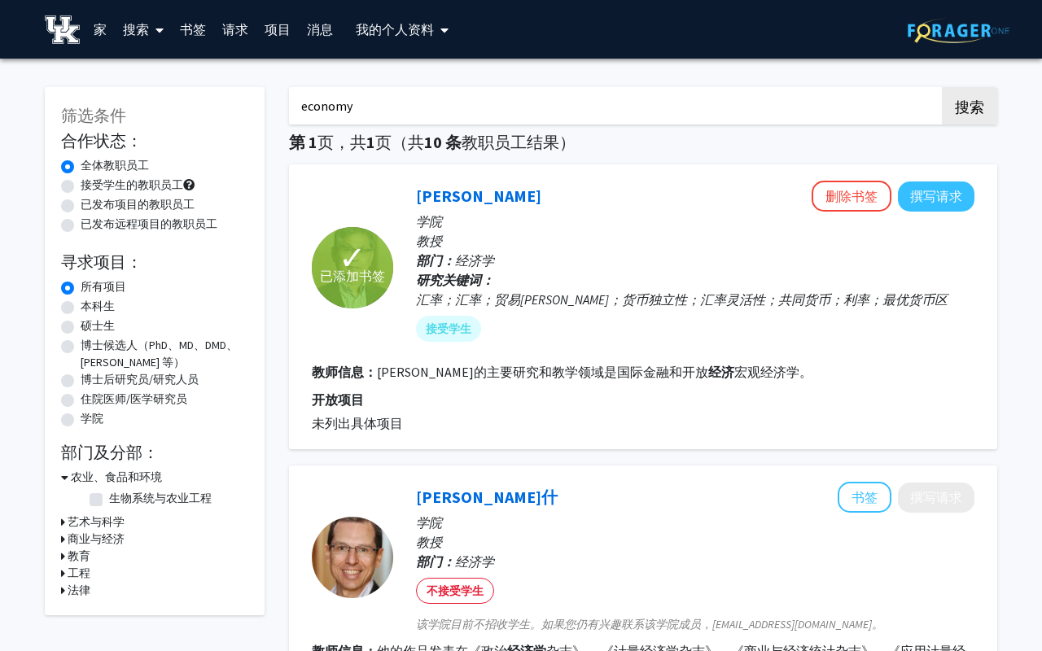
click at [230, 27] on font "请求" at bounding box center [235, 29] width 26 height 16
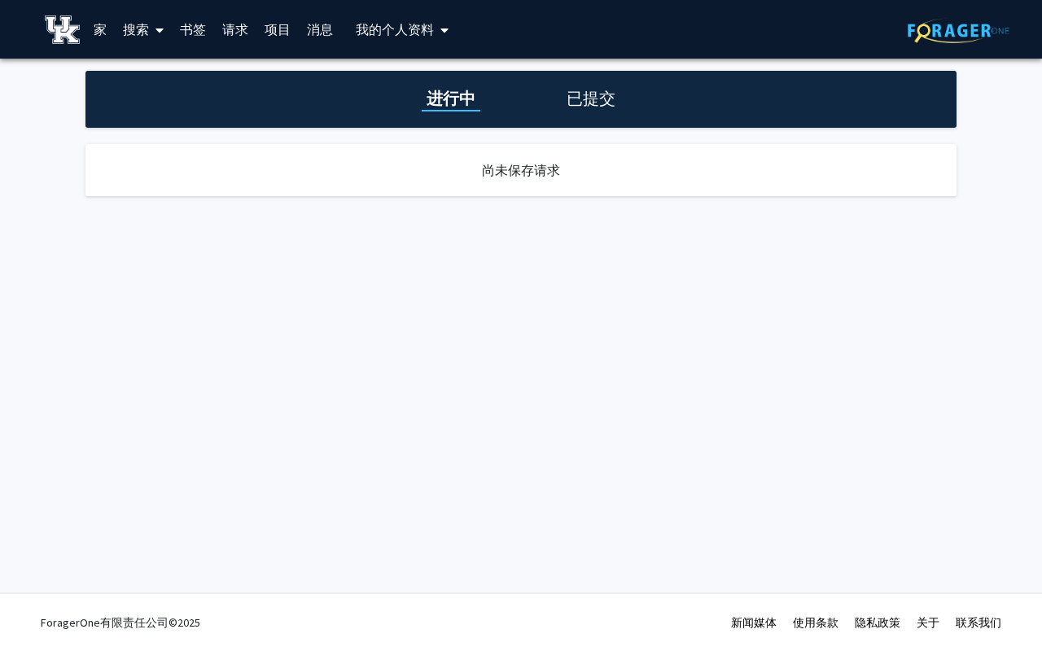
click at [187, 30] on font "书签" at bounding box center [193, 29] width 26 height 16
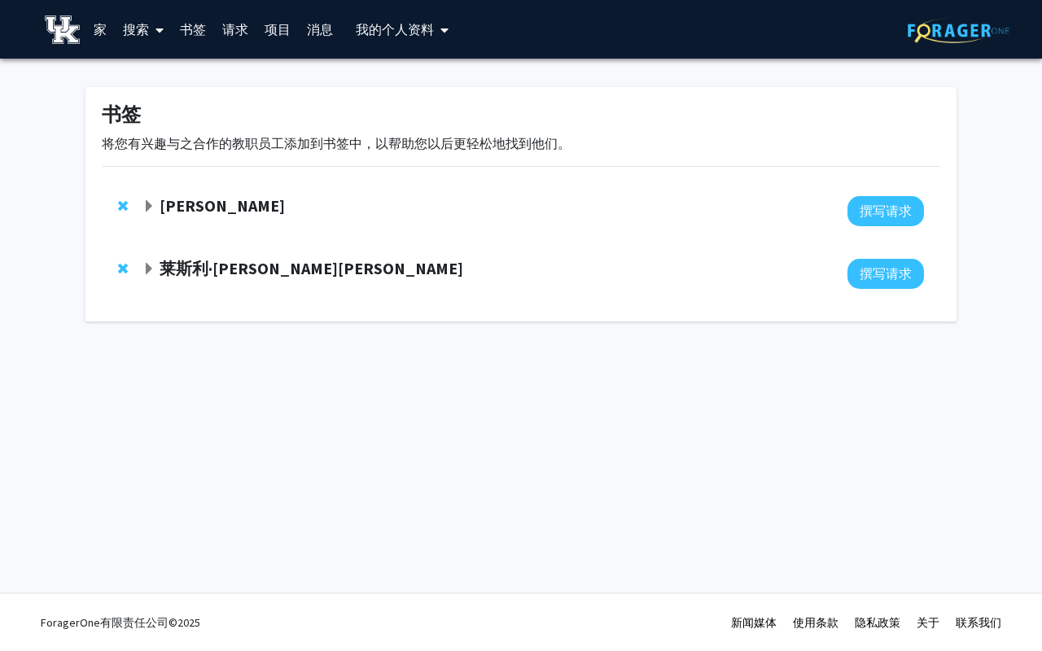
click at [213, 270] on font "莱斯利·沃尔滕伯格" at bounding box center [312, 268] width 304 height 20
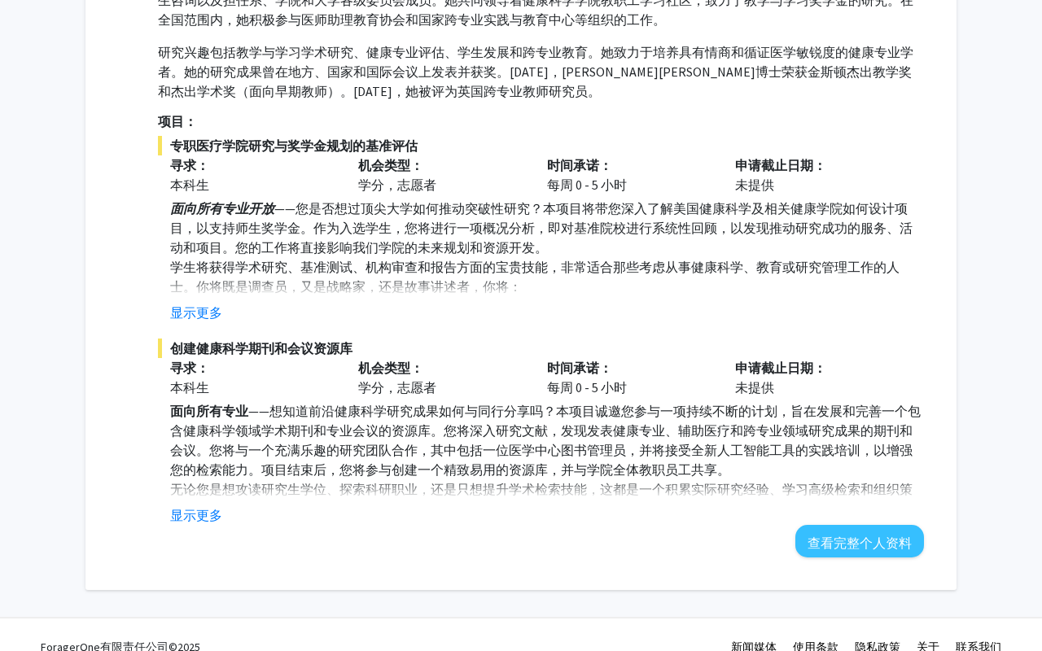
scroll to position [535, 0]
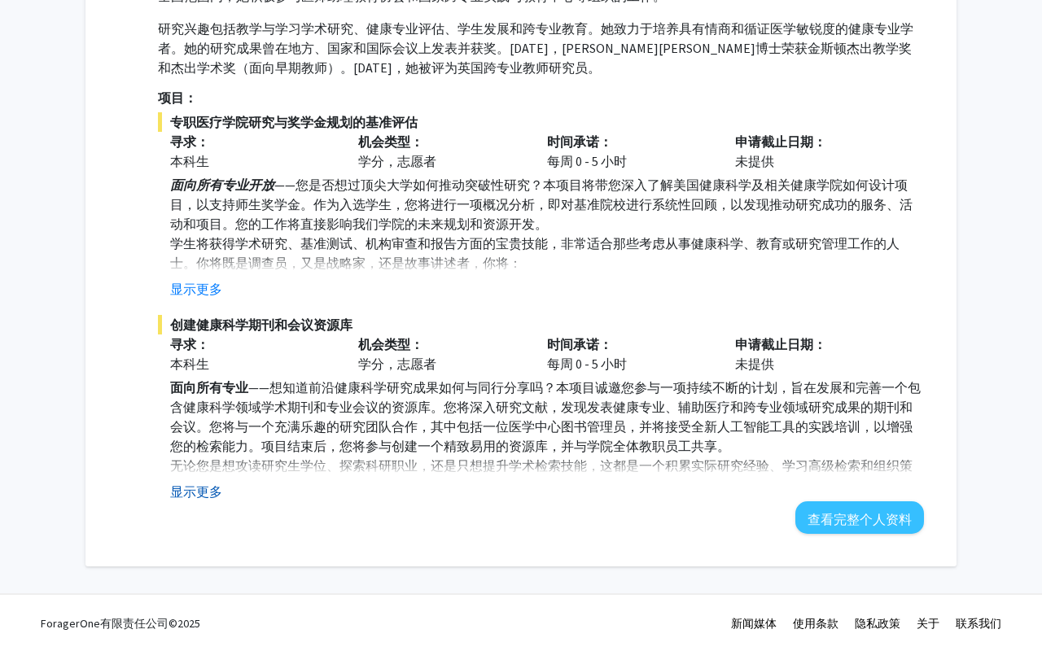
click at [206, 494] on font "显示更多" at bounding box center [196, 492] width 52 height 16
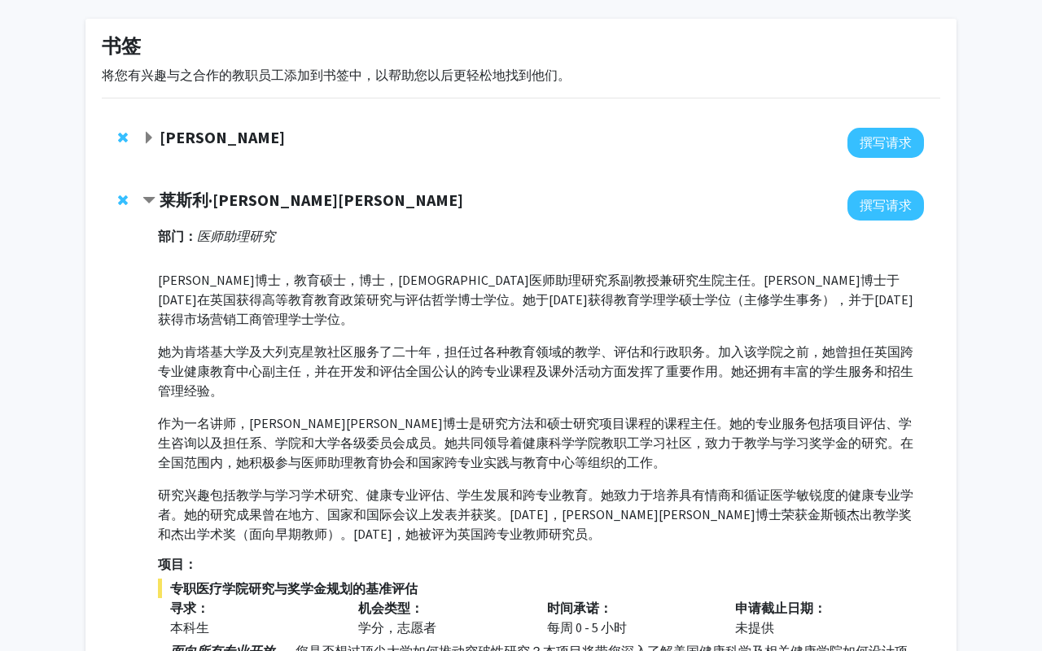
scroll to position [0, 0]
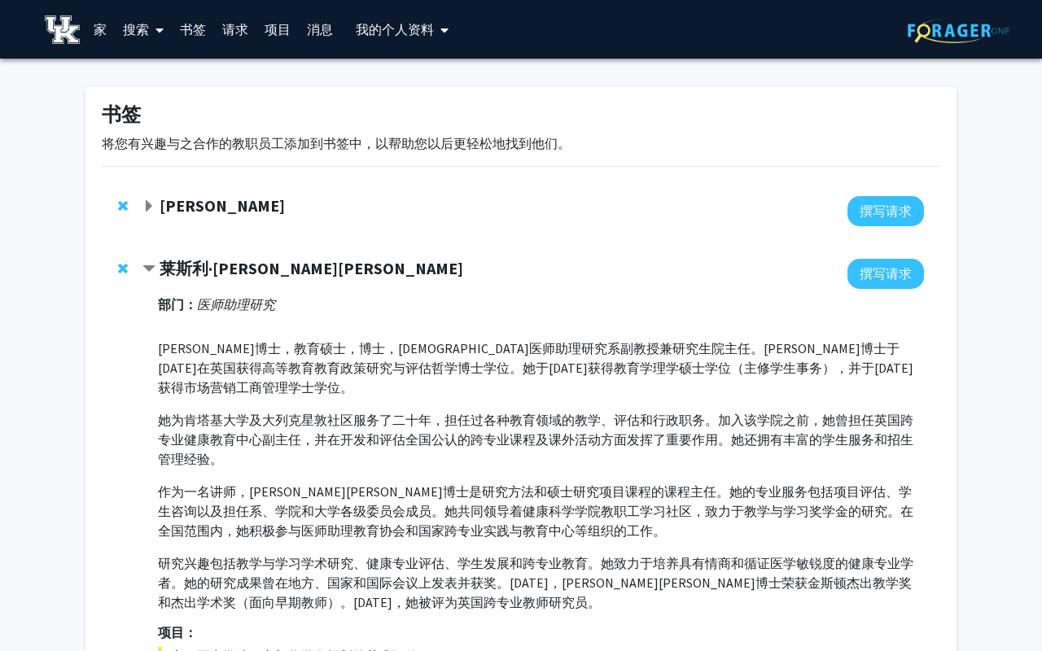
click at [191, 210] on font "金润白" at bounding box center [222, 205] width 125 height 20
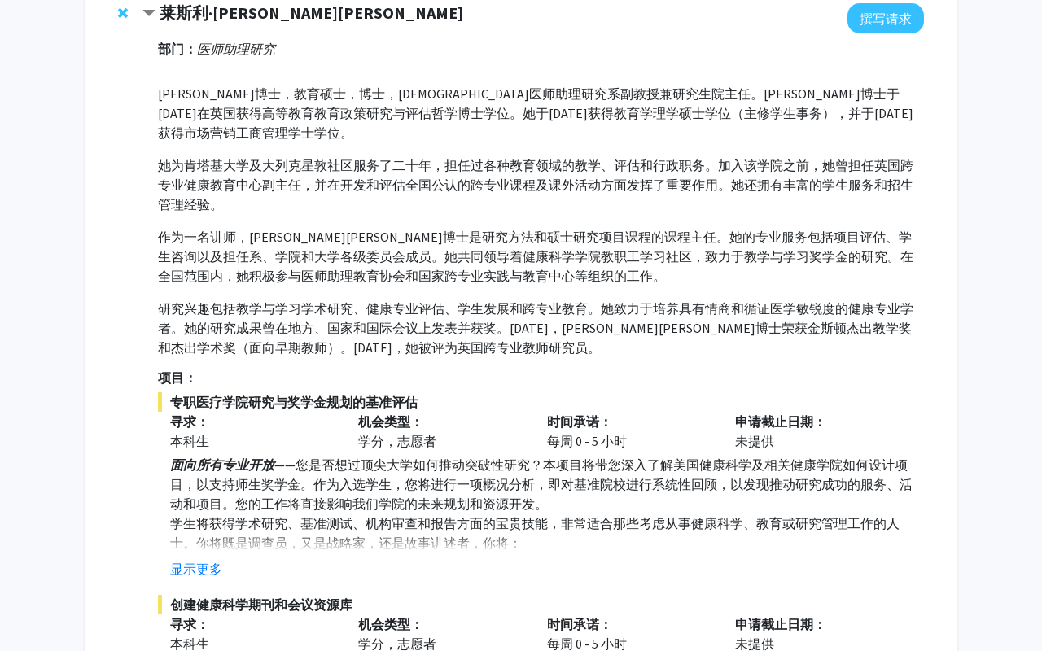
scroll to position [556, 0]
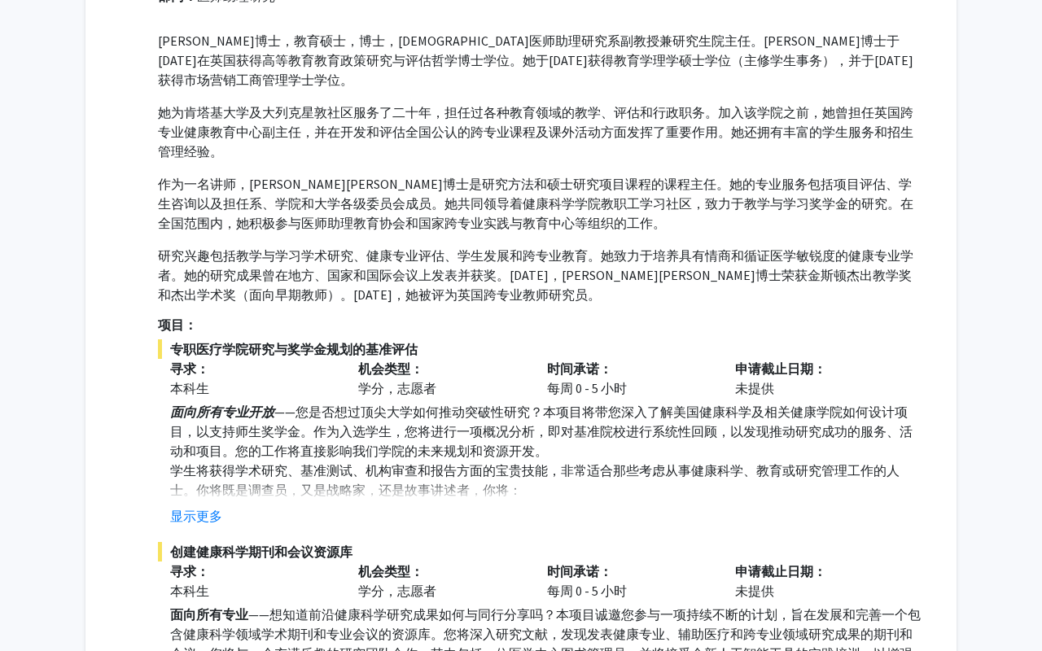
click at [199, 503] on fg-read-more "面向所有专业开放 ——您是否想过顶尖大学如何推动突破性研究？本项目将带您深入了解美国健康科学及相关健康学院如何设计项目，以支持师生奖学金。作为入选学生，您将进…" at bounding box center [541, 464] width 766 height 124
click at [203, 519] on font "显示更多" at bounding box center [196, 516] width 52 height 16
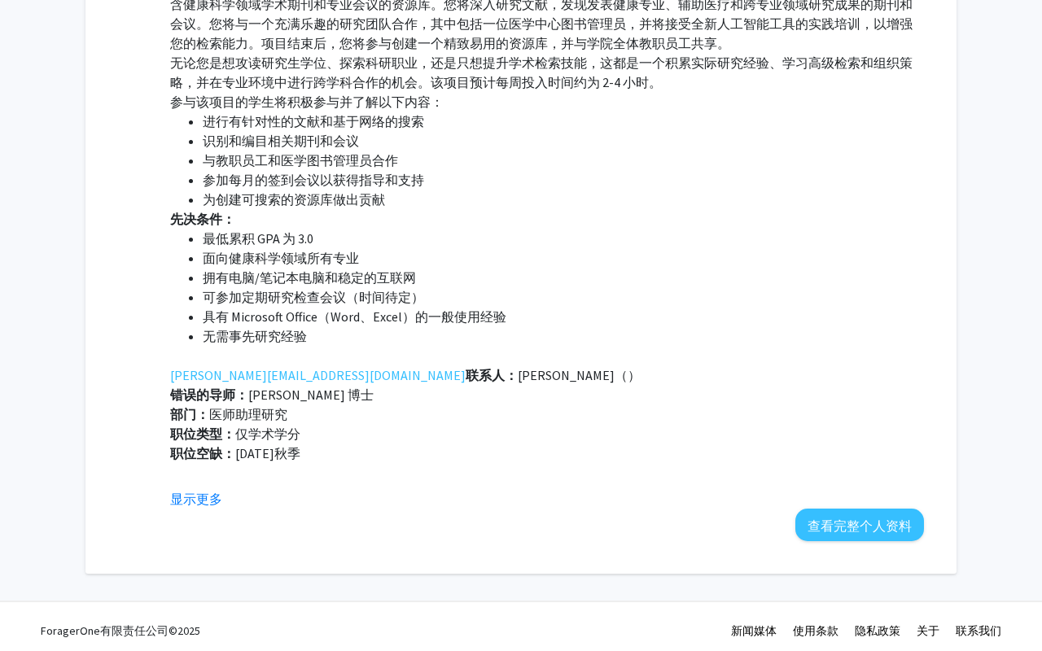
scroll to position [1603, 0]
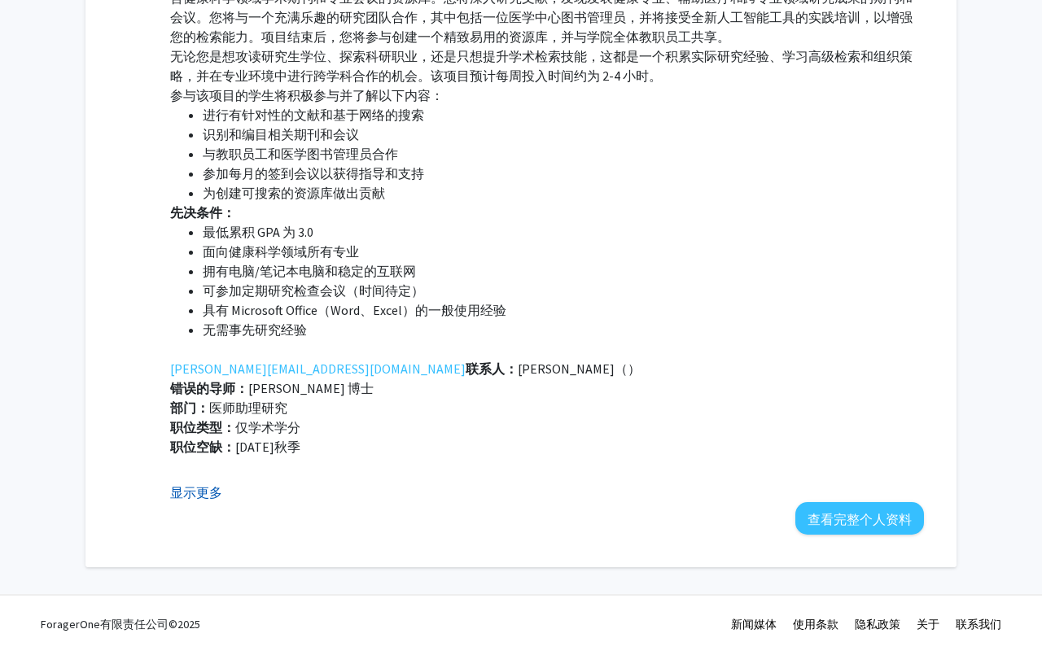
click at [208, 492] on font "显示更多" at bounding box center [196, 492] width 52 height 16
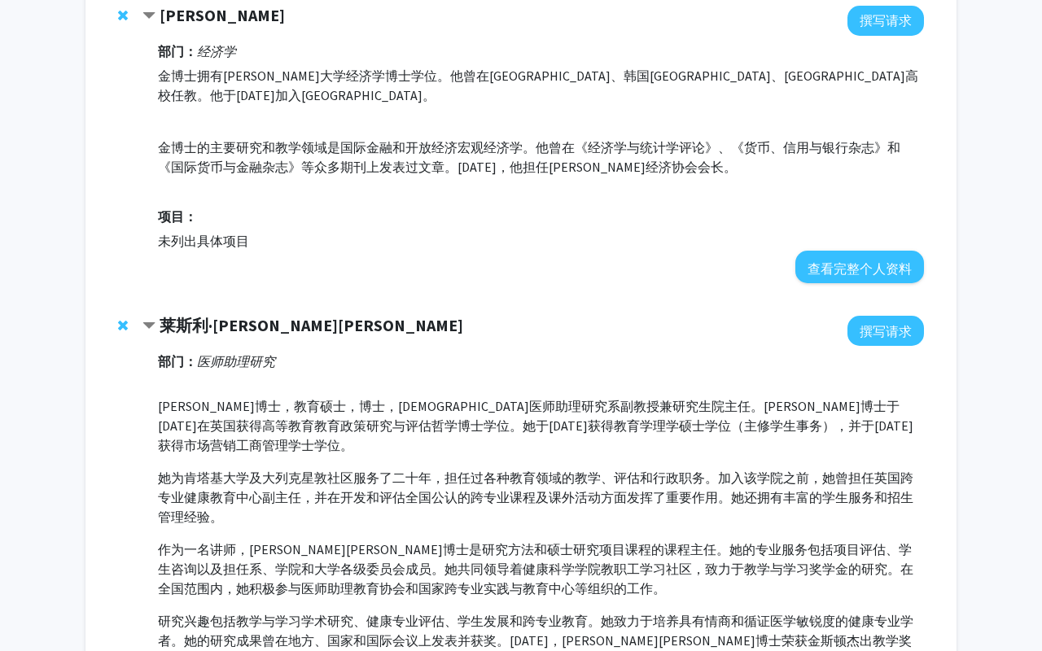
scroll to position [0, 0]
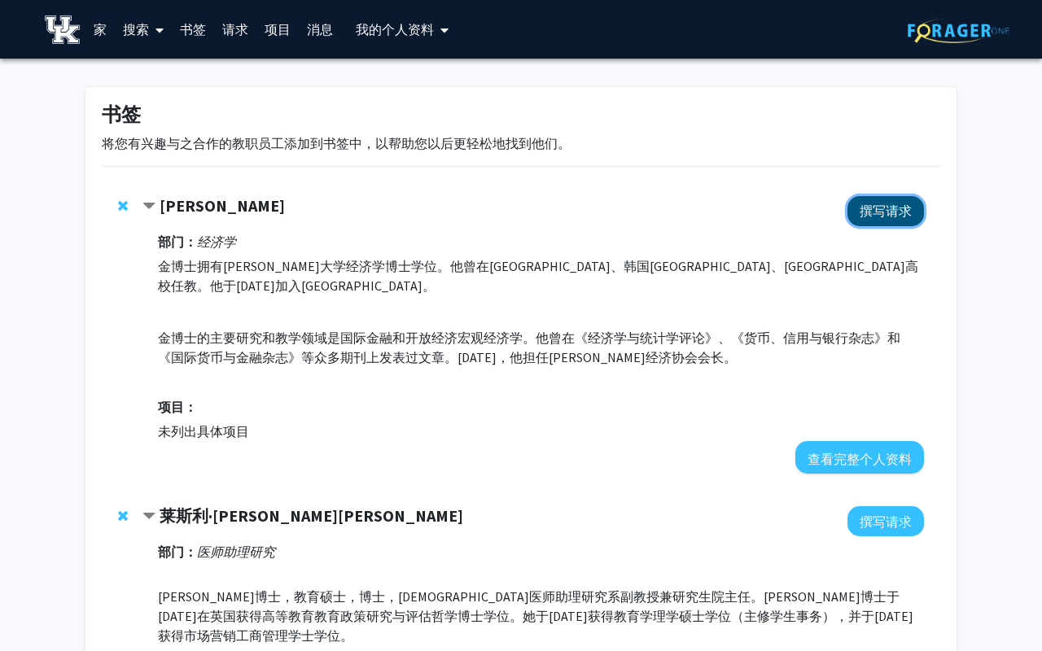
click at [883, 213] on font "撰写请求" at bounding box center [886, 211] width 52 height 16
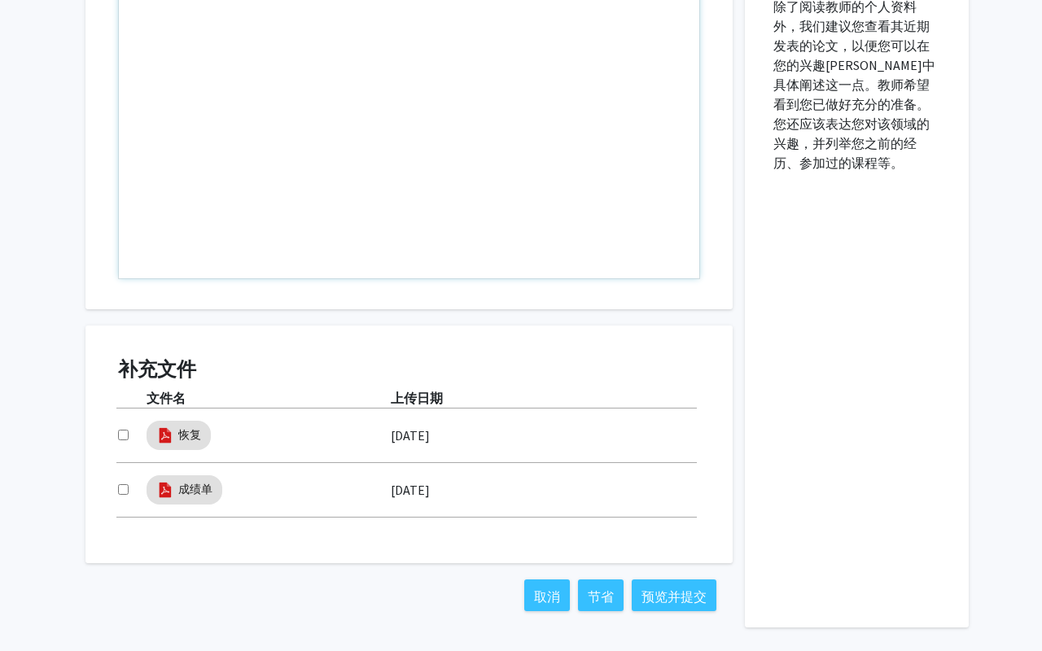
scroll to position [598, 0]
click at [127, 433] on input "checkbox" at bounding box center [123, 433] width 11 height 11
checkbox input "true"
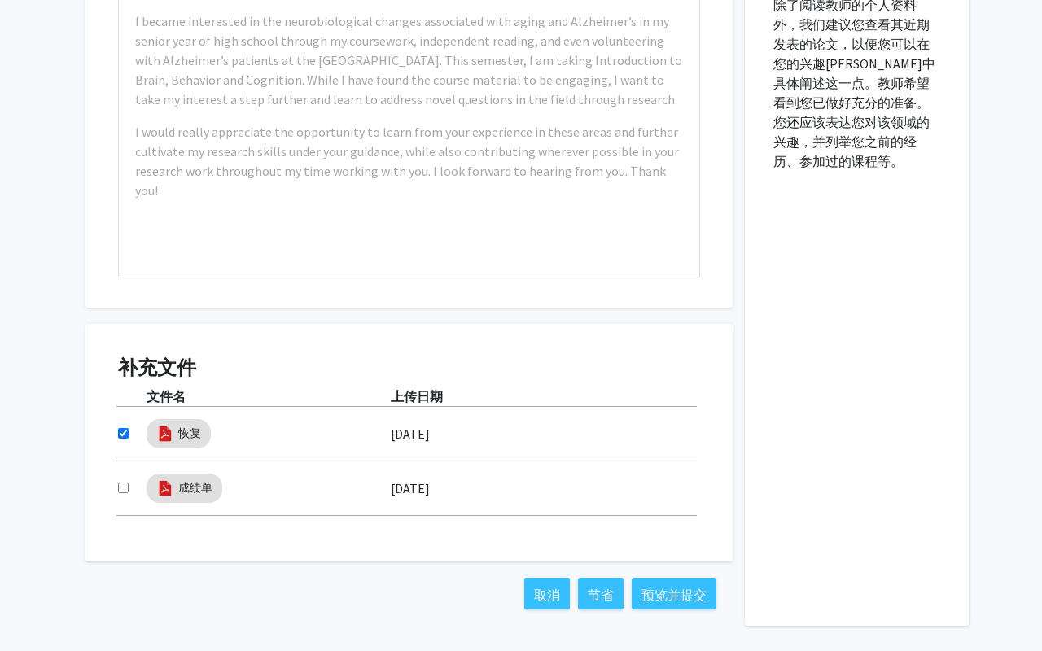
click at [120, 489] on input "checkbox" at bounding box center [123, 488] width 11 height 11
checkbox input "true"
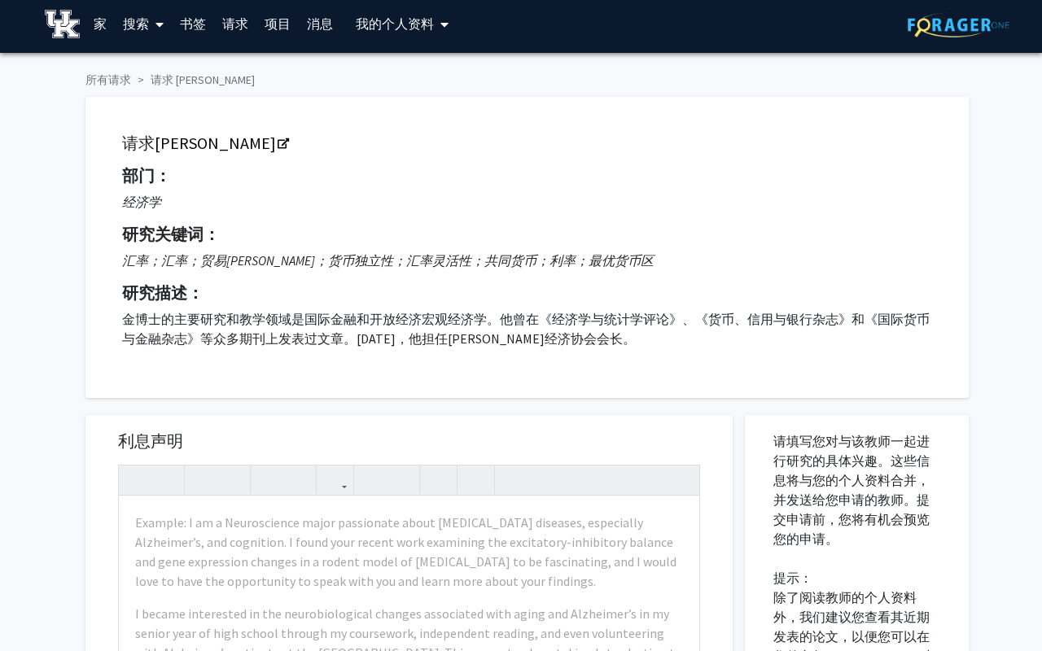
scroll to position [0, 0]
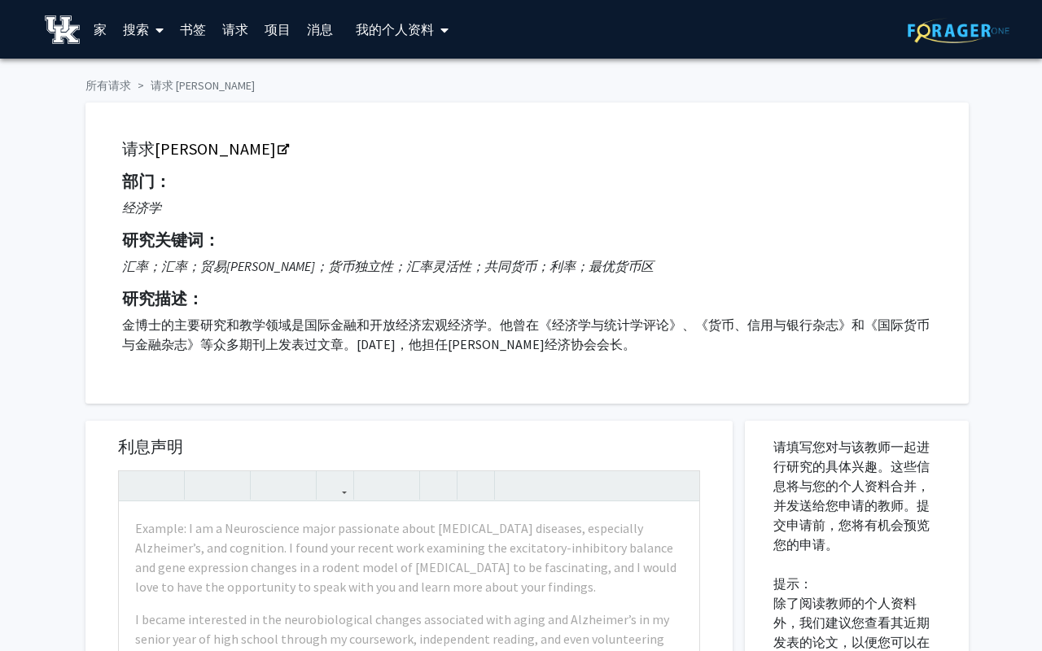
click at [440, 210] on p "经济学" at bounding box center [527, 208] width 810 height 20
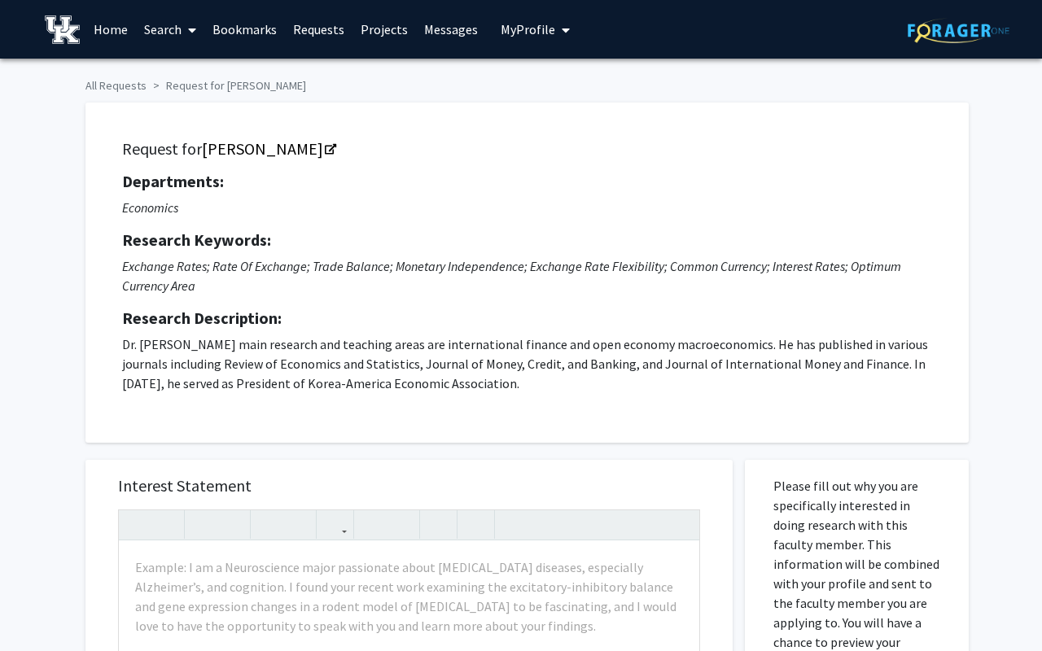
click at [416, 336] on p "[PERSON_NAME] main research and teaching areas are international finance and op…" at bounding box center [527, 364] width 810 height 59
click at [244, 149] on link "[PERSON_NAME]" at bounding box center [268, 148] width 133 height 20
click at [251, 149] on link "[PERSON_NAME]" at bounding box center [268, 148] width 133 height 20
click at [171, 31] on link "Search" at bounding box center [170, 29] width 68 height 57
click at [173, 77] on span "Faculty/Staff" at bounding box center [196, 75] width 120 height 33
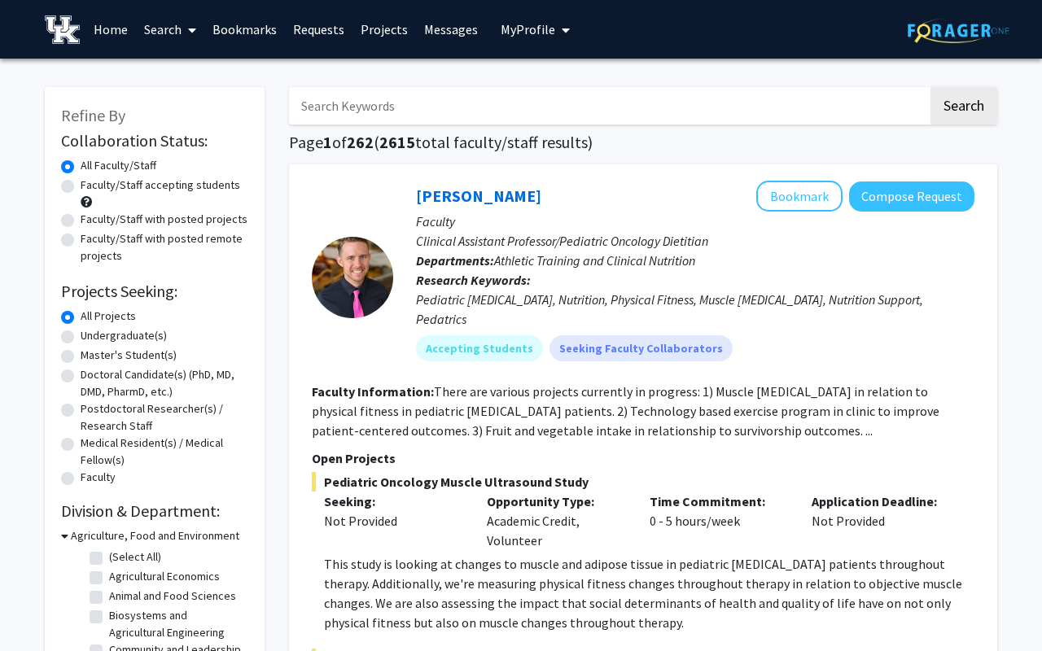
click at [346, 106] on input "Search Keywords" at bounding box center [608, 105] width 639 height 37
type input "business"
click at [931, 87] on button "Search" at bounding box center [964, 105] width 67 height 37
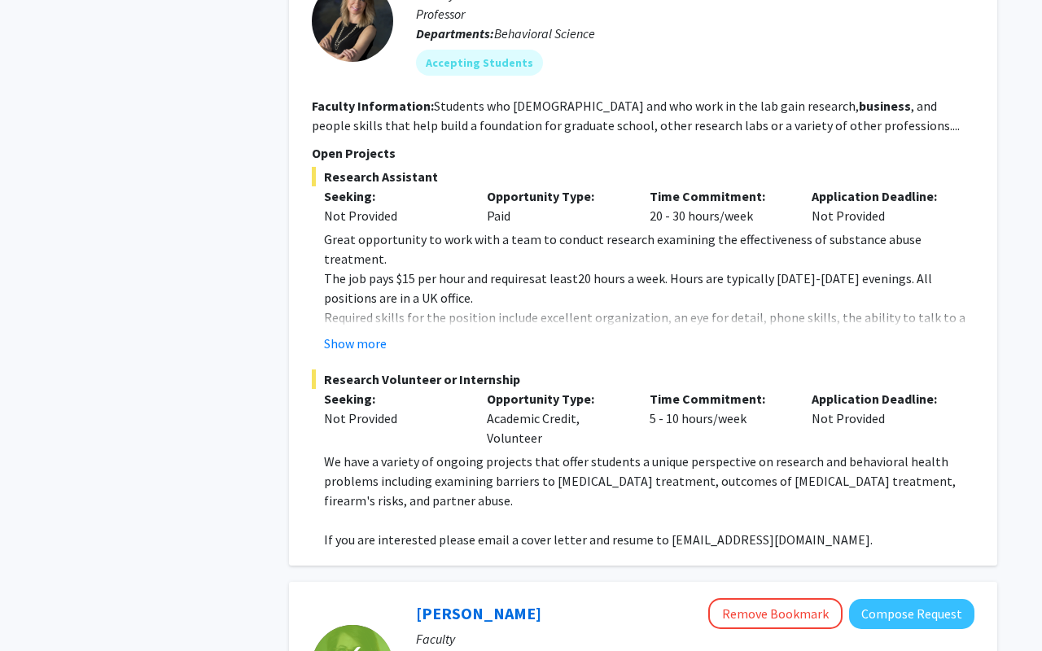
scroll to position [1693, 0]
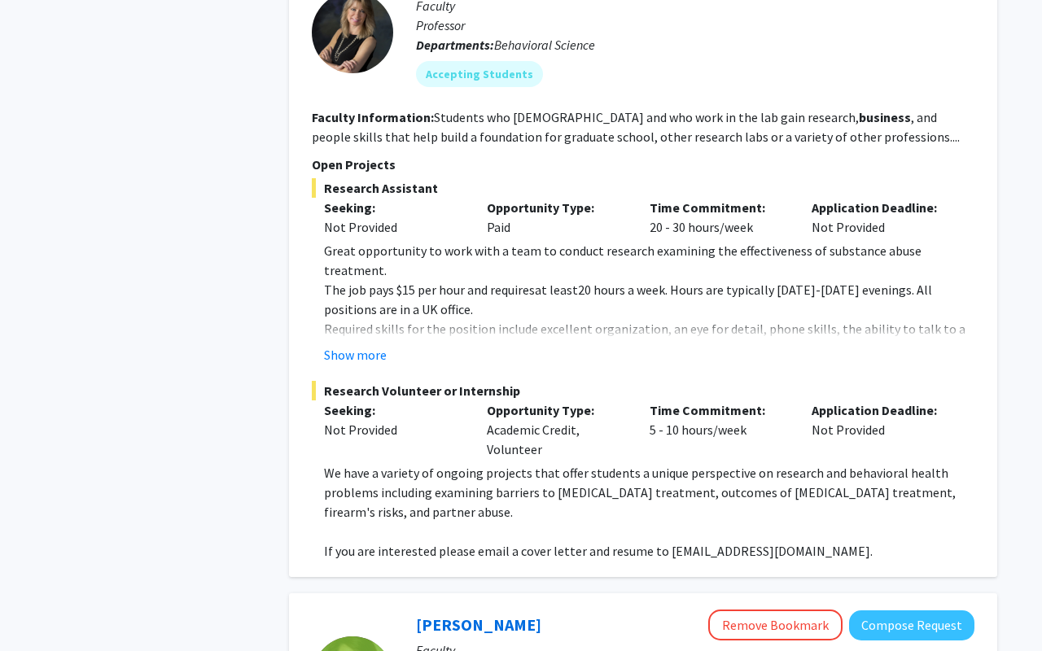
click at [567, 321] on span "Required skills for the position include excellent organization, an eye for det…" at bounding box center [645, 348] width 642 height 55
click at [365, 345] on button "Show more" at bounding box center [355, 355] width 63 height 20
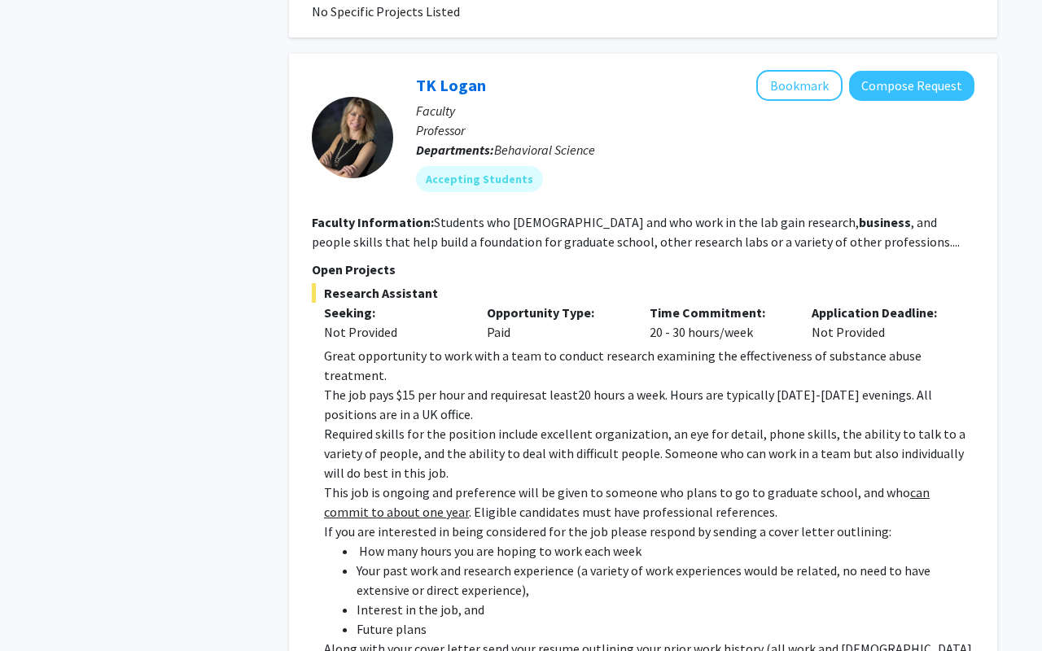
scroll to position [1587, 0]
click at [454, 76] on link "TK Logan" at bounding box center [451, 86] width 70 height 20
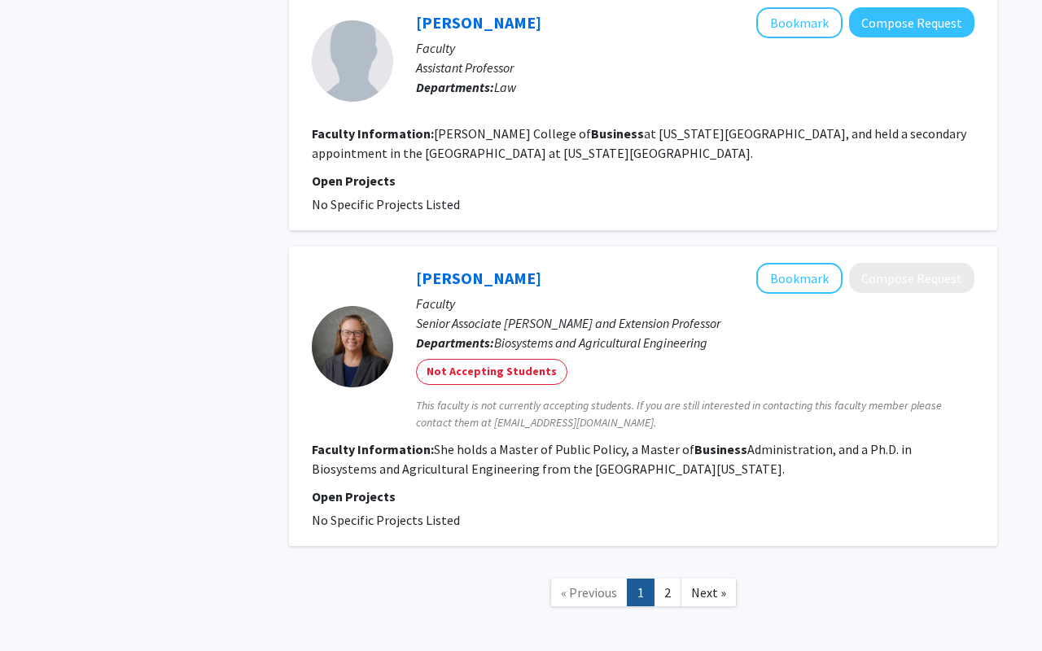
scroll to position [3544, 0]
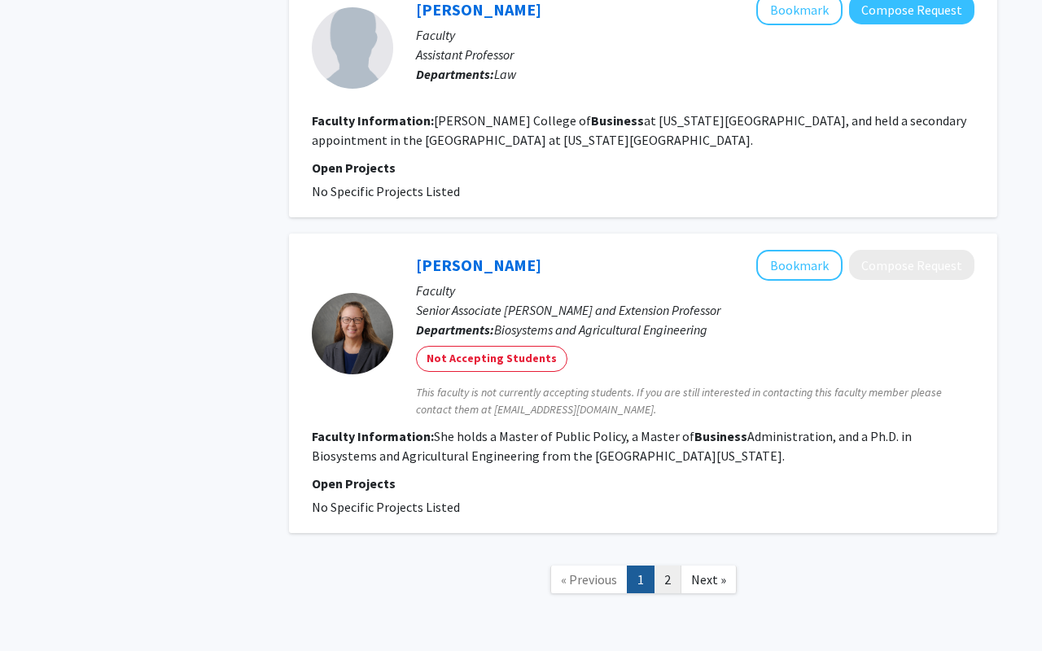
click at [655, 566] on link "2" at bounding box center [668, 580] width 28 height 28
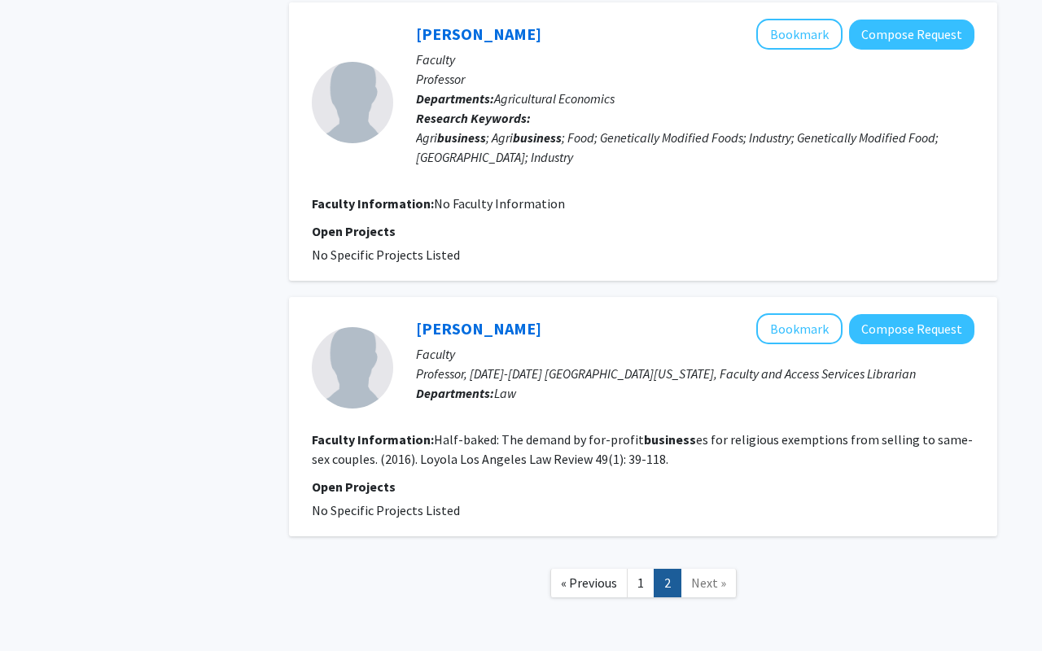
scroll to position [1198, 0]
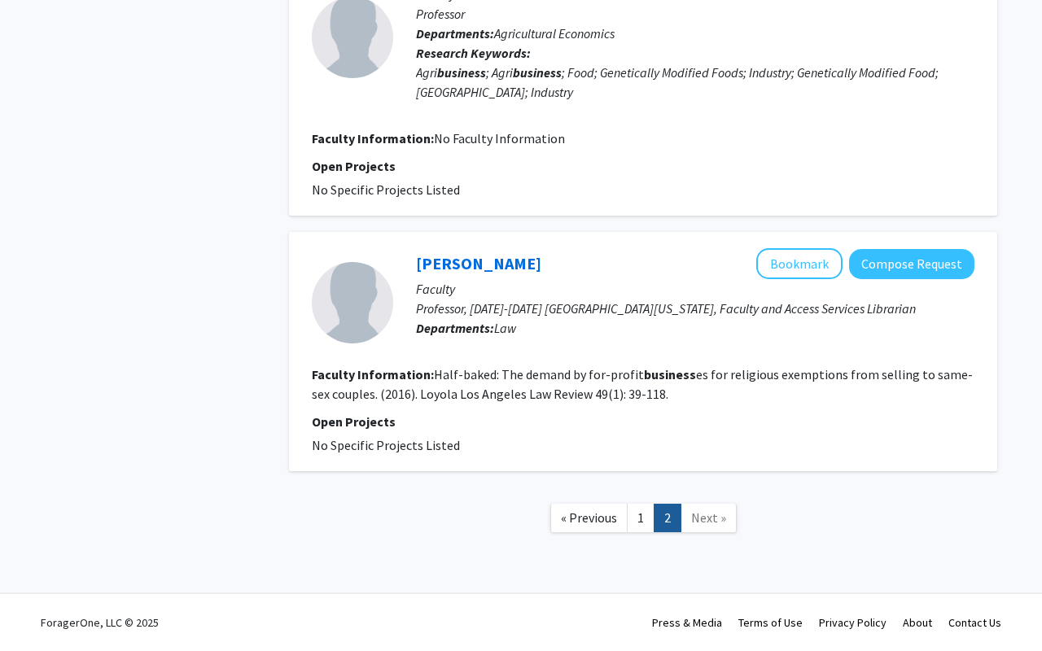
click at [696, 523] on span "Next »" at bounding box center [708, 518] width 35 height 16
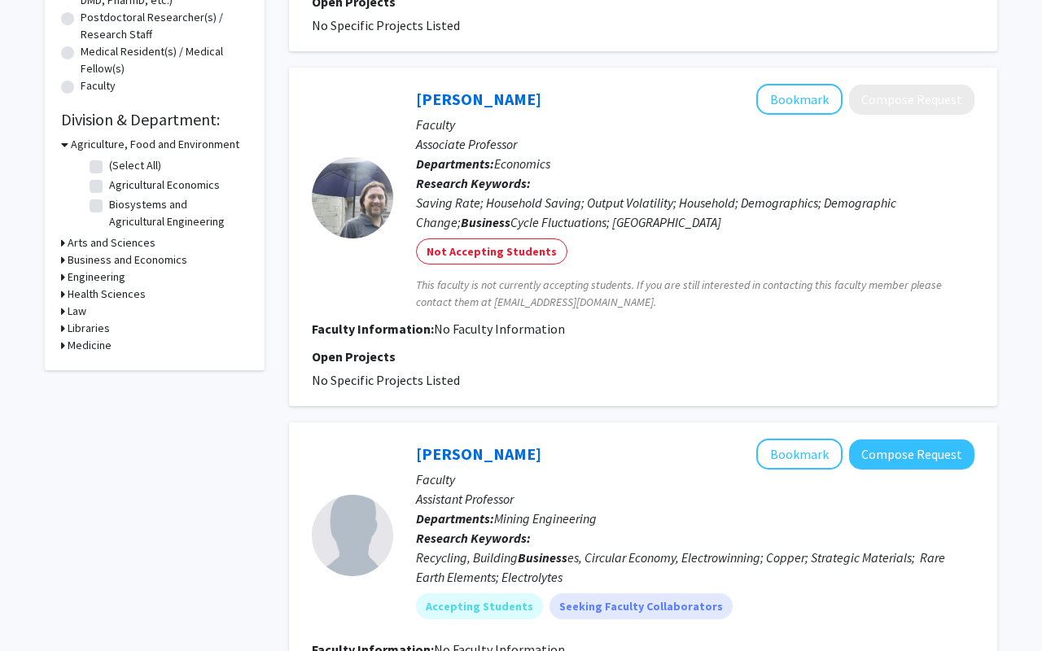
scroll to position [0, 0]
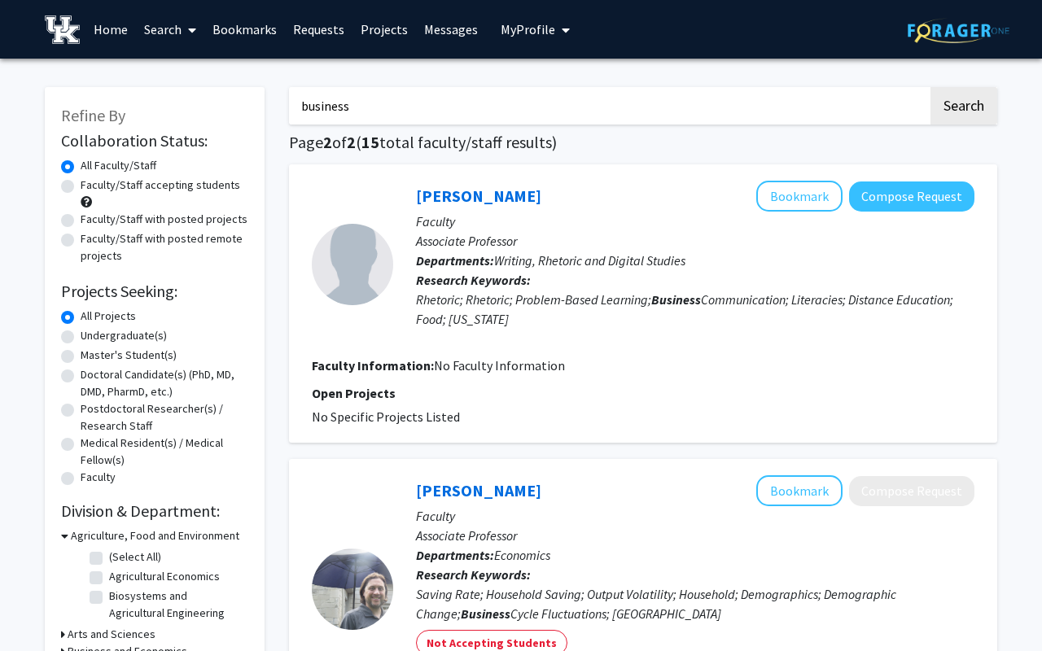
click at [446, 116] on input "business" at bounding box center [608, 105] width 639 height 37
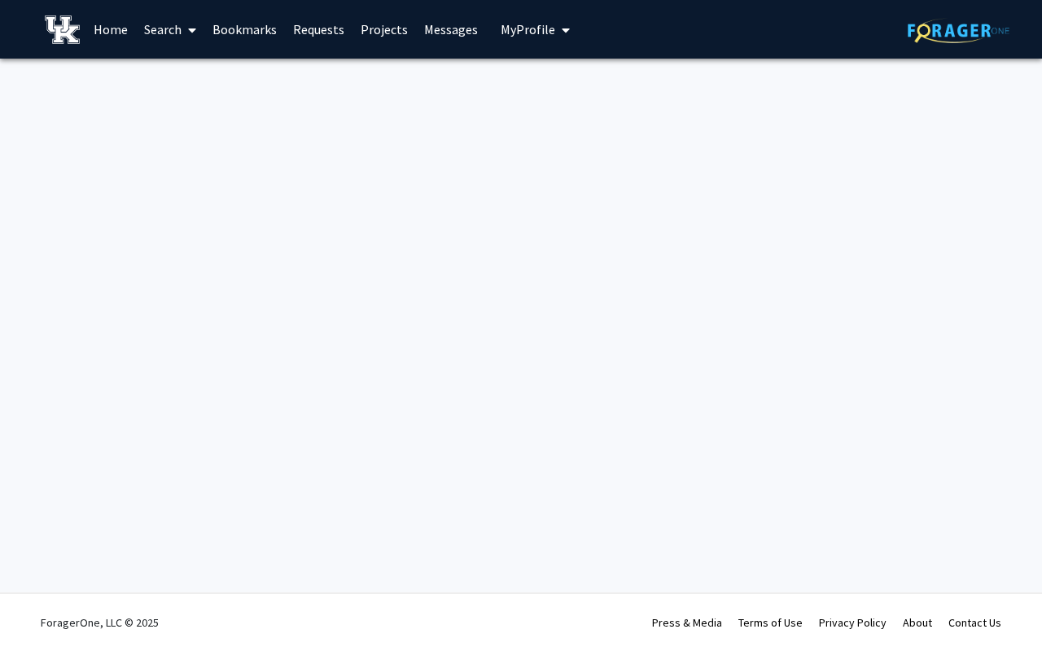
click at [340, 296] on div "Skip navigation Home Search Bookmarks Requests Projects Messages My Profile [PE…" at bounding box center [521, 325] width 1042 height 651
click at [854, 272] on div "Skip navigation Home Search Bookmarks Requests Projects Messages My Profile [PE…" at bounding box center [521, 325] width 1042 height 651
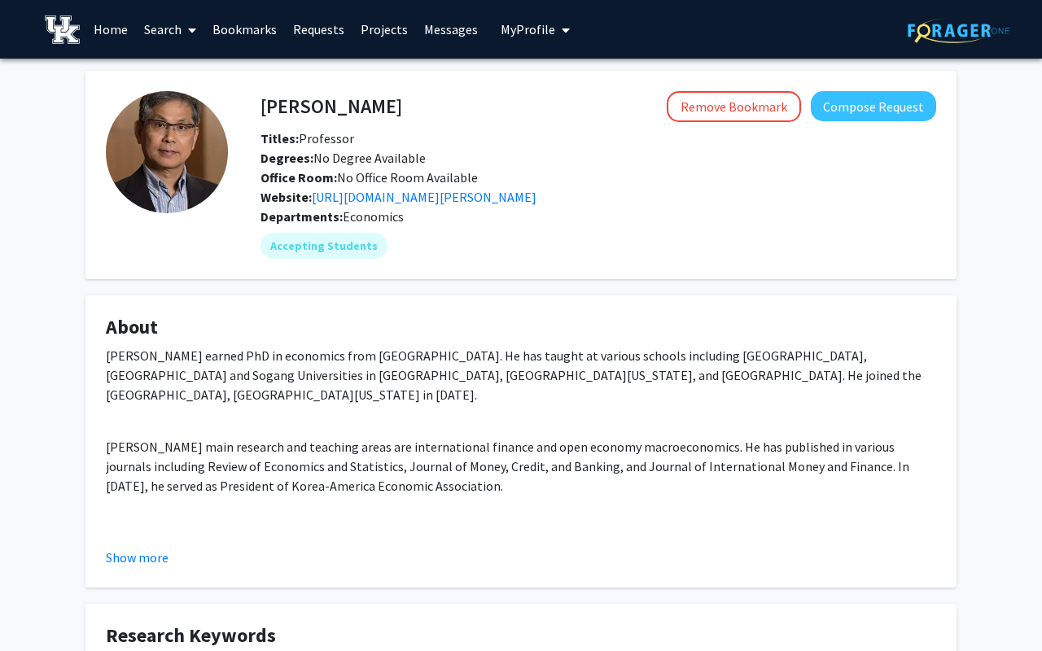
click at [613, 219] on div "Departments: Economics" at bounding box center [599, 217] width 676 height 20
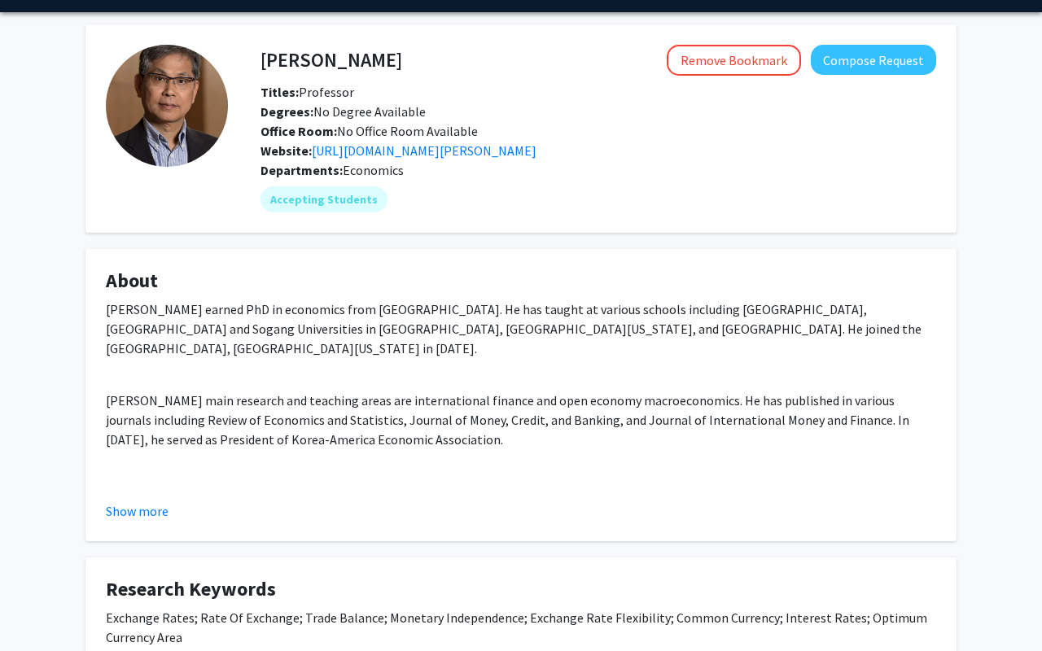
scroll to position [42, 0]
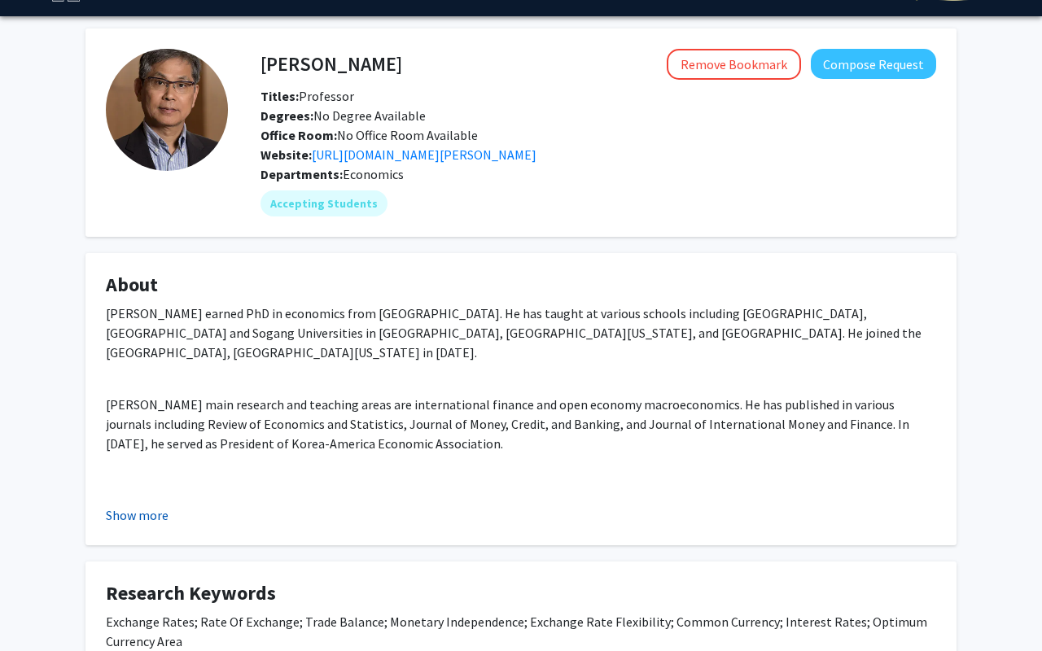
click at [142, 509] on button "Show more" at bounding box center [137, 516] width 63 height 20
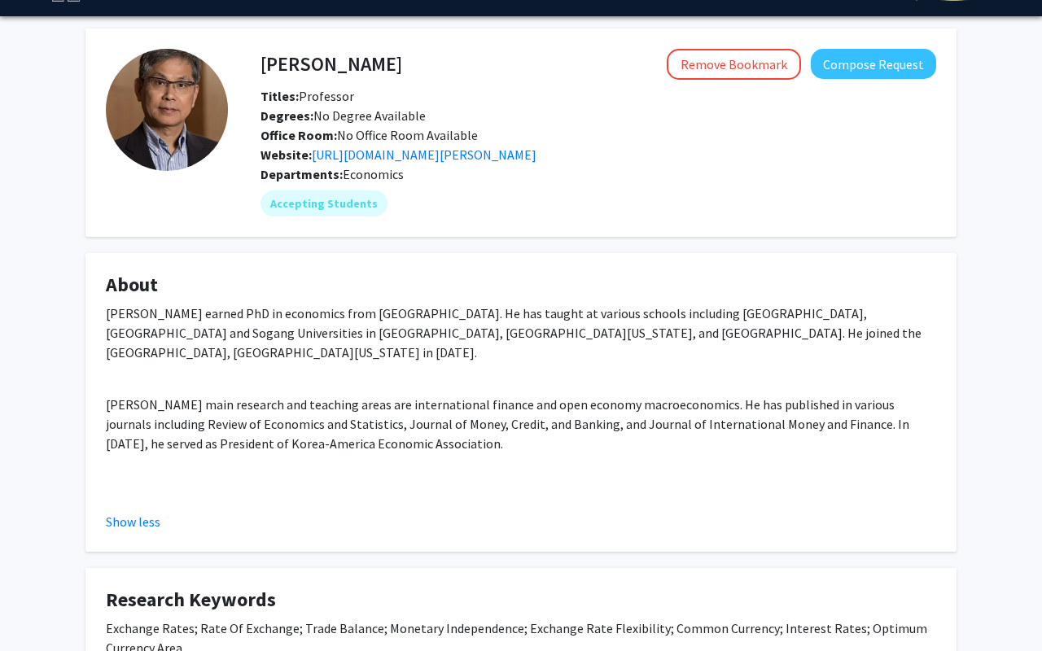
scroll to position [0, 0]
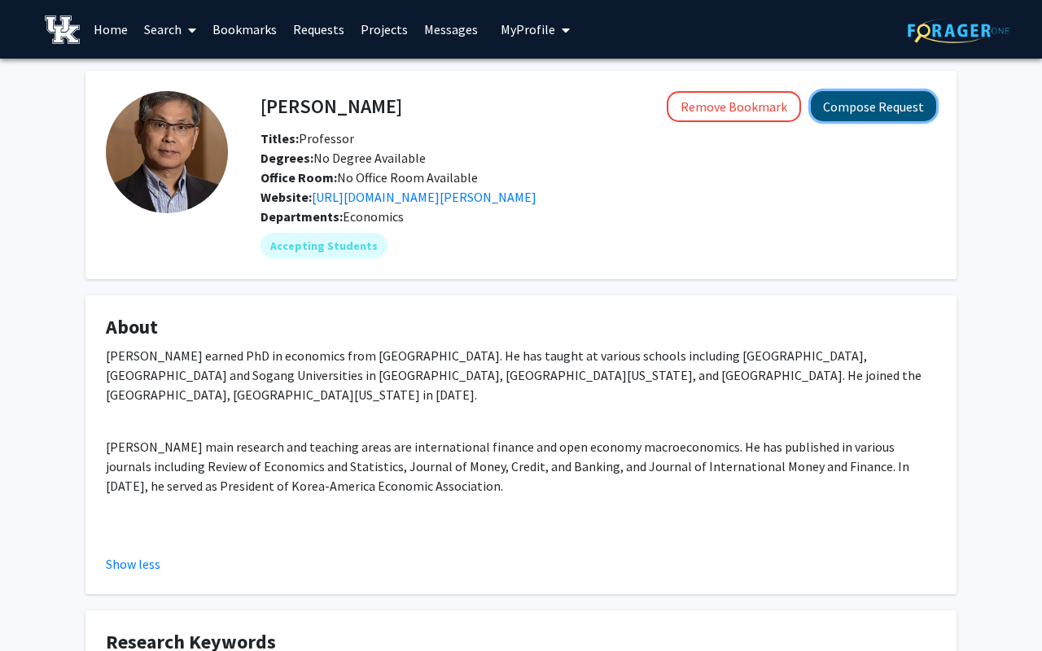
click at [850, 104] on button "Compose Request" at bounding box center [873, 106] width 125 height 30
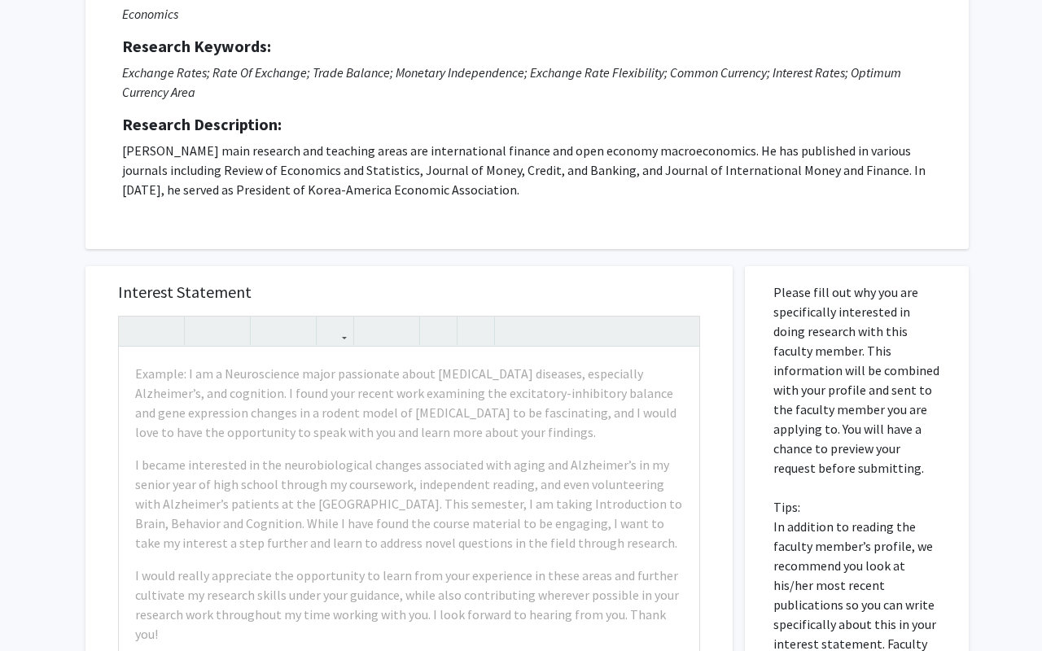
scroll to position [195, 0]
